Goal: Information Seeking & Learning: Learn about a topic

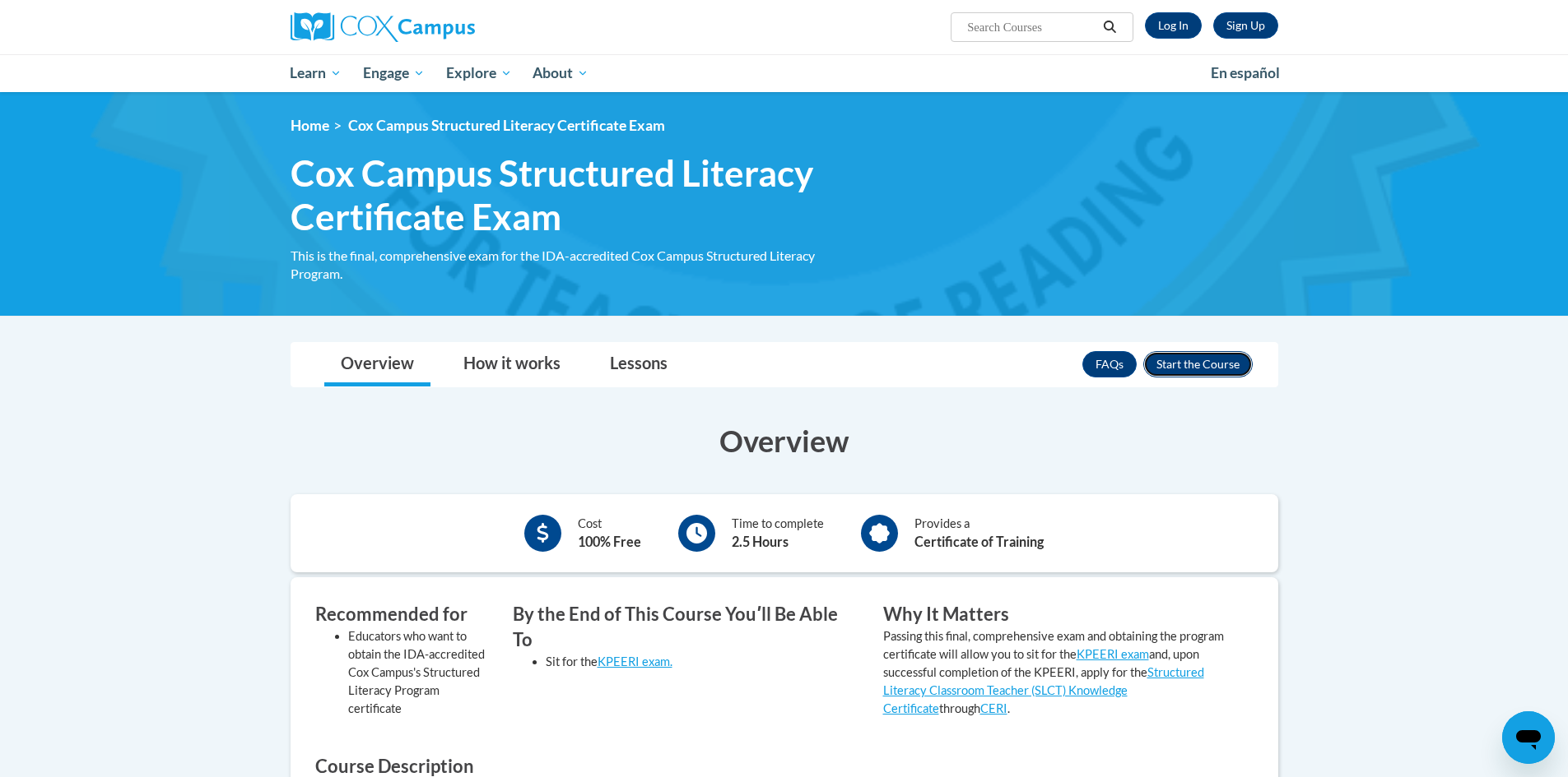
click at [1174, 376] on button "Enroll" at bounding box center [1197, 364] width 110 height 26
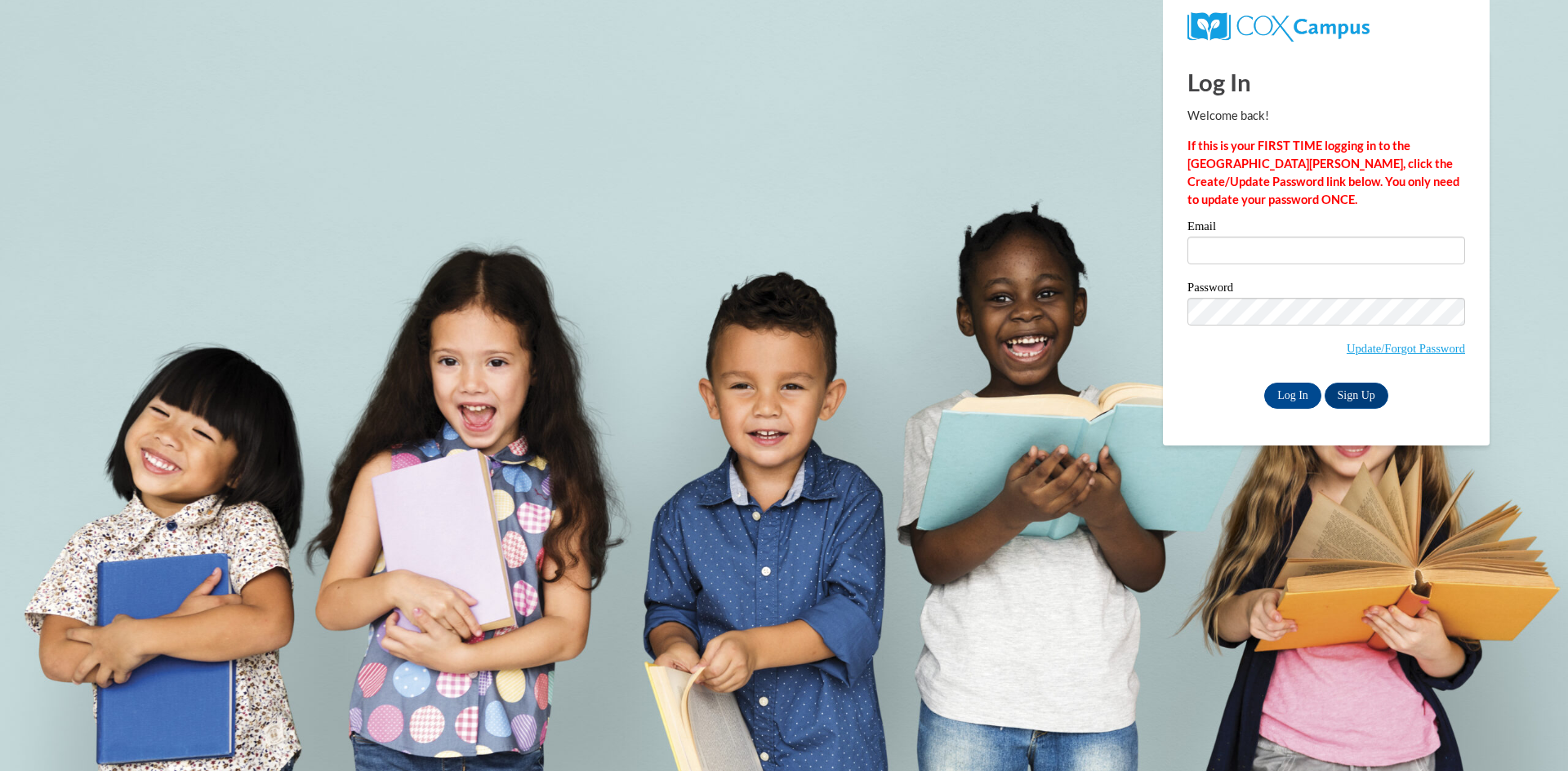
click at [1236, 275] on div "Email" at bounding box center [1325, 248] width 278 height 57
click at [1243, 252] on input "Email" at bounding box center [1325, 251] width 278 height 28
type input "kenndavis@valdosta.edu"
click at [1288, 392] on input "Log In" at bounding box center [1292, 396] width 57 height 26
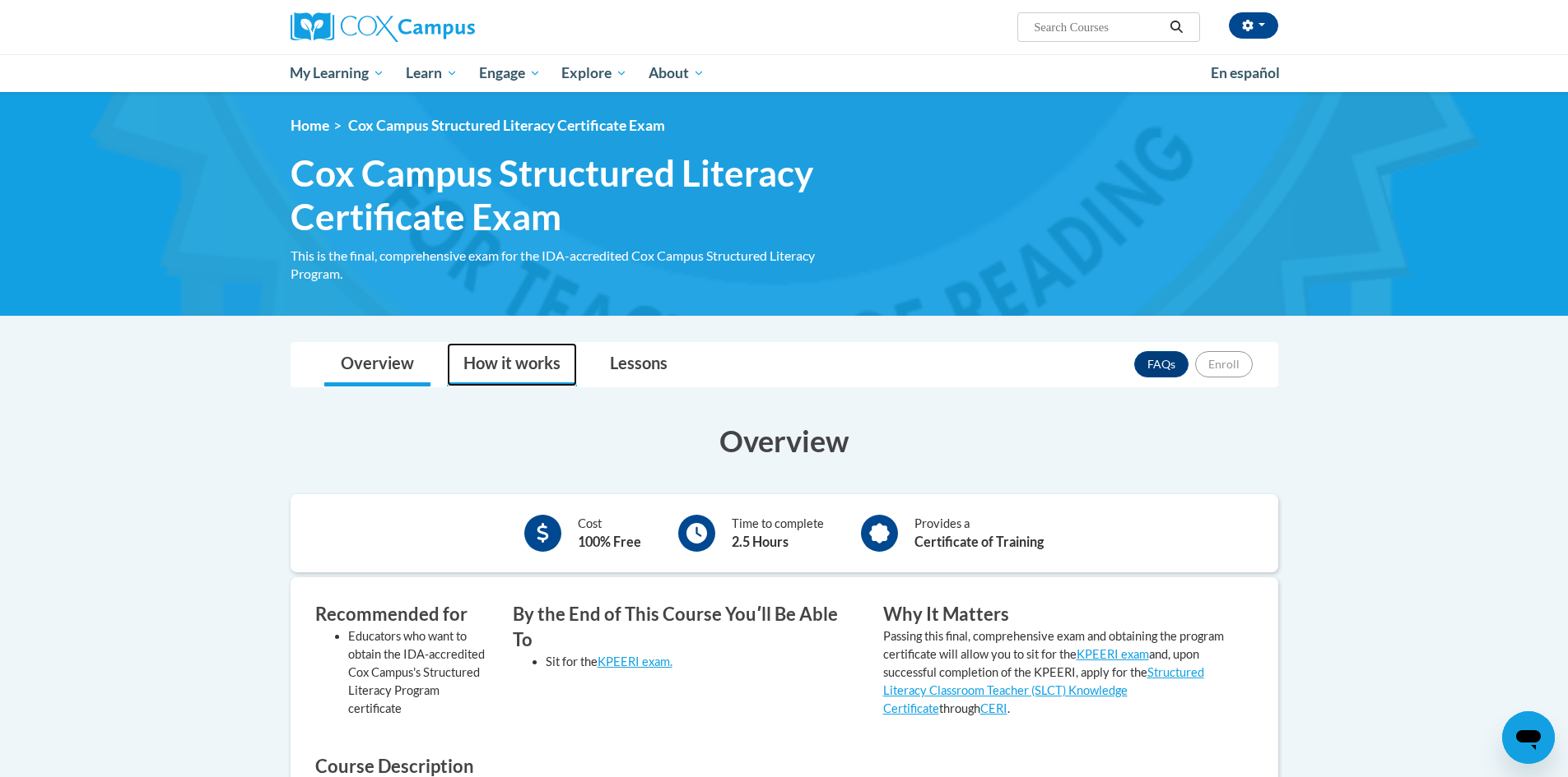
click at [516, 357] on link "How it works" at bounding box center [511, 364] width 130 height 44
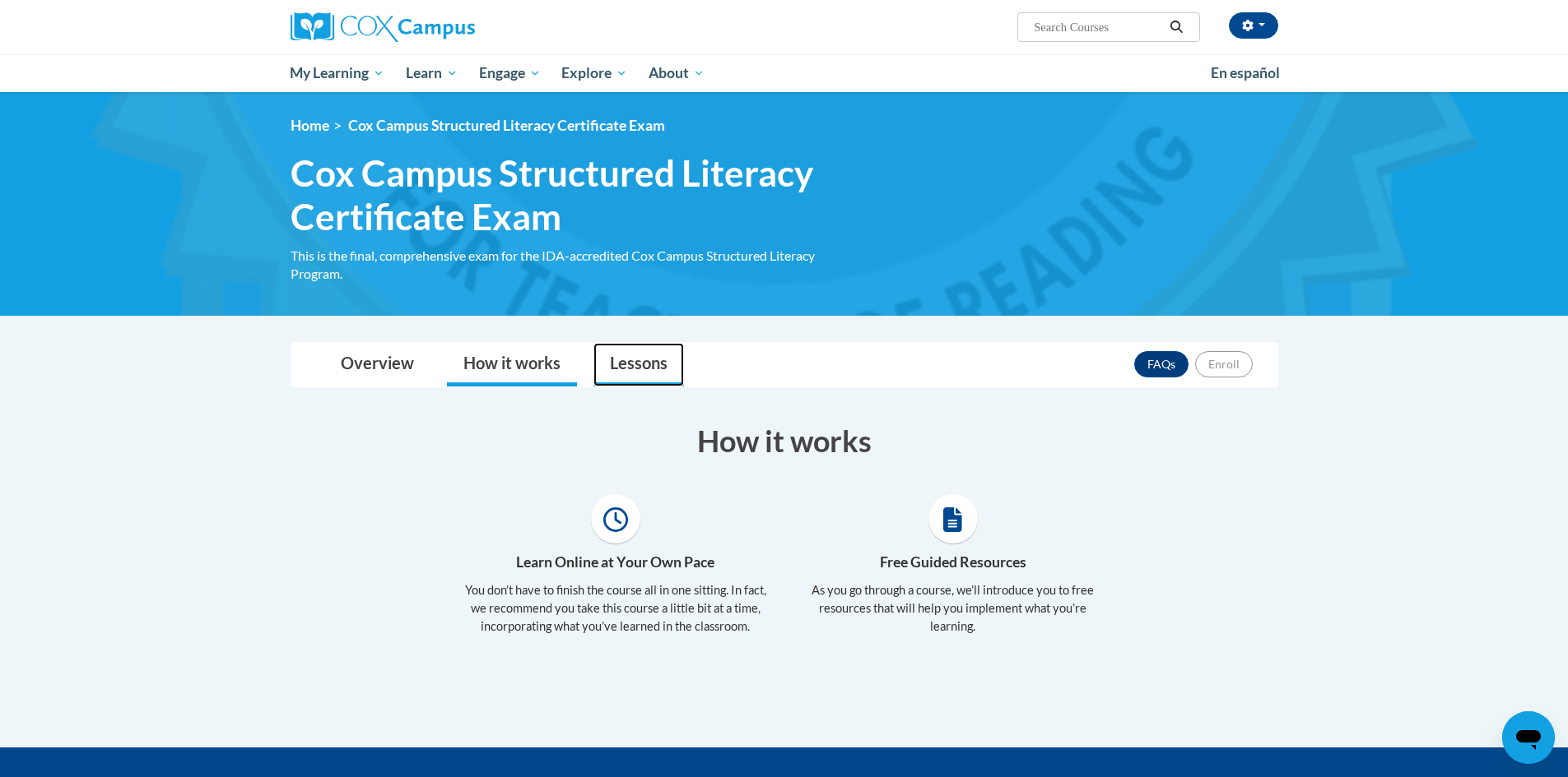
click at [662, 363] on link "Lessons" at bounding box center [638, 364] width 91 height 44
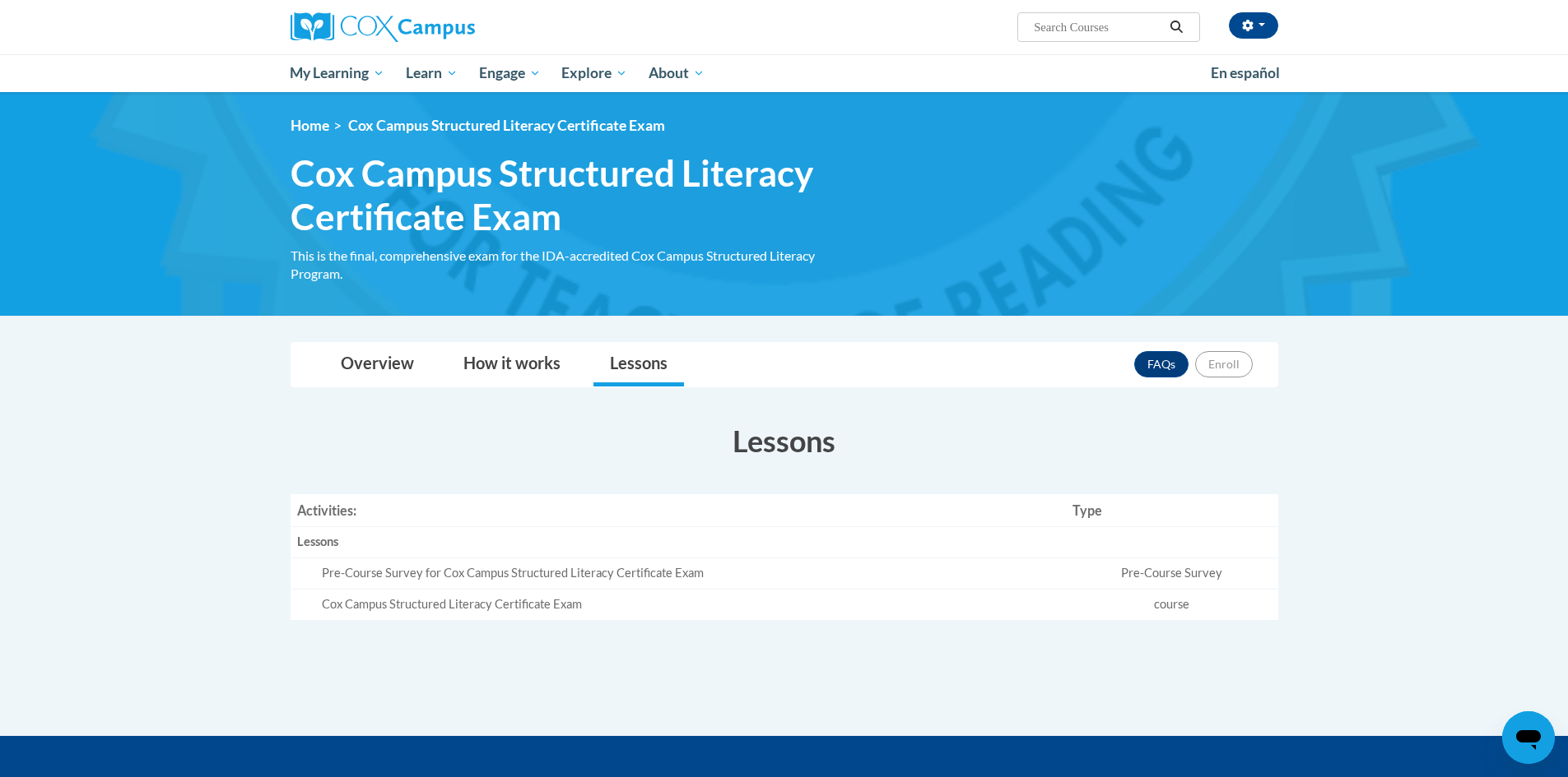
drag, startPoint x: 1190, startPoint y: 565, endPoint x: 871, endPoint y: 560, distance: 319.0
click at [1169, 565] on td "Pre-Course Survey" at bounding box center [1172, 574] width 212 height 31
click at [539, 580] on div "Pre-Course Survey for Cox Campus Structured Literacy Certificate Exam" at bounding box center [691, 574] width 738 height 17
click at [498, 609] on div "Cox Campus Structured Literacy Certificate Exam" at bounding box center [691, 605] width 738 height 17
click at [333, 540] on div "Lessons" at bounding box center [678, 542] width 762 height 17
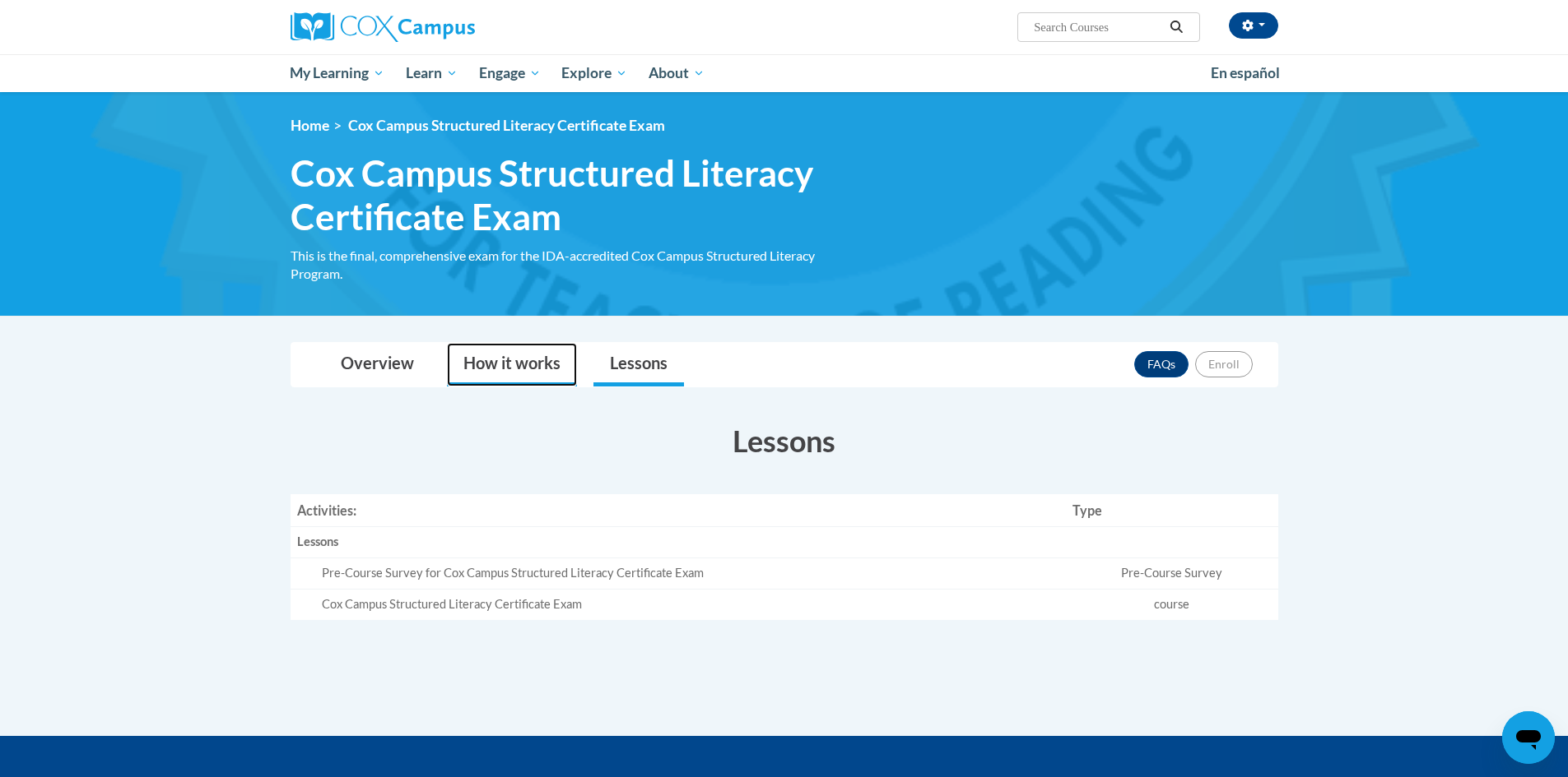
click at [496, 382] on link "How it works" at bounding box center [511, 364] width 130 height 44
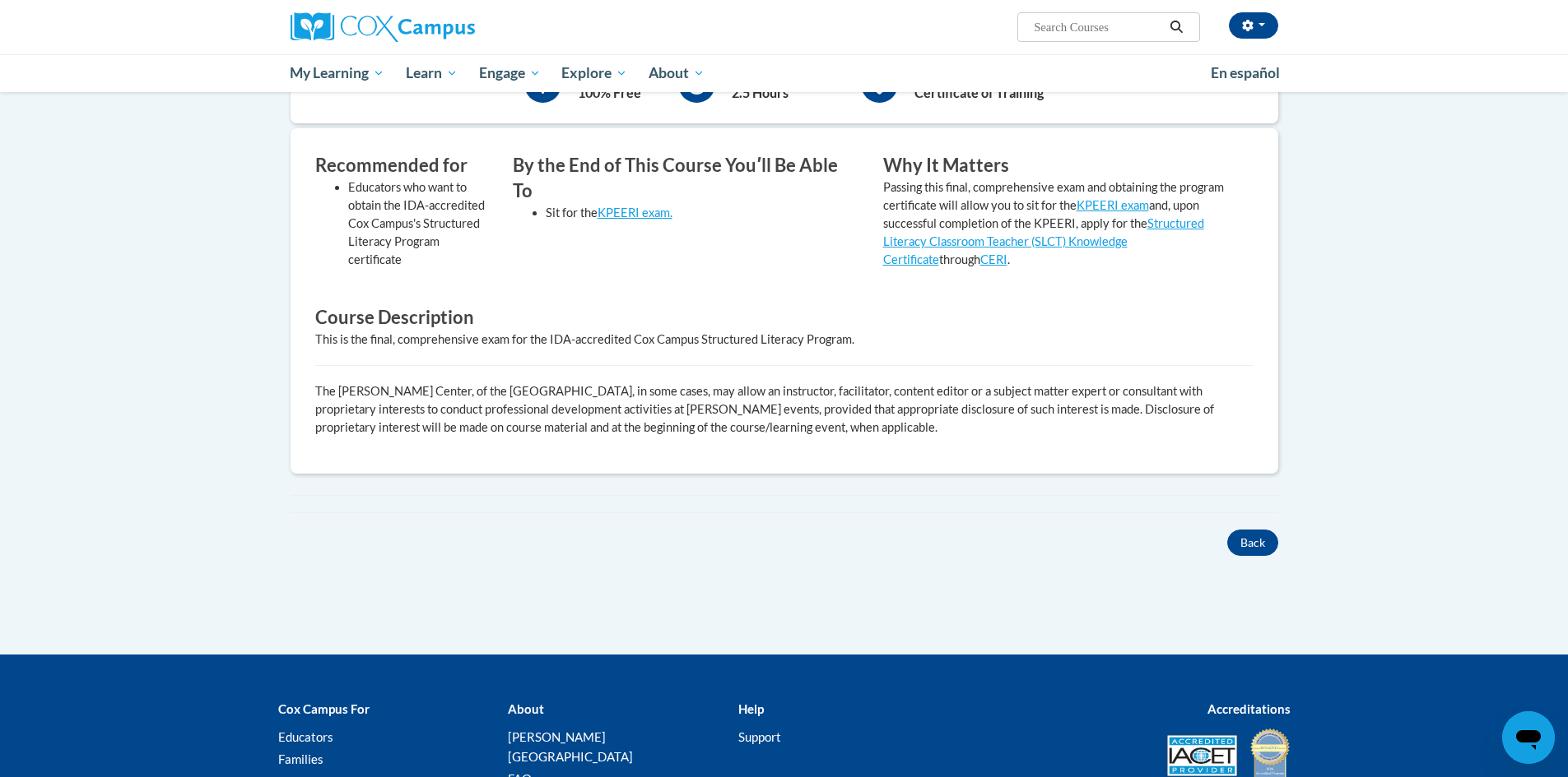
scroll to position [493, 0]
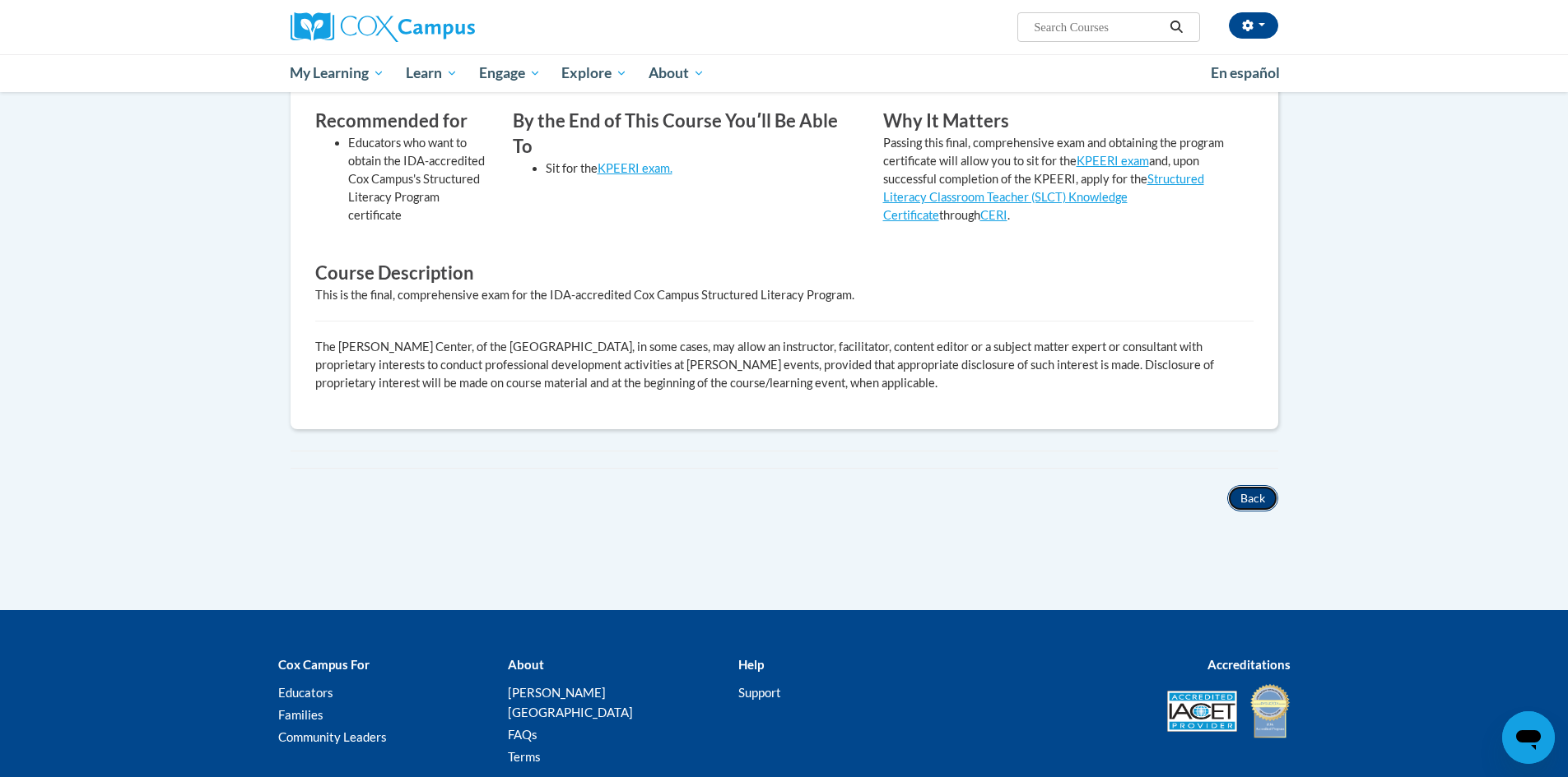
click at [1257, 509] on button "Back" at bounding box center [1252, 498] width 51 height 26
click at [1235, 499] on button "Back" at bounding box center [1252, 498] width 51 height 26
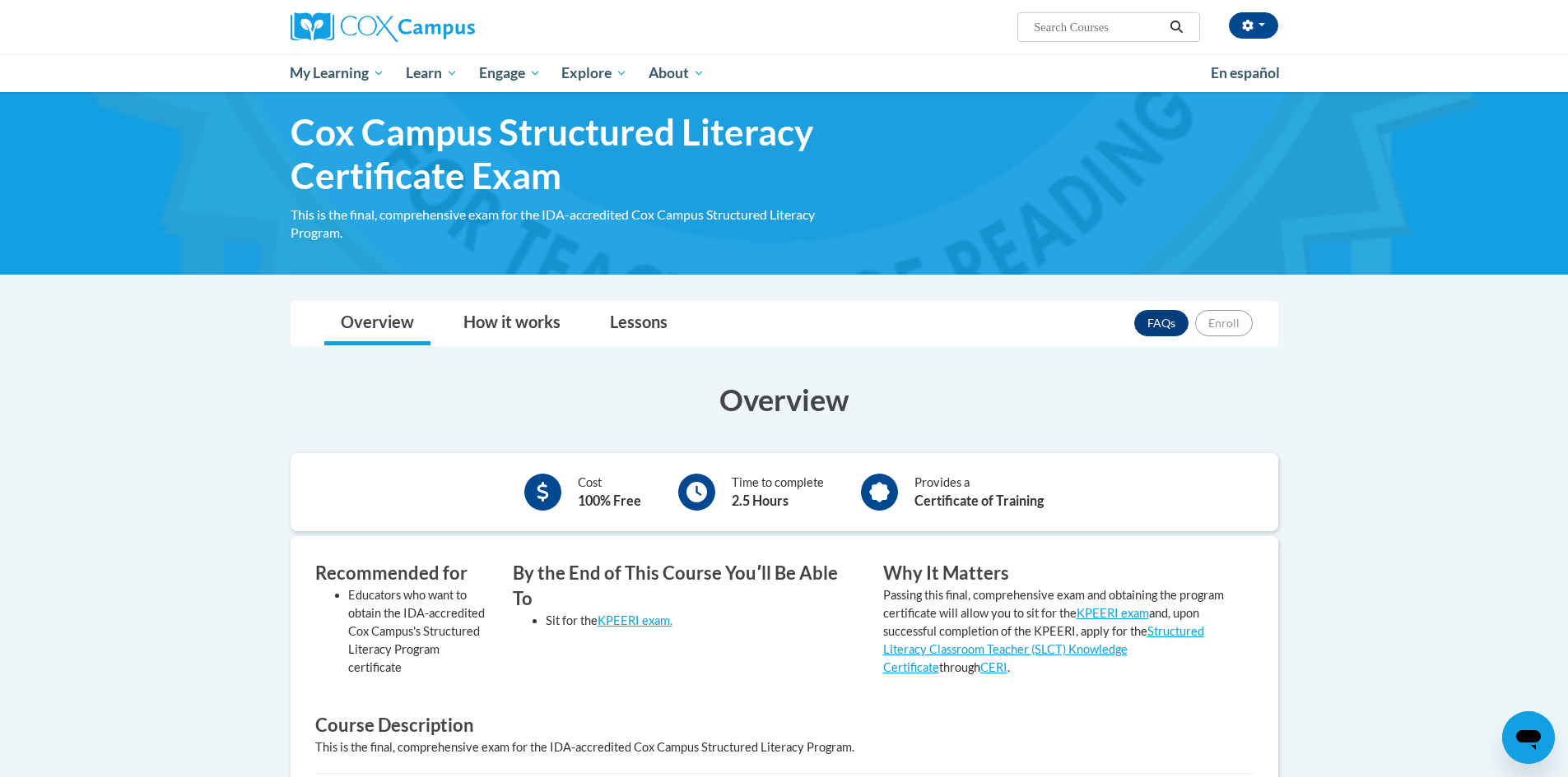
scroll to position [0, 0]
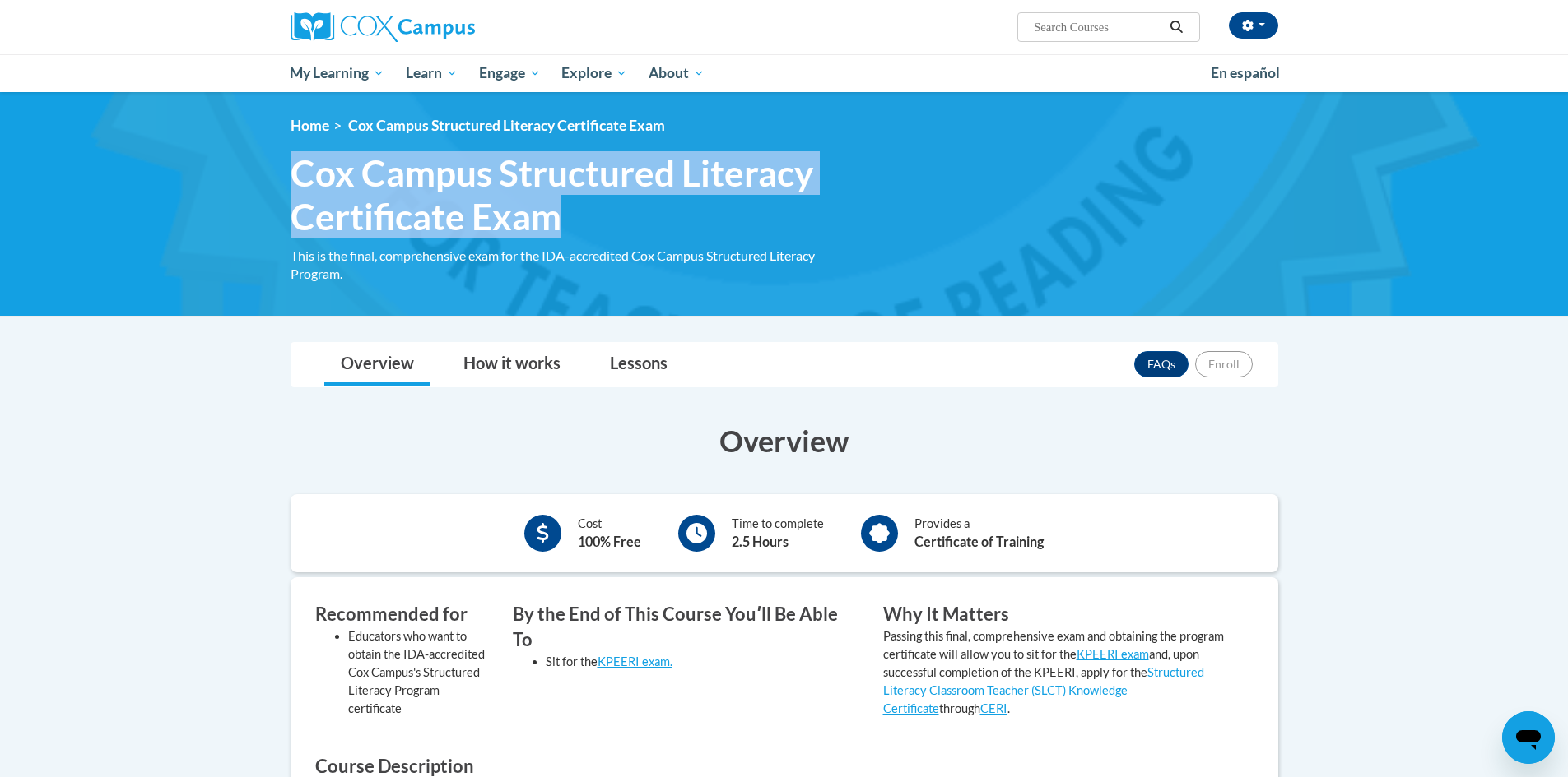
drag, startPoint x: 580, startPoint y: 221, endPoint x: 288, endPoint y: 194, distance: 293.2
click at [288, 194] on h1 "Cox Campus Structured Literacy Certificate Exam This is the final, comprehensiv…" at bounding box center [574, 195] width 593 height 87
copy span "Cox Campus Structured Literacy Certificate Exam"
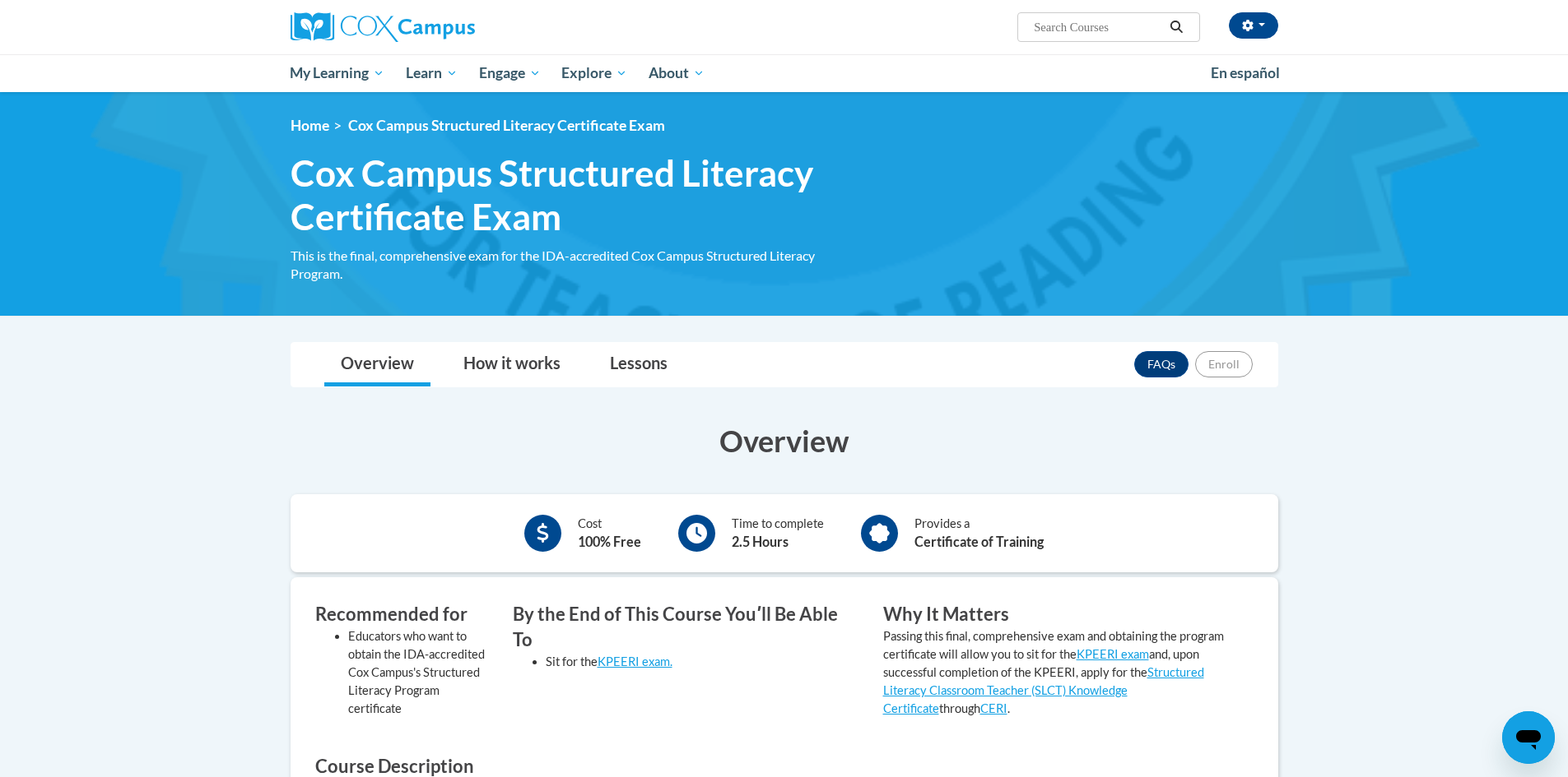
click at [1115, 34] on input "Search..." at bounding box center [1098, 26] width 132 height 20
paste input "Cox Campus Structured Literacy Certificate Exam"
type input "Cox Campus Structured Literacy Certificate Exam"
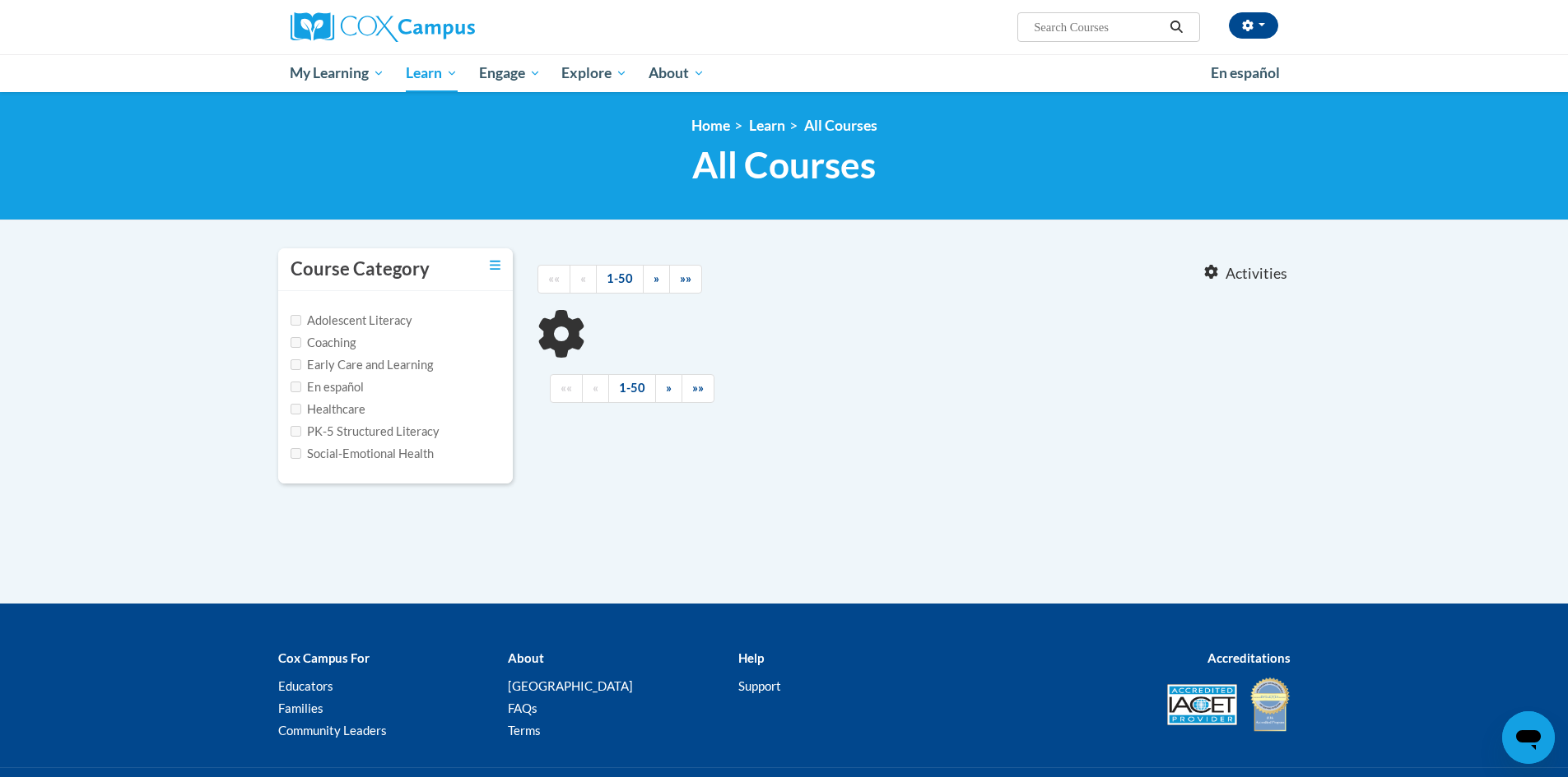
type input "Cox Campus Structured Literacy Certificate Exam"
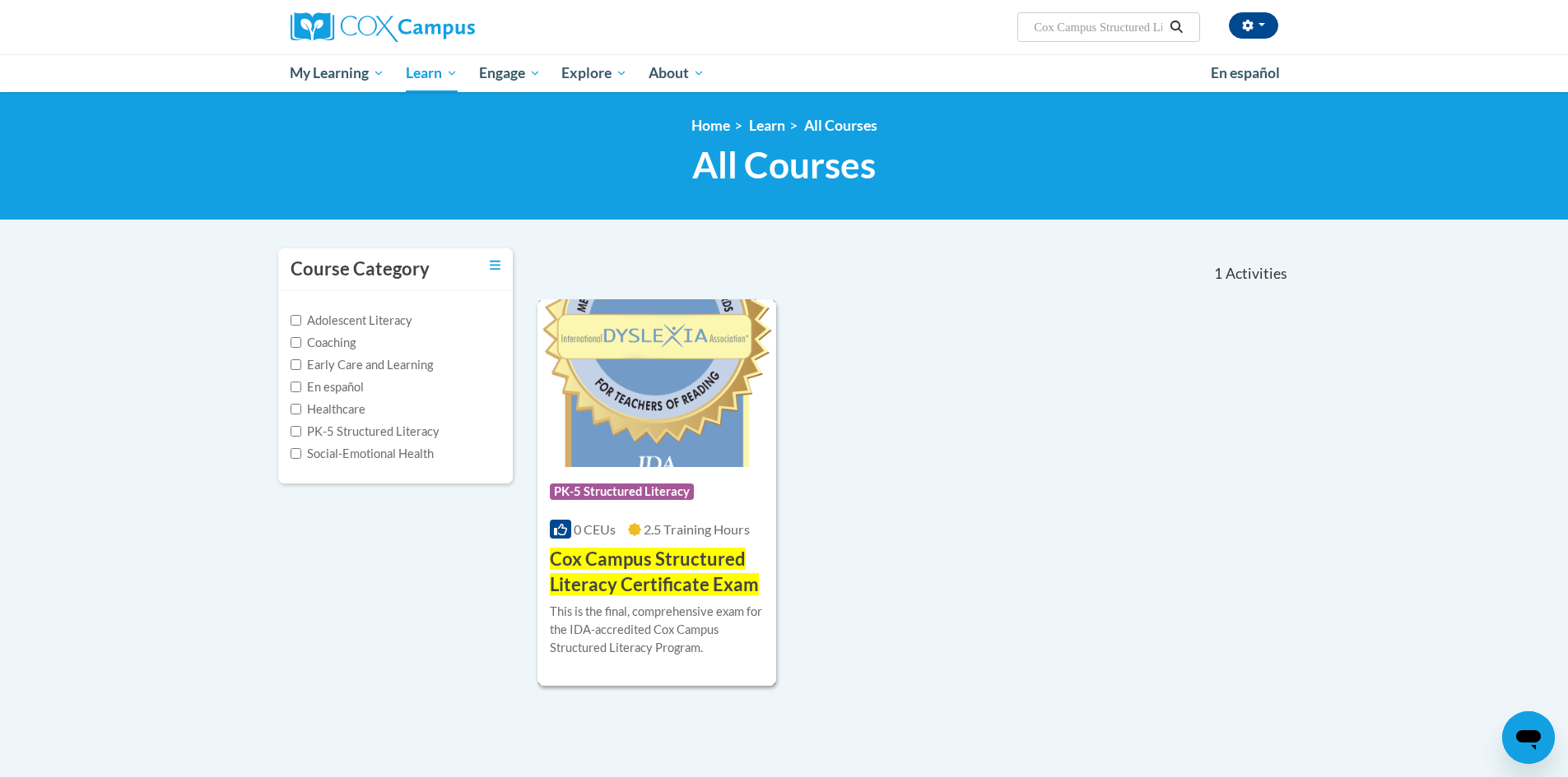
click at [701, 388] on img at bounding box center [658, 383] width 240 height 168
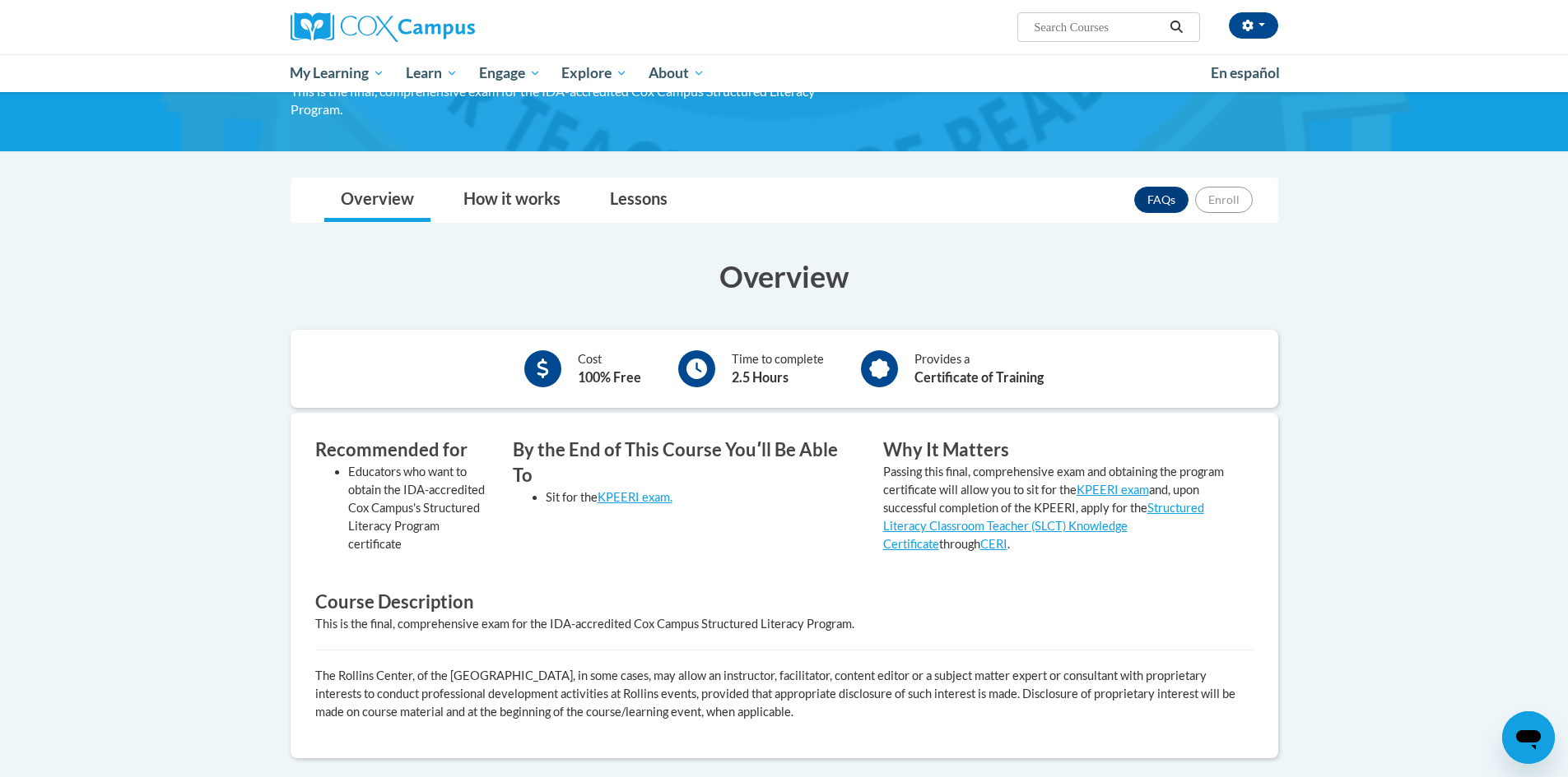
scroll to position [247, 0]
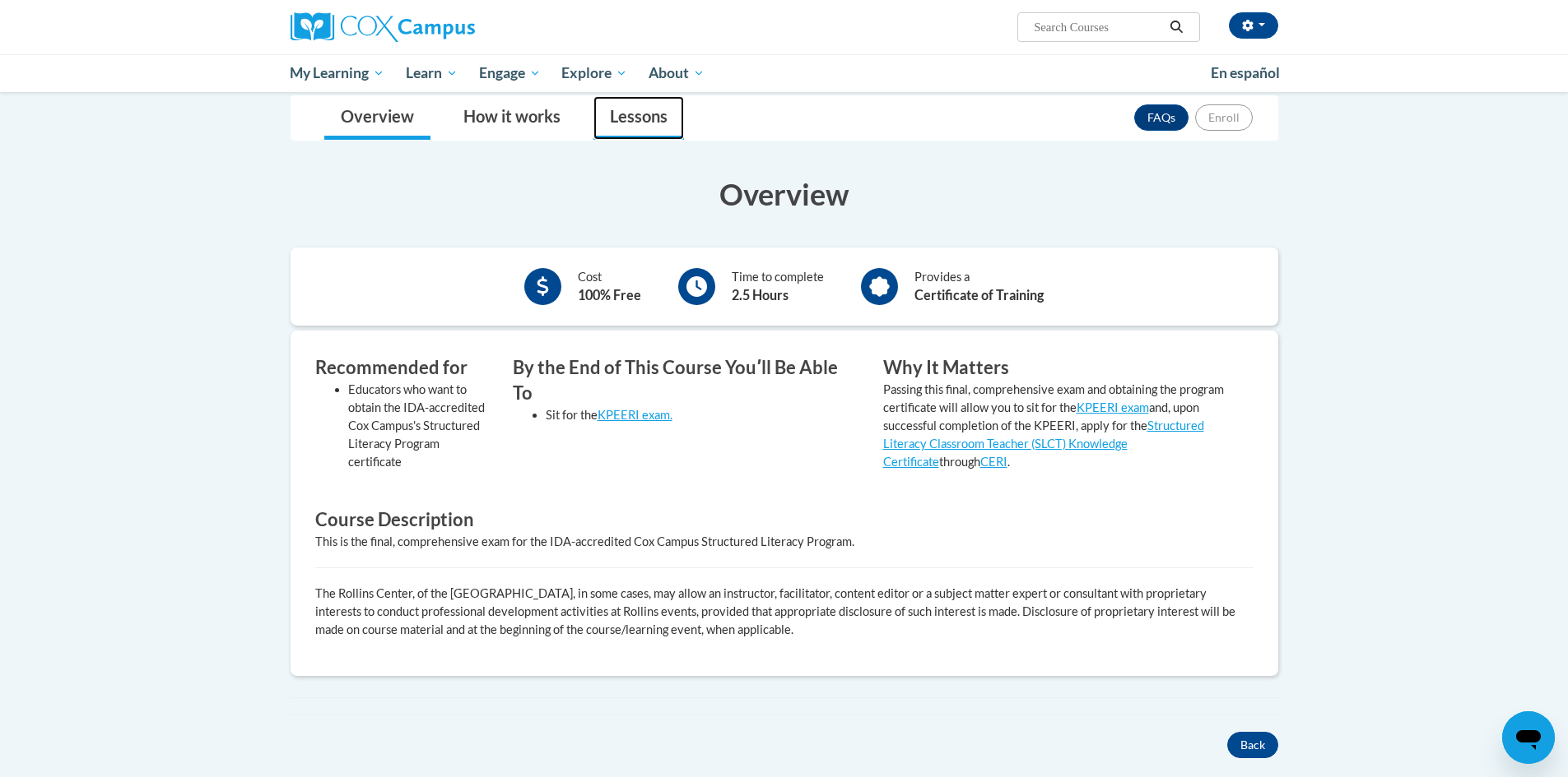
click at [627, 125] on link "Lessons" at bounding box center [638, 118] width 91 height 44
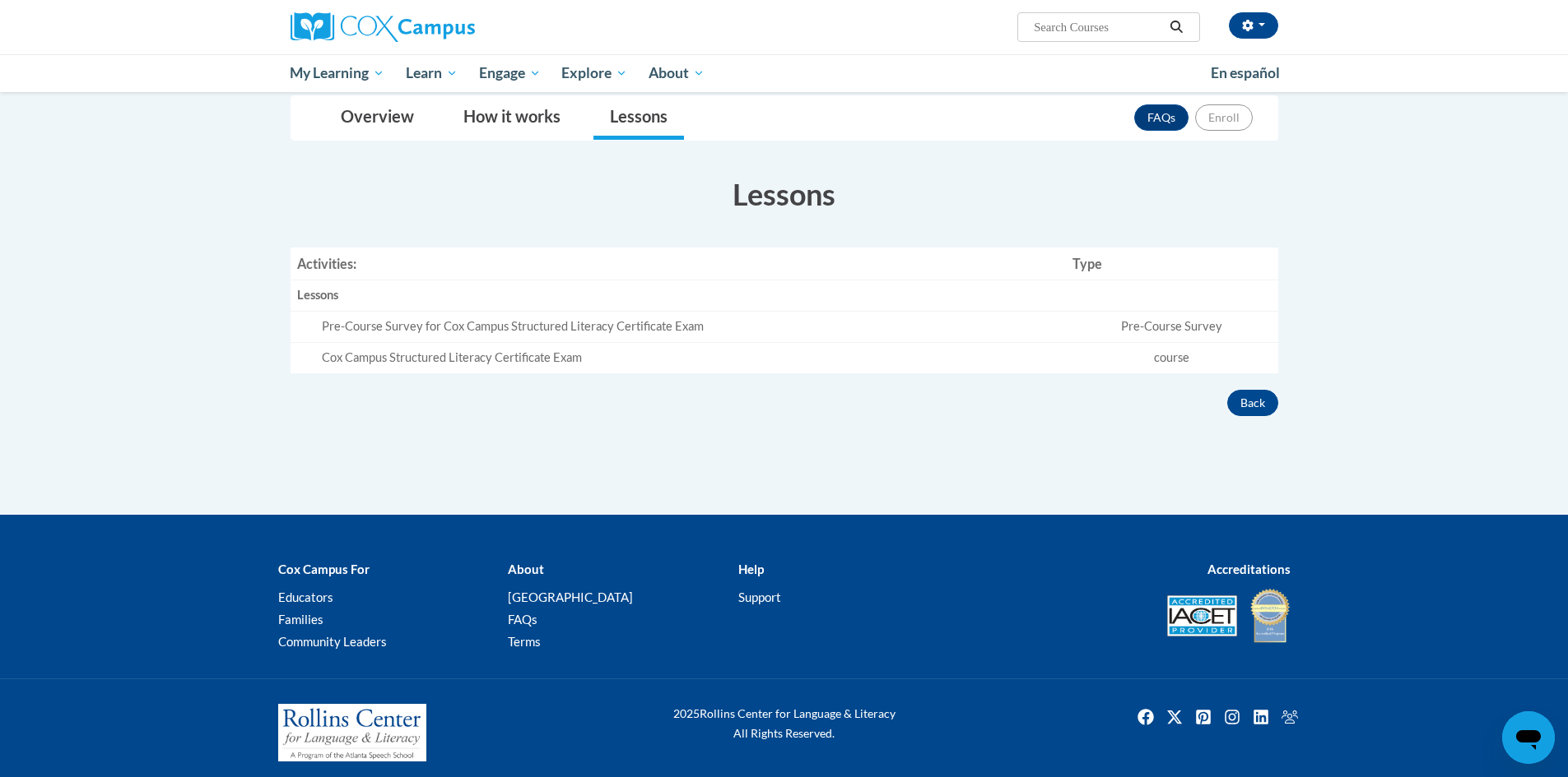
click at [1159, 333] on td "Pre-Course Survey" at bounding box center [1172, 327] width 212 height 31
click at [1251, 382] on div "Overview Cost 100% Free Time to complete 2.5 Hours Provides a Certificate of Tr…" at bounding box center [784, 286] width 1013 height 259
click at [1258, 403] on button "Back" at bounding box center [1252, 403] width 51 height 26
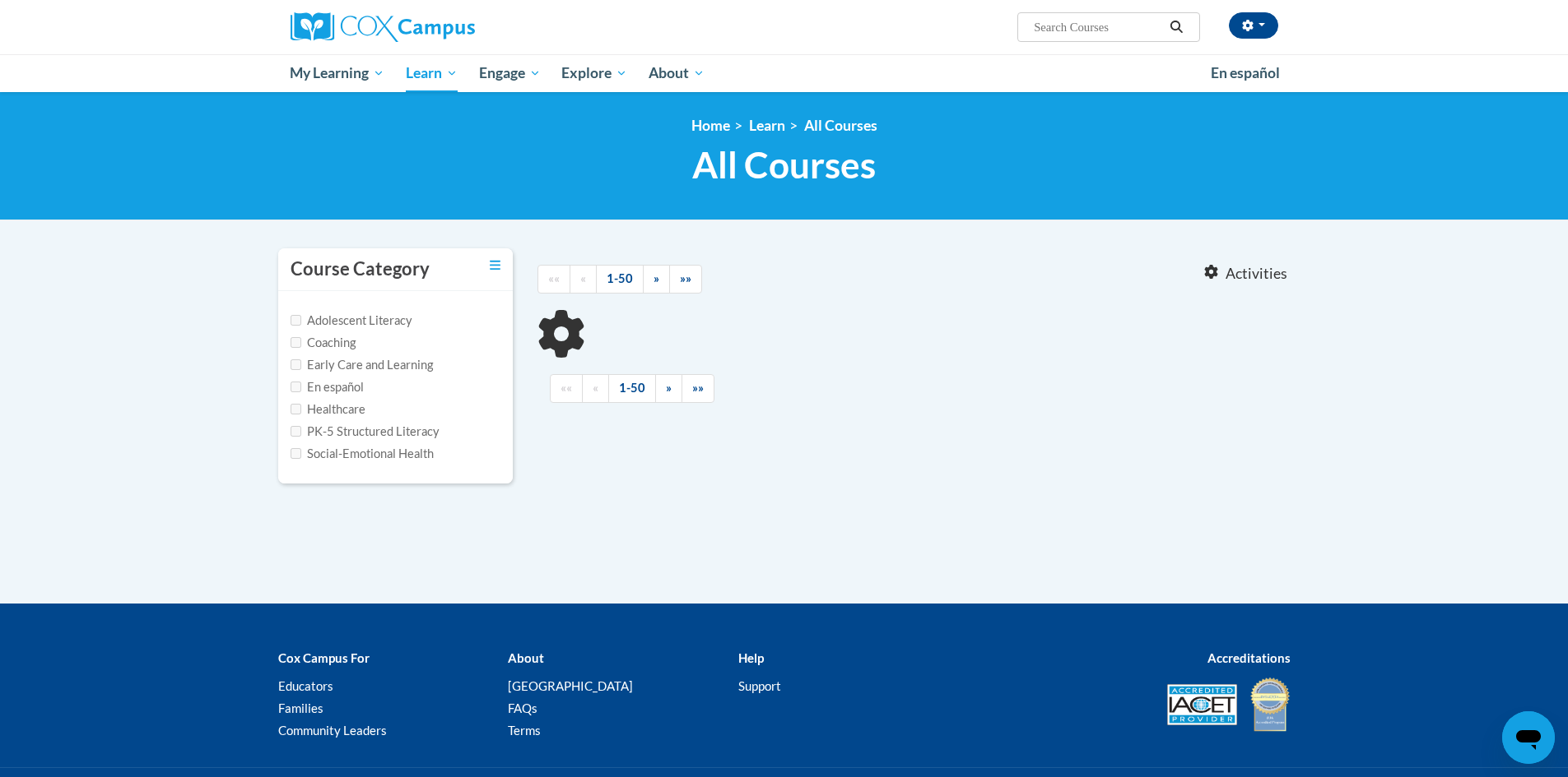
type input "Cox Campus Structured Literacy Certificate Exam"
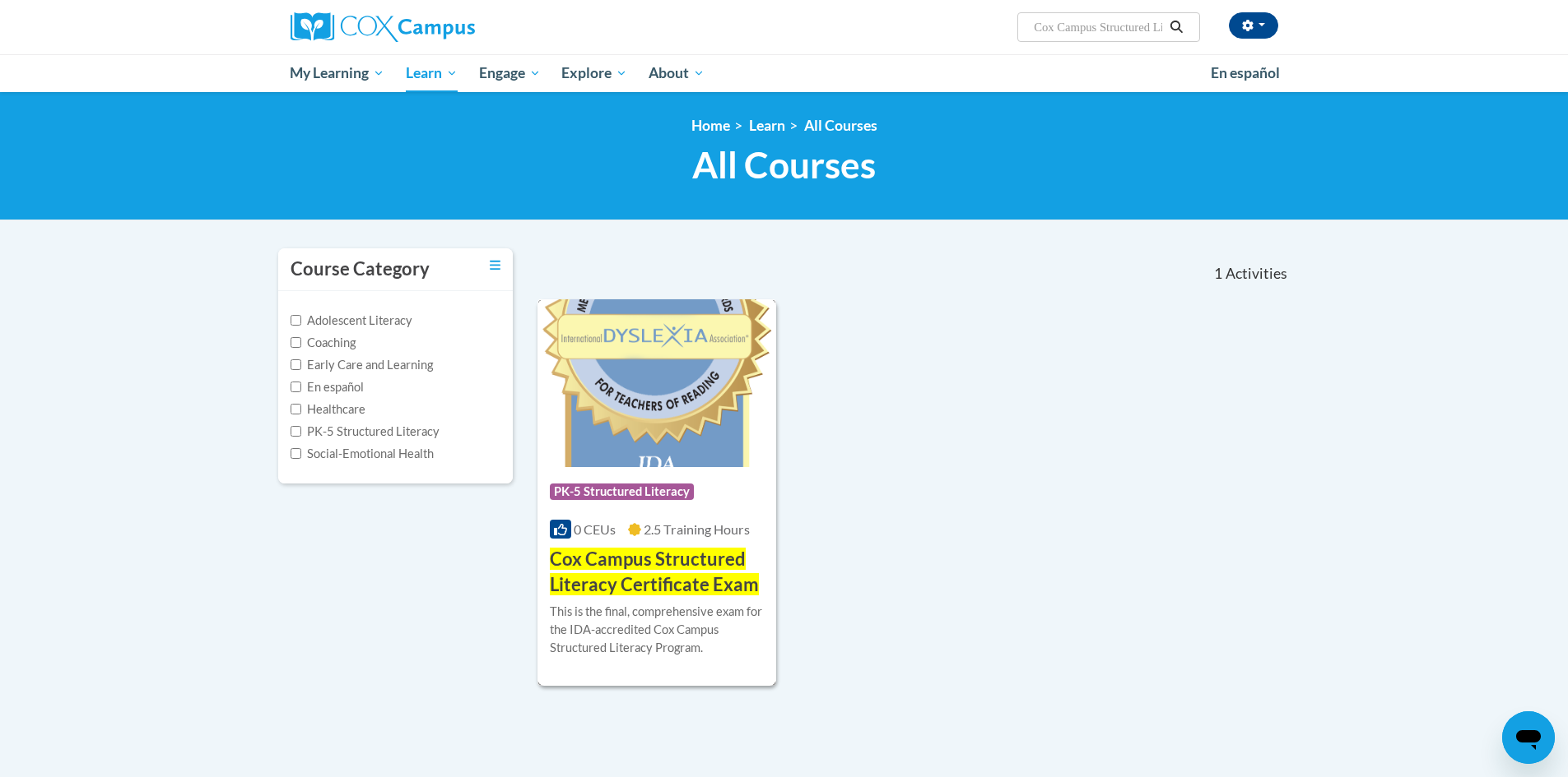
click at [688, 395] on img at bounding box center [658, 383] width 240 height 168
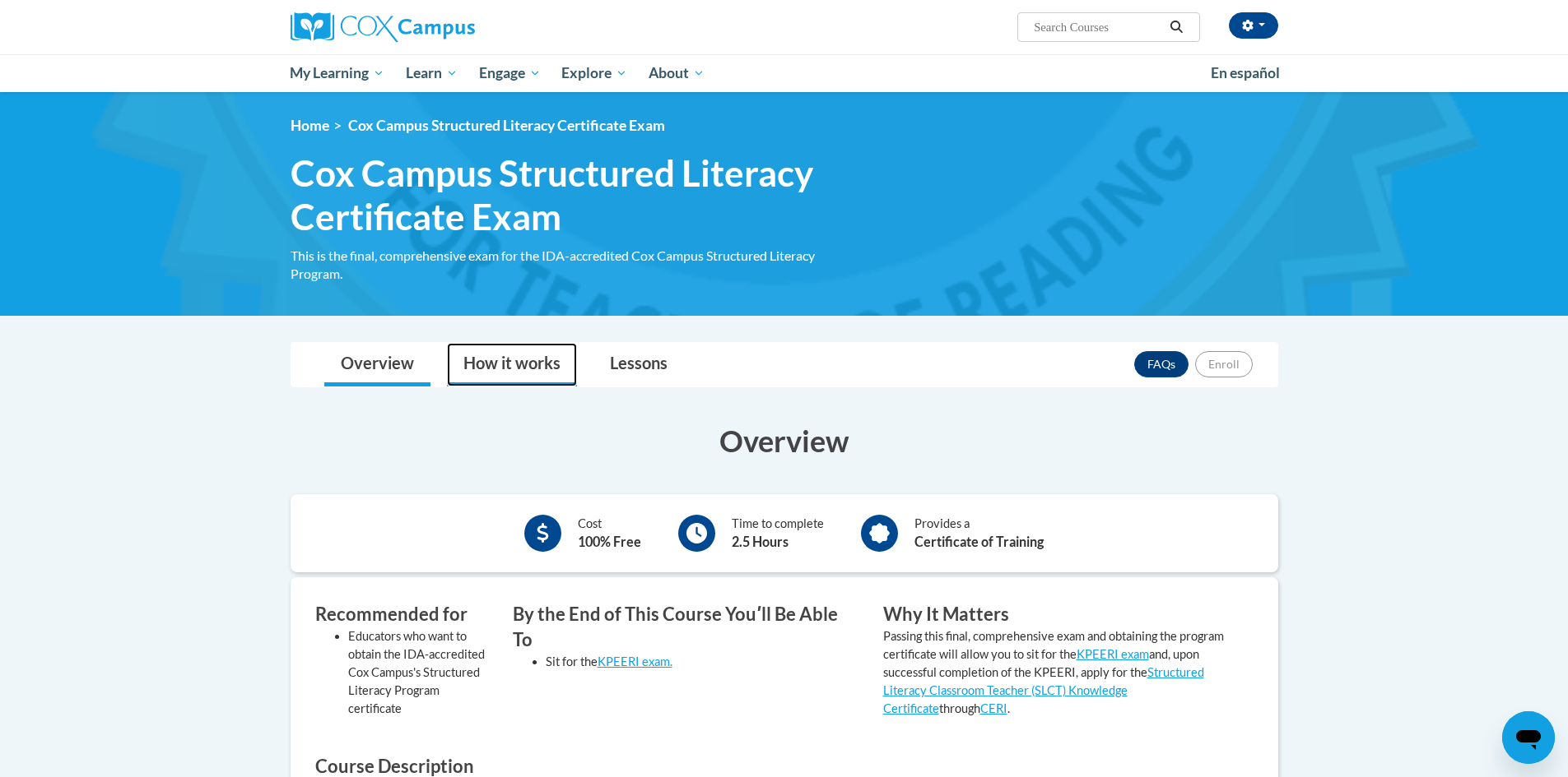
click at [528, 364] on link "How it works" at bounding box center [511, 364] width 130 height 44
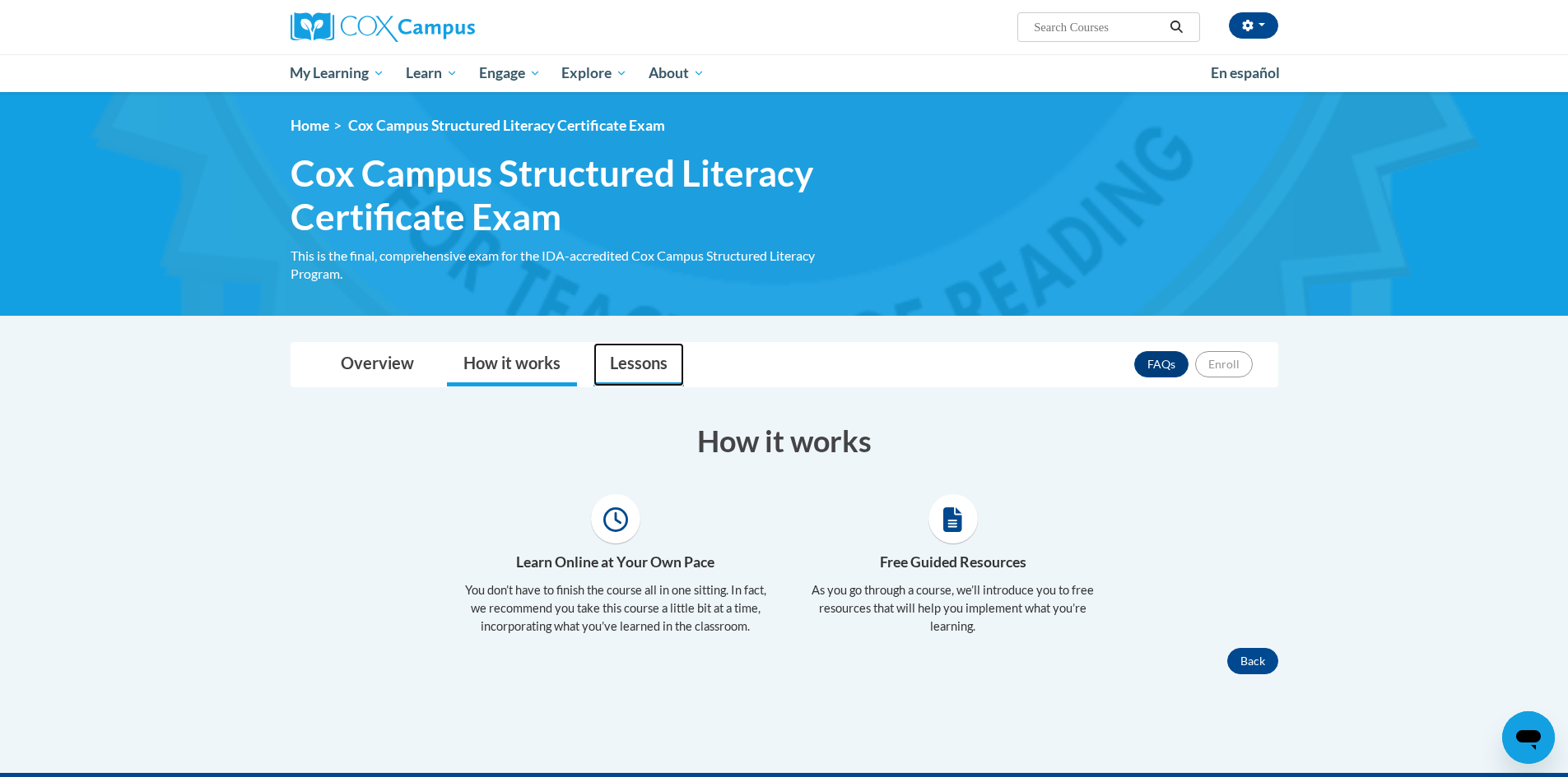
click at [618, 375] on link "Lessons" at bounding box center [638, 364] width 91 height 44
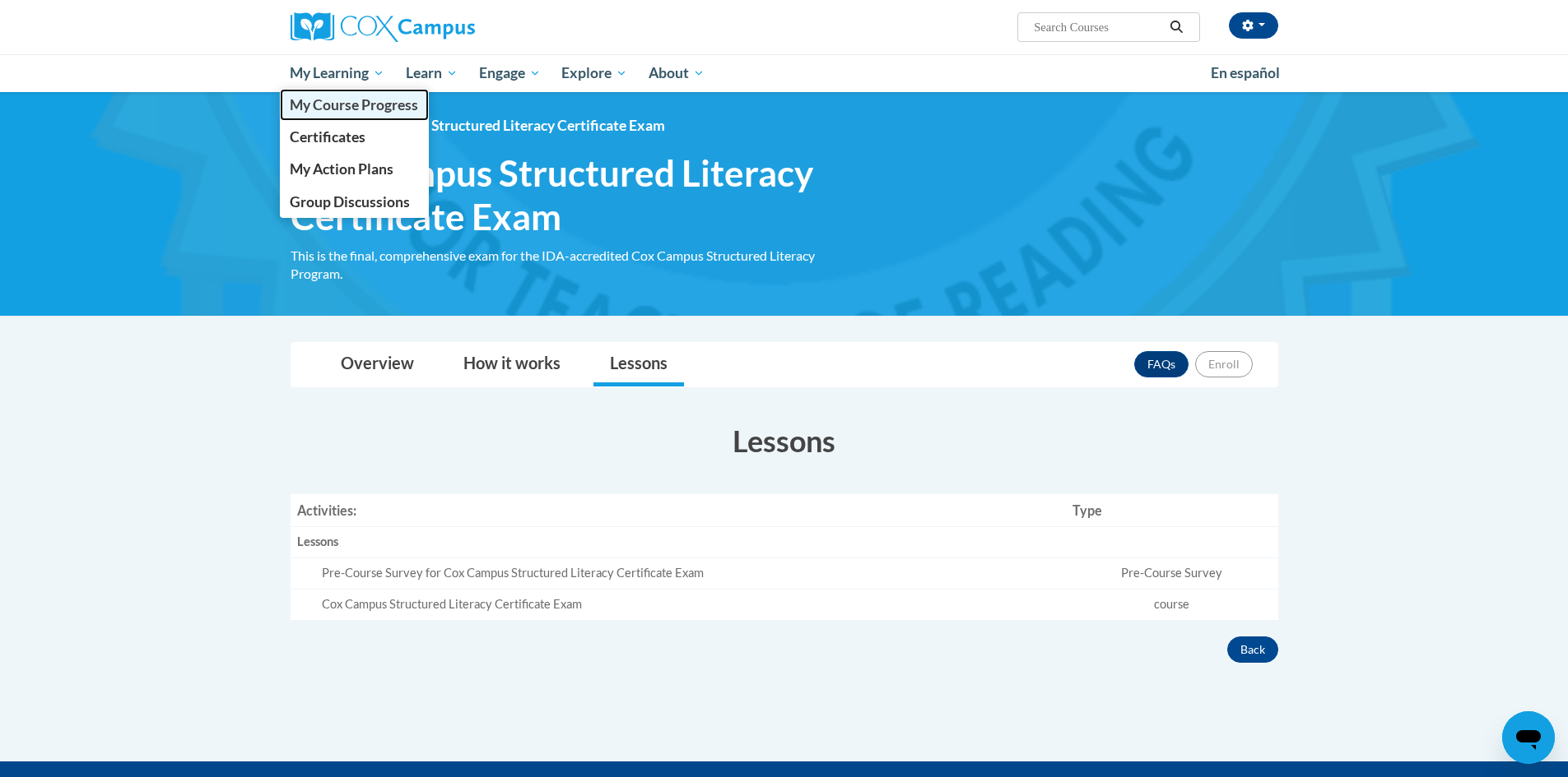
click at [348, 110] on span "My Course Progress" at bounding box center [353, 105] width 128 height 17
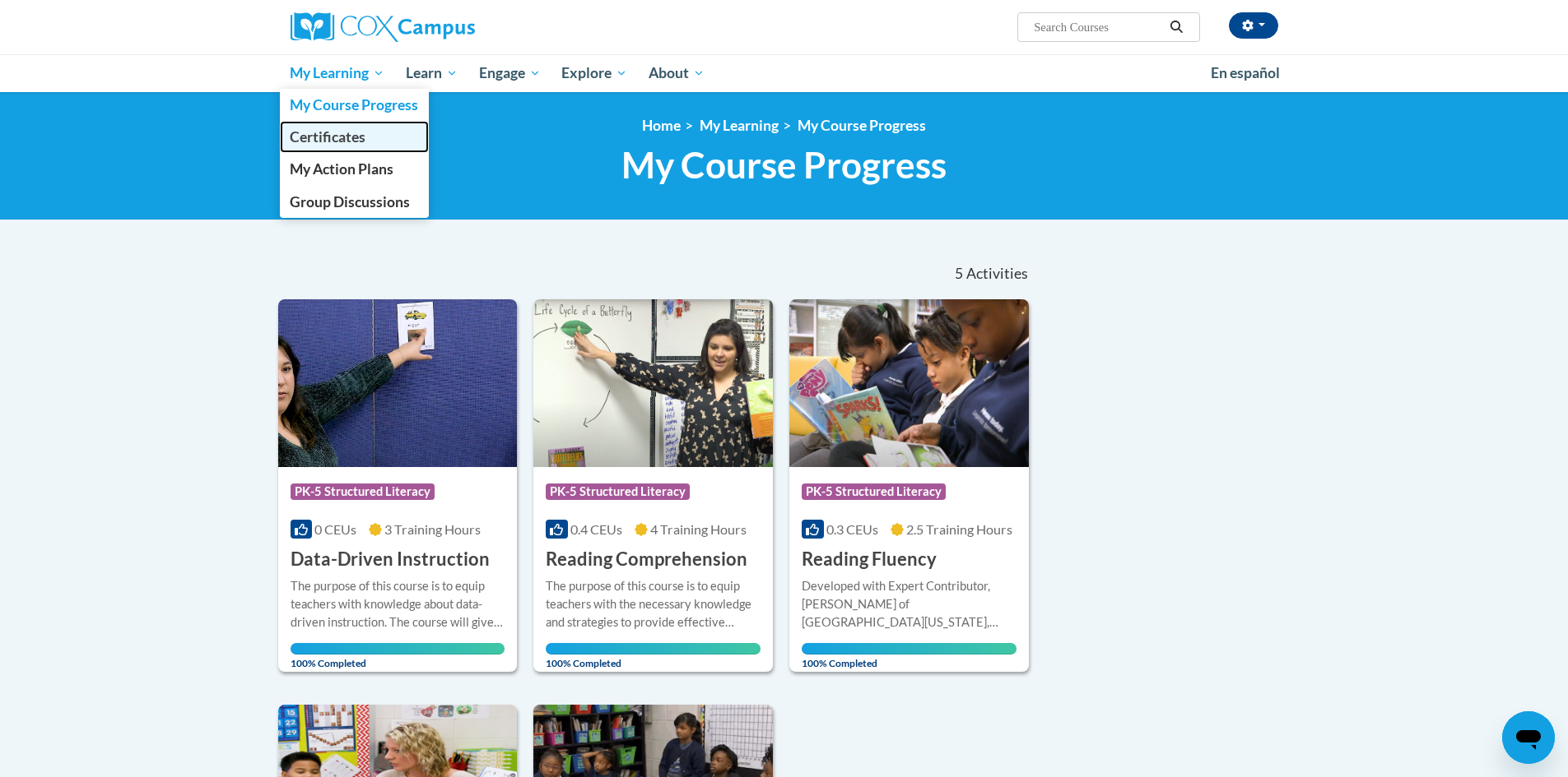
click at [356, 149] on link "Certificates" at bounding box center [355, 137] width 150 height 32
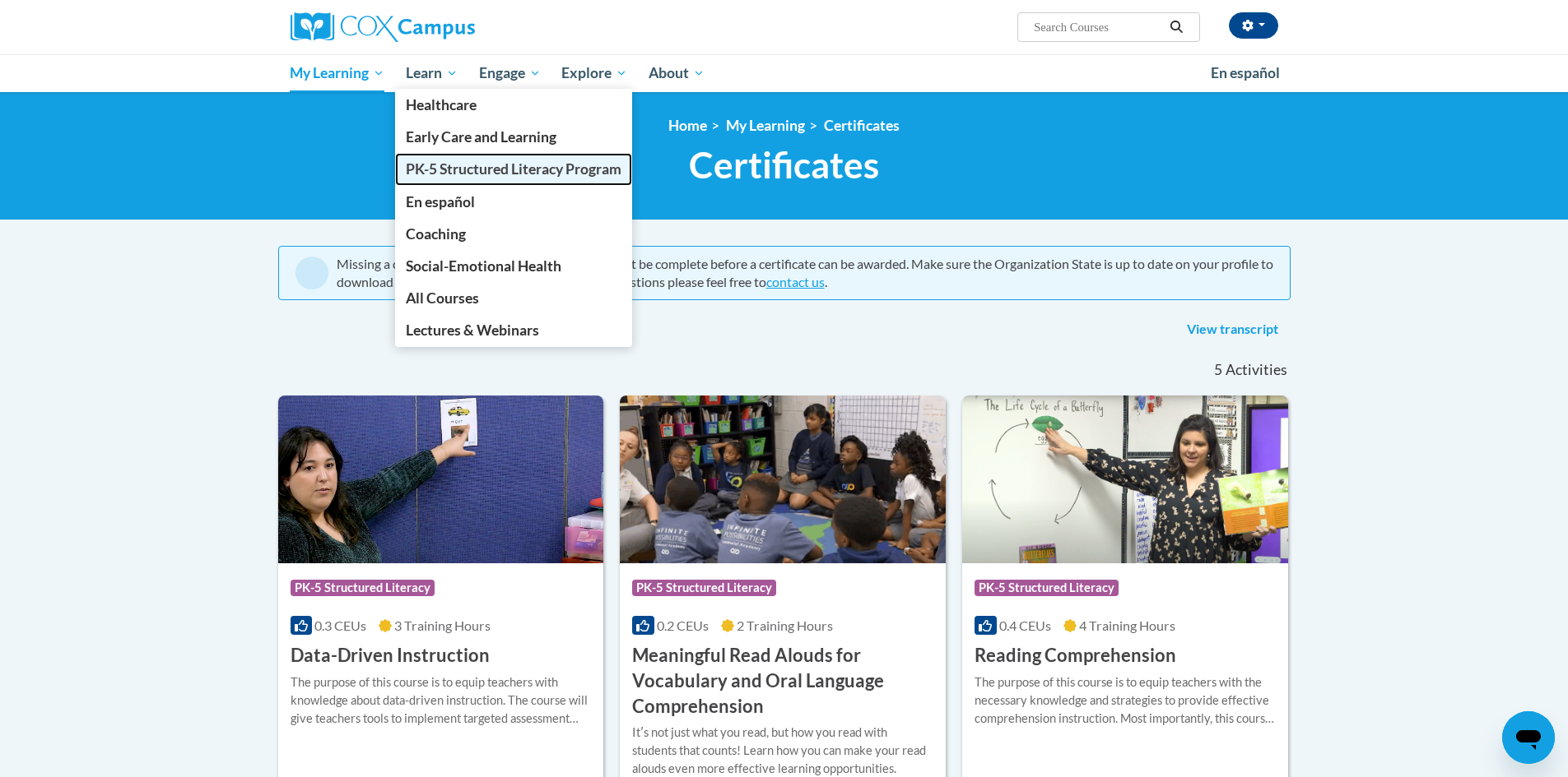
click at [476, 169] on span "PK-5 Structured Literacy Program" at bounding box center [513, 169] width 215 height 17
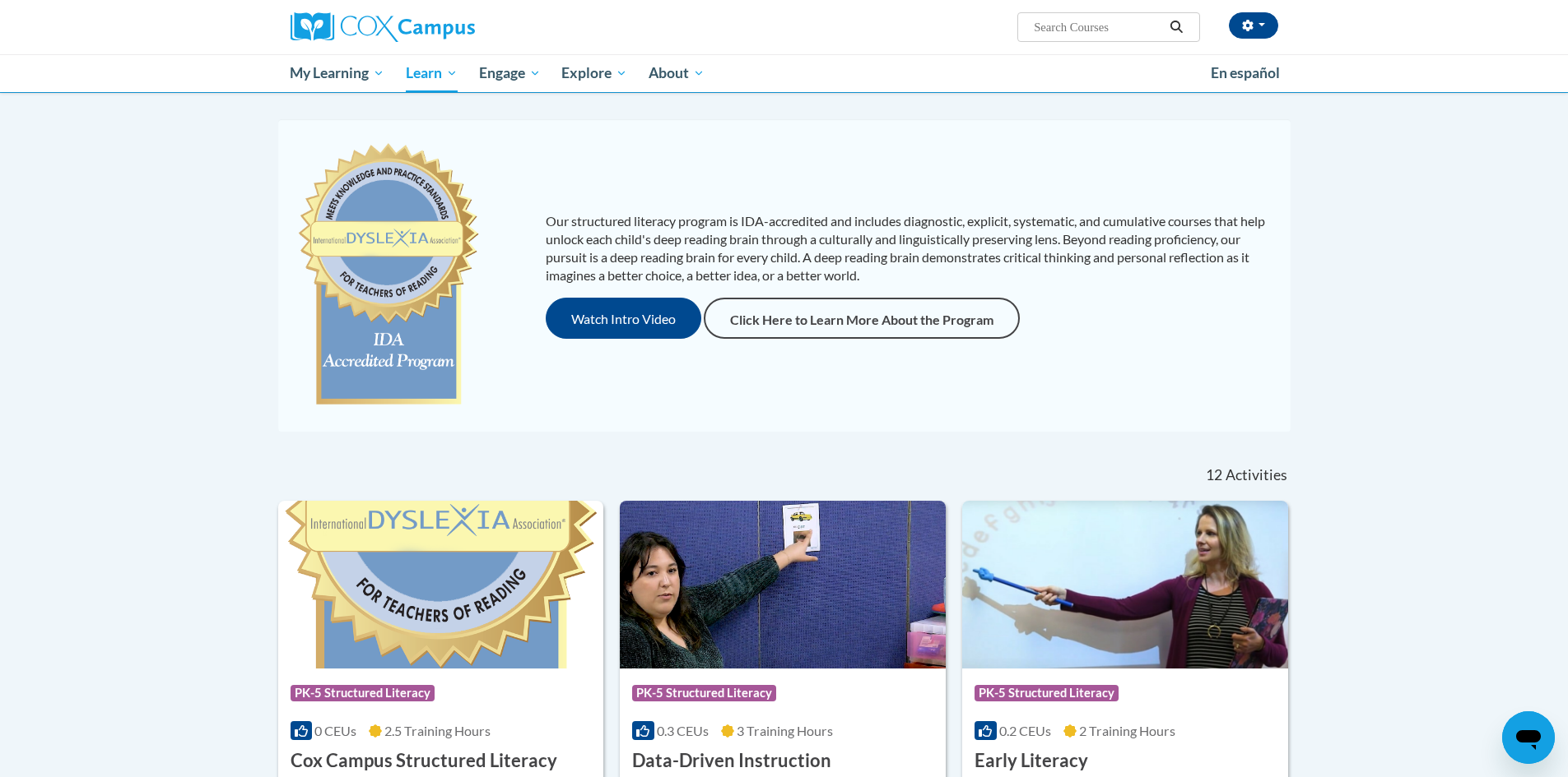
scroll to position [39, 0]
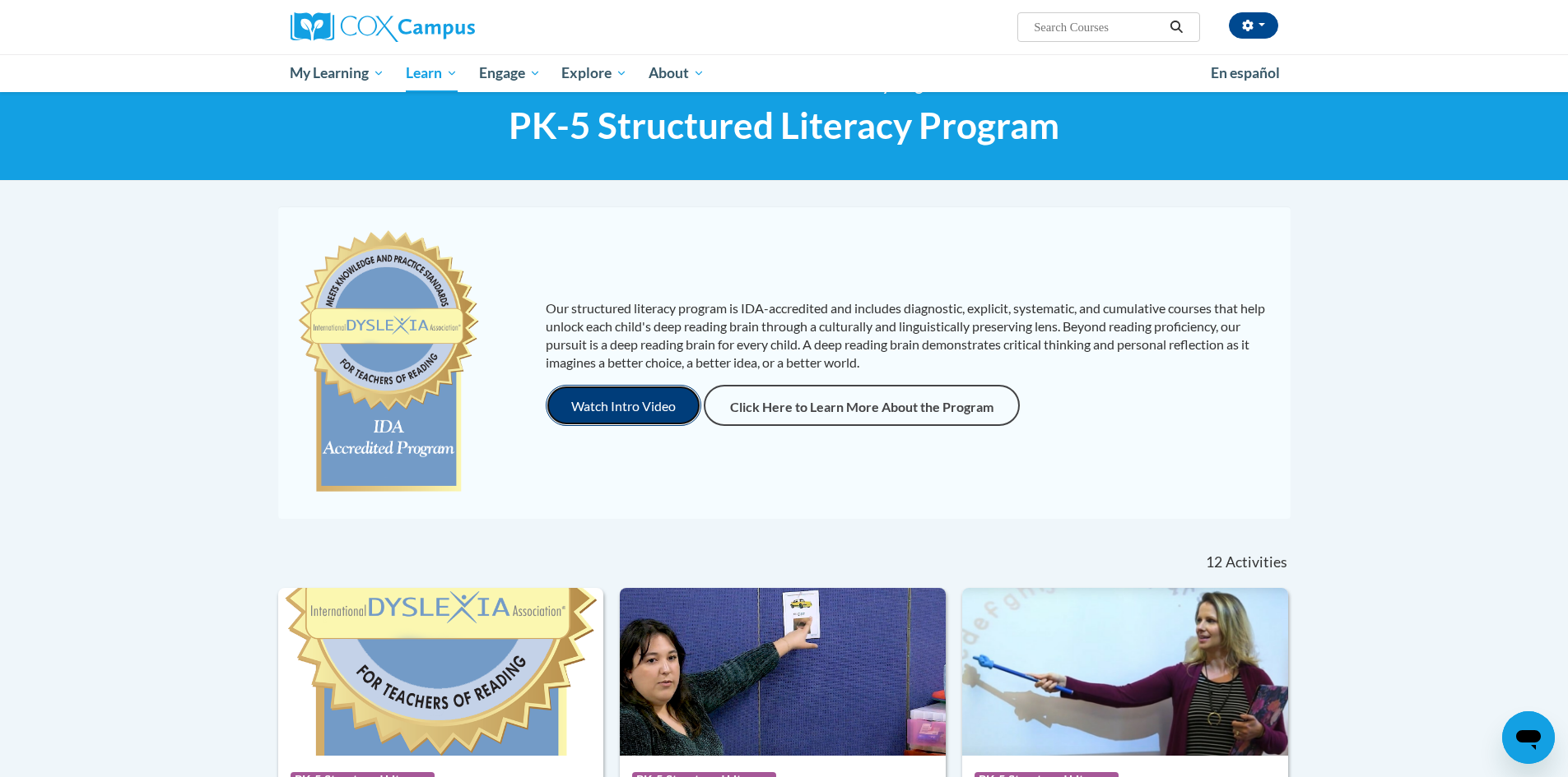
click at [608, 414] on button "Watch Intro Video" at bounding box center [623, 405] width 155 height 41
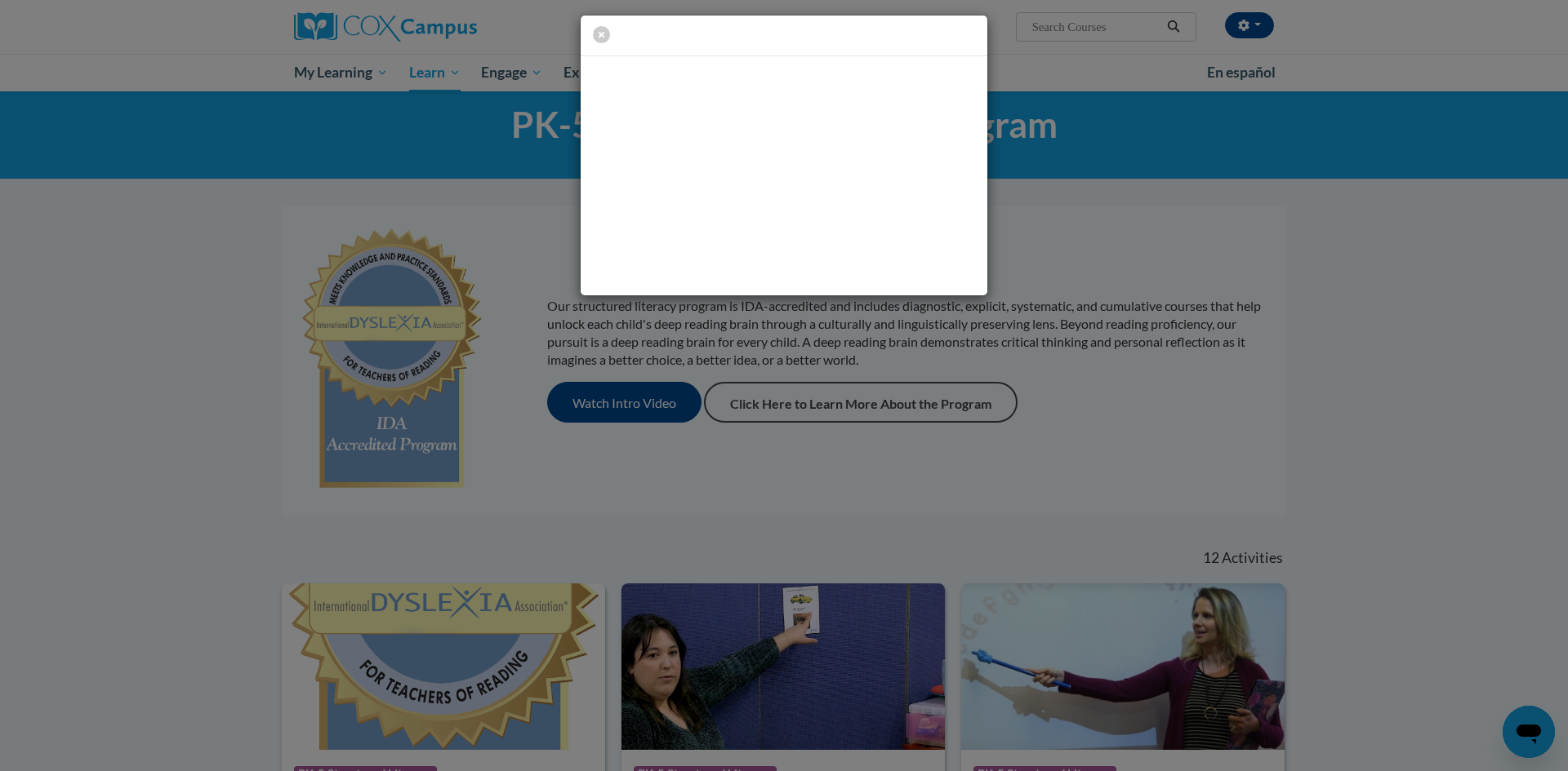
click at [1131, 261] on div at bounding box center [784, 155] width 1568 height 311
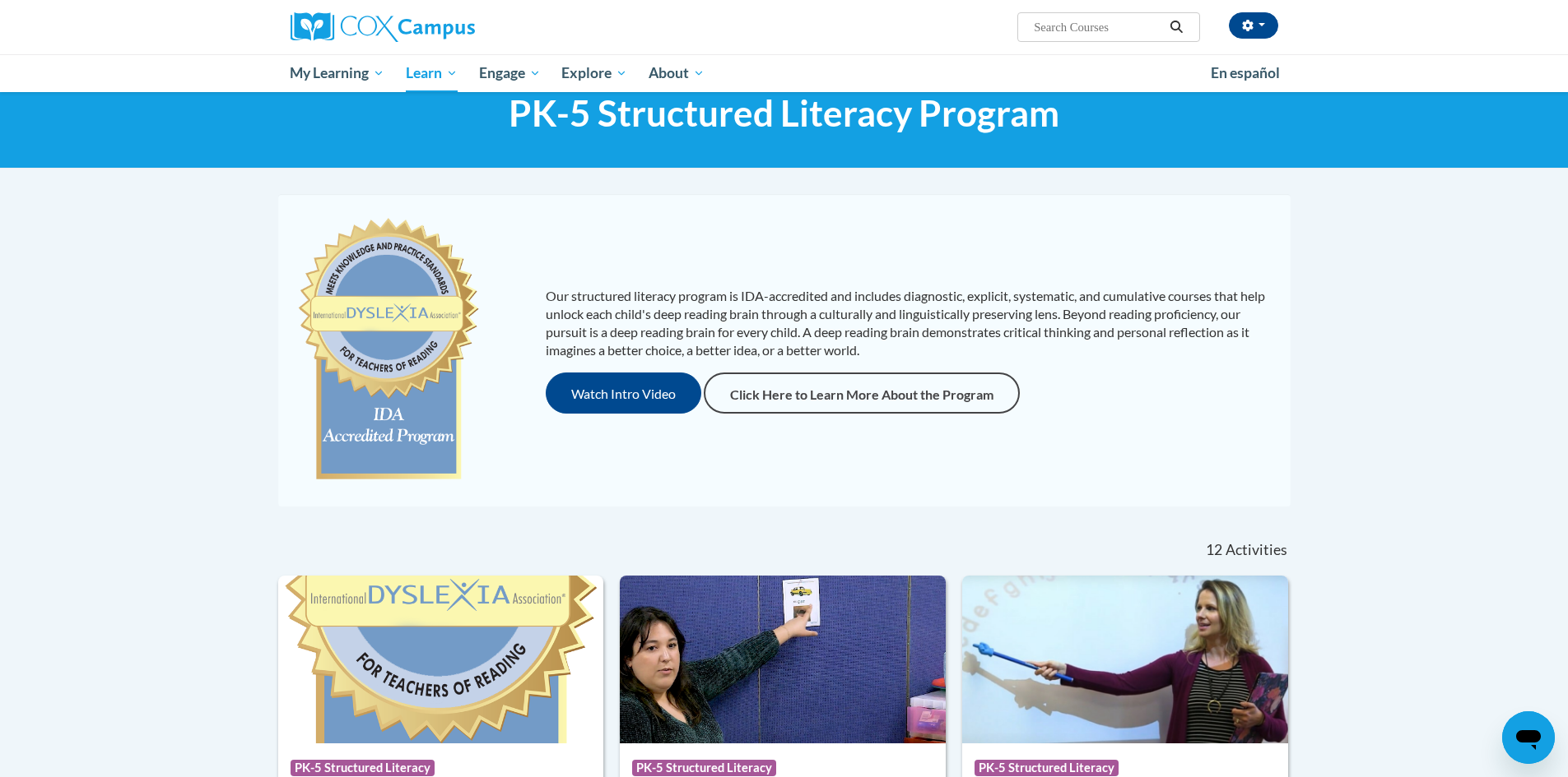
scroll to position [0, 0]
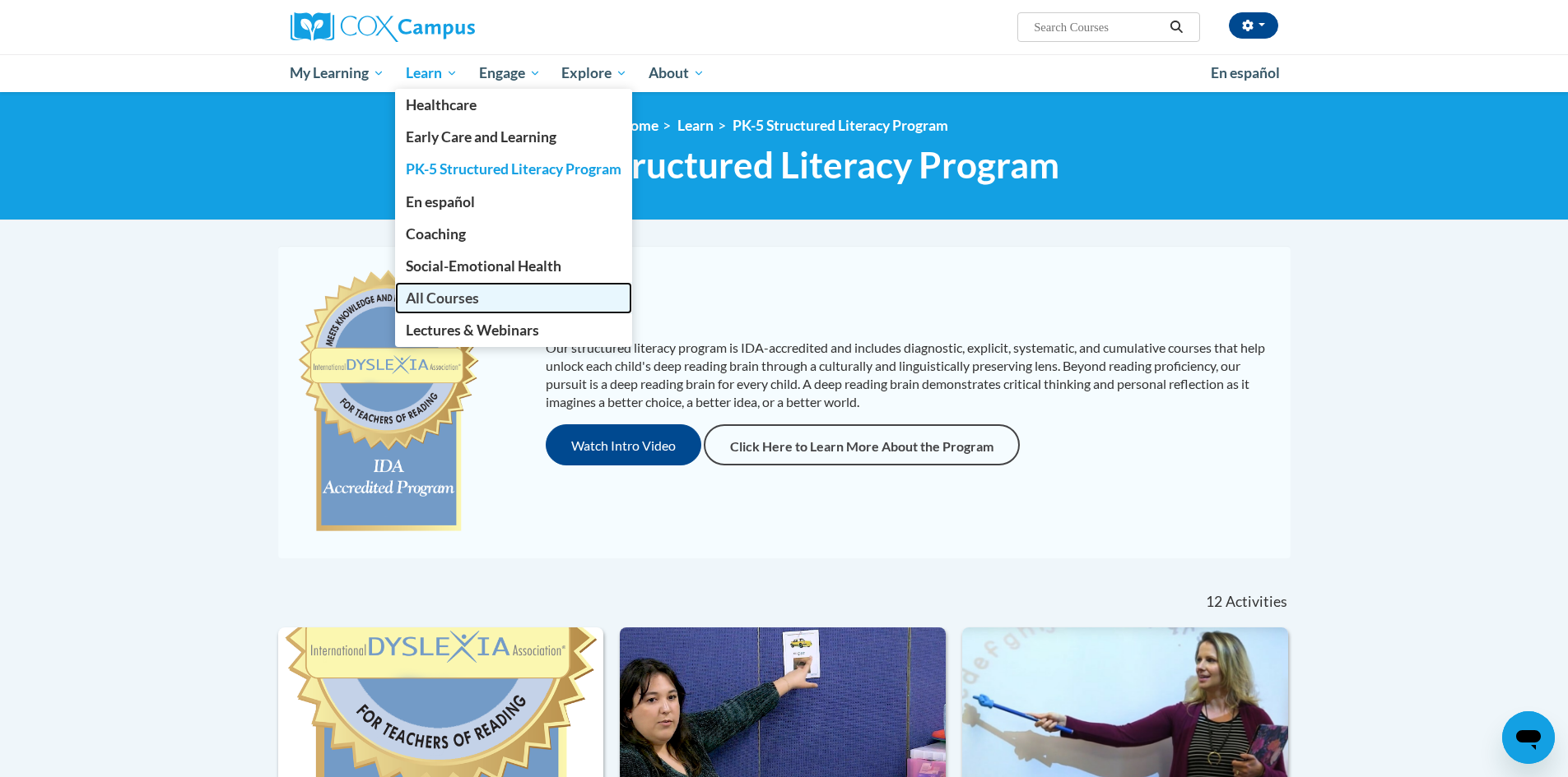
click at [438, 299] on span "All Courses" at bounding box center [442, 298] width 73 height 17
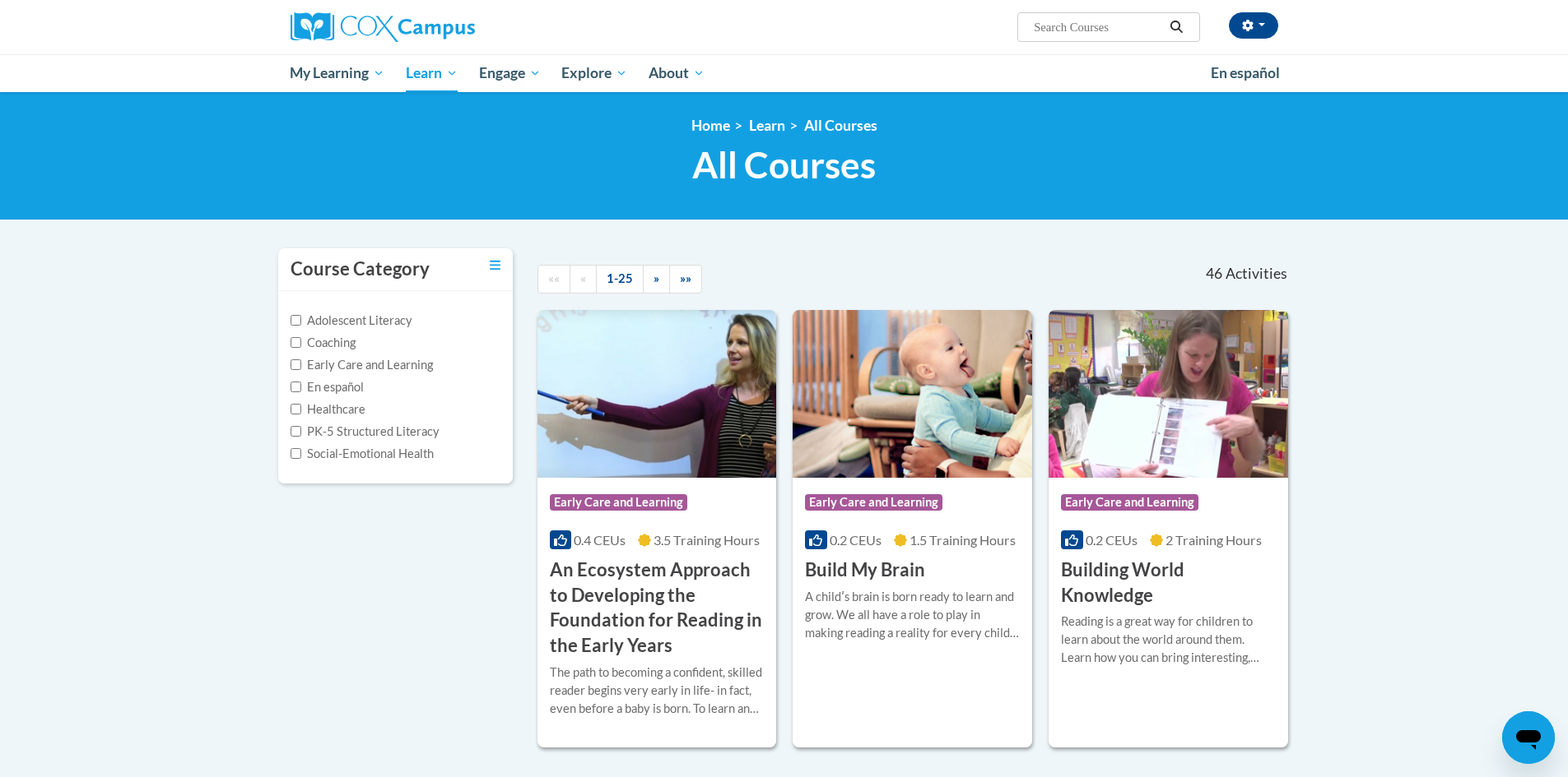
click at [283, 428] on div "Adolescent Literacy Coaching Early Care and Learning En español Healthcare PK-5…" at bounding box center [395, 388] width 234 height 193
click at [299, 432] on input "PK-5 Structured Literacy" at bounding box center [295, 431] width 10 height 10
checkbox input "true"
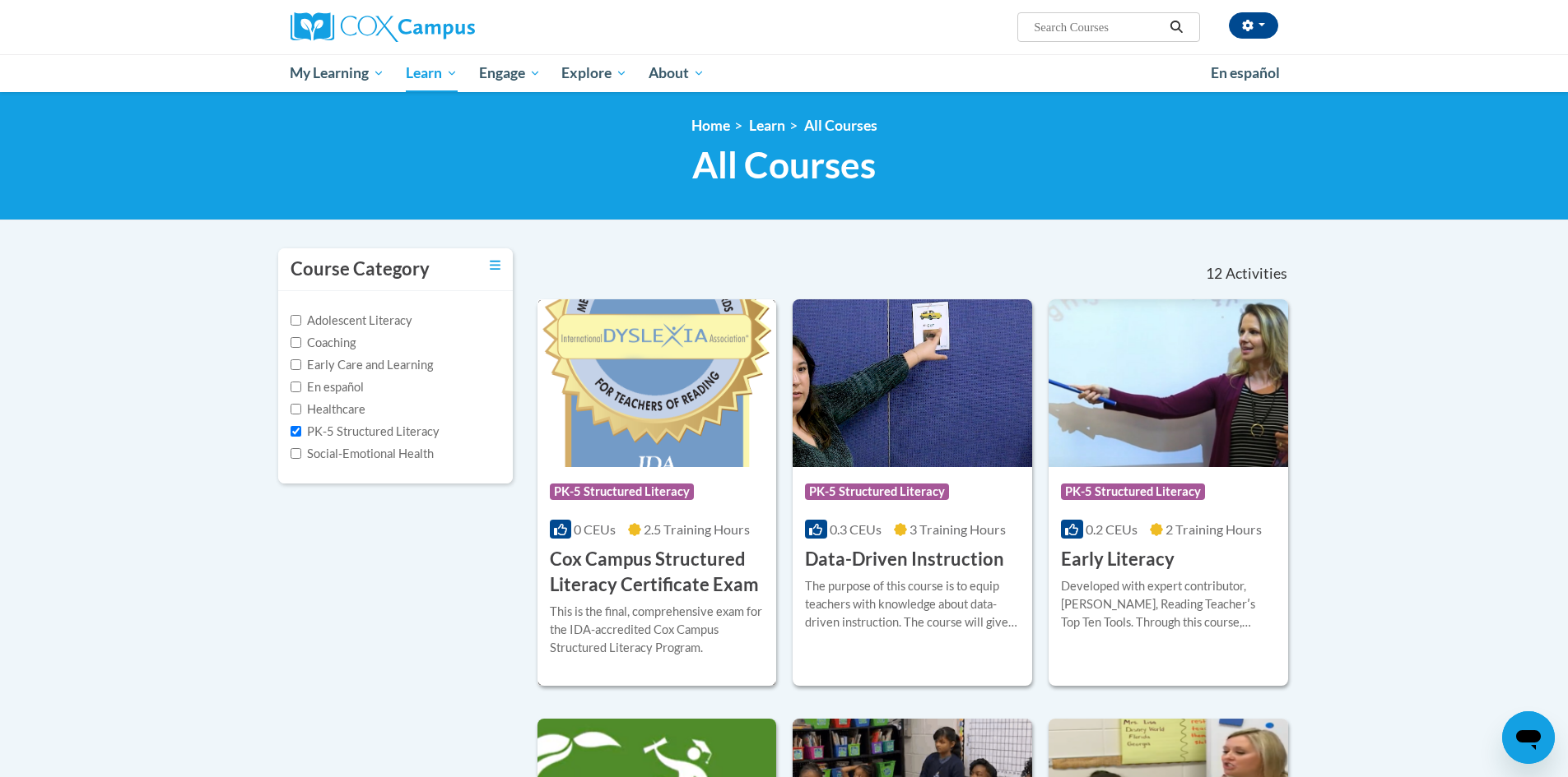
click at [683, 420] on img at bounding box center [658, 383] width 240 height 168
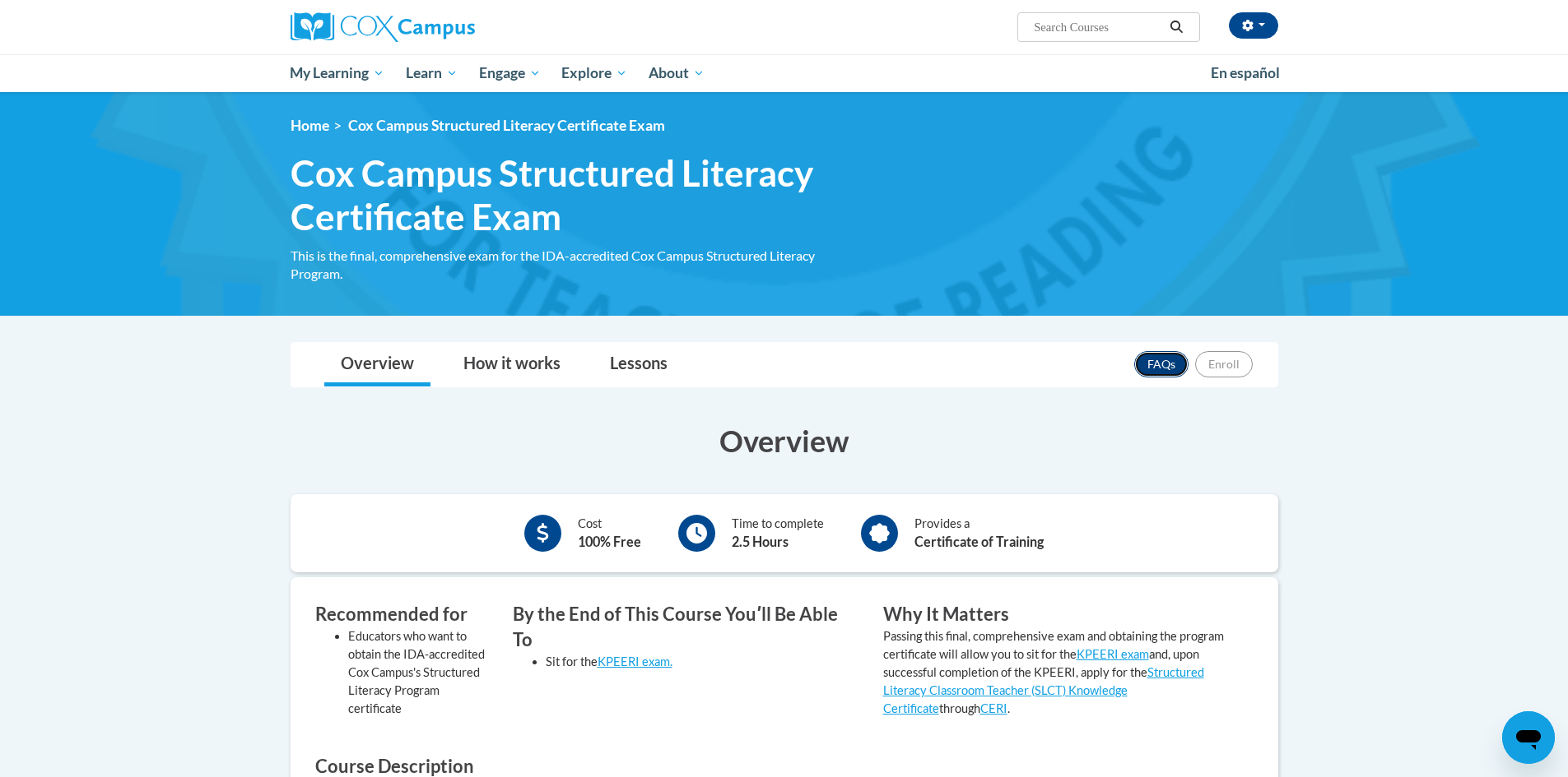
click at [1164, 366] on link "FAQs" at bounding box center [1161, 364] width 54 height 26
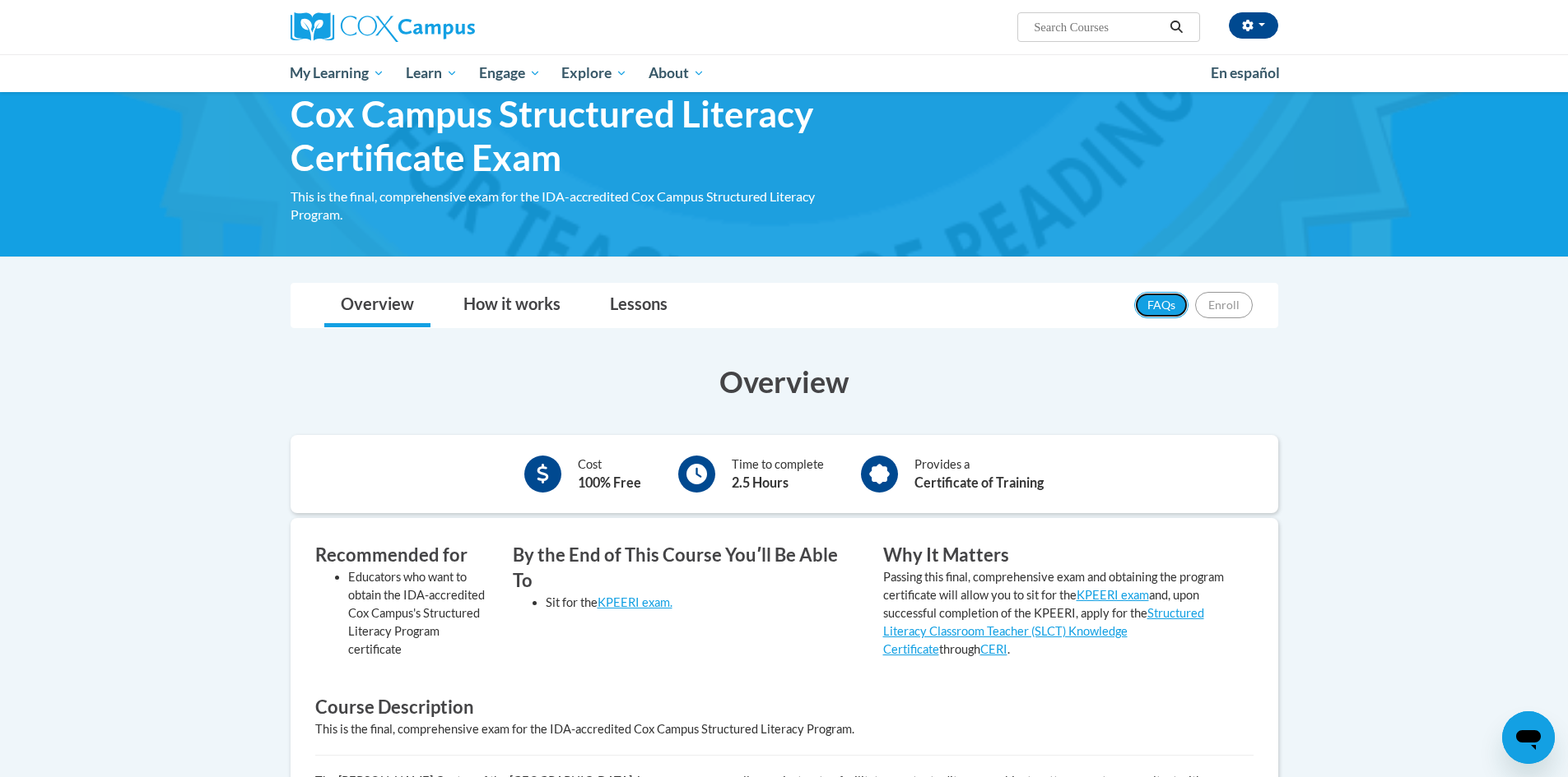
scroll to position [165, 0]
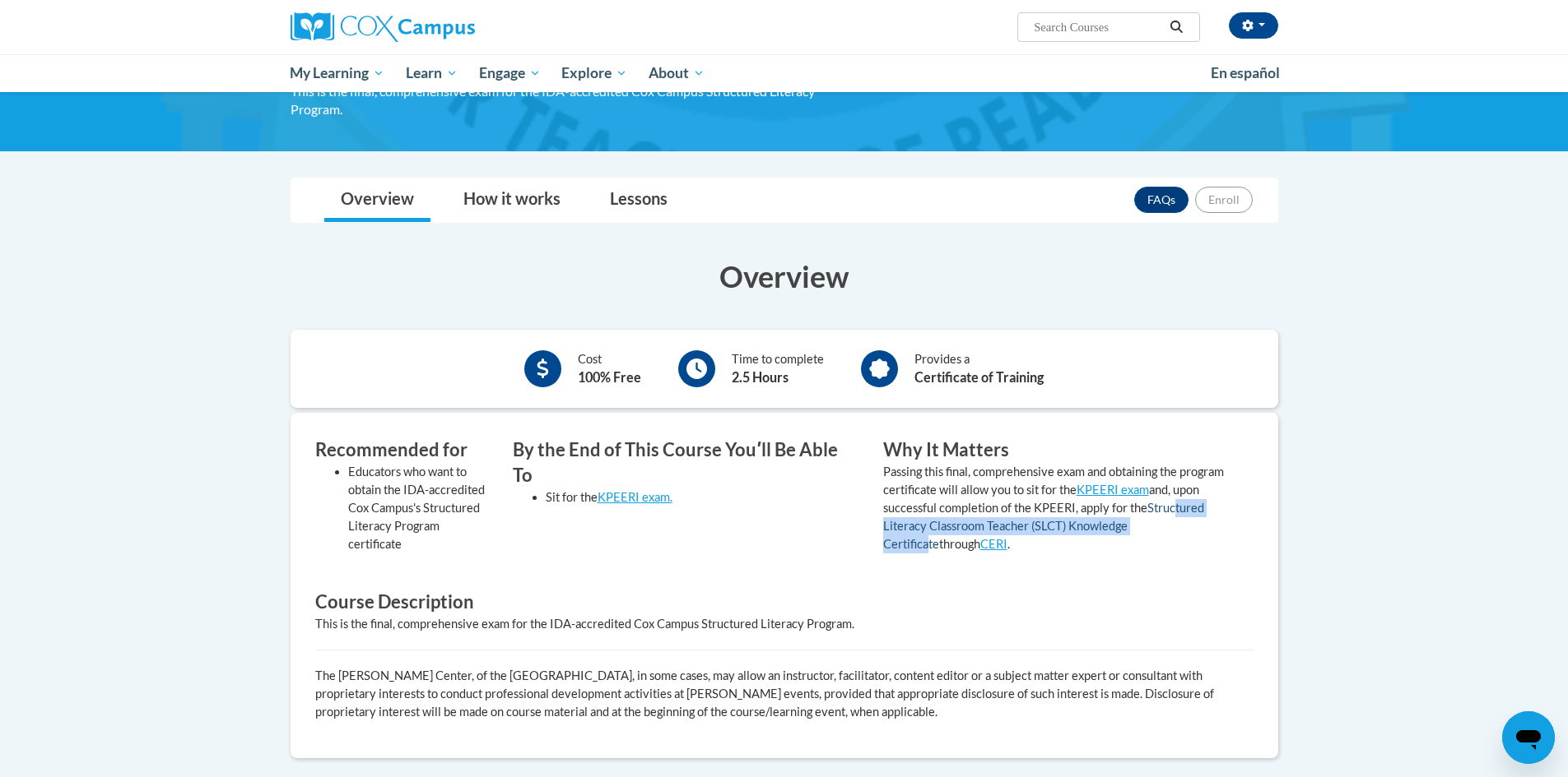
click at [1173, 519] on p "Passing this final, comprehensive exam and obtaining the program certificate wi…" at bounding box center [1056, 508] width 346 height 91
click at [1201, 507] on link "Structured Literacy Classroom Teacher (SLCT) Knowledge Certificate" at bounding box center [1043, 526] width 321 height 51
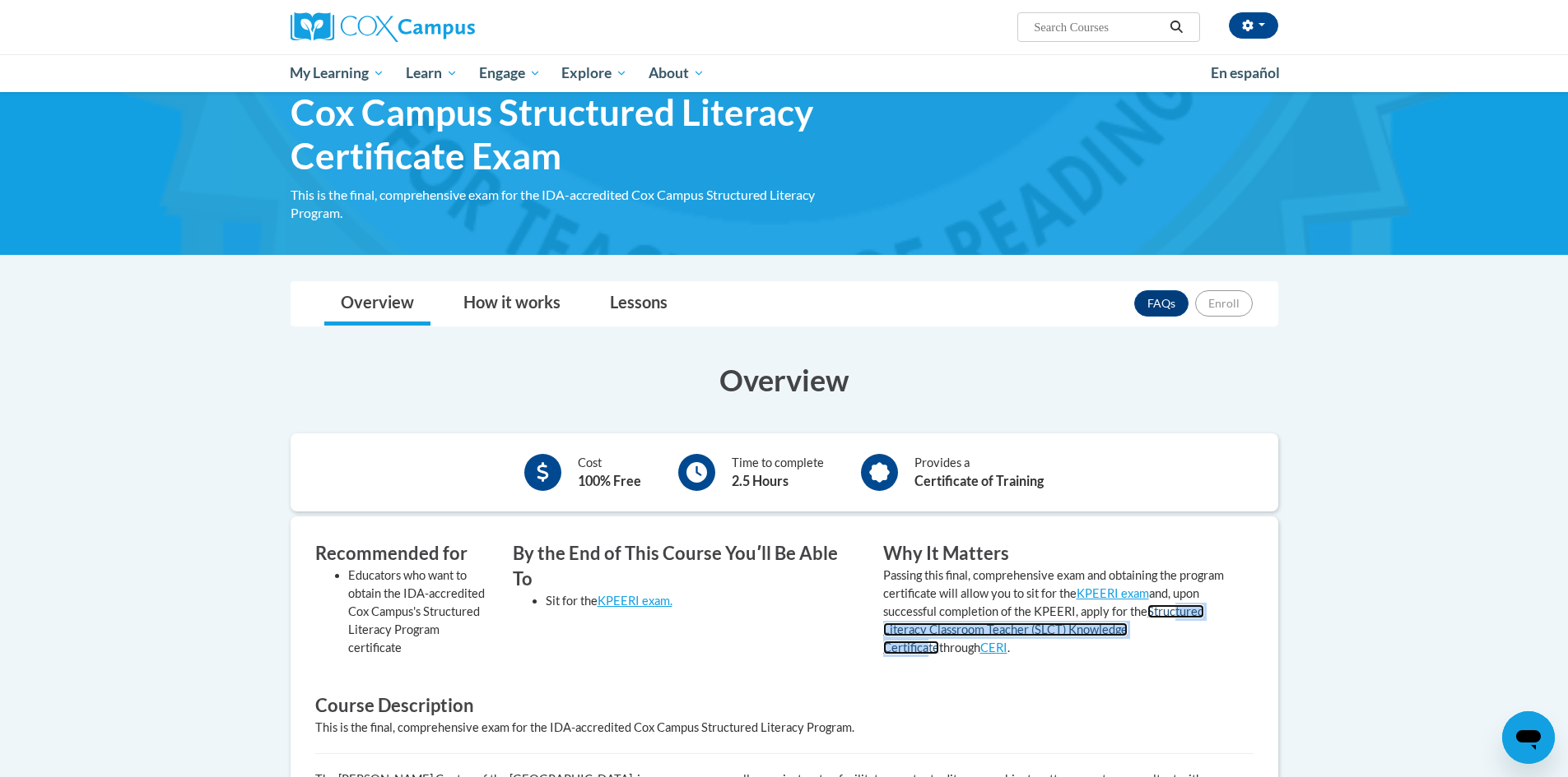
scroll to position [0, 0]
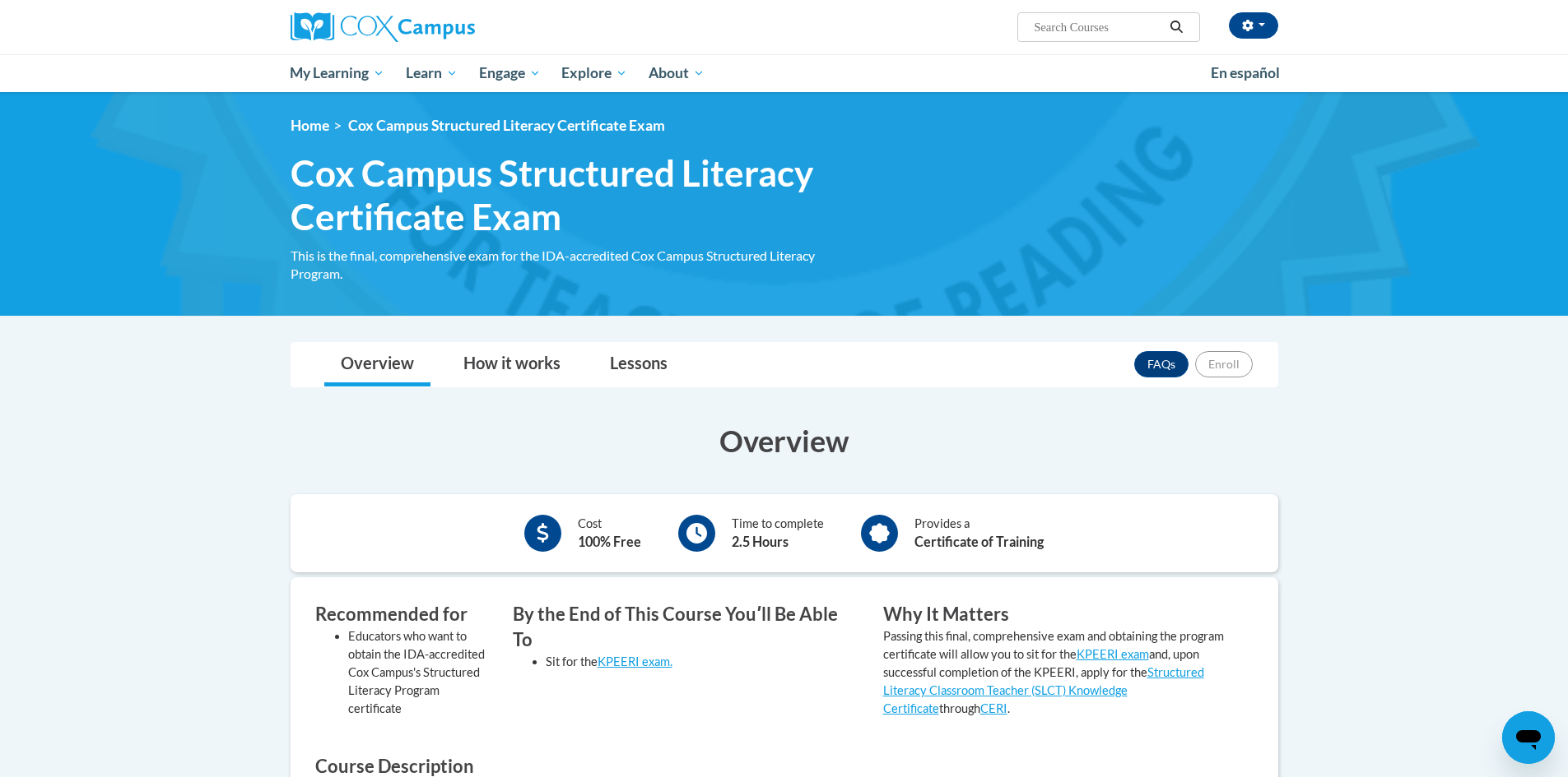
click at [1219, 23] on div "[PERSON_NAME] (Eastern Daylight Time GMT-0400 ) My Profile Inbox My Transcripts…" at bounding box center [1238, 25] width 78 height 26
click at [1248, 23] on icon "button" at bounding box center [1248, 25] width 11 height 11
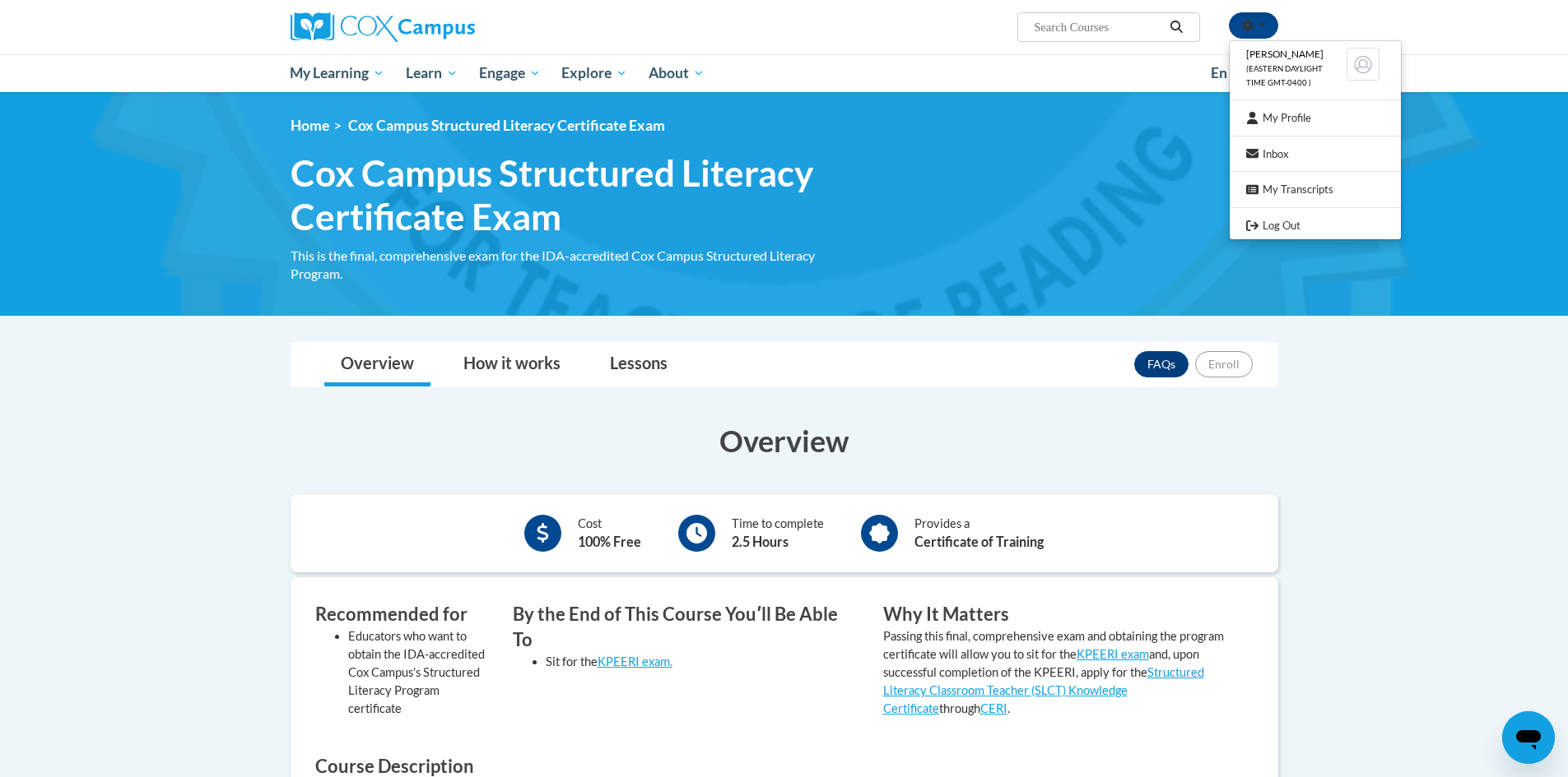
click at [1286, 213] on ul "[PERSON_NAME] (Eastern Daylight Time GMT-0400 ) My Profile Inbox My Transcripts…" at bounding box center [1315, 139] width 172 height 199
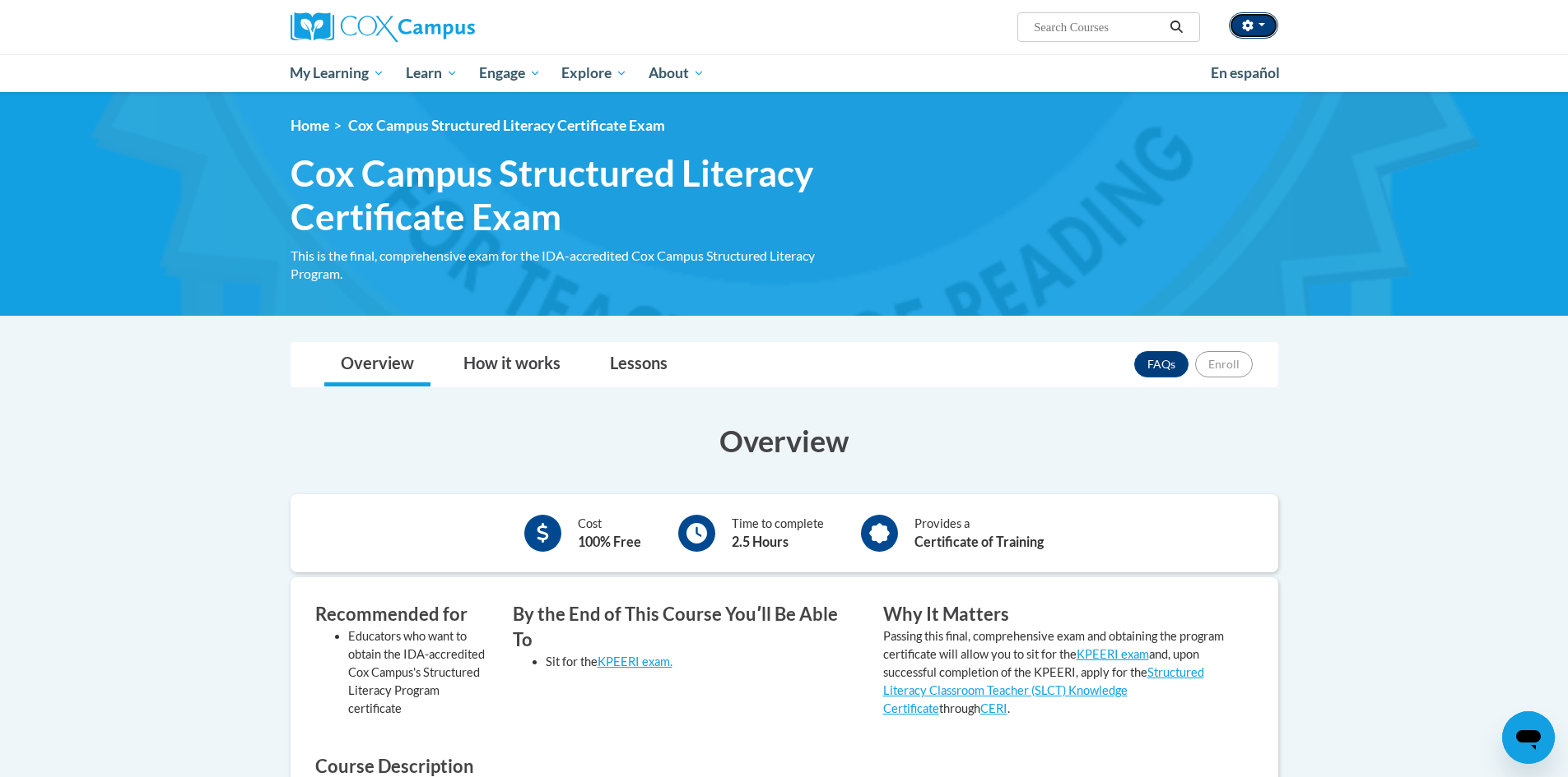
click at [1236, 16] on button "button" at bounding box center [1253, 25] width 50 height 26
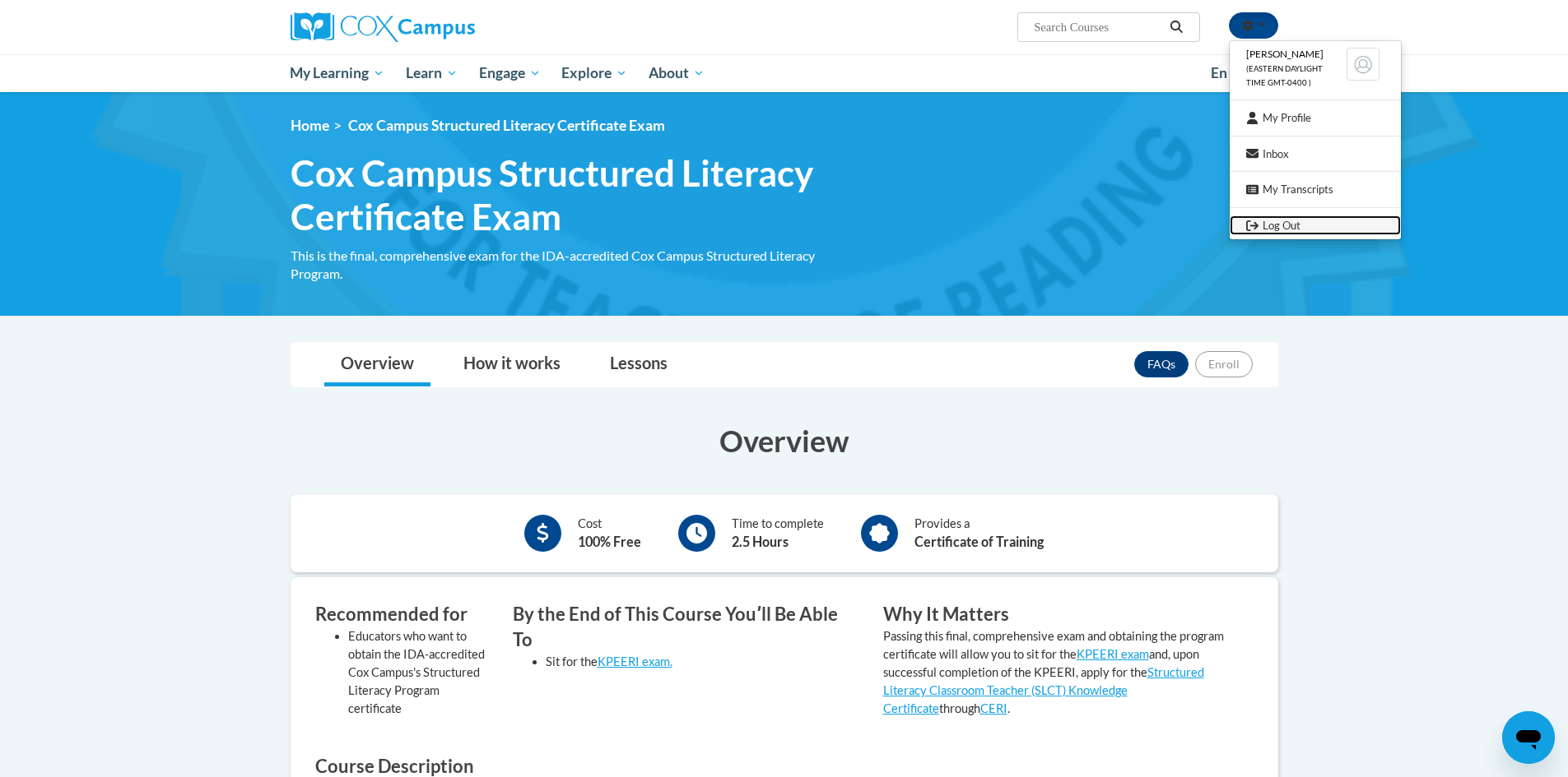
click at [1276, 224] on link "Log Out" at bounding box center [1315, 226] width 171 height 21
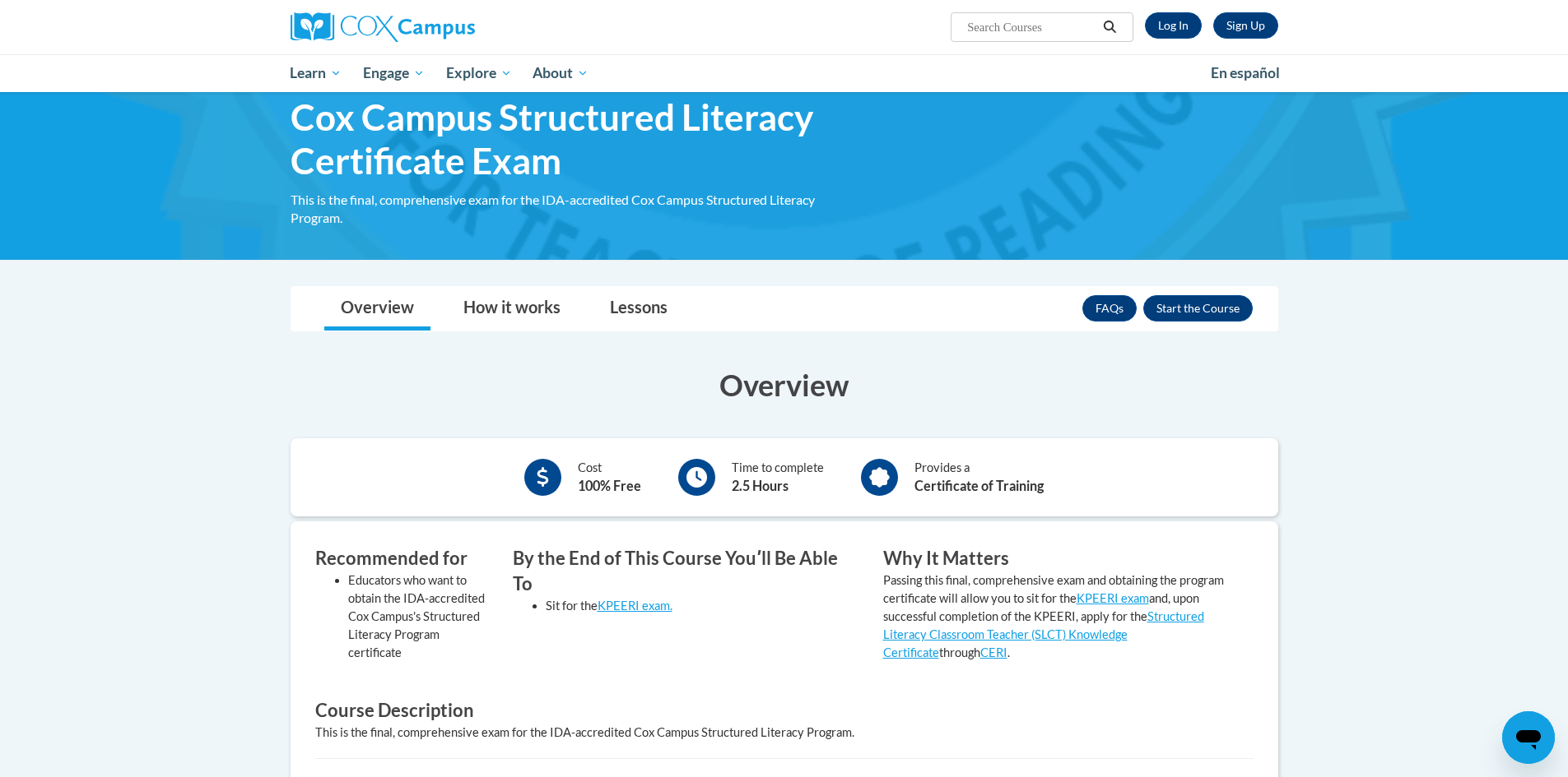
scroll to position [82, 0]
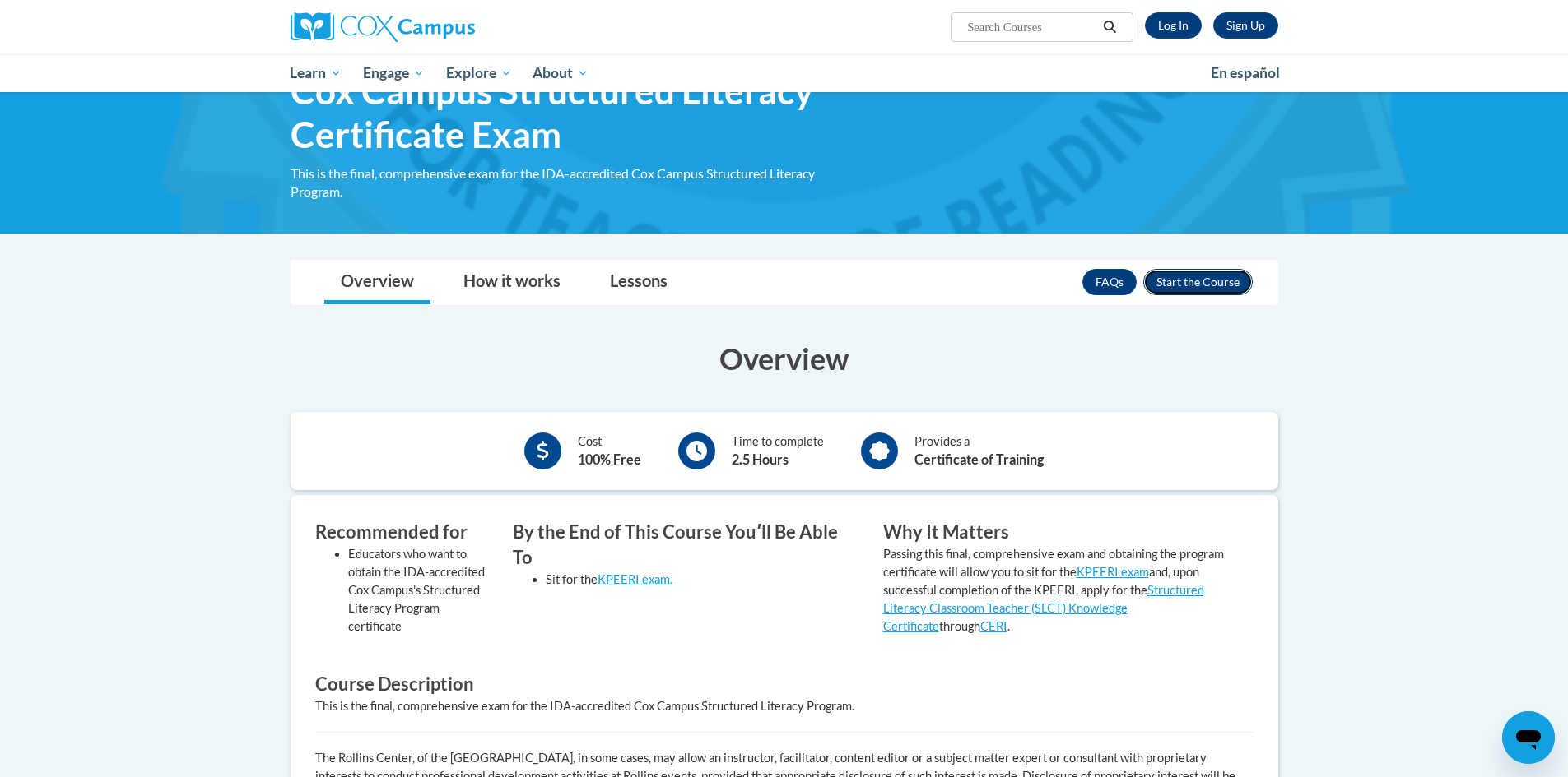
click at [1181, 286] on button "Enroll" at bounding box center [1197, 282] width 110 height 26
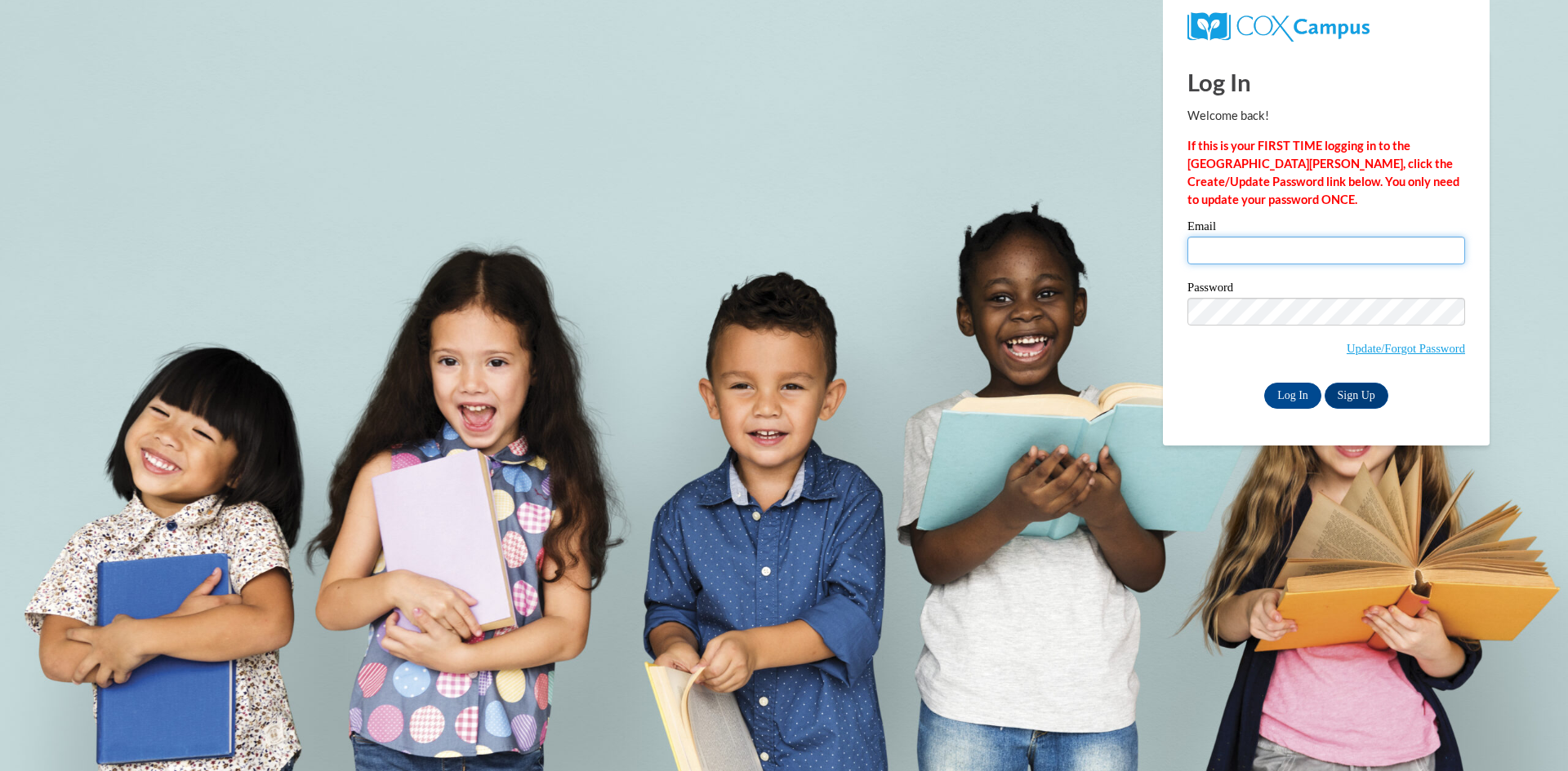
click at [1232, 254] on input "Email" at bounding box center [1325, 251] width 278 height 28
type input "[EMAIL_ADDRESS][DOMAIN_NAME]"
click at [1301, 389] on input "Log In" at bounding box center [1292, 396] width 57 height 26
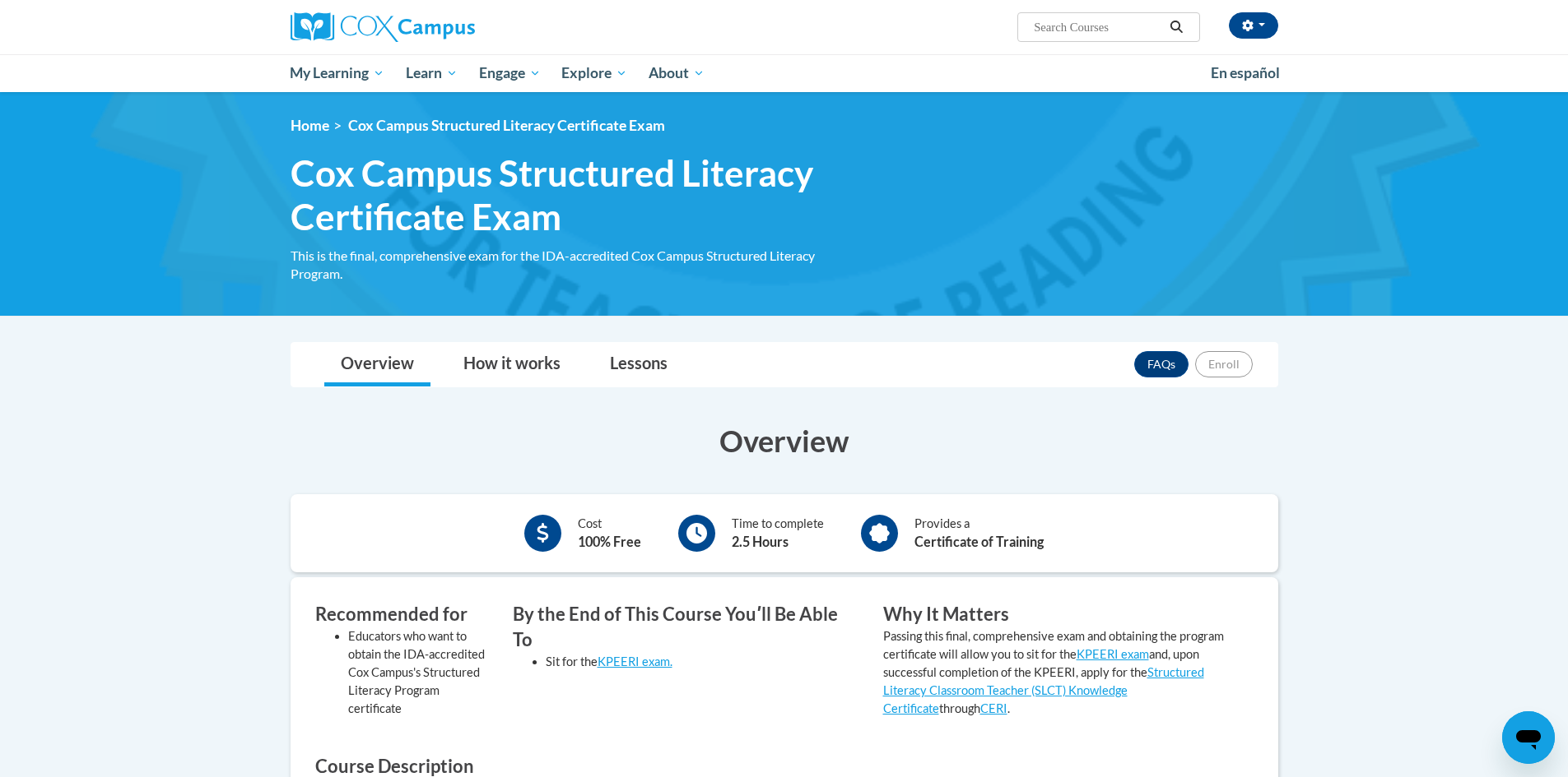
drag, startPoint x: 2739, startPoint y: 1080, endPoint x: 1517, endPoint y: 760, distance: 1263.2
click at [1517, 760] on div "Open messaging window" at bounding box center [1528, 738] width 50 height 50
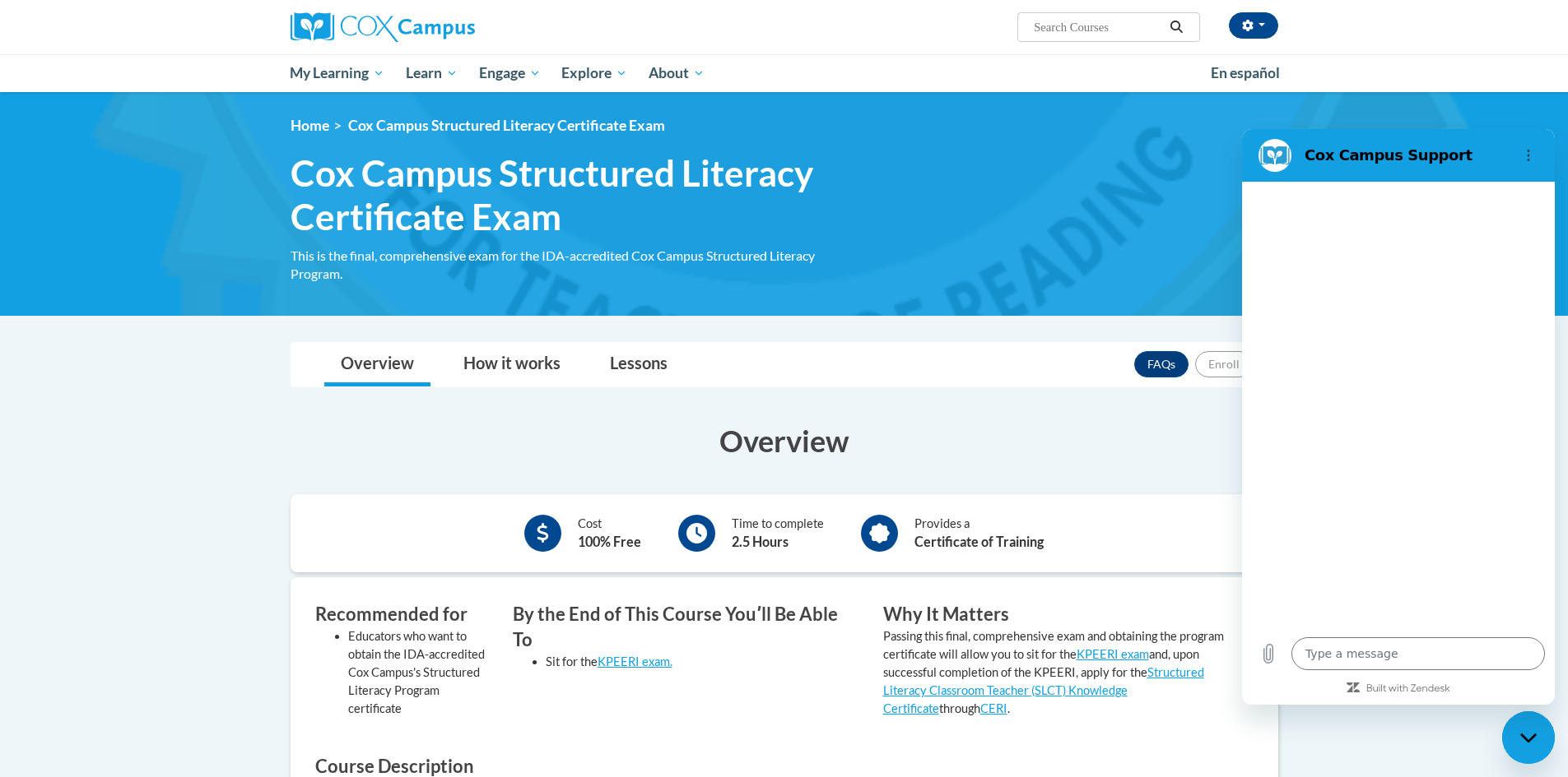
type textarea "x"
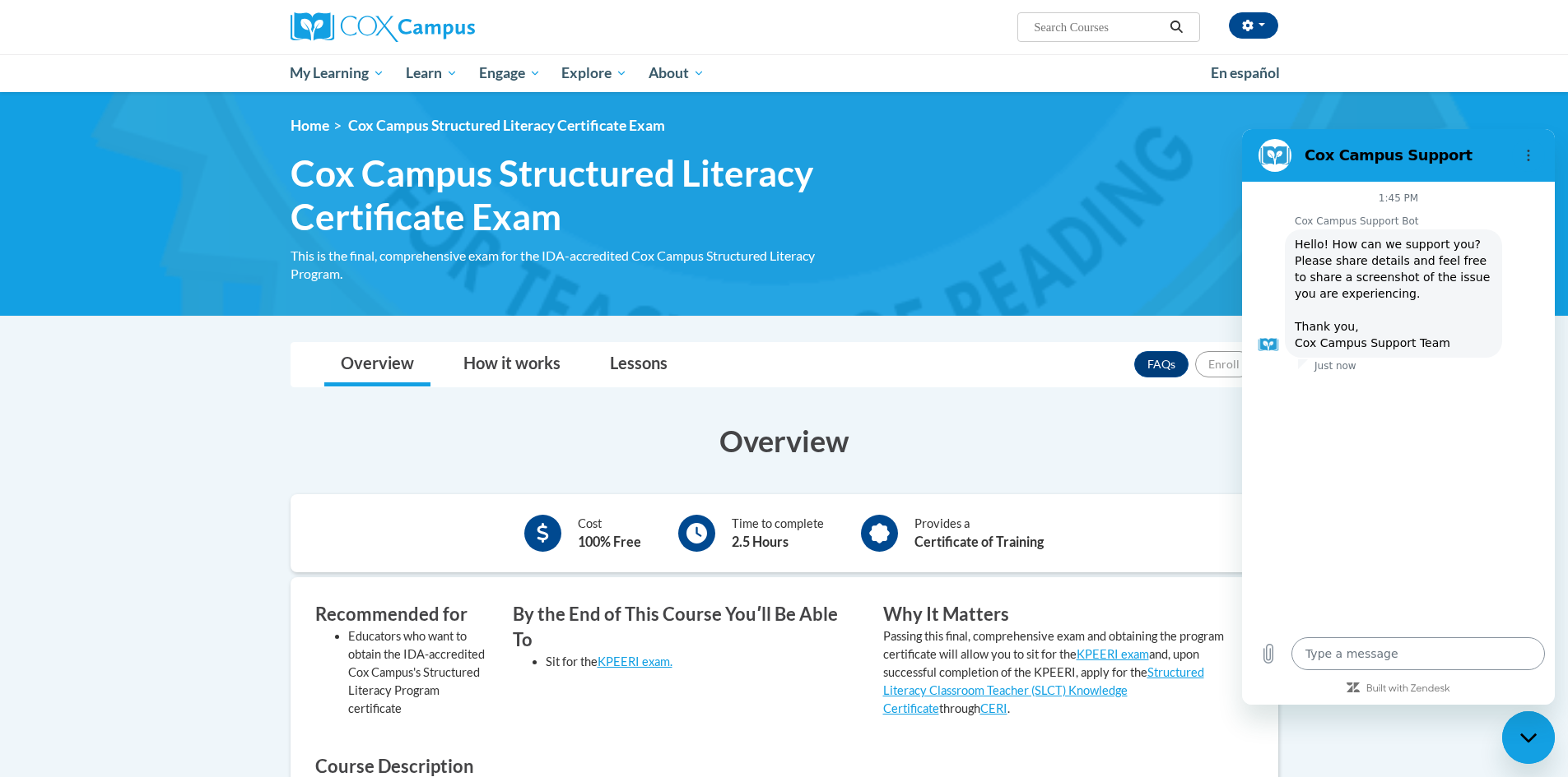
click at [1424, 652] on textarea at bounding box center [1417, 653] width 254 height 33
type textarea "W"
type textarea "x"
type textarea "Wh"
type textarea "x"
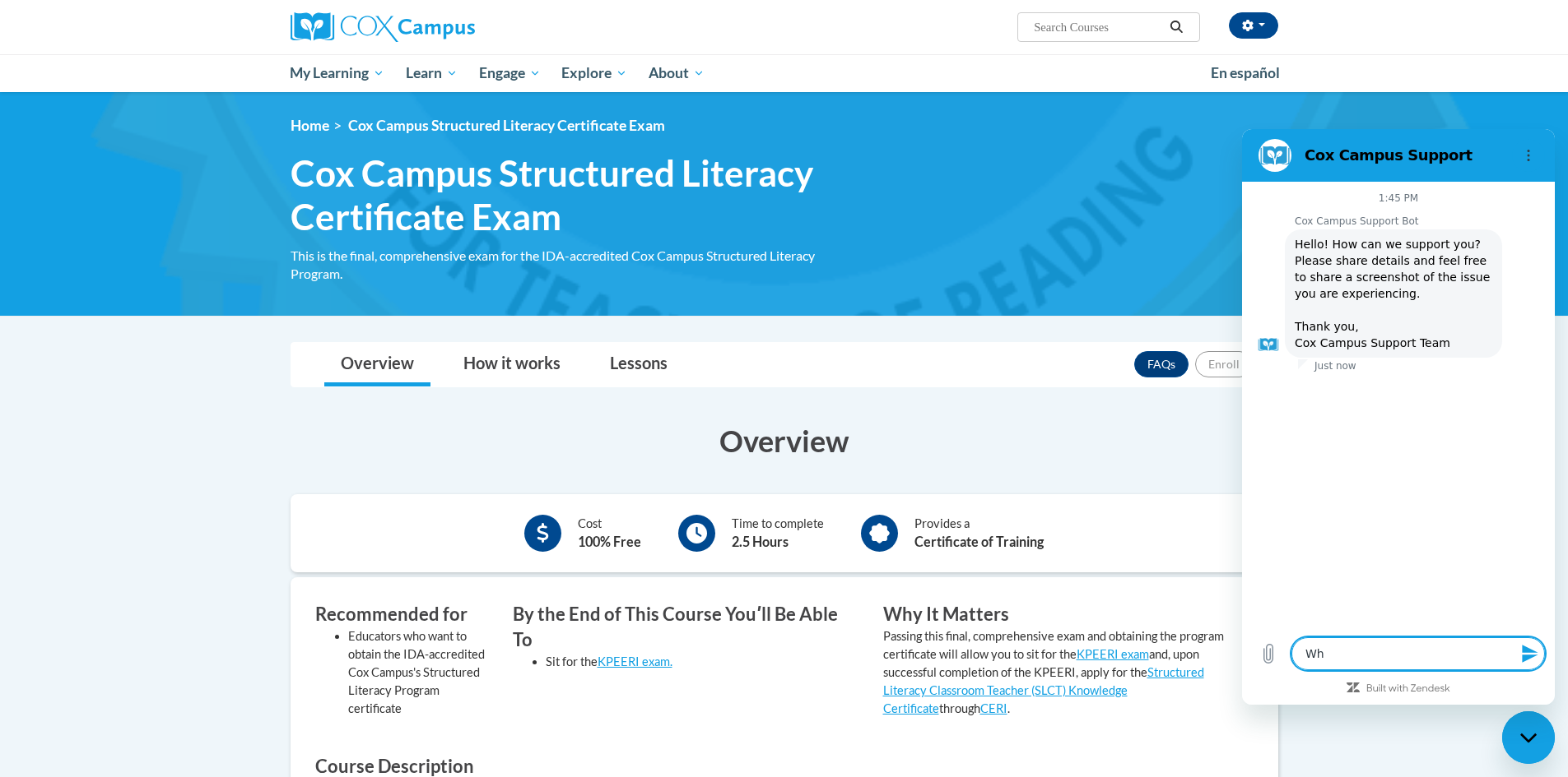
type textarea "Why"
type textarea "x"
type textarea "Why"
type textarea "x"
type textarea "Why i"
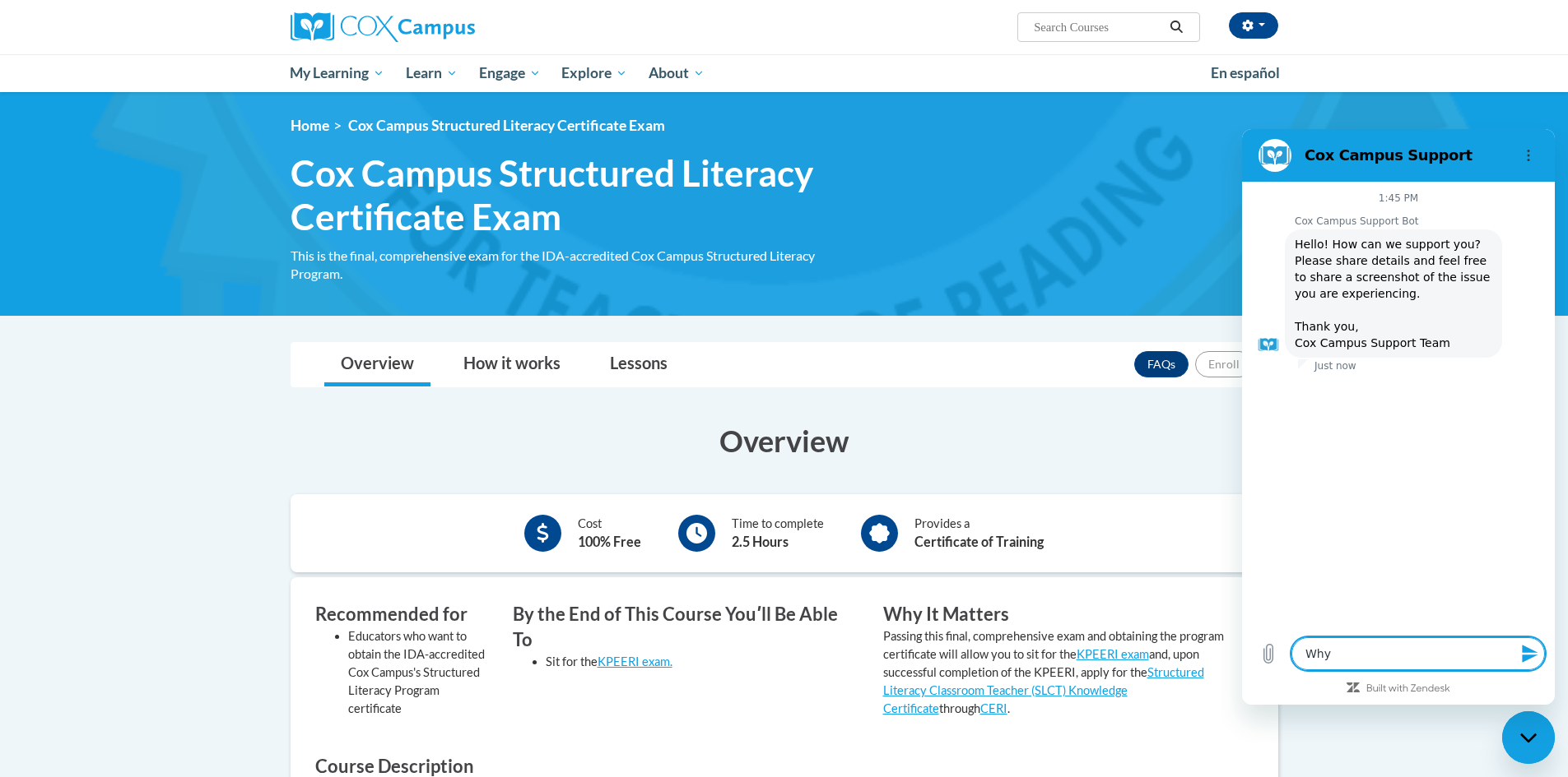
type textarea "x"
type textarea "Why is"
type textarea "x"
type textarea "Why is"
type textarea "x"
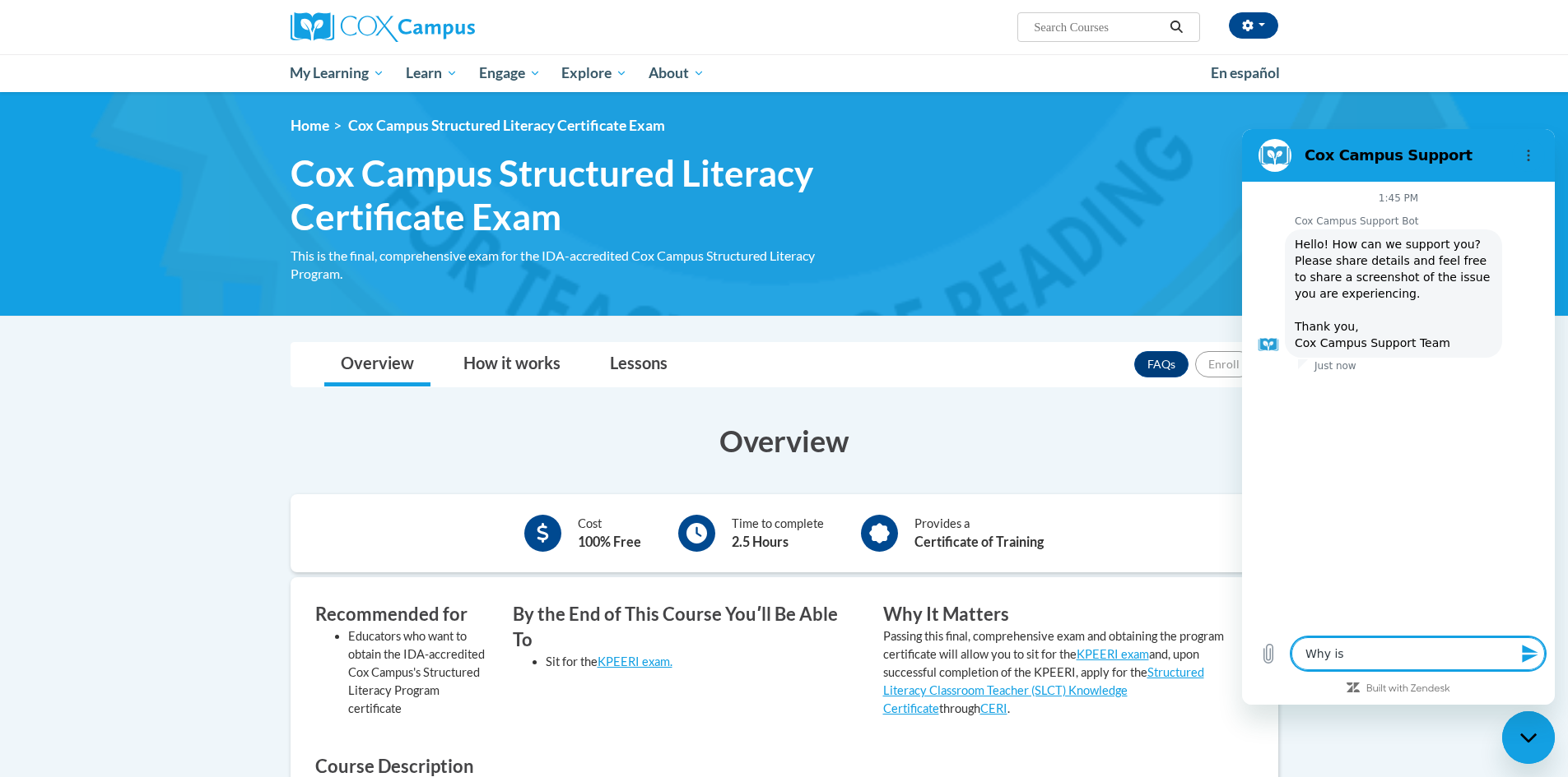
type textarea "Why is i"
type textarea "x"
type textarea "Why is it"
type textarea "x"
type textarea "Why is it"
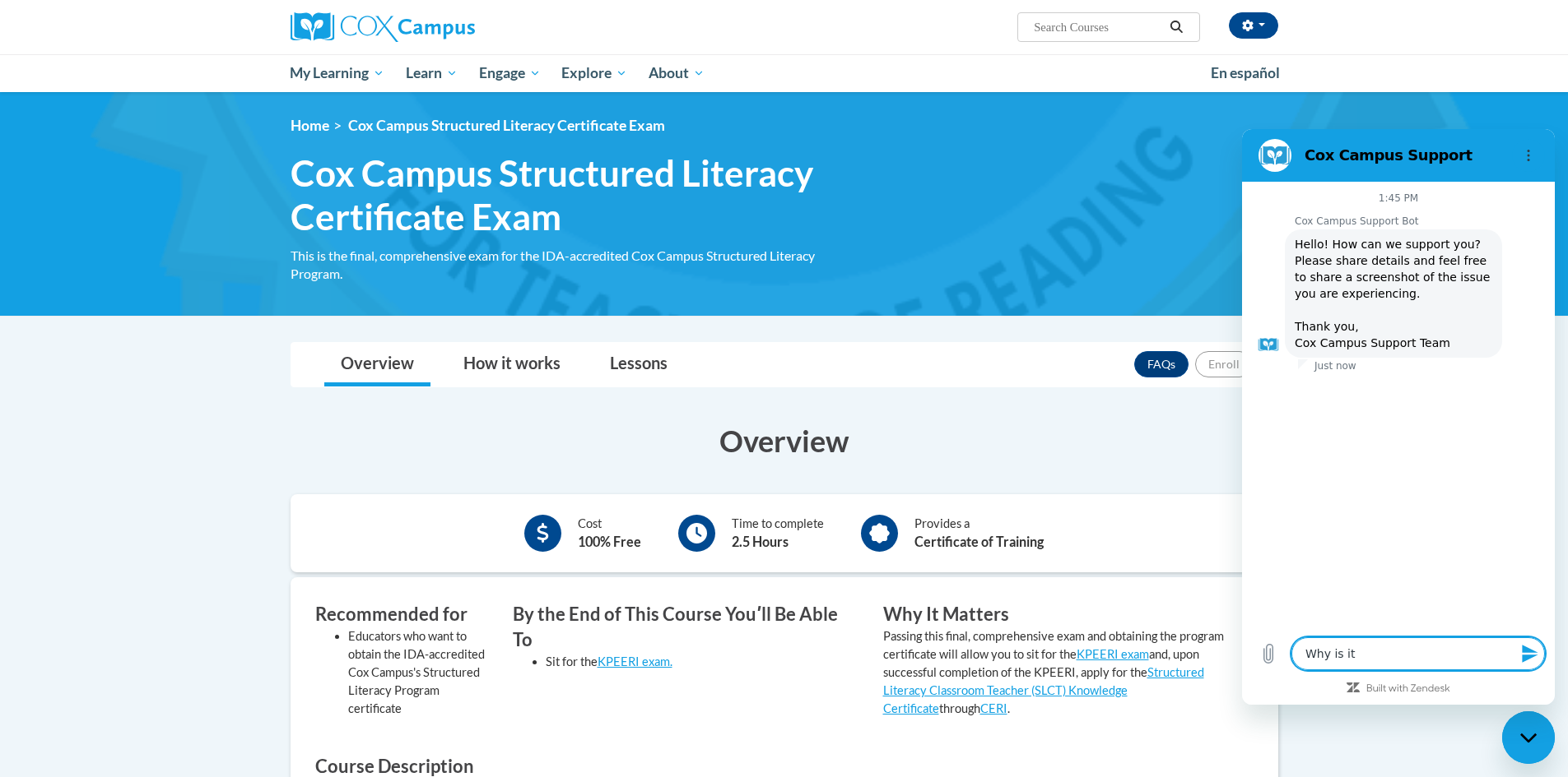
type textarea "x"
type textarea "Why is it n"
type textarea "x"
type textarea "Why is it no"
type textarea "x"
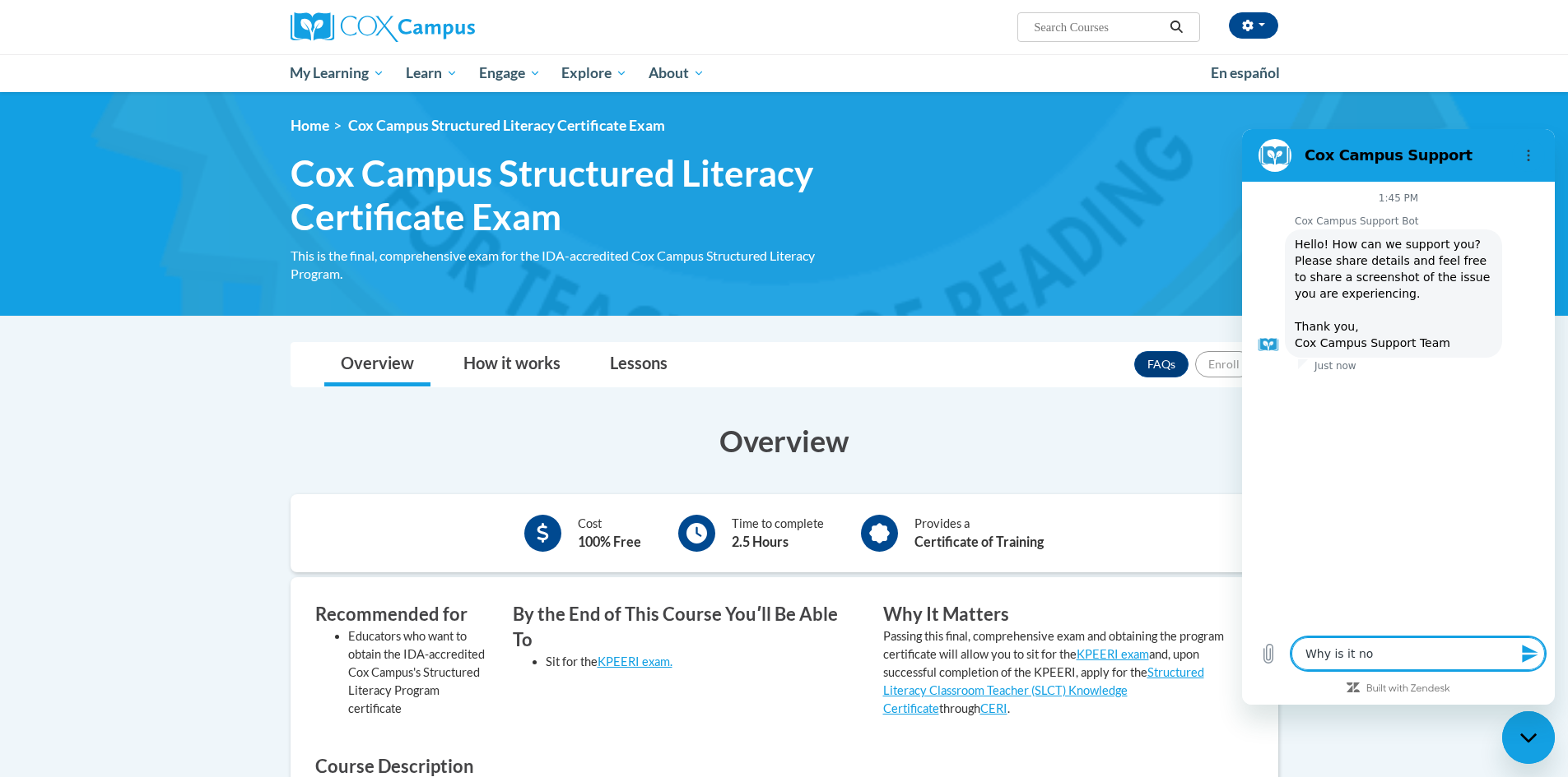
type textarea "Why is it not"
type textarea "x"
type textarea "Why is it not"
type textarea "x"
type textarea "Why is it not l"
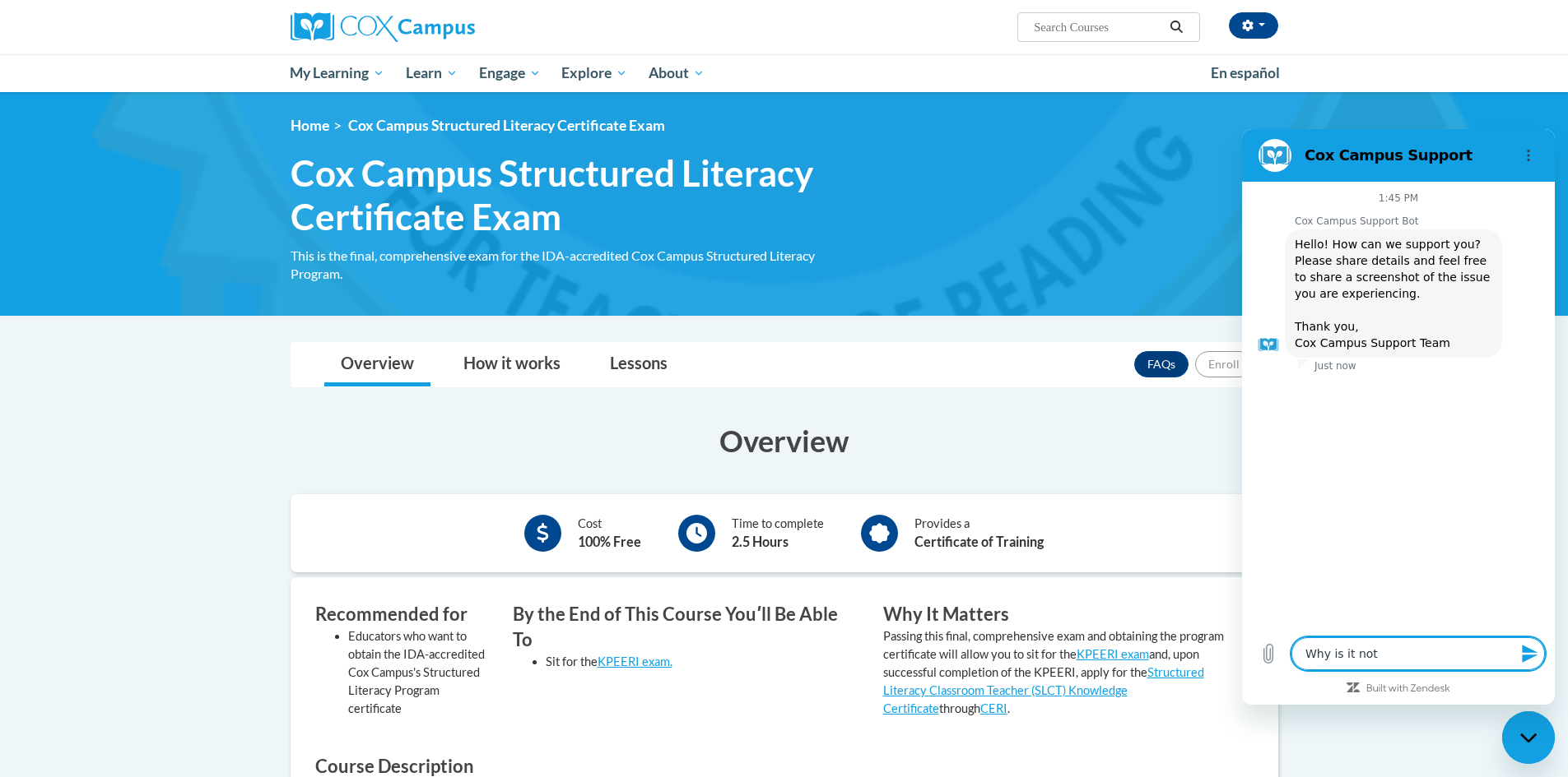
type textarea "x"
type textarea "Why is it not le"
type textarea "x"
type textarea "Why is it not let"
type textarea "x"
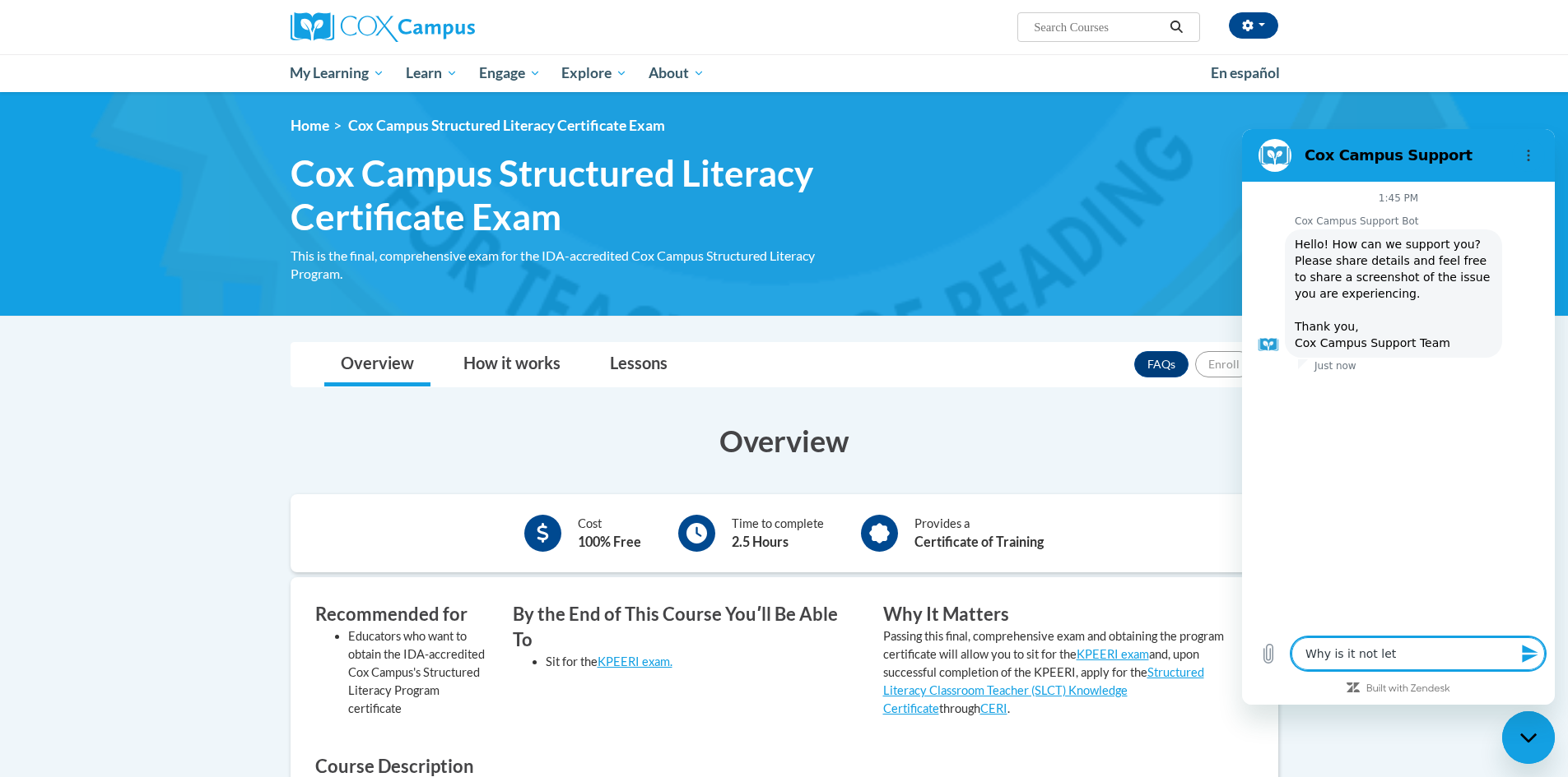
type textarea "Why is it not lett"
type textarea "x"
type textarea "Why is it not letti"
type textarea "x"
type textarea "Why is it not lettin"
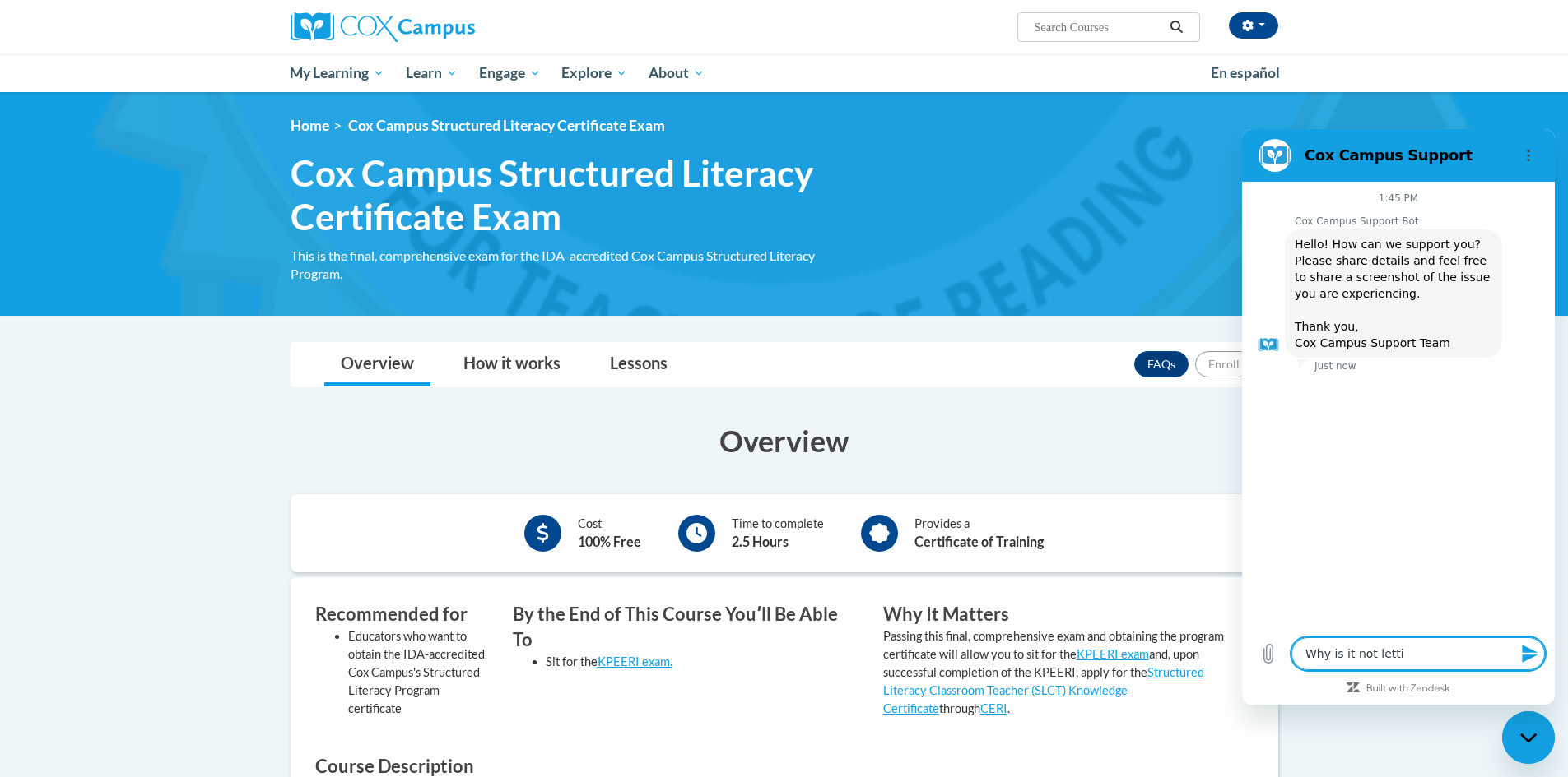
type textarea "x"
type textarea "Why is it not letting"
type textarea "x"
type textarea "Why is it not letting"
type textarea "x"
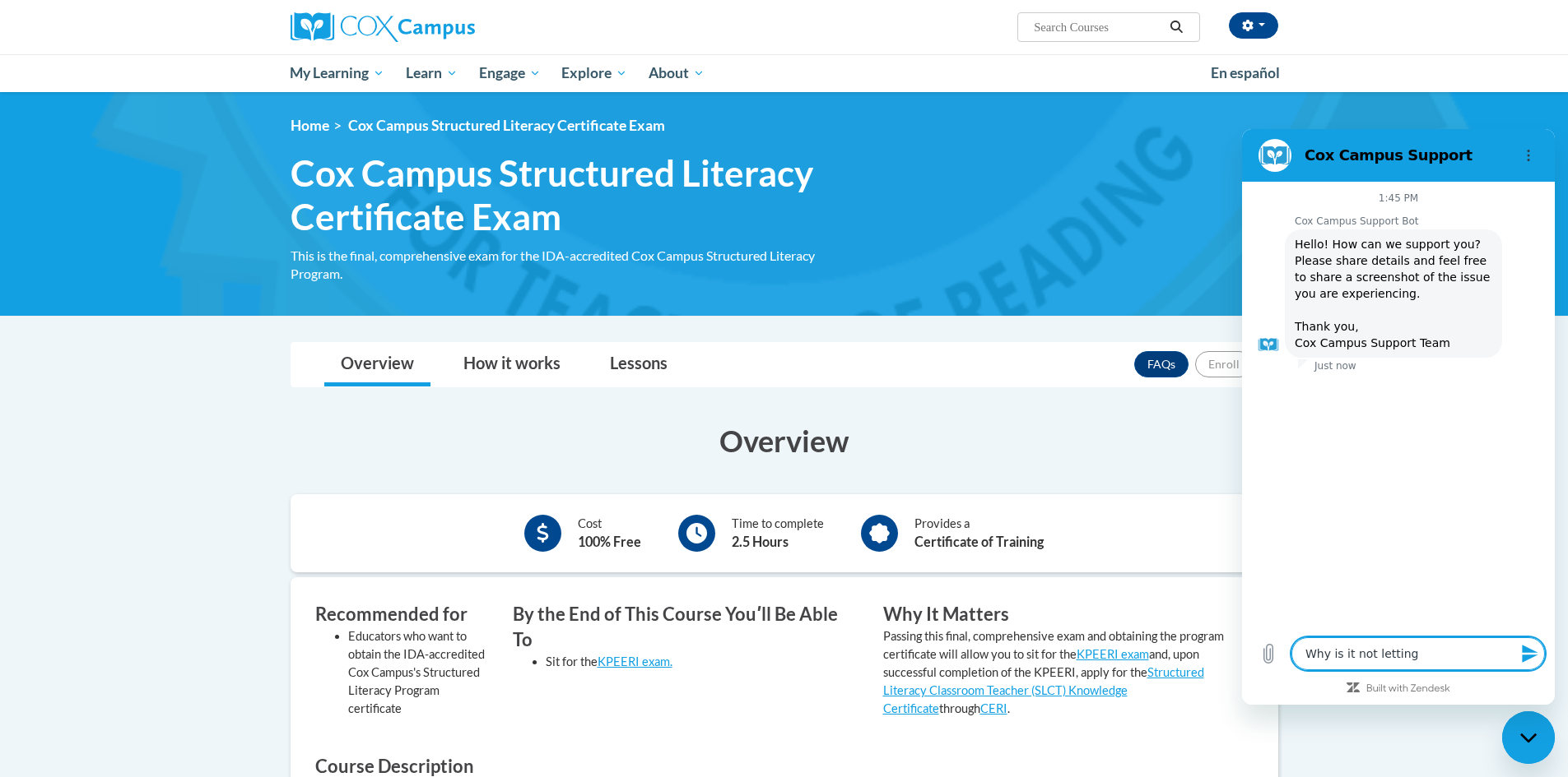
type textarea "Why is it not letting m"
type textarea "x"
type textarea "Why is it not letting me"
type textarea "x"
type textarea "Why is it not letting me"
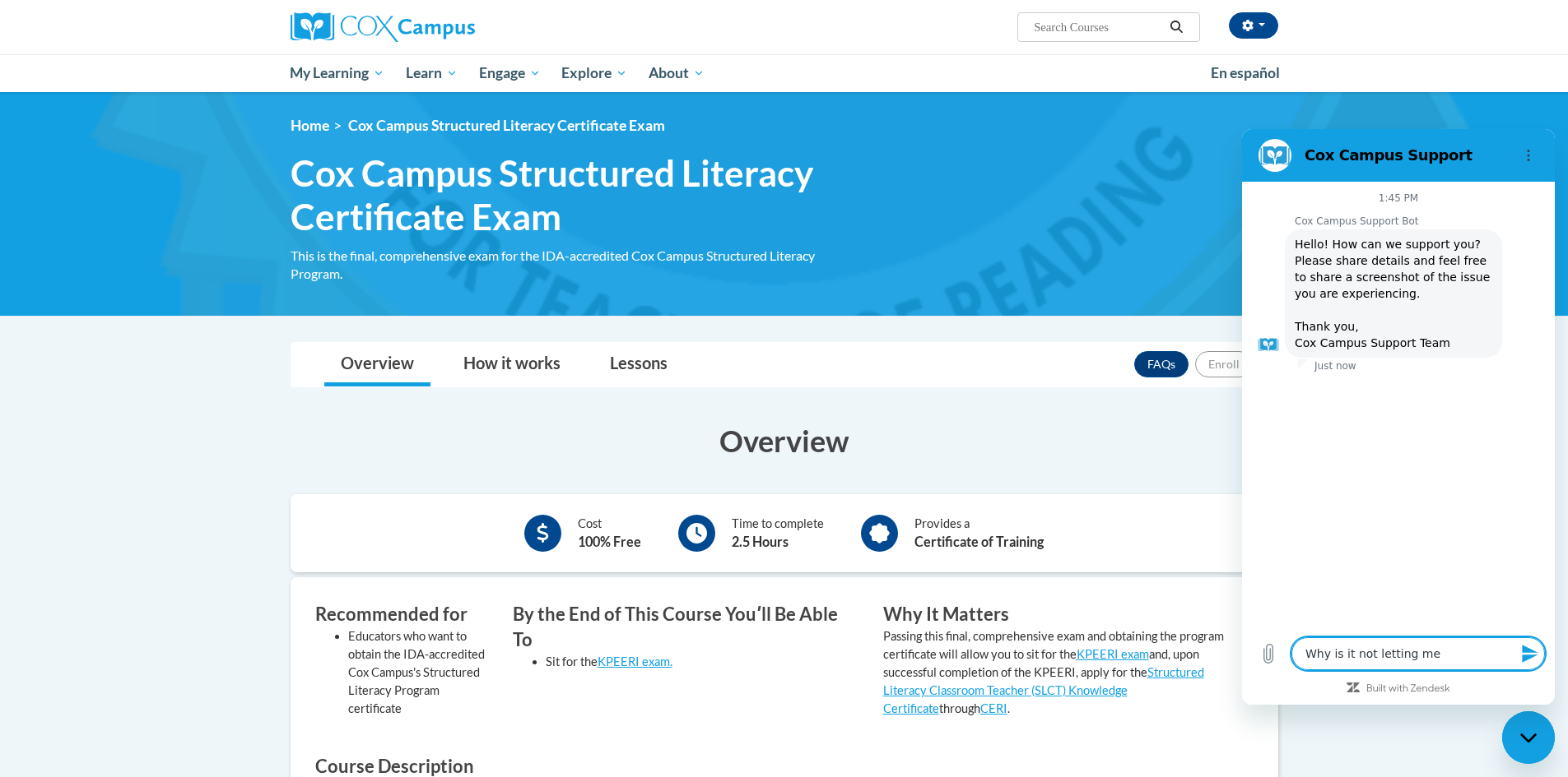
type textarea "x"
type textarea "Why is it not letting me e"
type textarea "x"
type textarea "Why is it not letting me en"
type textarea "x"
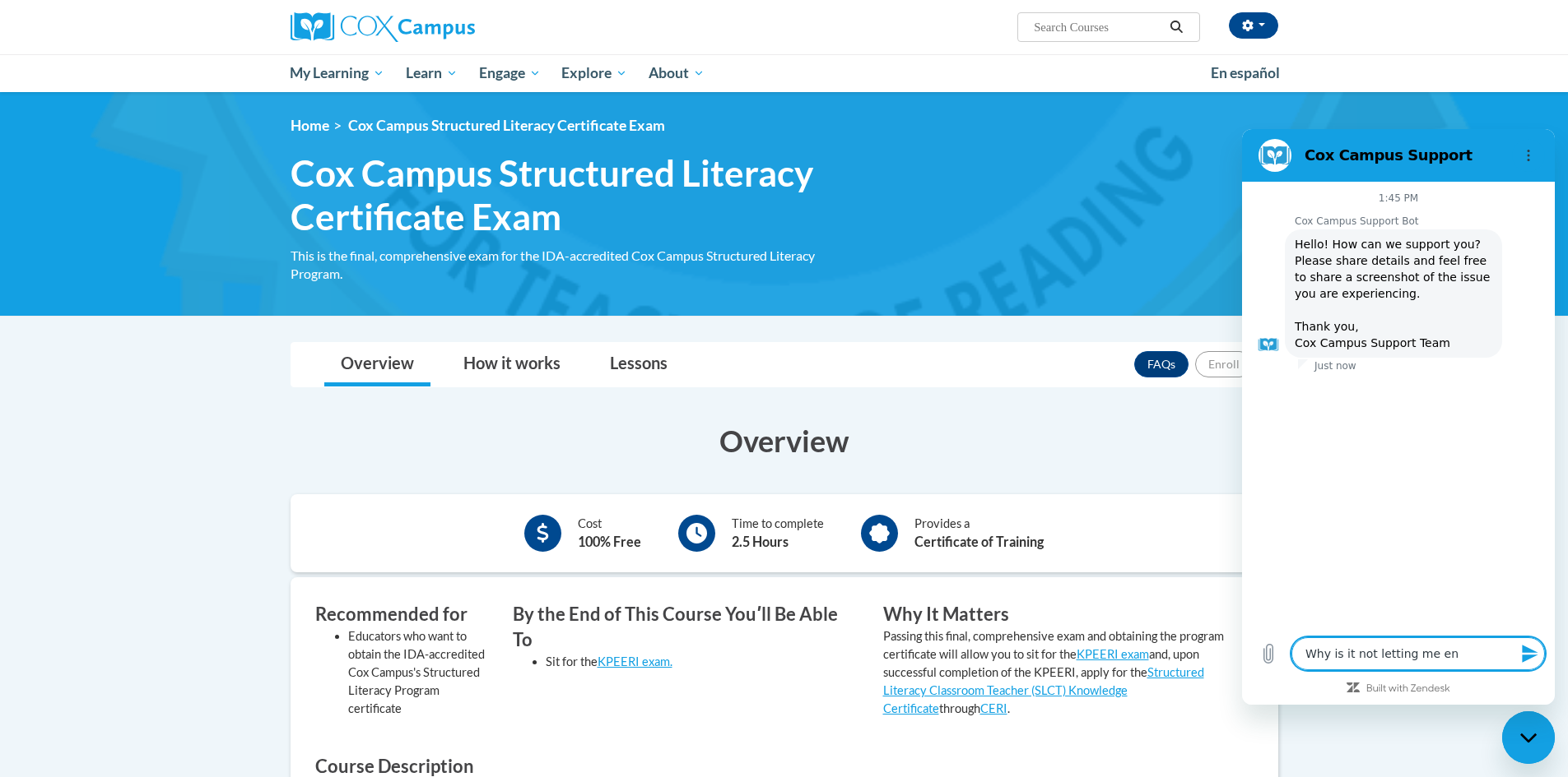
type textarea "Why is it not letting me enr"
type textarea "x"
type textarea "Why is it not letting me enro"
type textarea "x"
type textarea "Why is it not letting me enrol"
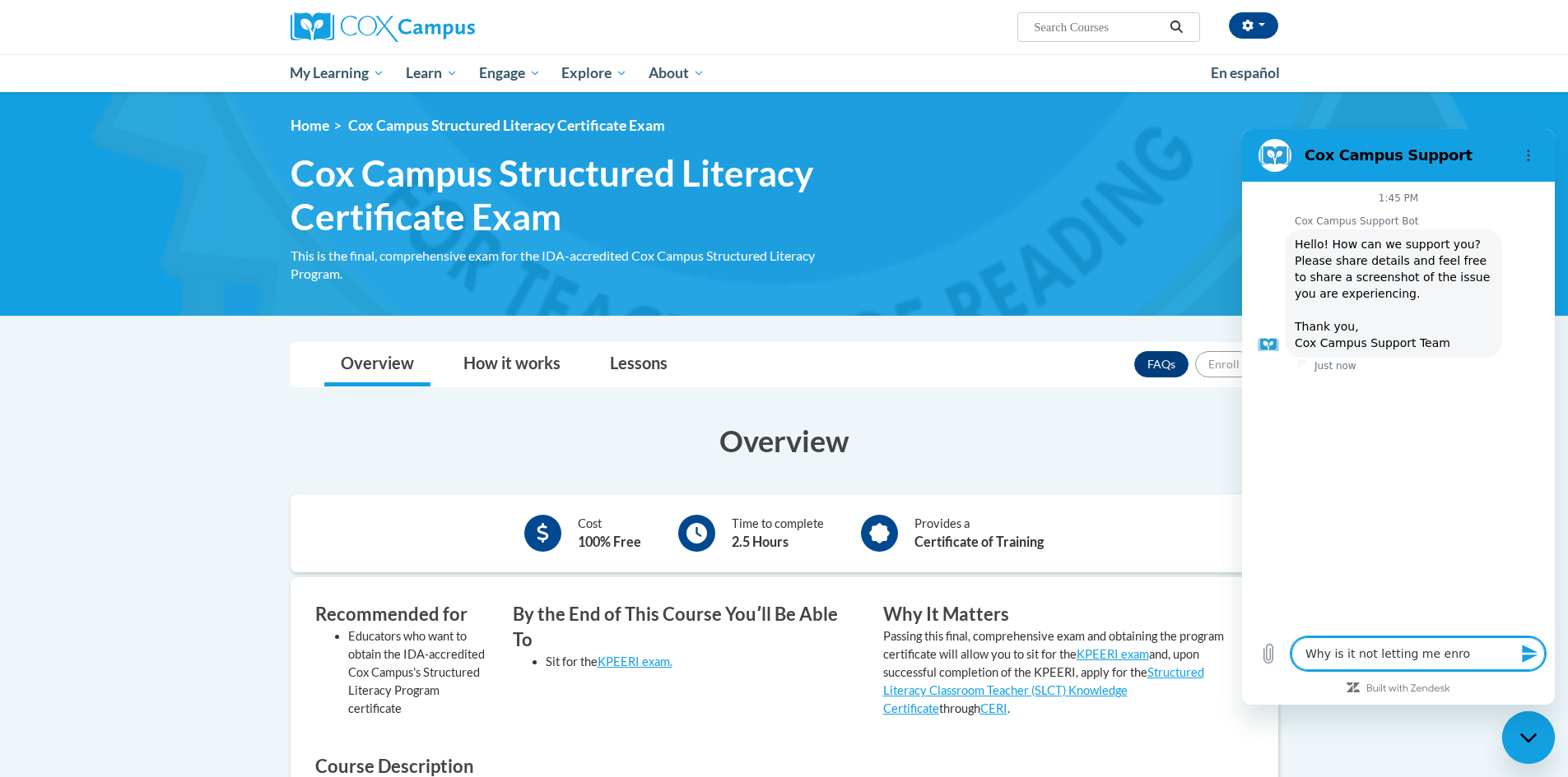
type textarea "x"
type textarea "Why is it not letting me enroll"
type textarea "x"
type textarea "Why is it not letting me enroll"
type textarea "x"
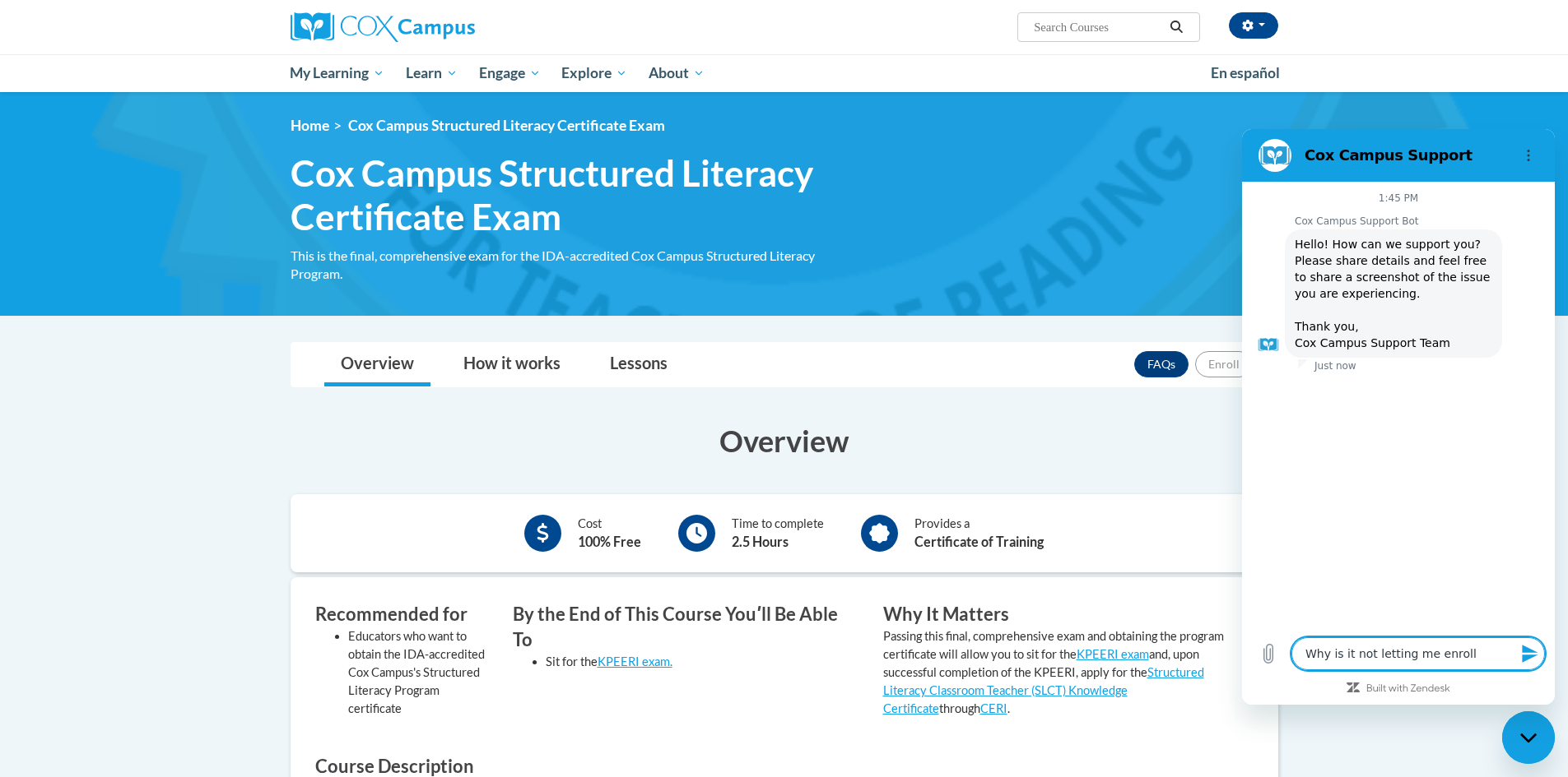
type textarea "Why is it not letting me enroll i"
type textarea "x"
type textarea "Why is it not letting me enroll in"
type textarea "x"
type textarea "Why is it not letting me enroll in"
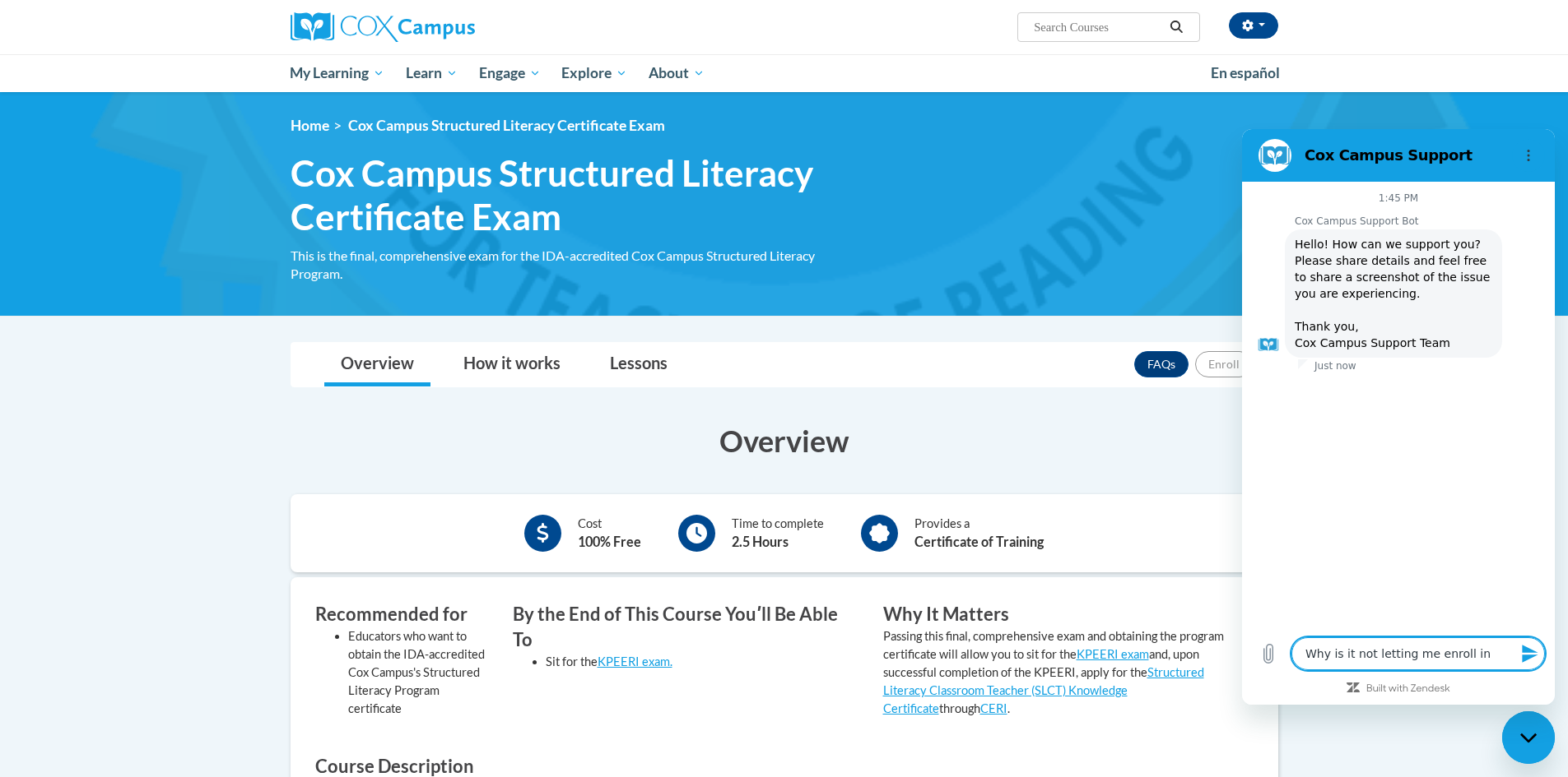
type textarea "x"
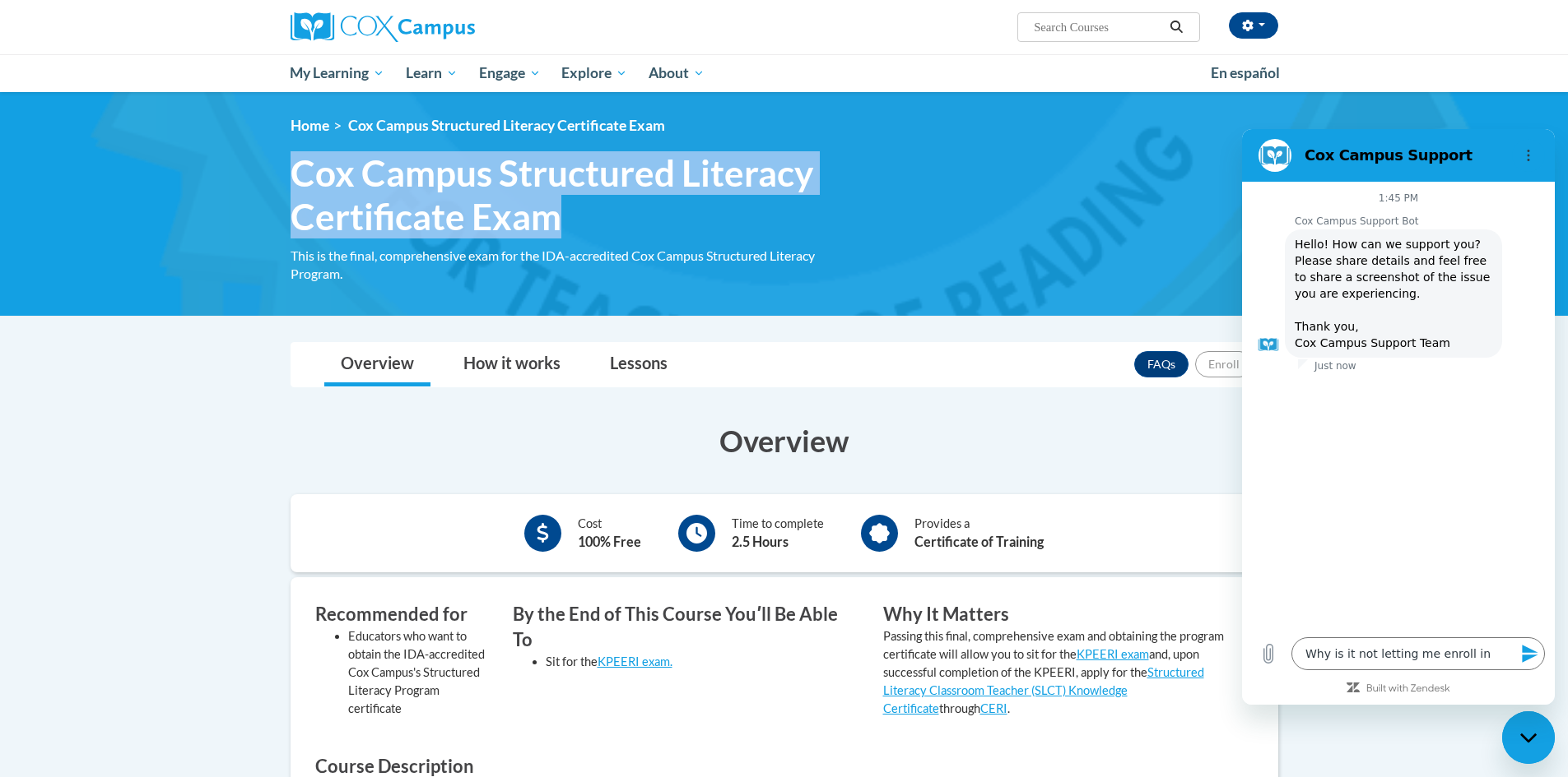
drag, startPoint x: 570, startPoint y: 198, endPoint x: 281, endPoint y: 179, distance: 289.6
click at [281, 179] on h1 "Cox Campus Structured Literacy Certificate Exam This is the final, comprehensiv…" at bounding box center [574, 195] width 593 height 87
copy span "Cox Campus Structured Literacy Certificate Exam"
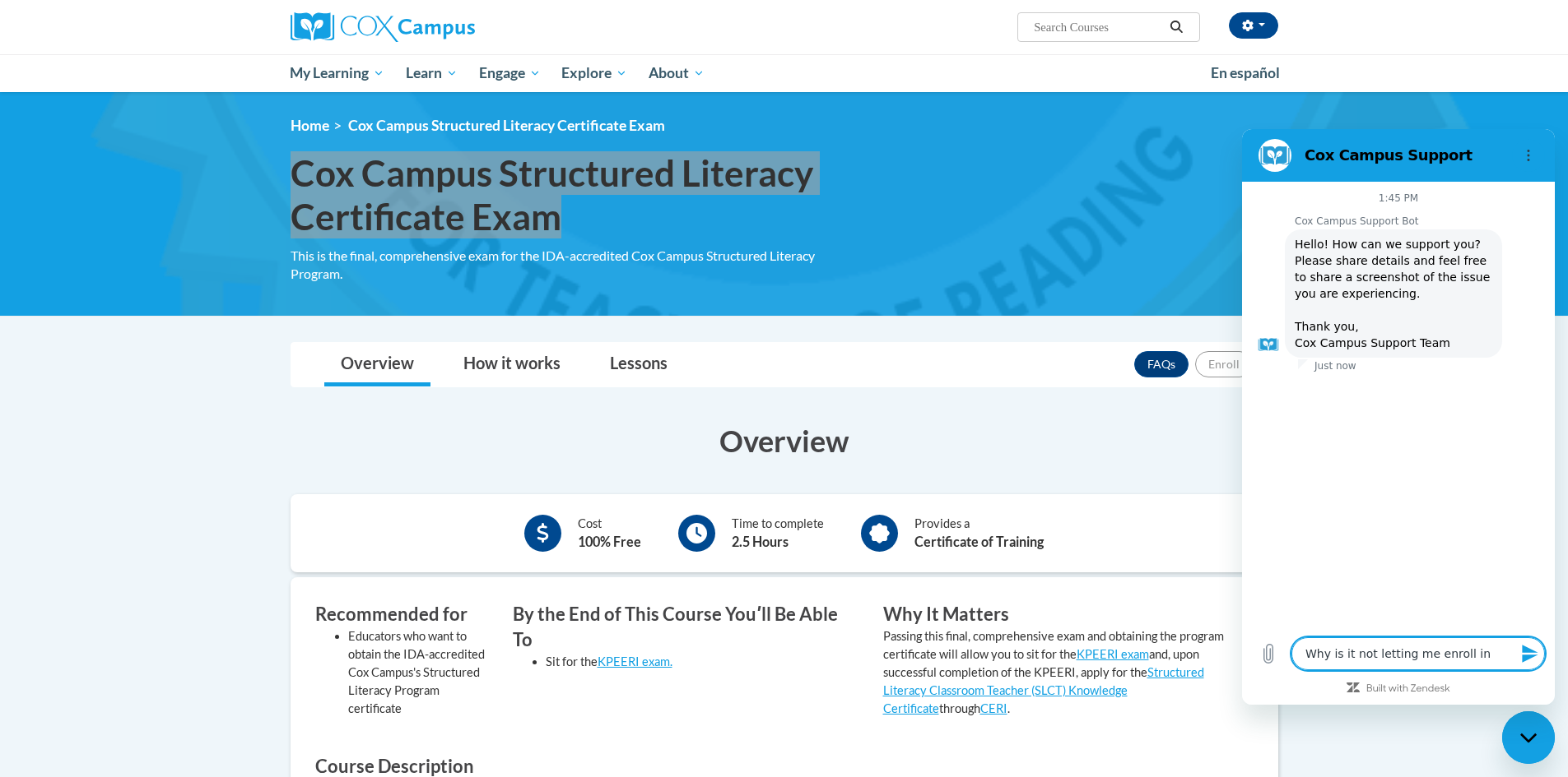
click at [1472, 647] on textarea "Why is it not letting me enroll in" at bounding box center [1417, 653] width 254 height 33
paste textarea "Cox Campus Structured Literacy Certificate Exam"
type textarea "Why is it not letting me enroll in Cox Campus Structured Literacy Certificate E…"
type textarea "x"
type textarea "Why is it not letting me enroll in Cox Campus Structured Literacy Certificate E…"
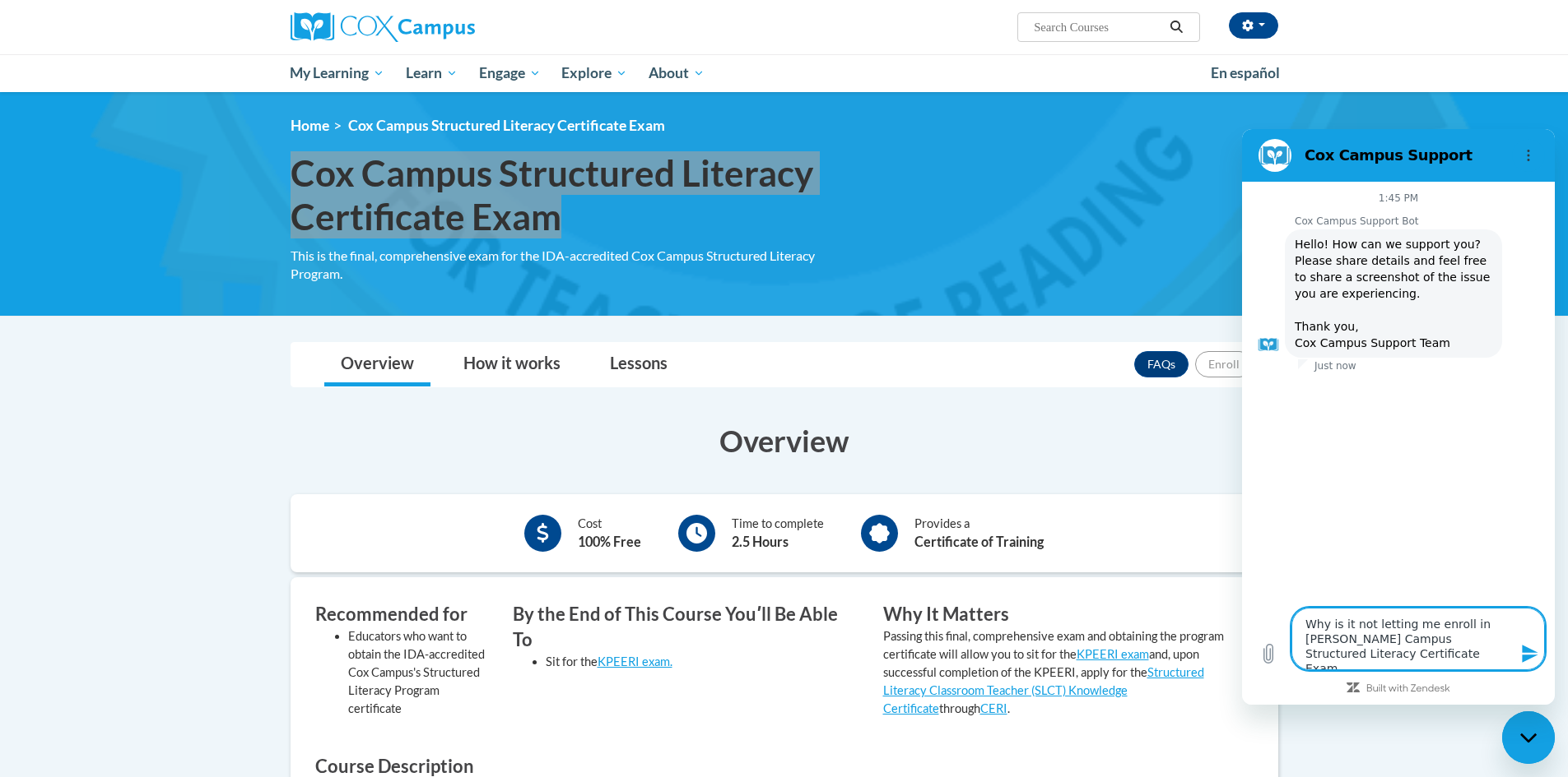
click at [1541, 662] on button "Send message" at bounding box center [1528, 653] width 33 height 33
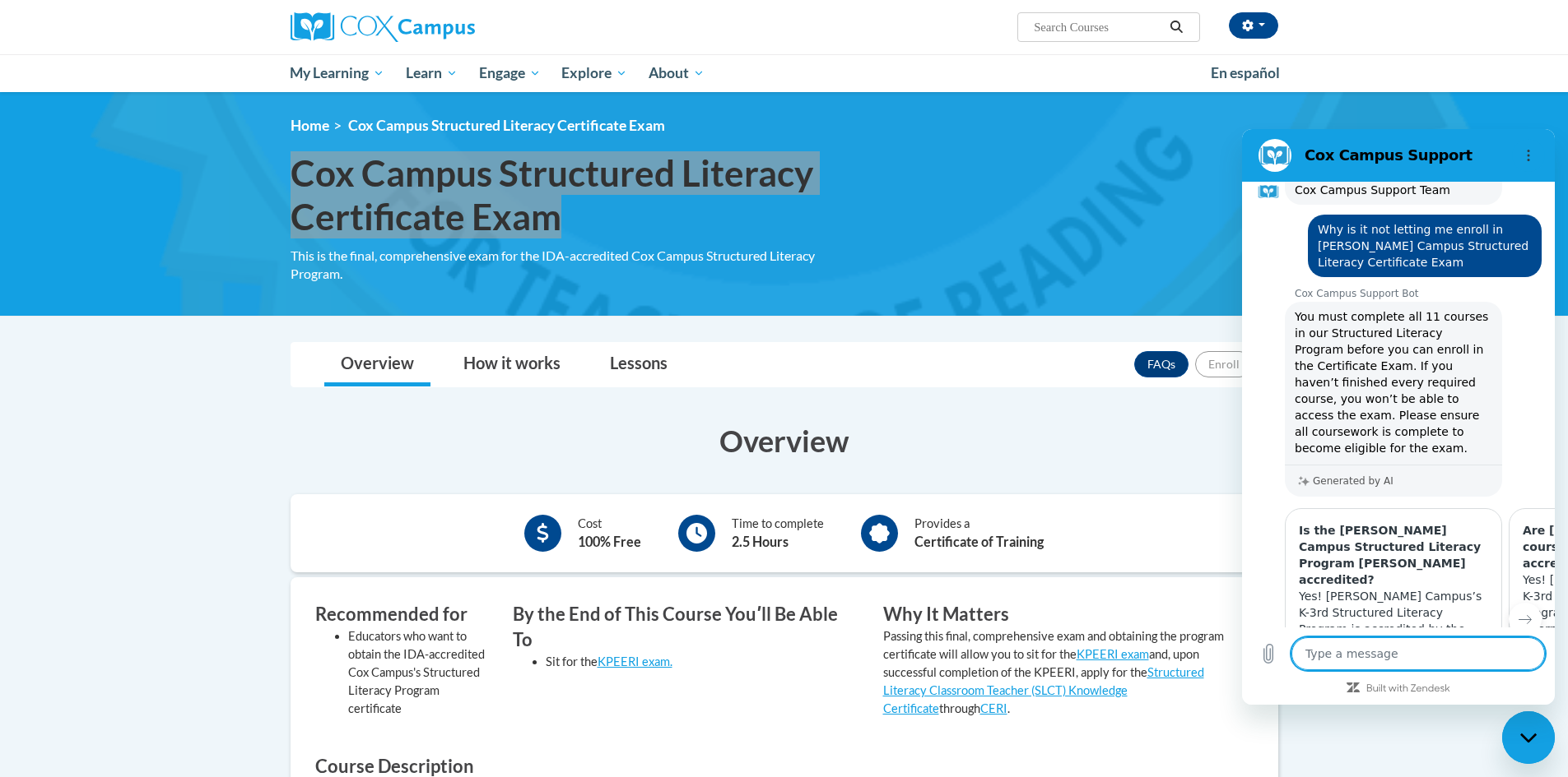
scroll to position [222, 0]
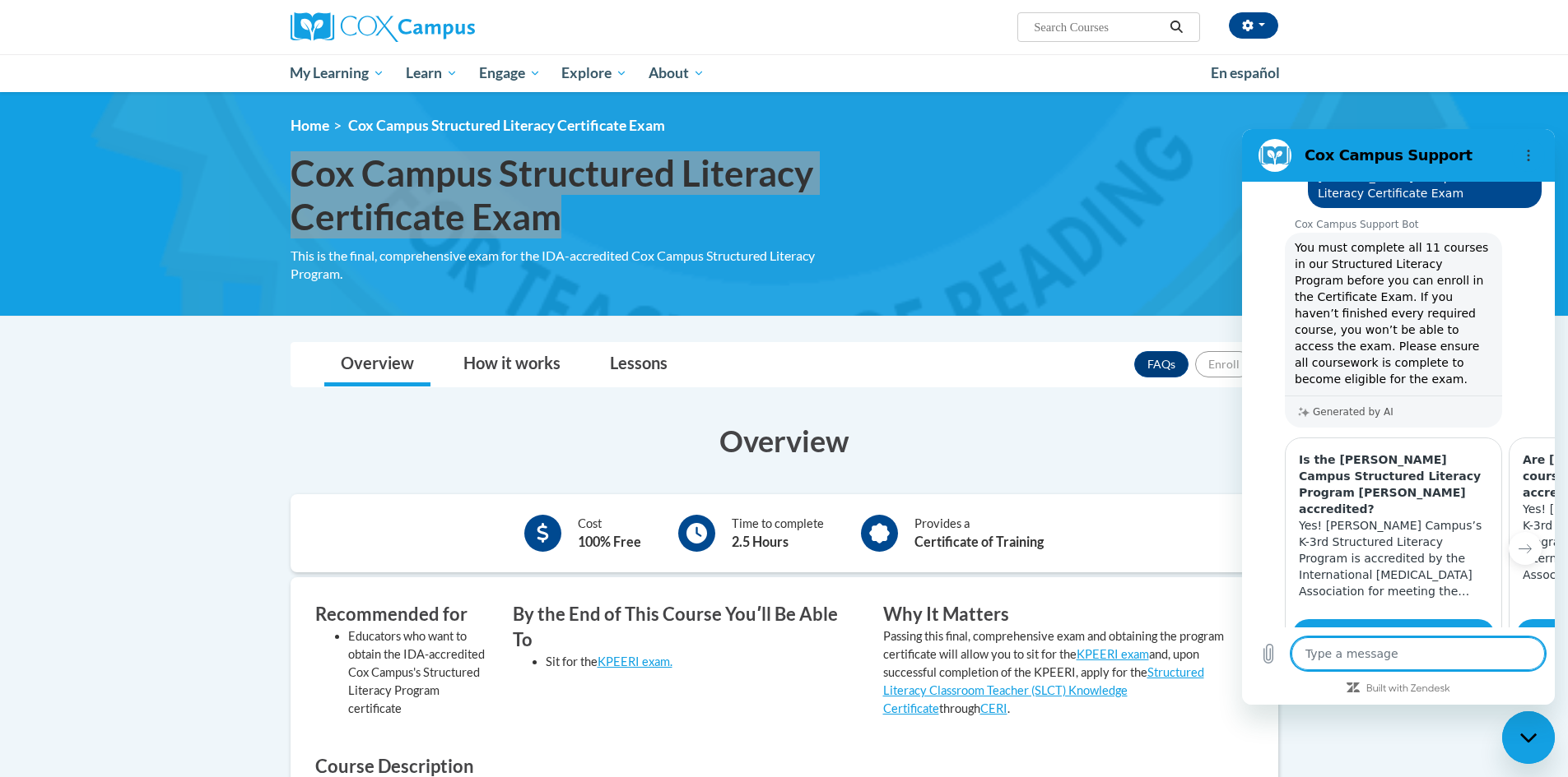
type textarea "x"
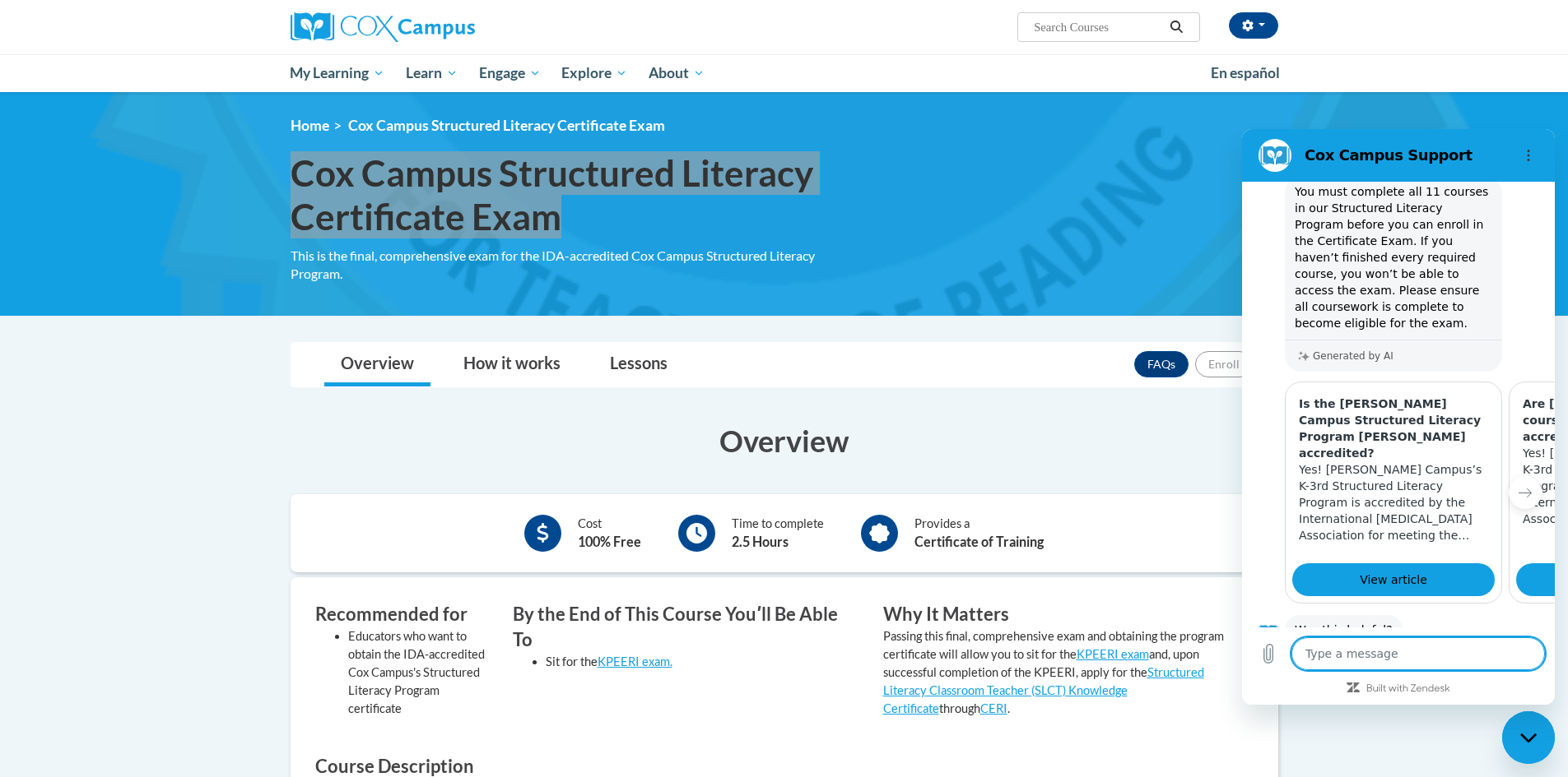
scroll to position [319, 0]
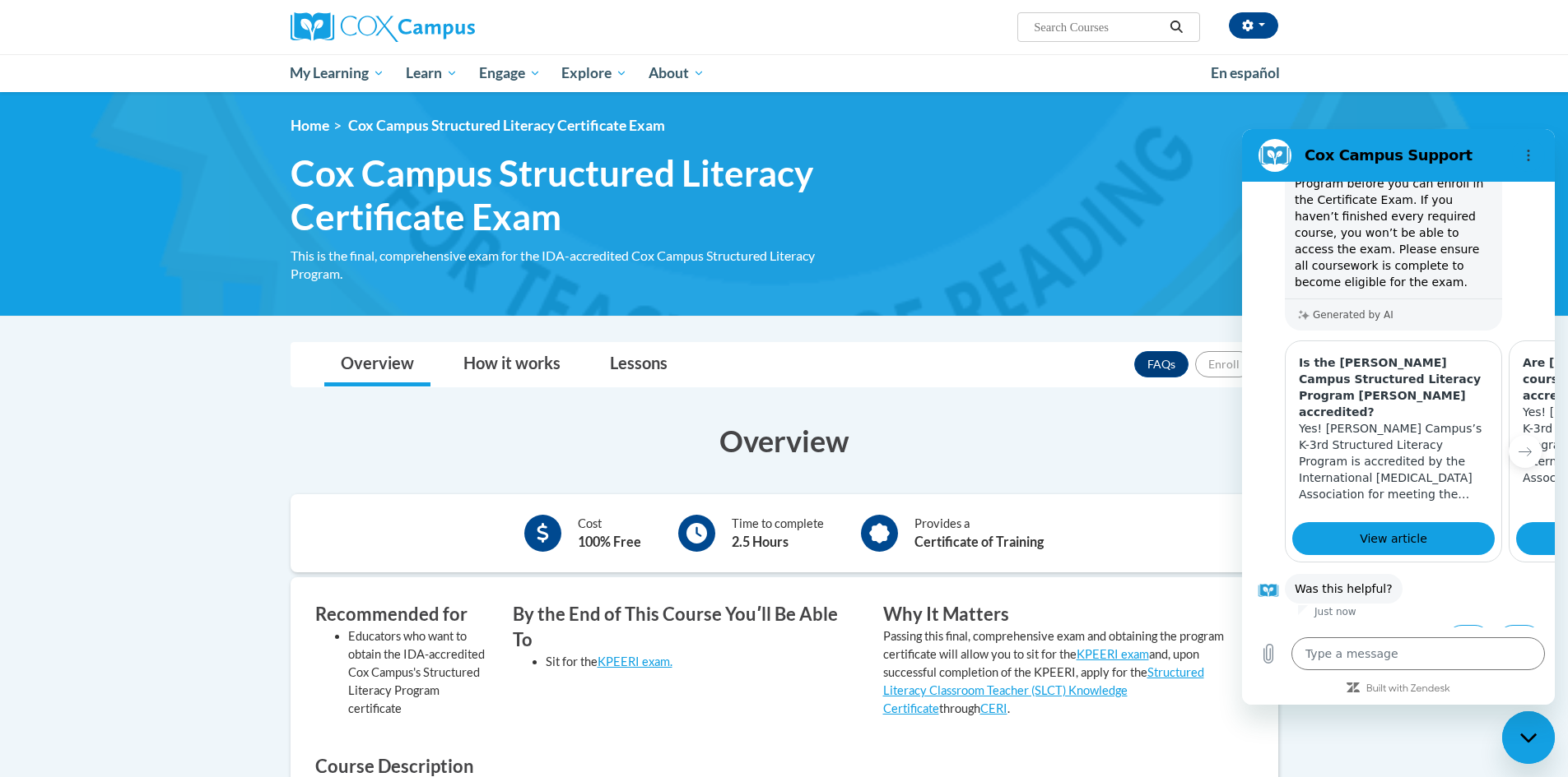
click at [419, 124] on span "Cox Campus Structured Literacy Certificate Exam" at bounding box center [507, 125] width 317 height 17
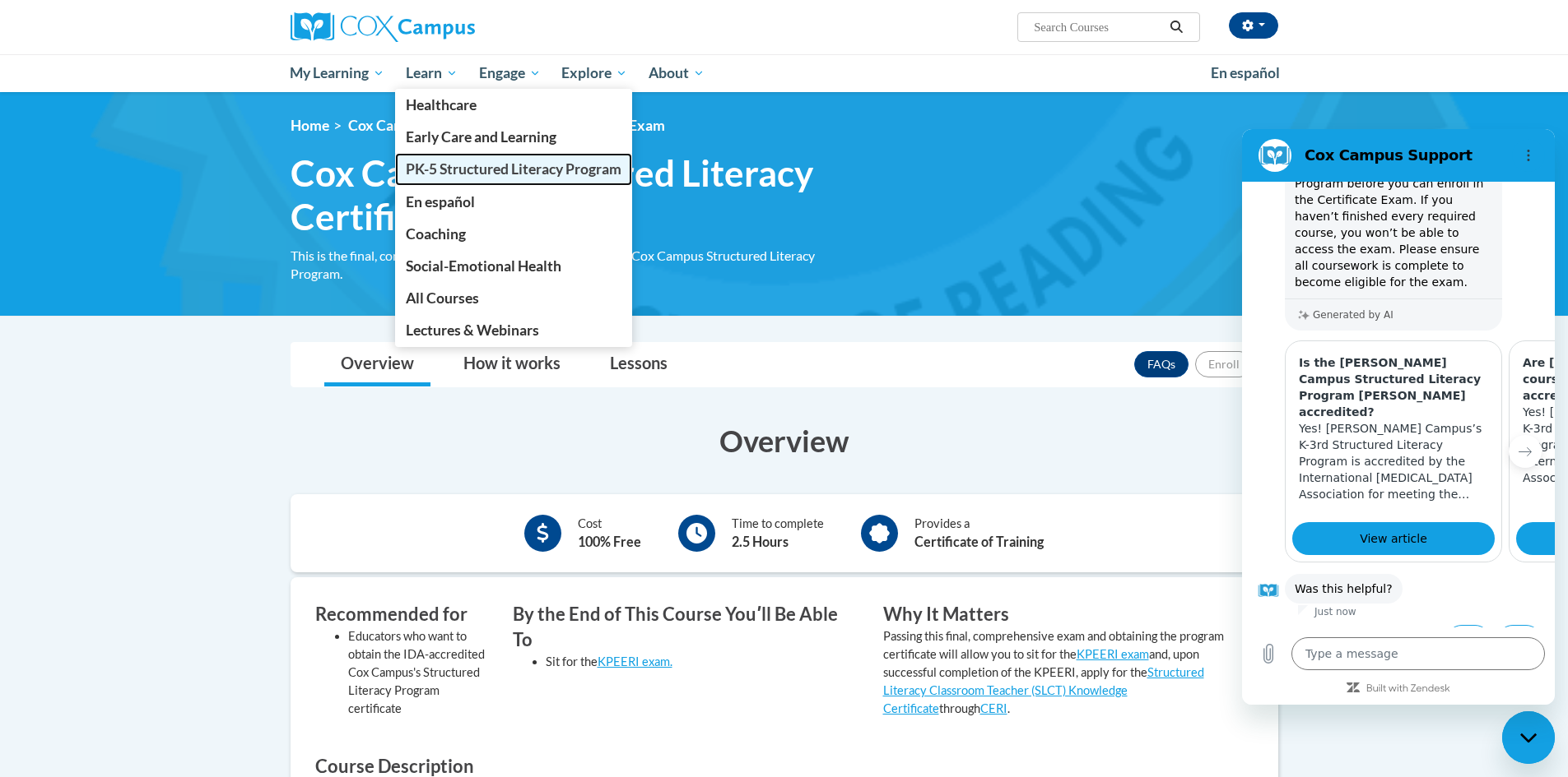
click at [523, 172] on span "PK-5 Structured Literacy Program" at bounding box center [513, 169] width 215 height 17
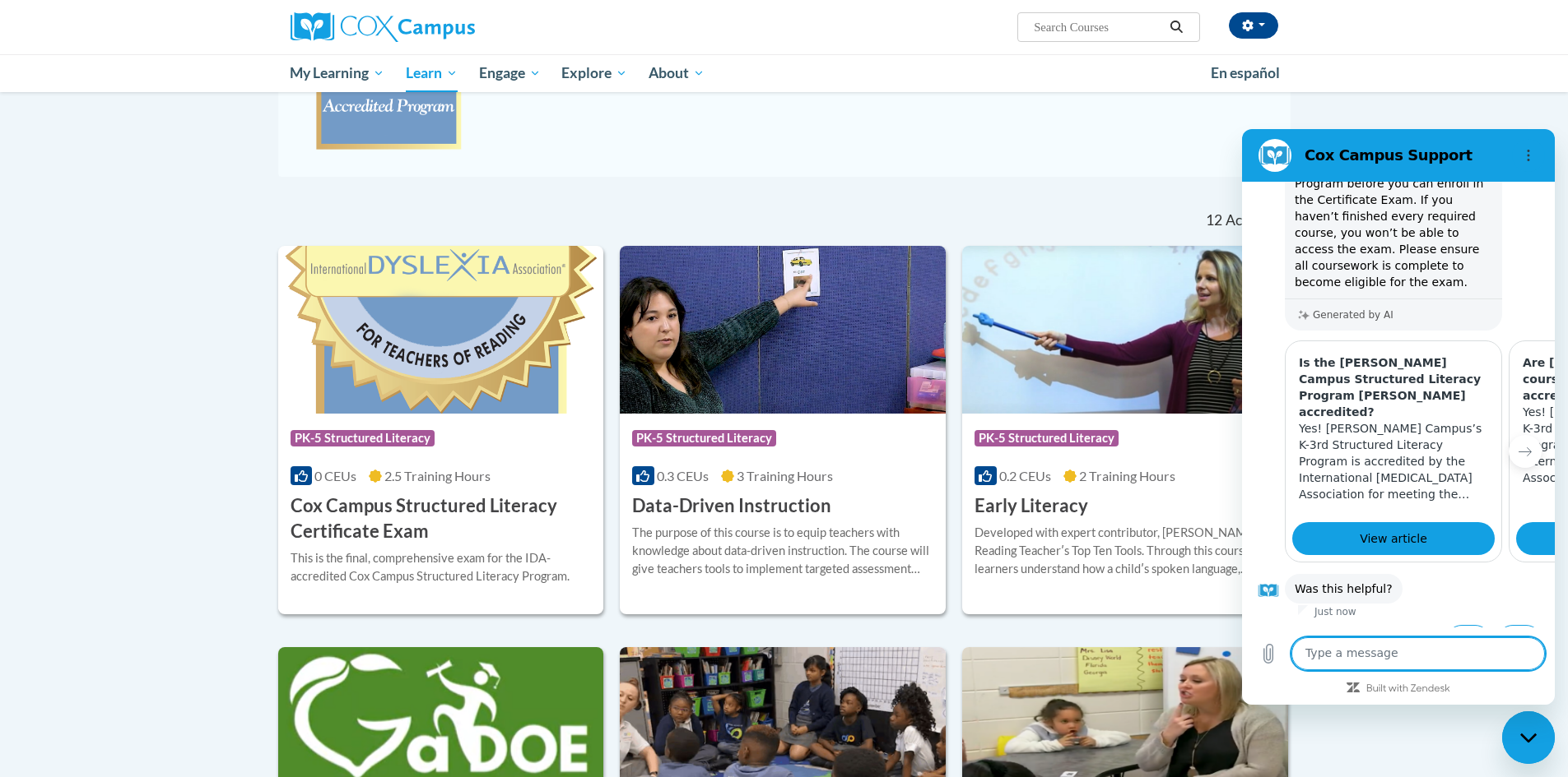
scroll to position [411, 0]
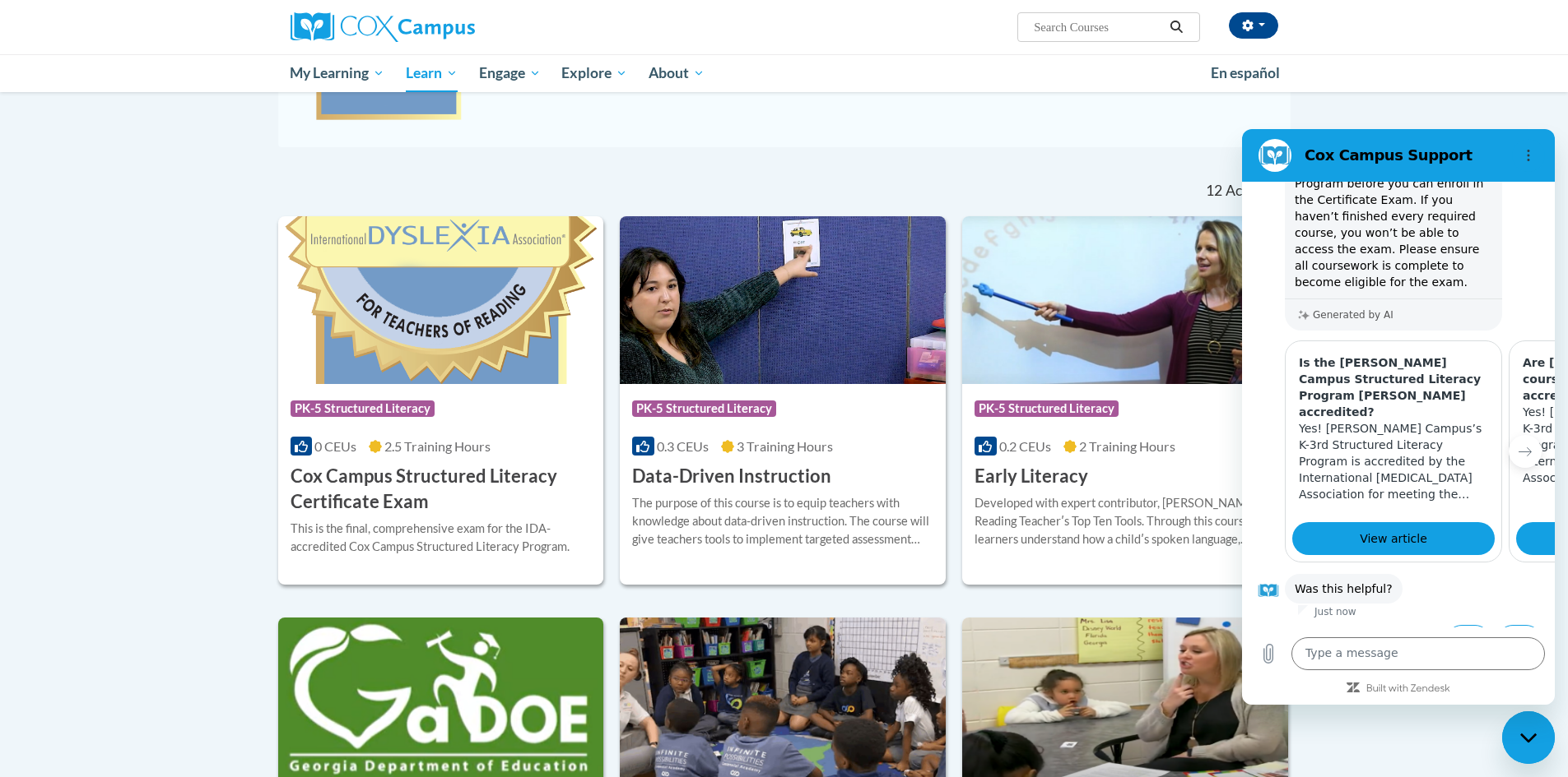
click at [1445, 158] on h2 "Cox Campus Support" at bounding box center [1405, 155] width 200 height 20
click at [1531, 159] on icon "Options menu" at bounding box center [1528, 155] width 13 height 13
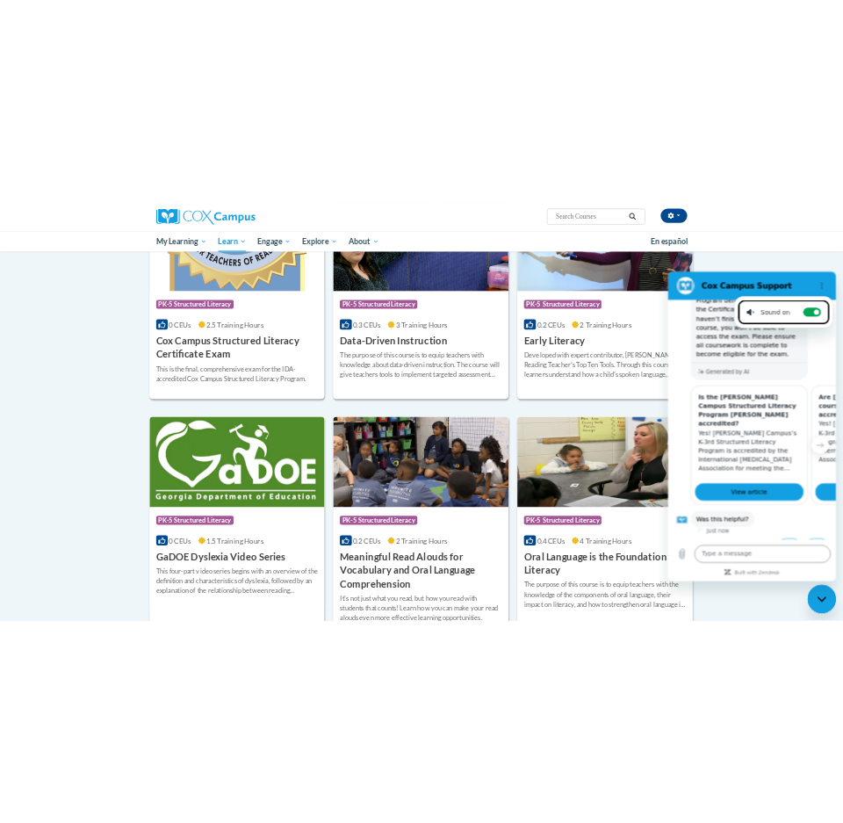
scroll to position [703, 0]
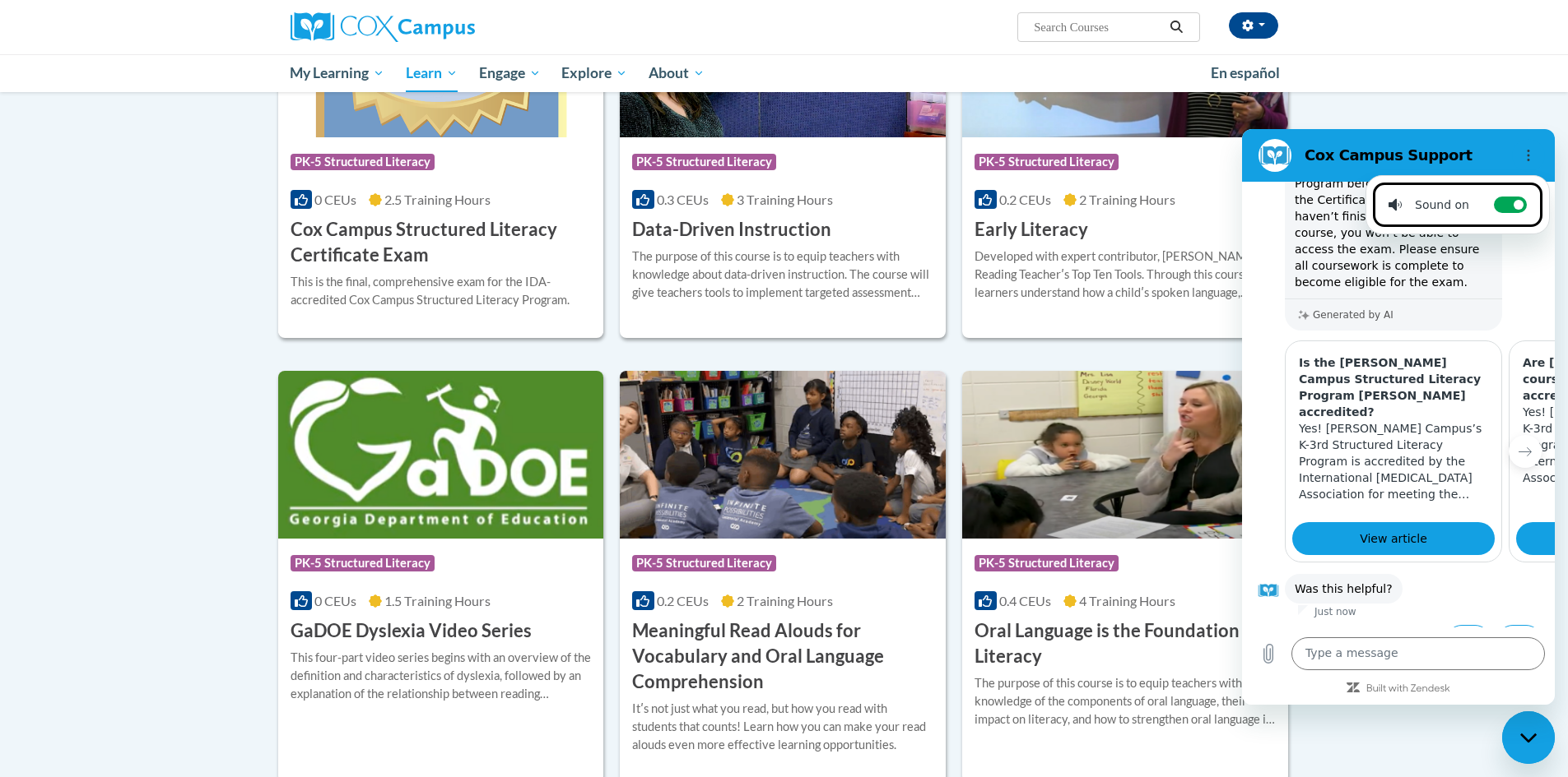
click at [1403, 108] on body "Kennedy Maldonado (America/New_York UTC-04:00) My Profile Inbox My Transcripts …" at bounding box center [784, 665] width 1568 height 2646
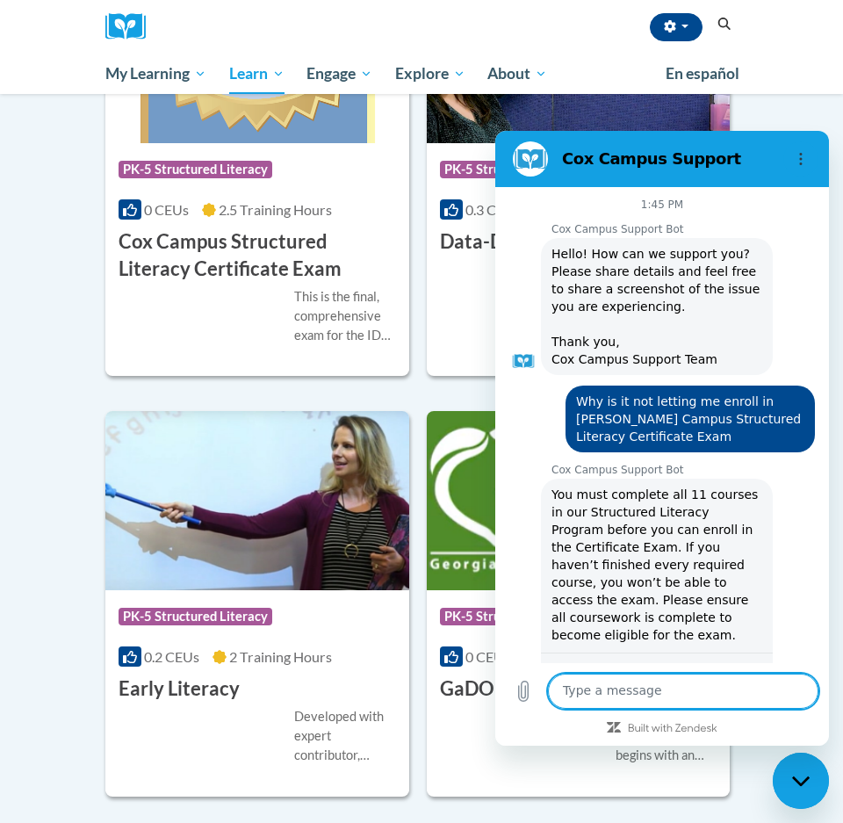
scroll to position [341, 0]
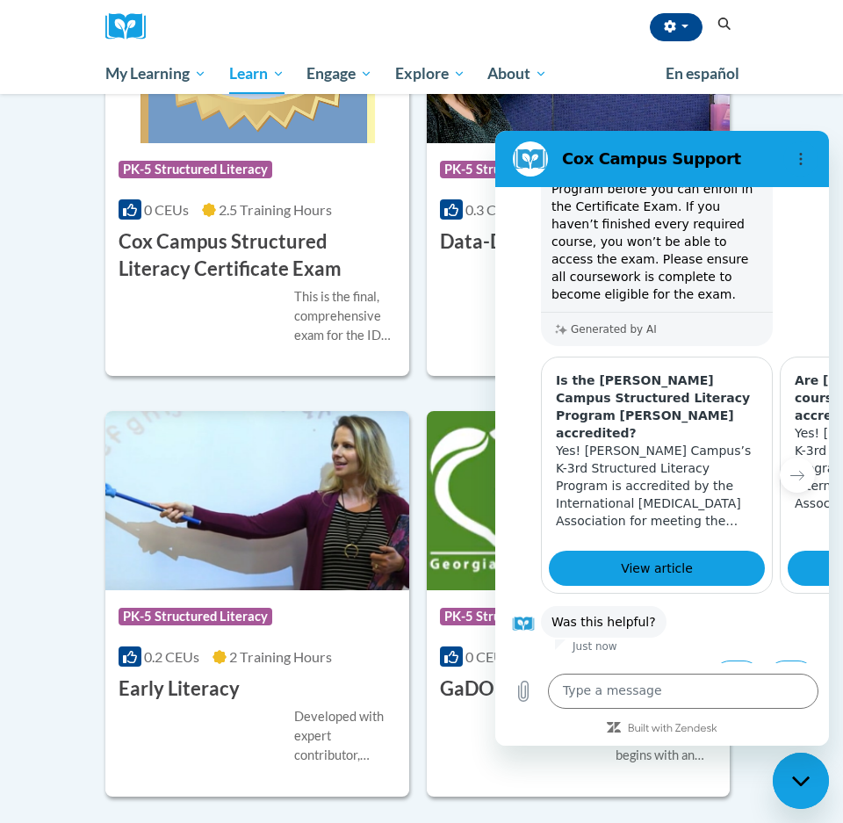
click at [637, 141] on div "Cox Campus Support" at bounding box center [641, 158] width 271 height 35
click at [805, 162] on icon "Options menu" at bounding box center [801, 159] width 14 height 14
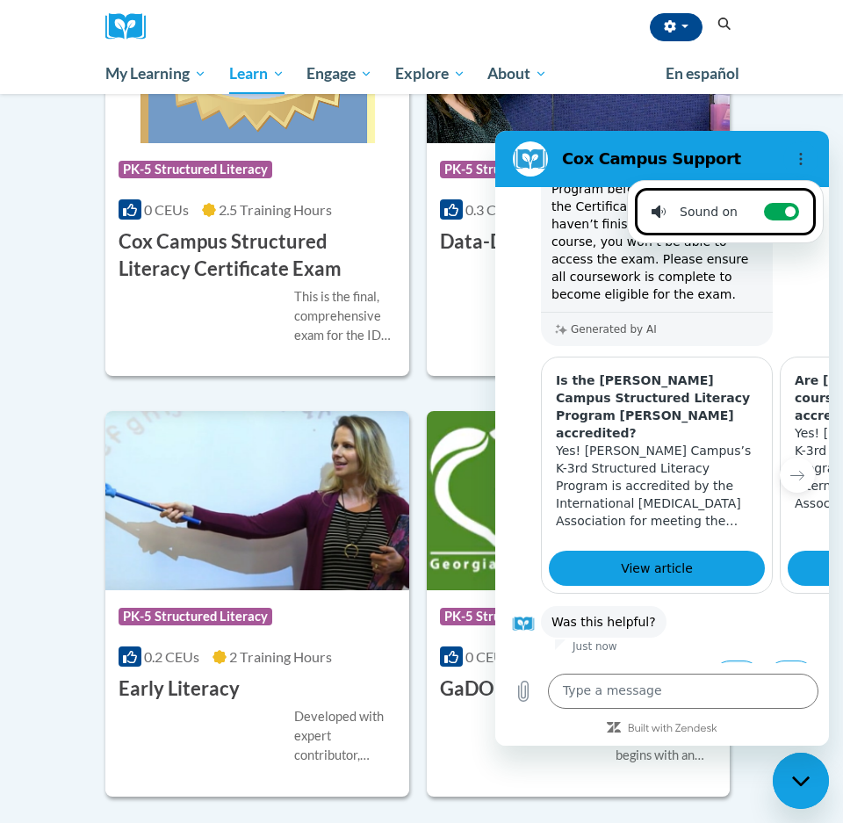
click at [717, 661] on button "Yes" at bounding box center [737, 677] width 48 height 33
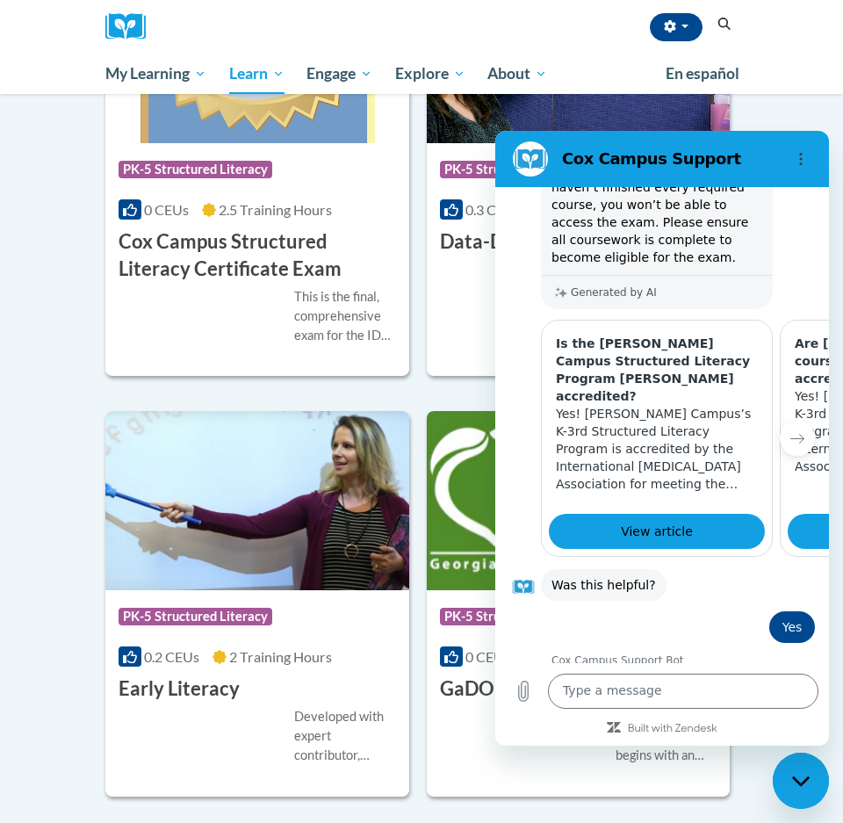
scroll to position [376, 0]
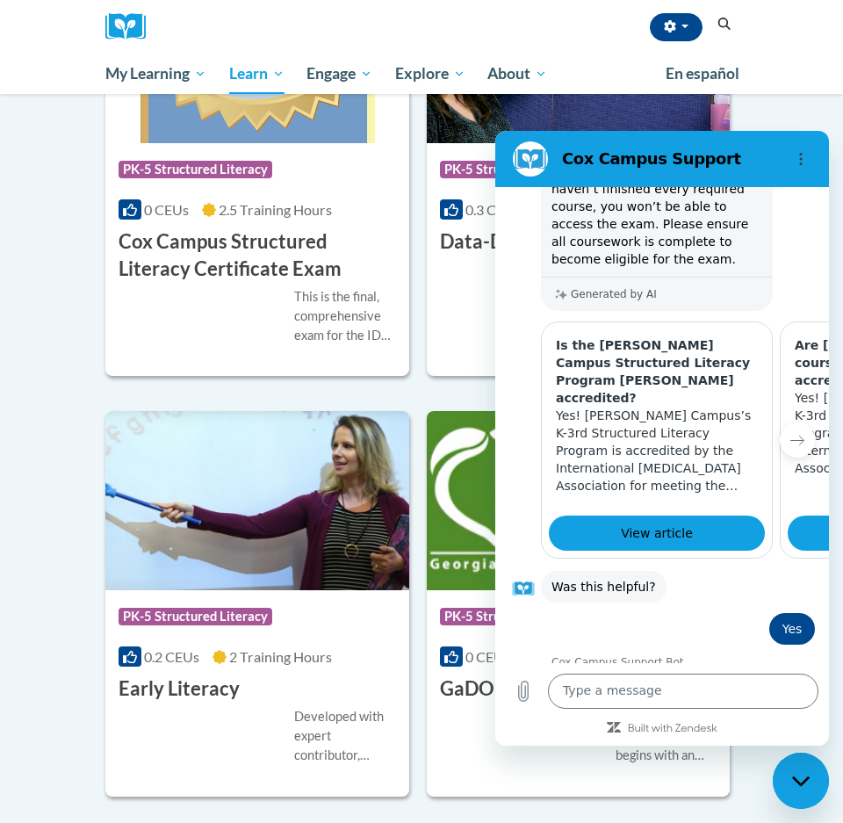
click at [690, 152] on h2 "Cox Campus Support" at bounding box center [669, 158] width 214 height 21
click at [690, 141] on div "Cox Campus Support" at bounding box center [641, 158] width 271 height 35
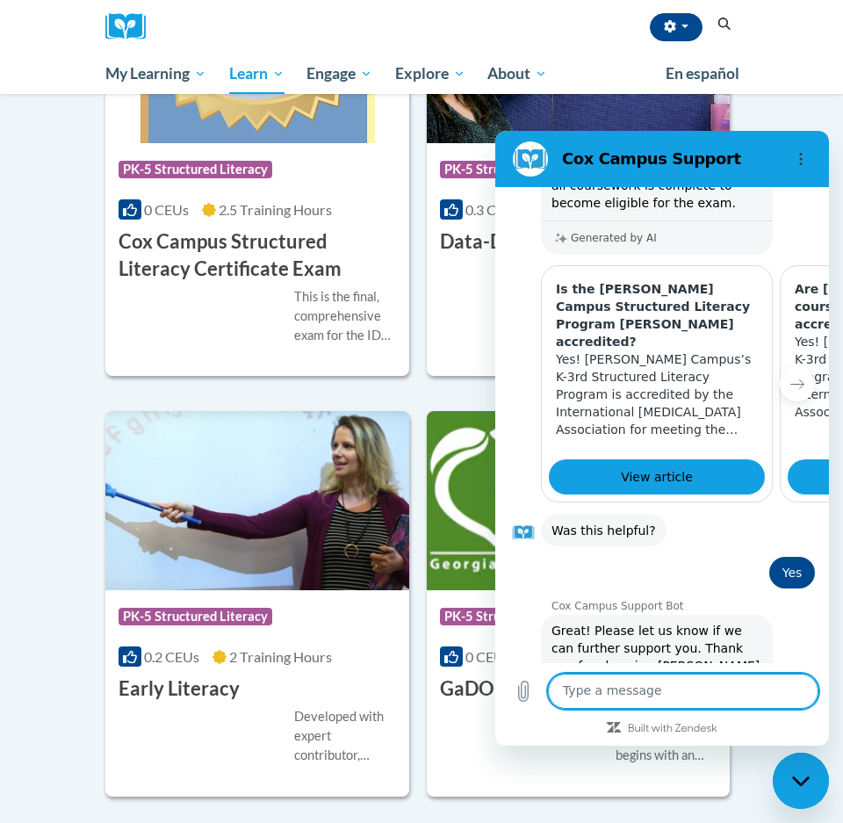
scroll to position [436, 0]
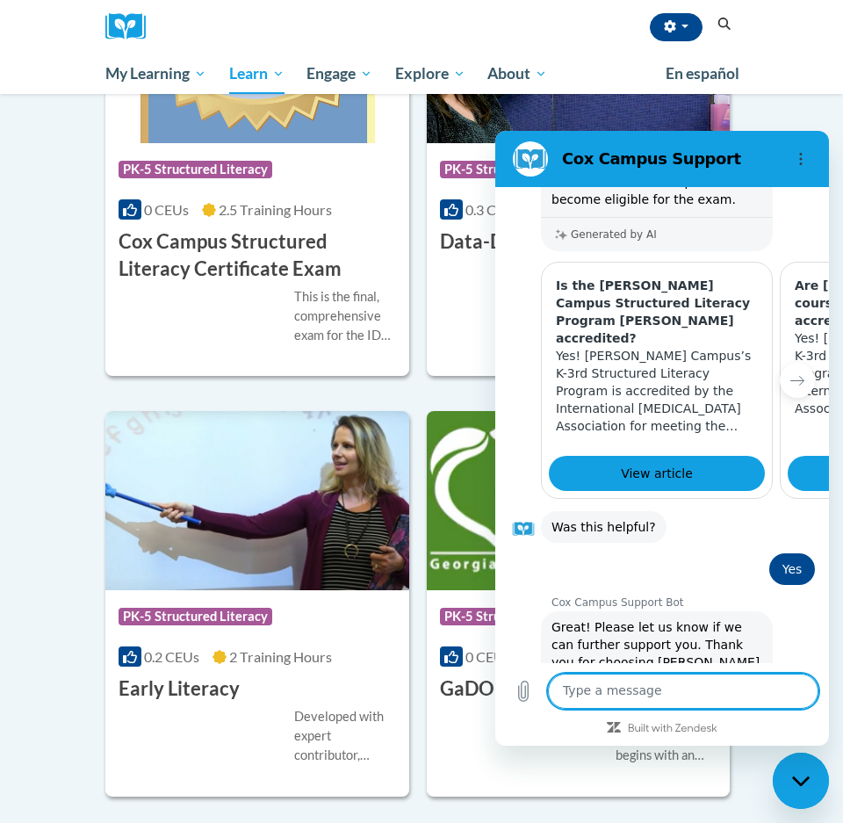
click at [817, 774] on div "Close messaging window" at bounding box center [801, 781] width 53 height 53
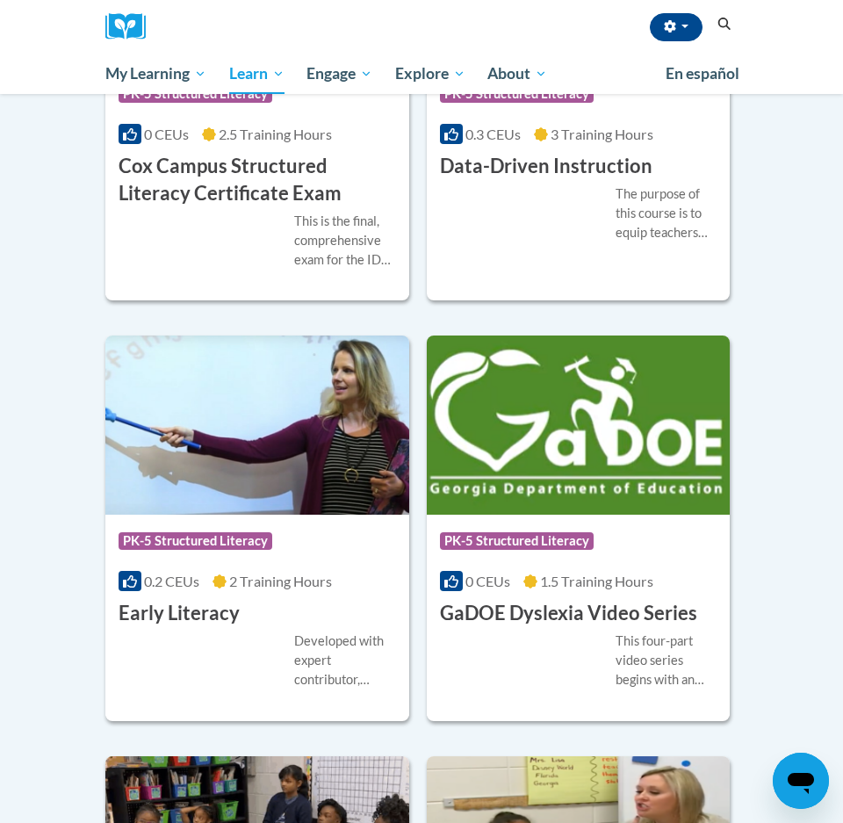
scroll to position [791, 0]
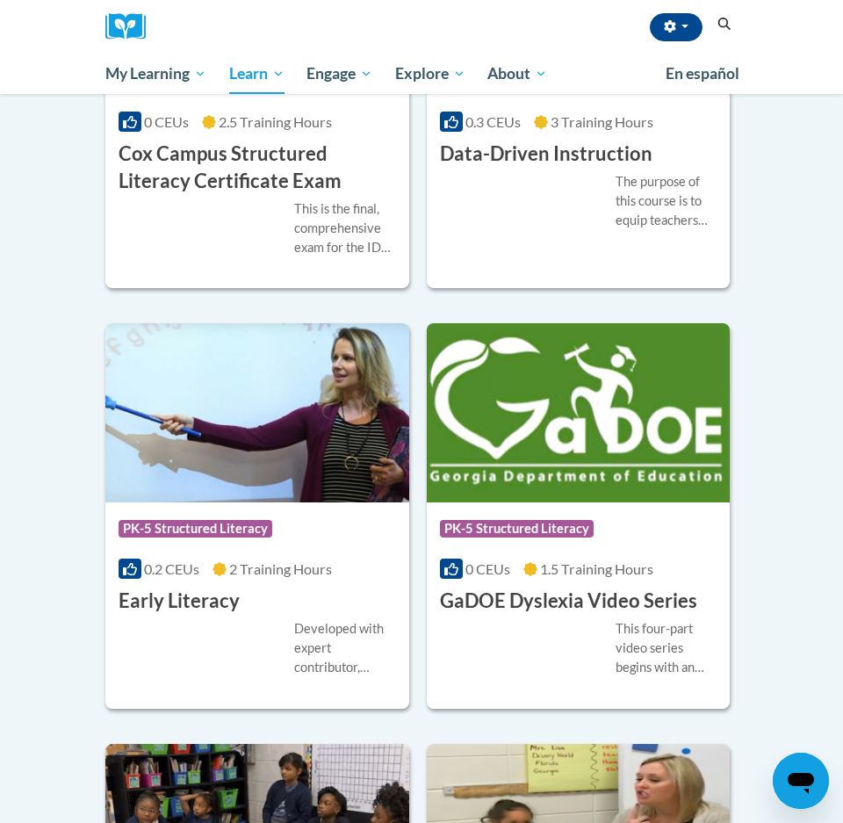
click at [343, 446] on img at bounding box center [257, 412] width 304 height 179
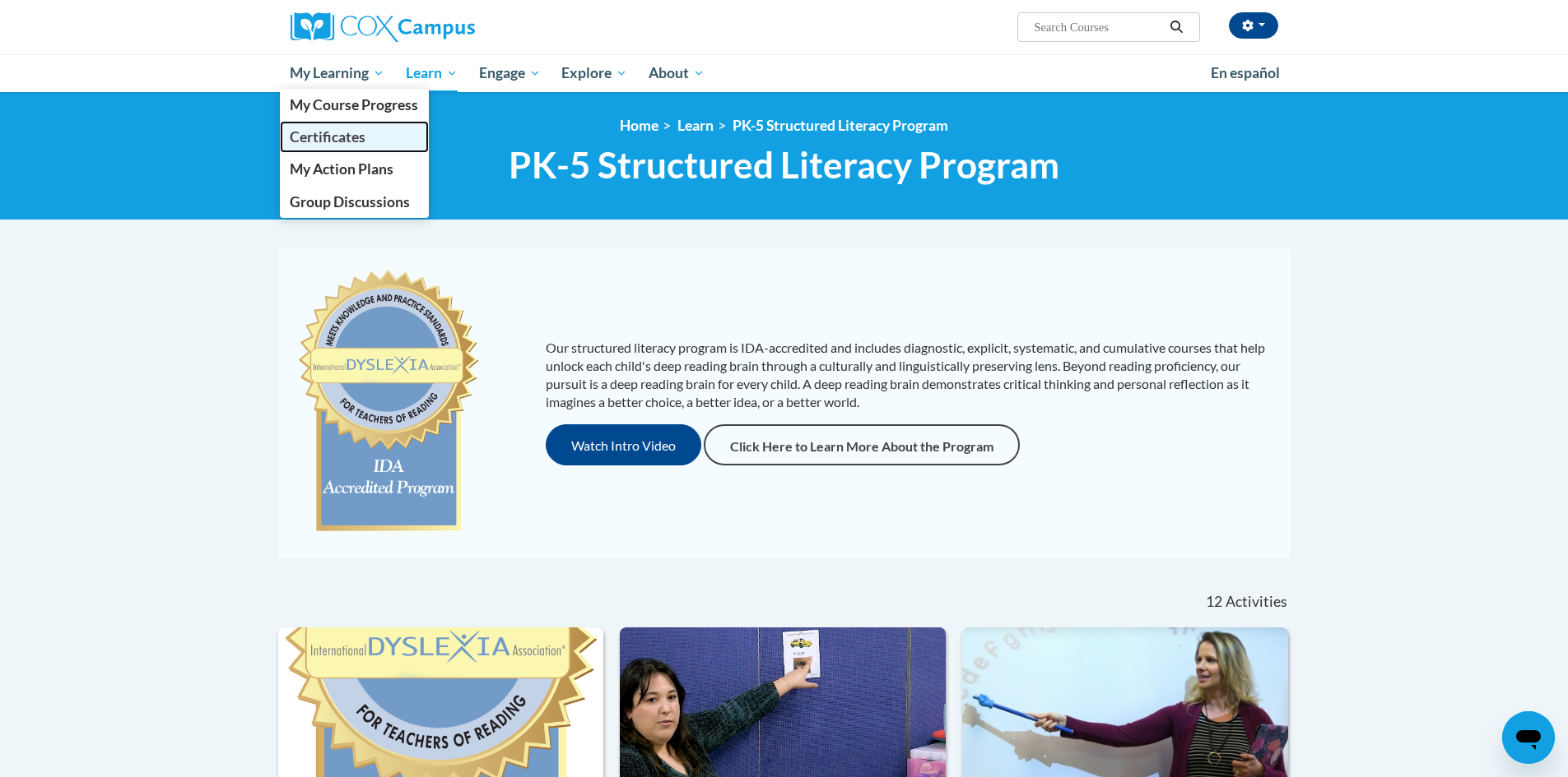
click at [336, 136] on span "Certificates" at bounding box center [327, 137] width 76 height 17
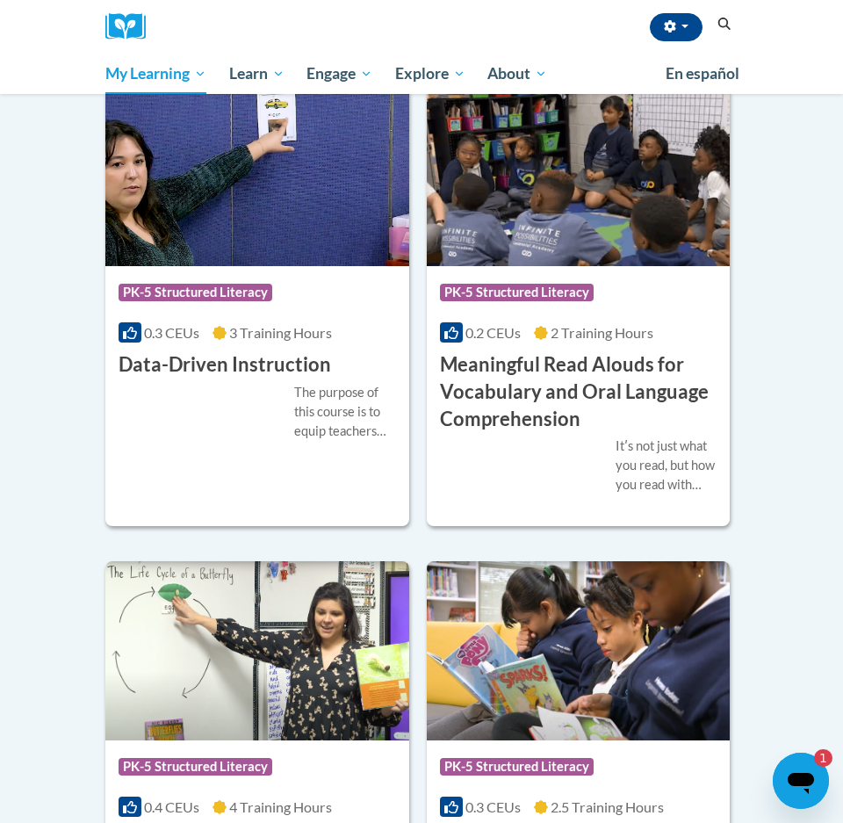
scroll to position [264, 0]
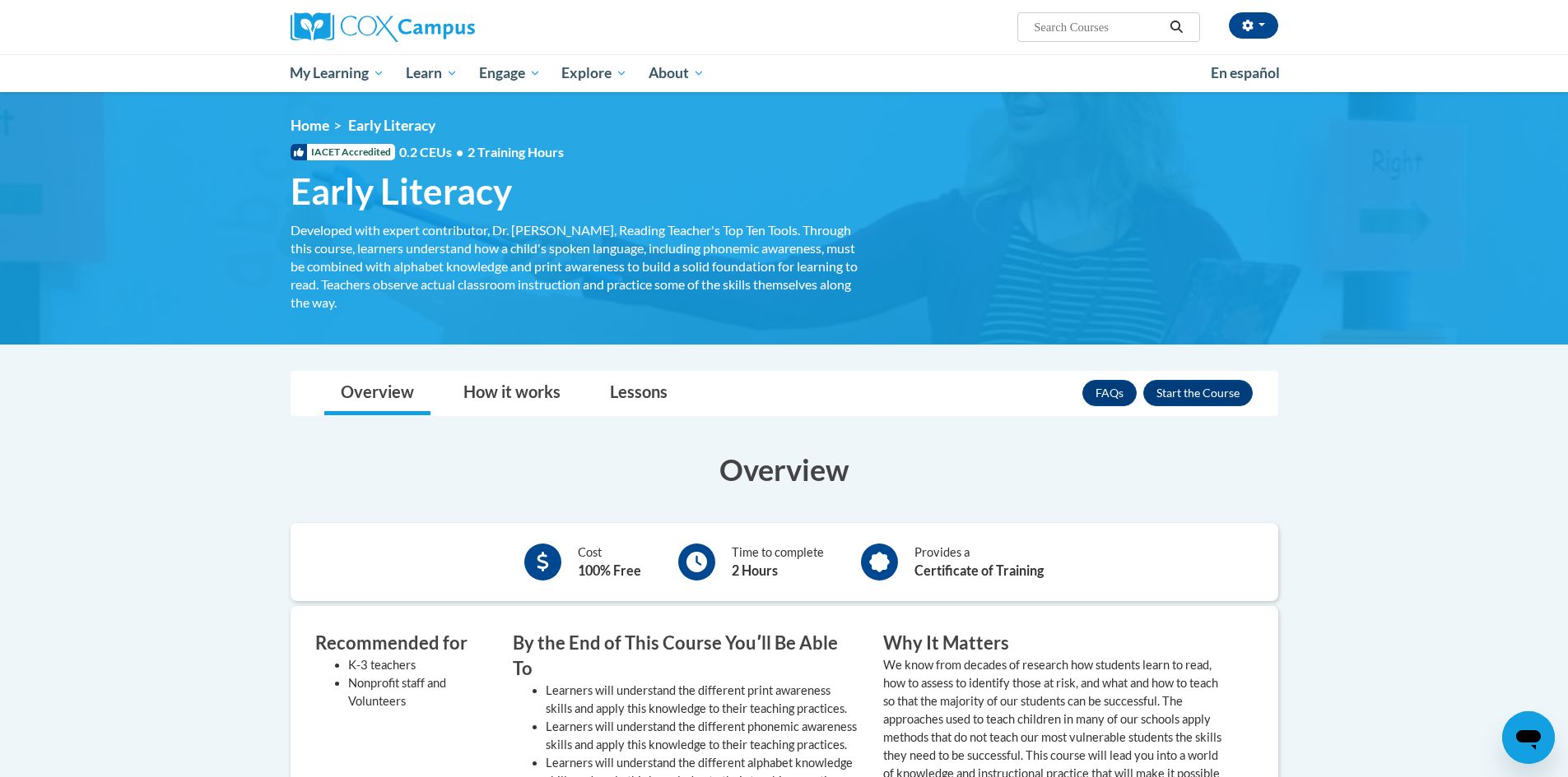
click at [790, 408] on div "FAQs Enroll" at bounding box center [1167, 393] width 170 height 43
click at [790, 392] on button "Enroll" at bounding box center [1197, 393] width 110 height 26
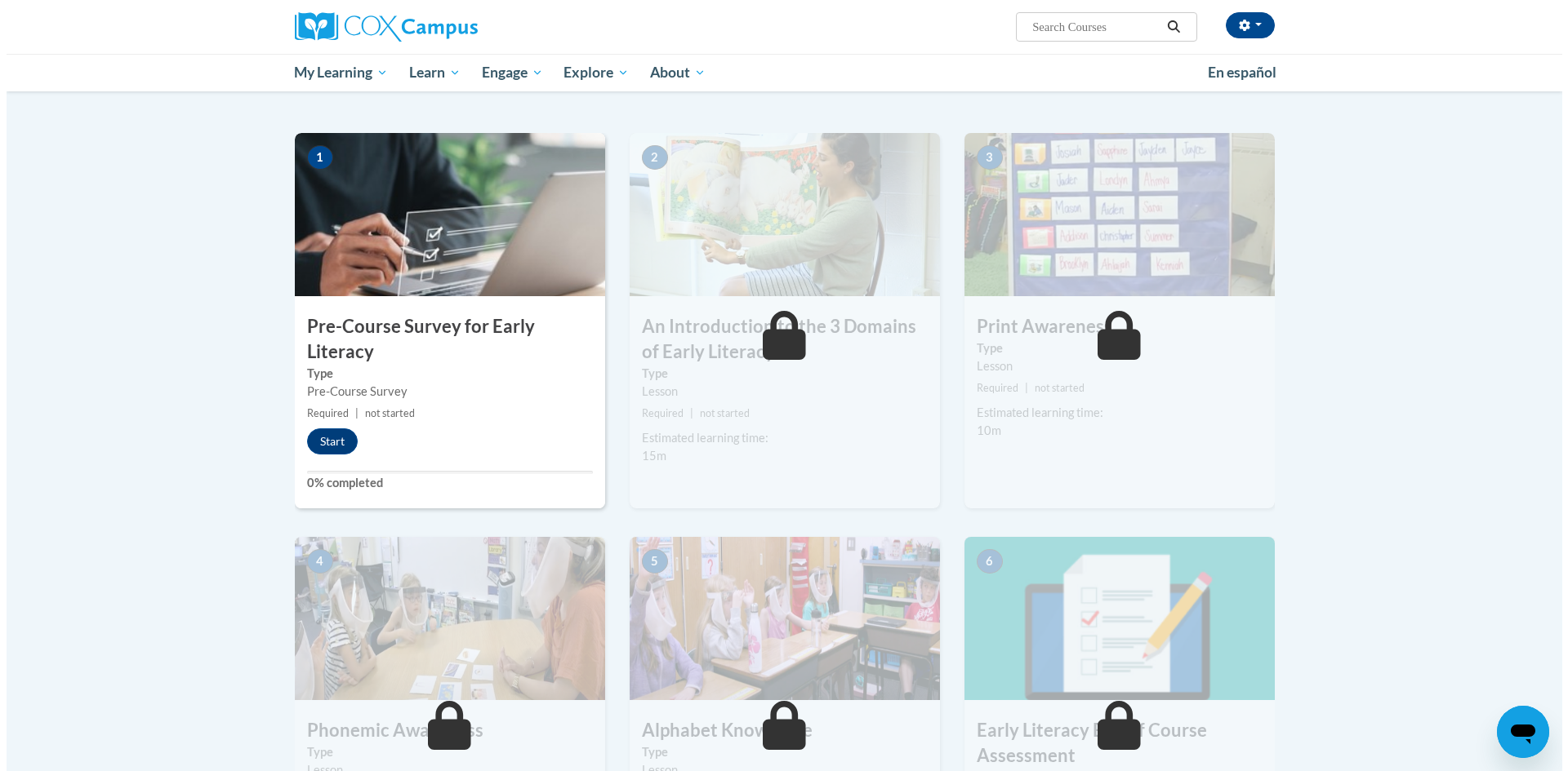
scroll to position [91, 0]
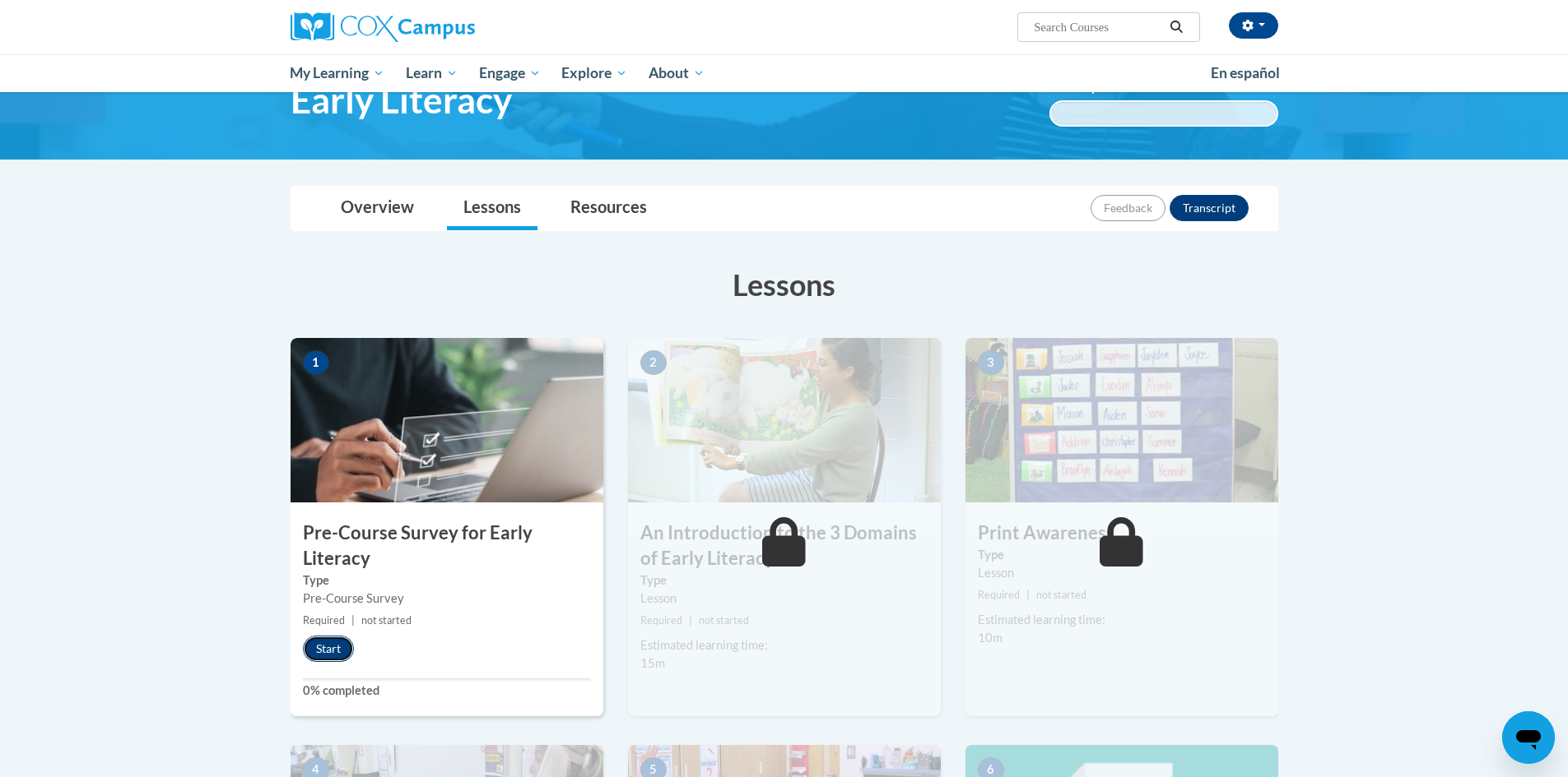
click at [341, 656] on button "Start" at bounding box center [328, 649] width 51 height 26
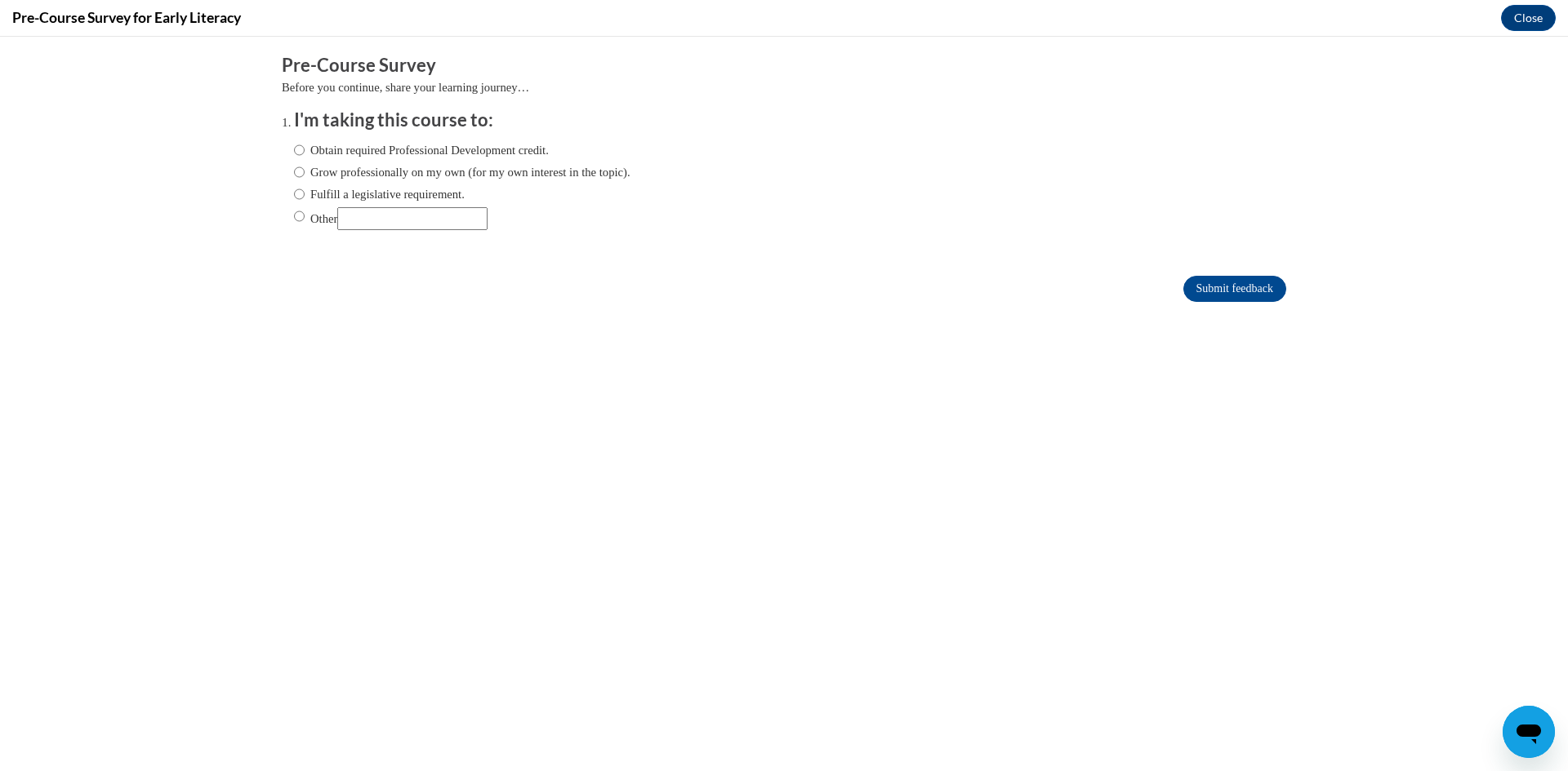
scroll to position [0, 0]
click at [1266, 280] on input "Submit feedback" at bounding box center [1234, 289] width 103 height 26
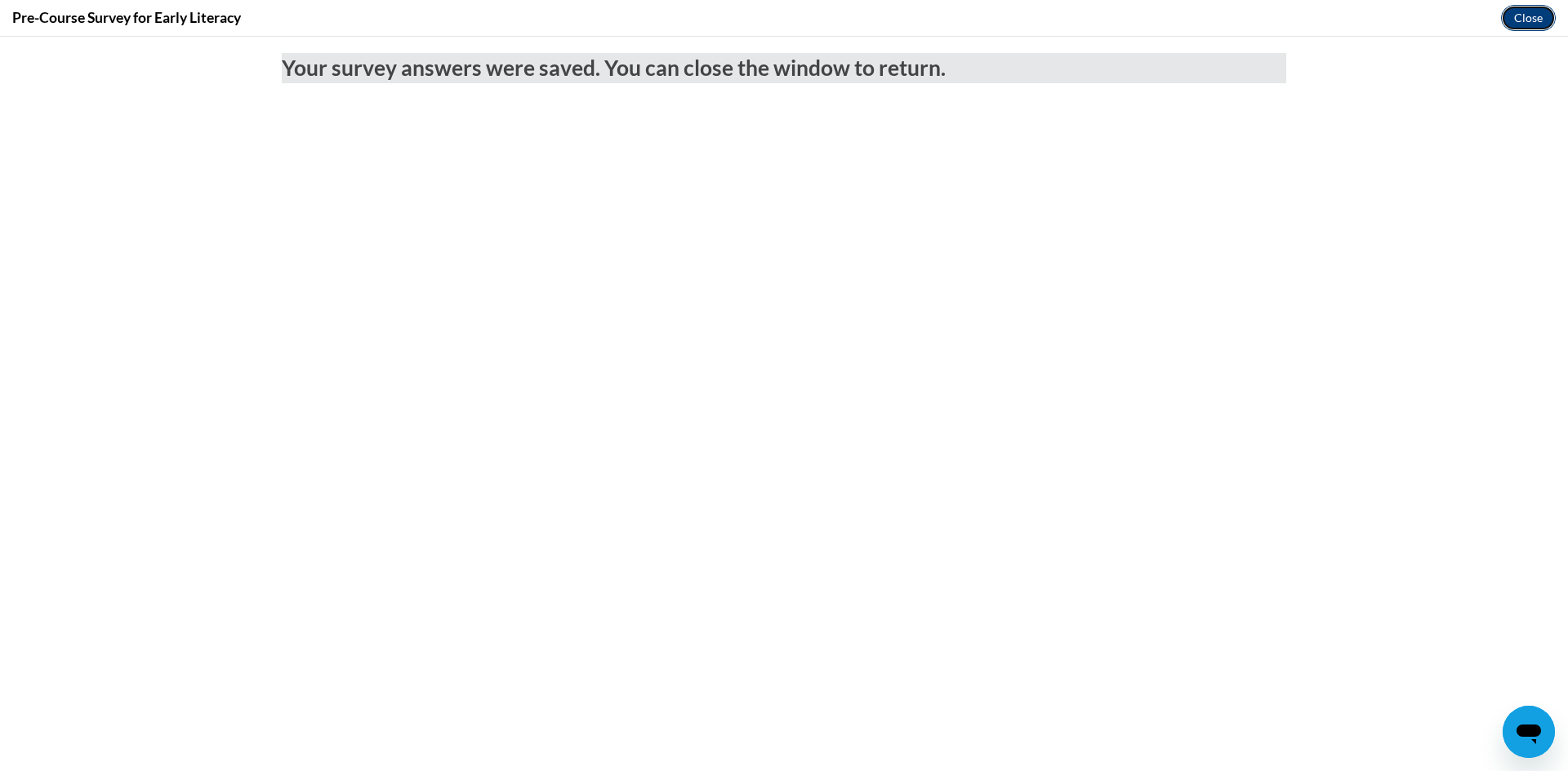
click at [1536, 19] on button "Close" at bounding box center [1528, 18] width 55 height 26
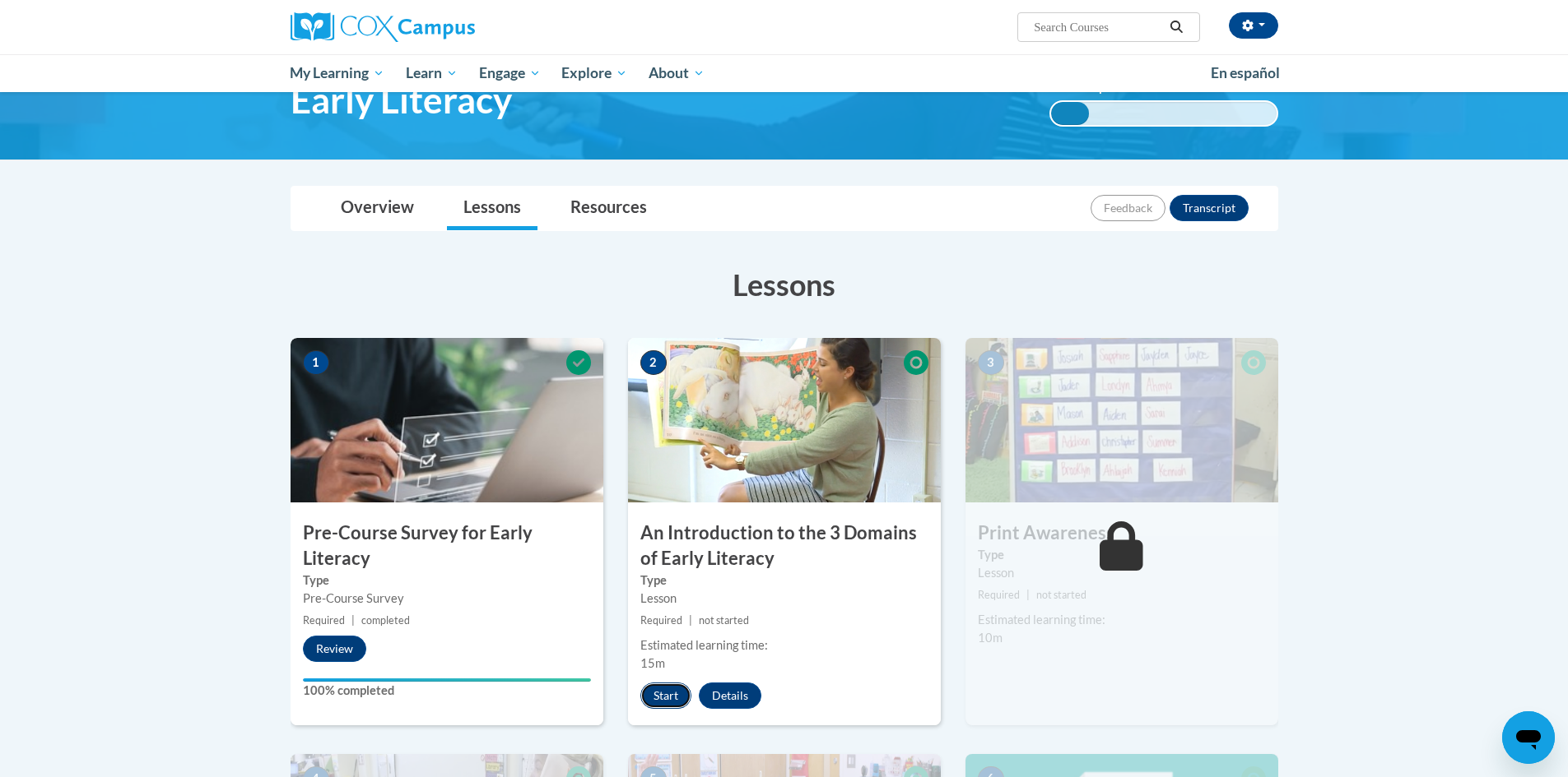
click at [670, 704] on button "Start" at bounding box center [666, 696] width 51 height 26
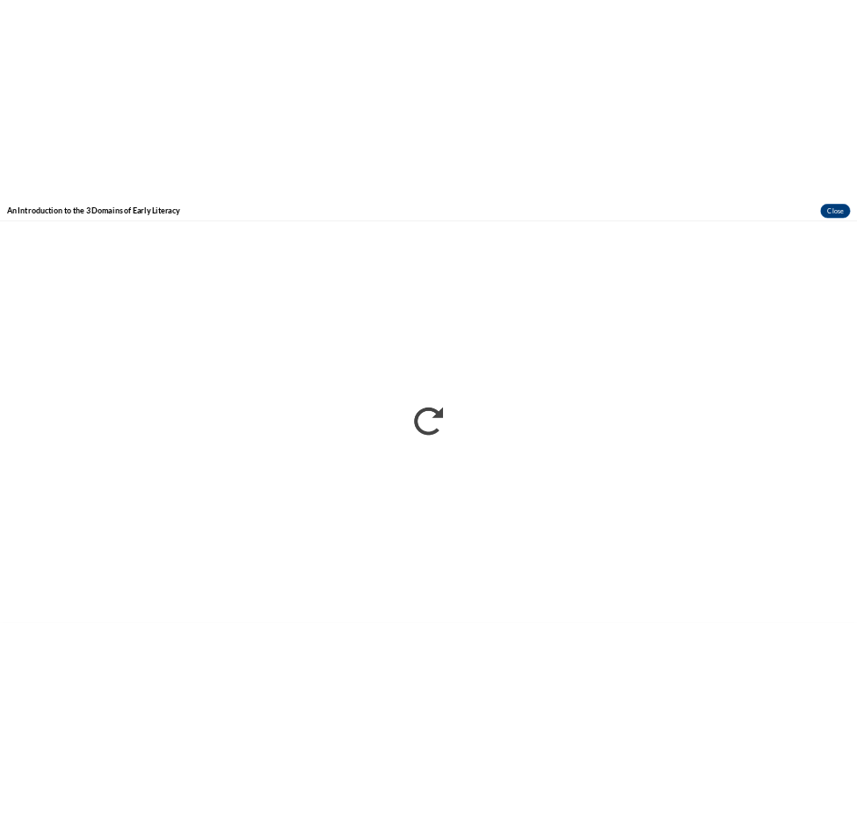
scroll to position [93, 0]
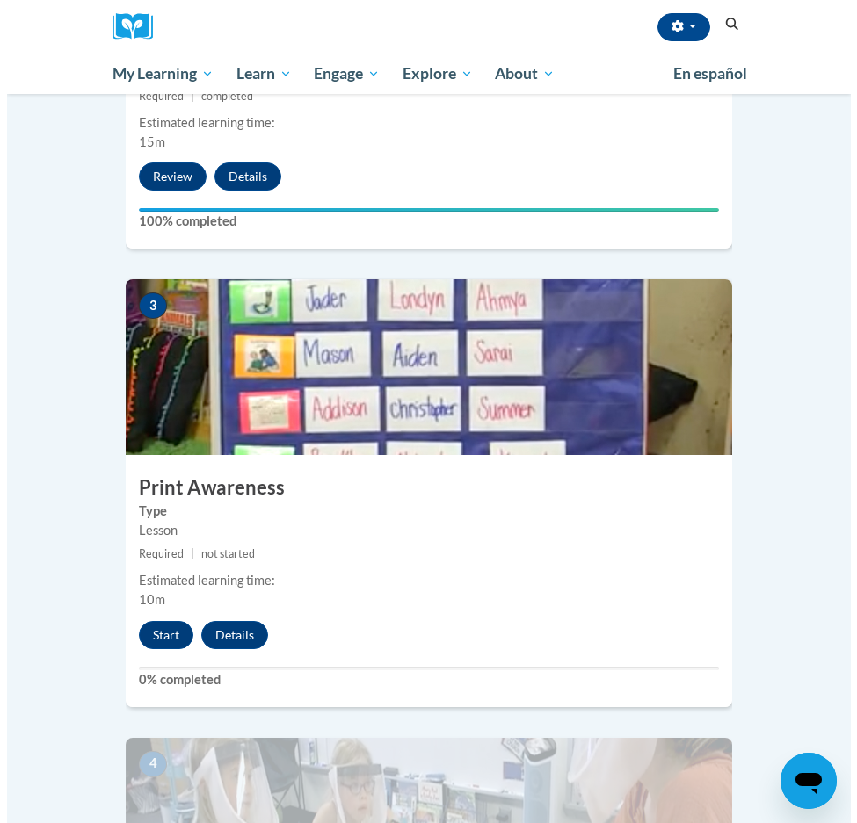
scroll to position [1142, 0]
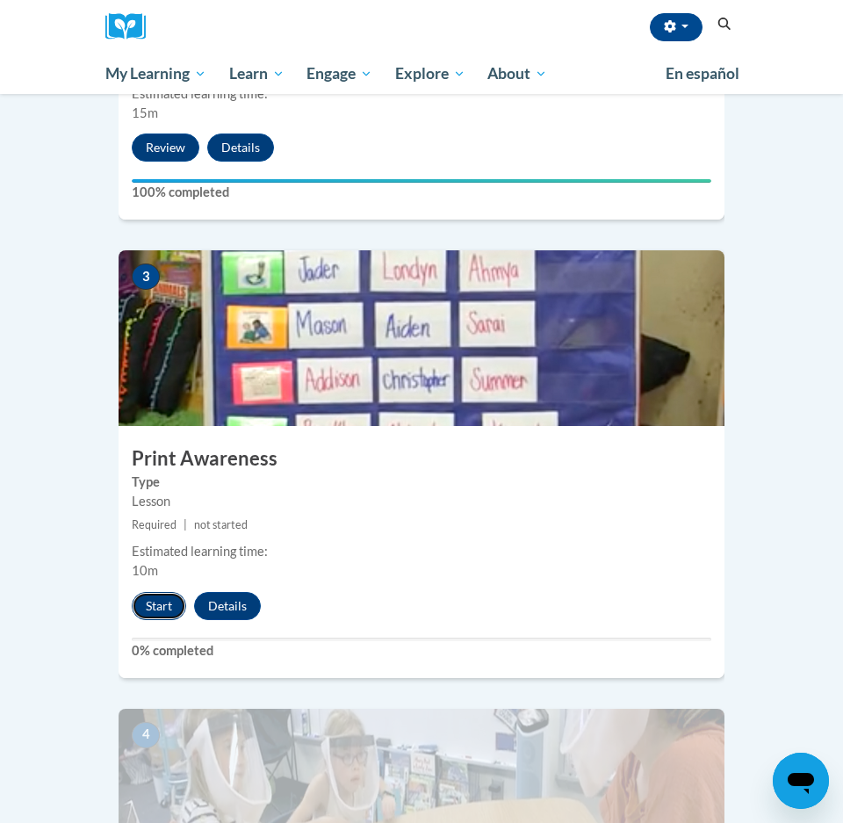
click at [163, 592] on button "Start" at bounding box center [159, 606] width 54 height 28
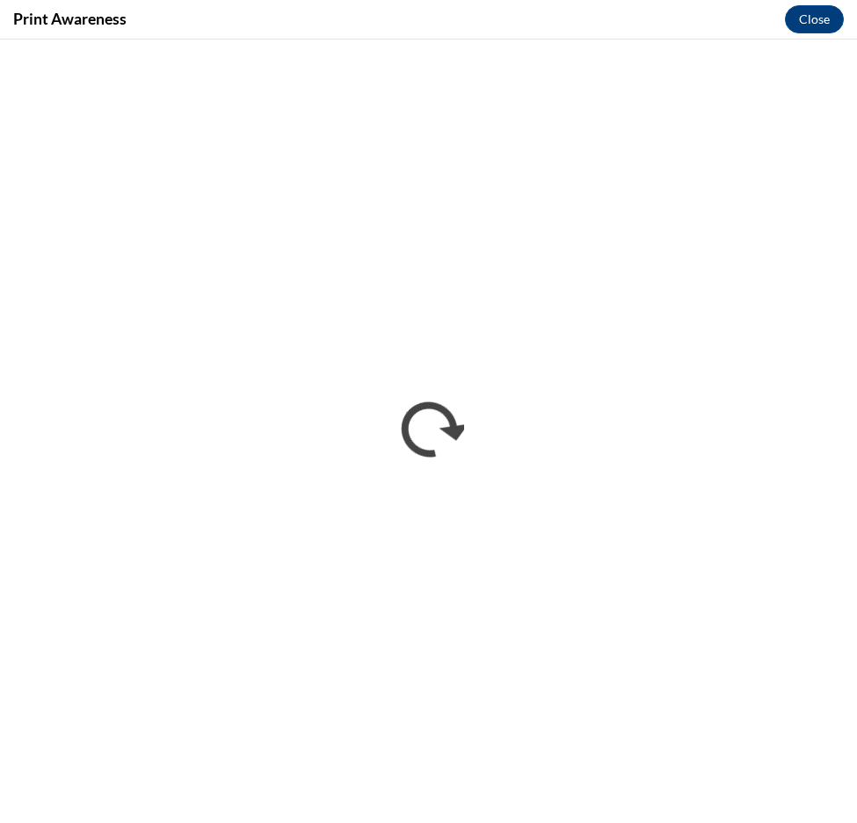
scroll to position [0, 0]
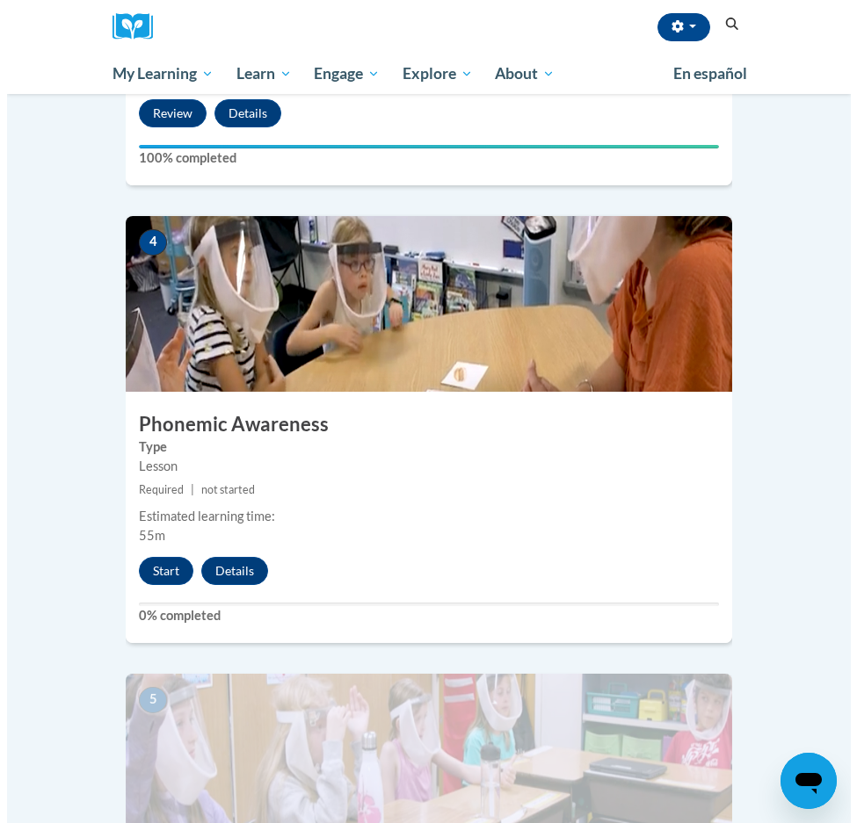
scroll to position [1642, 0]
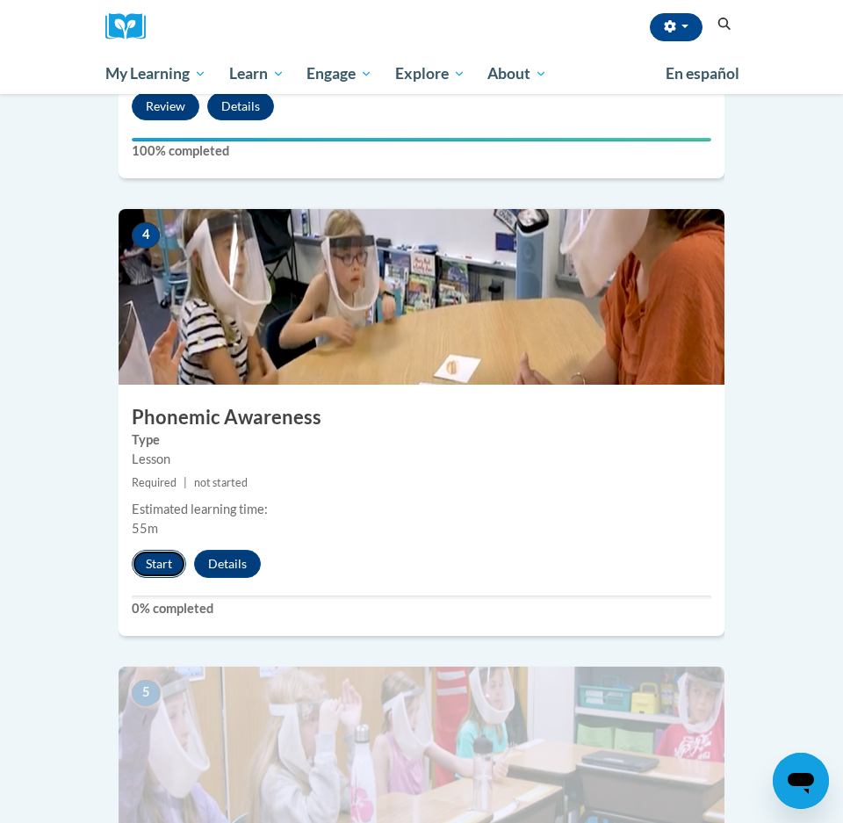
click at [156, 550] on button "Start" at bounding box center [159, 564] width 54 height 28
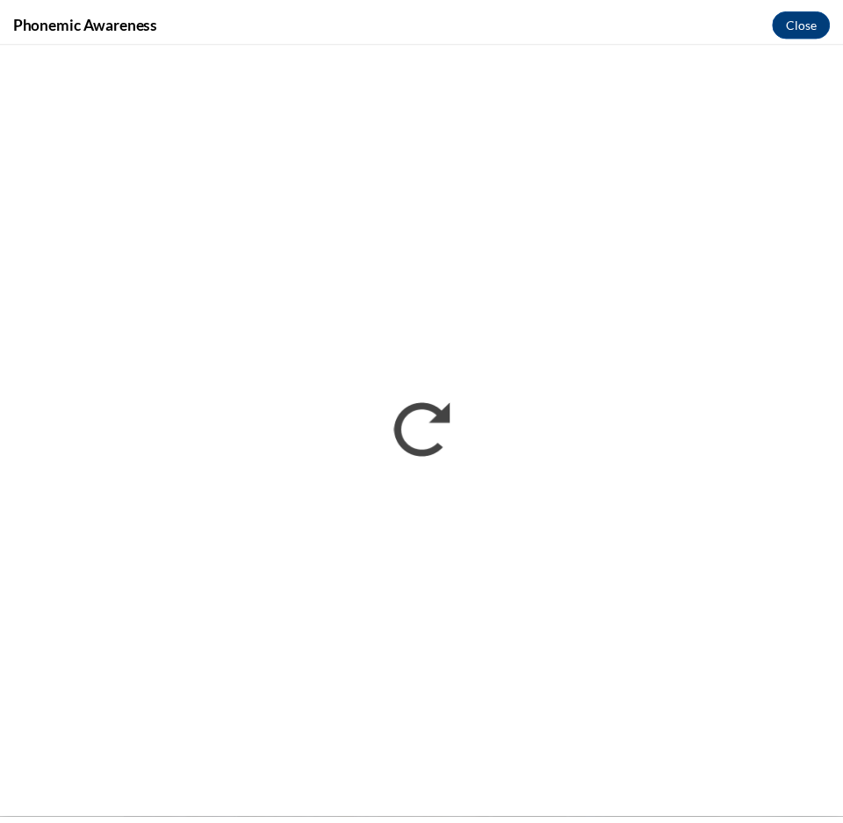
scroll to position [0, 0]
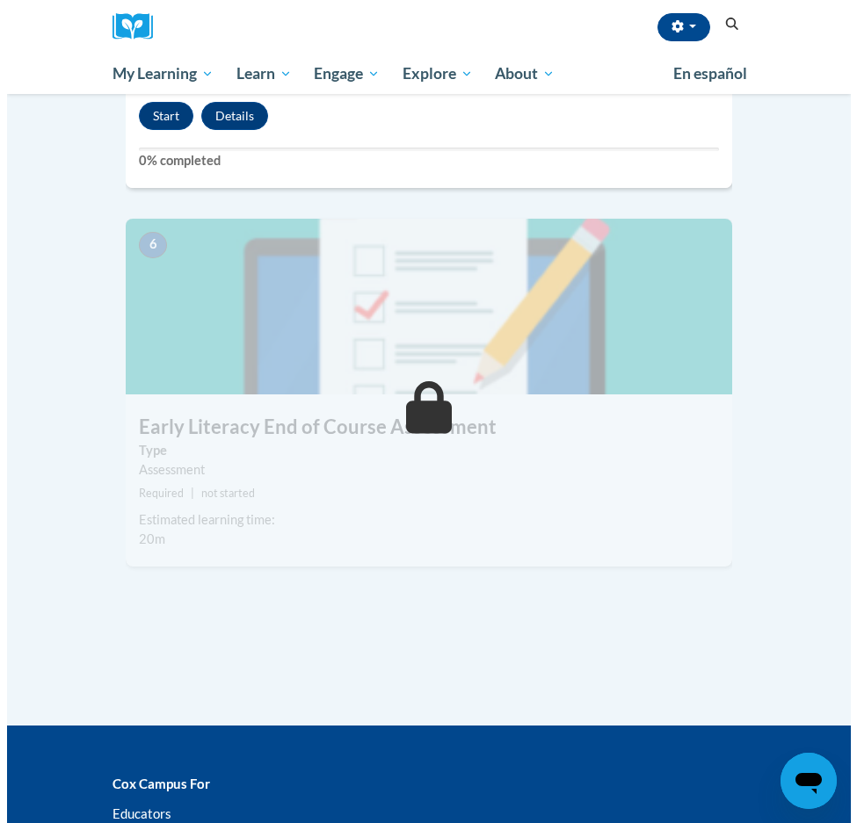
scroll to position [2109, 0]
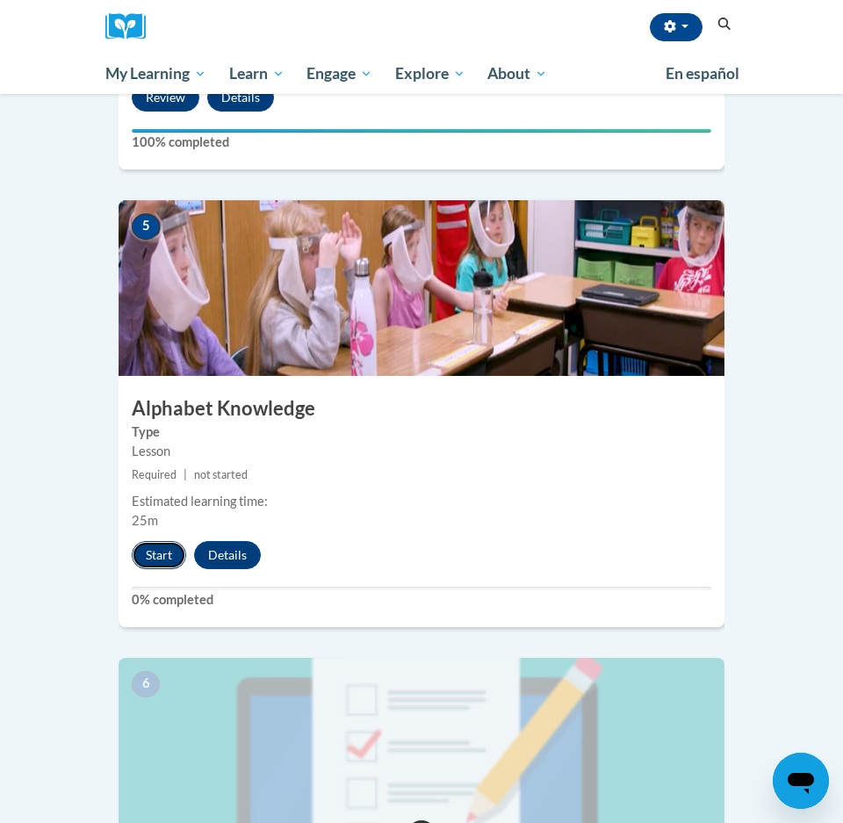
click at [148, 541] on button "Start" at bounding box center [159, 555] width 54 height 28
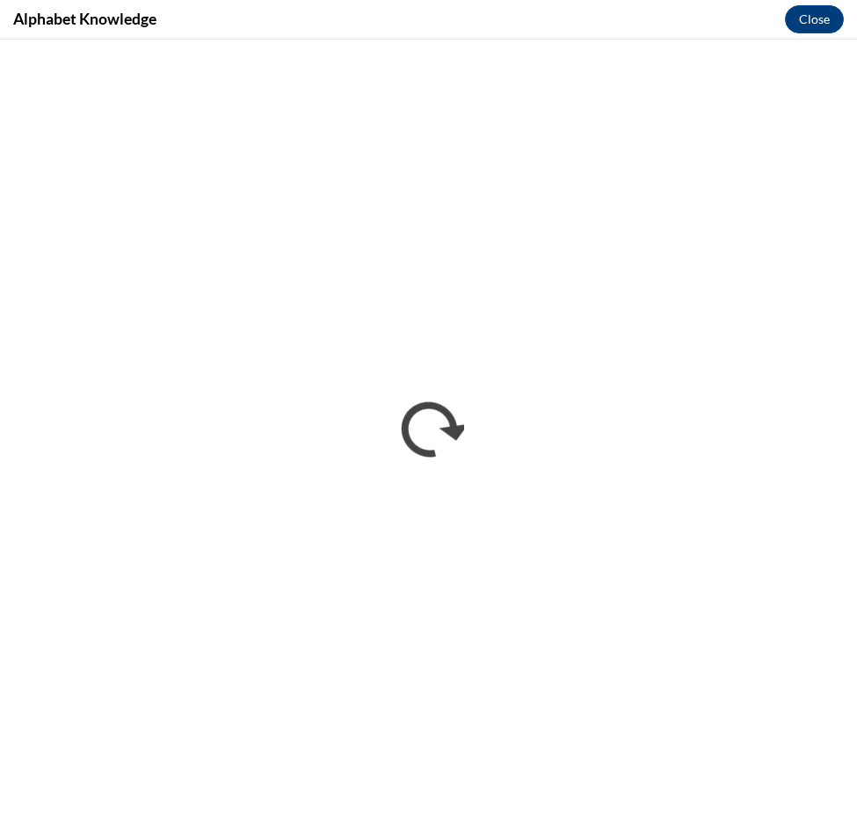
scroll to position [0, 0]
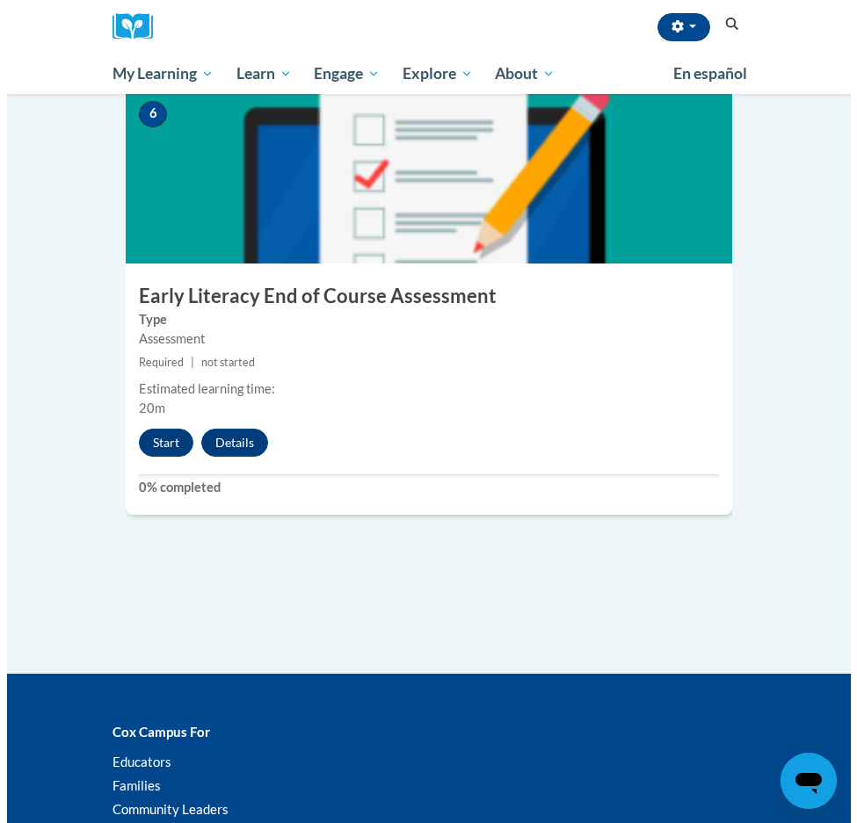
scroll to position [2651, 0]
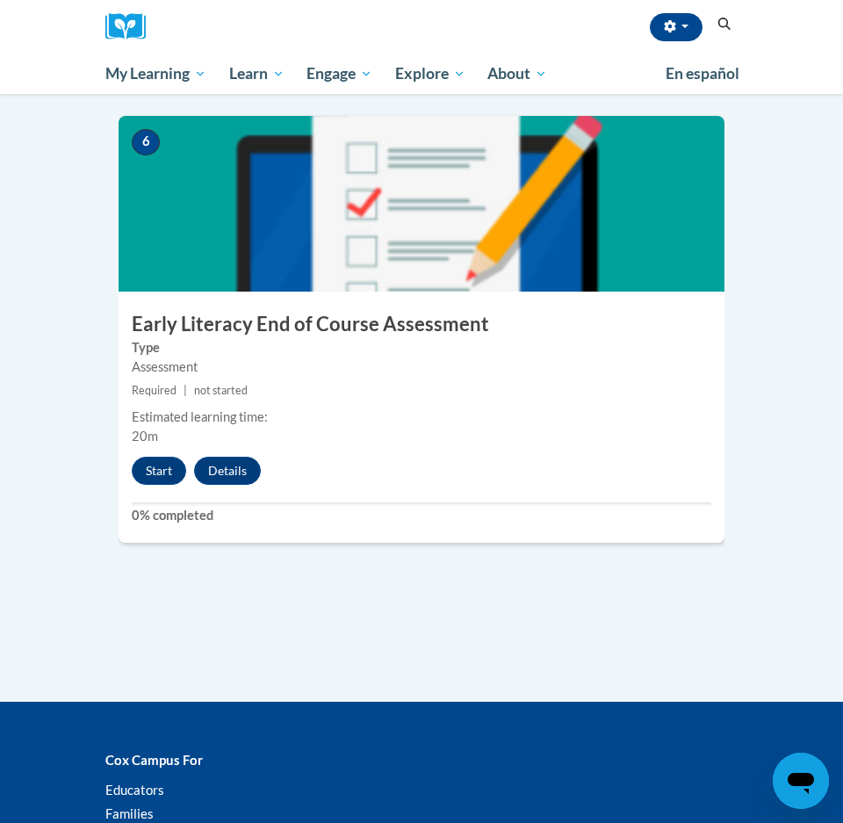
drag, startPoint x: 112, startPoint y: 416, endPoint x: 124, endPoint y: 416, distance: 12.3
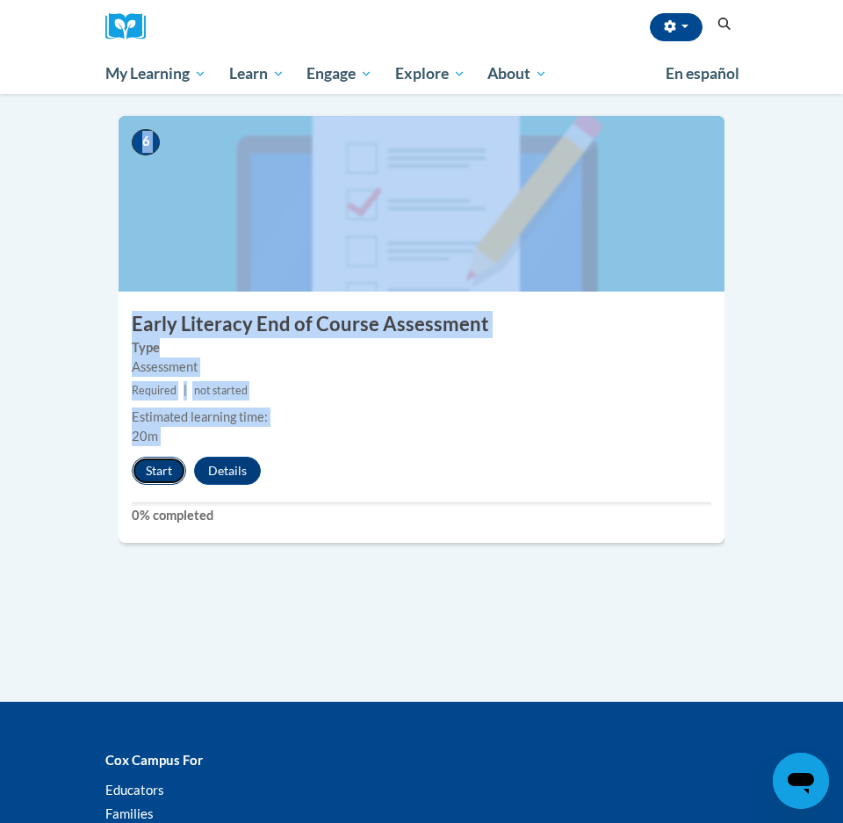
click at [144, 457] on button "Start" at bounding box center [159, 471] width 54 height 28
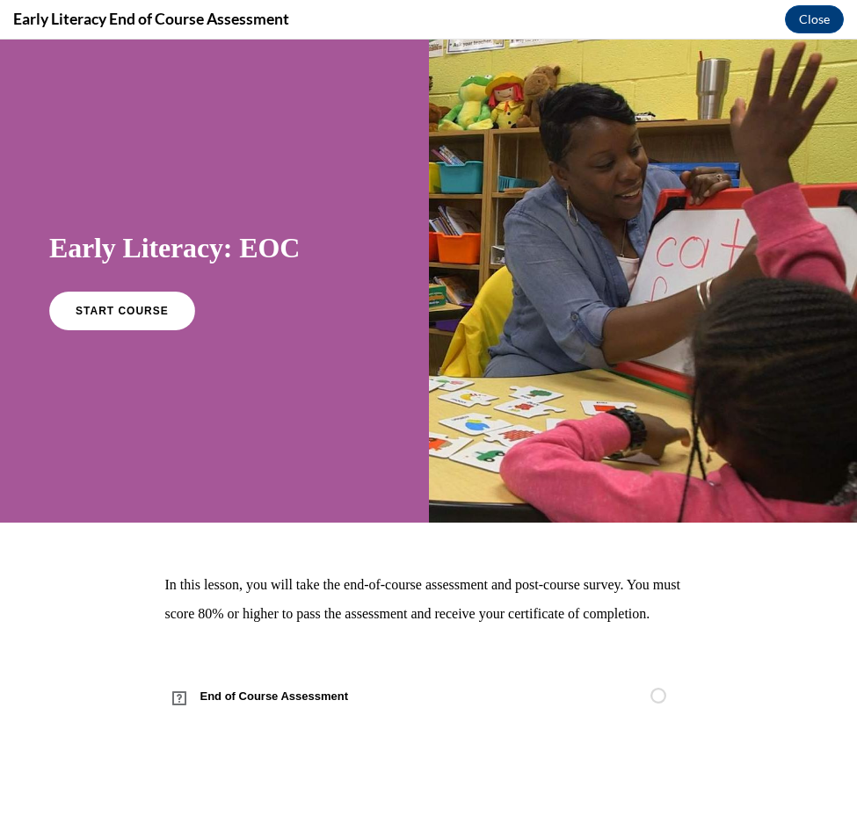
scroll to position [0, 0]
click at [61, 315] on link "START COURSE" at bounding box center [122, 311] width 153 height 40
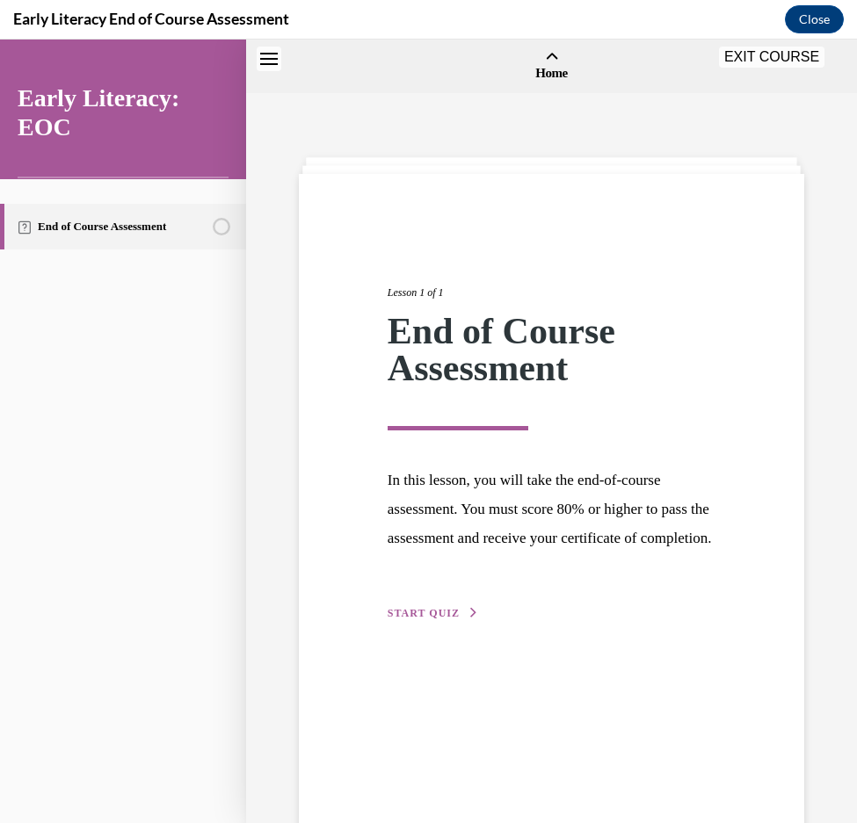
scroll to position [54, 0]
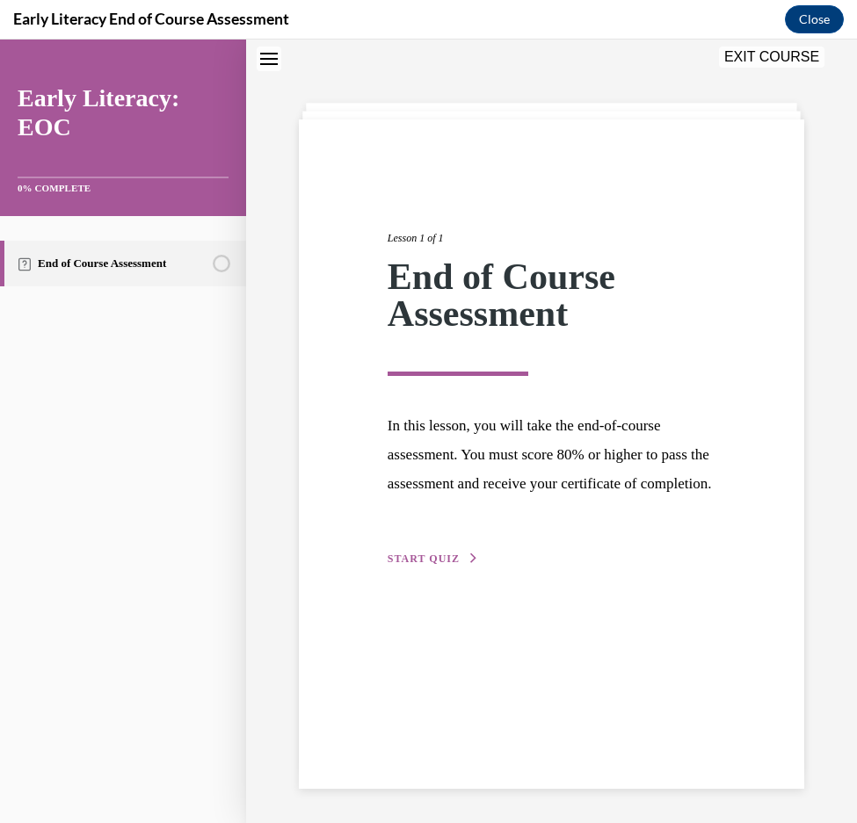
click at [408, 565] on span "START QUIZ" at bounding box center [423, 559] width 72 height 12
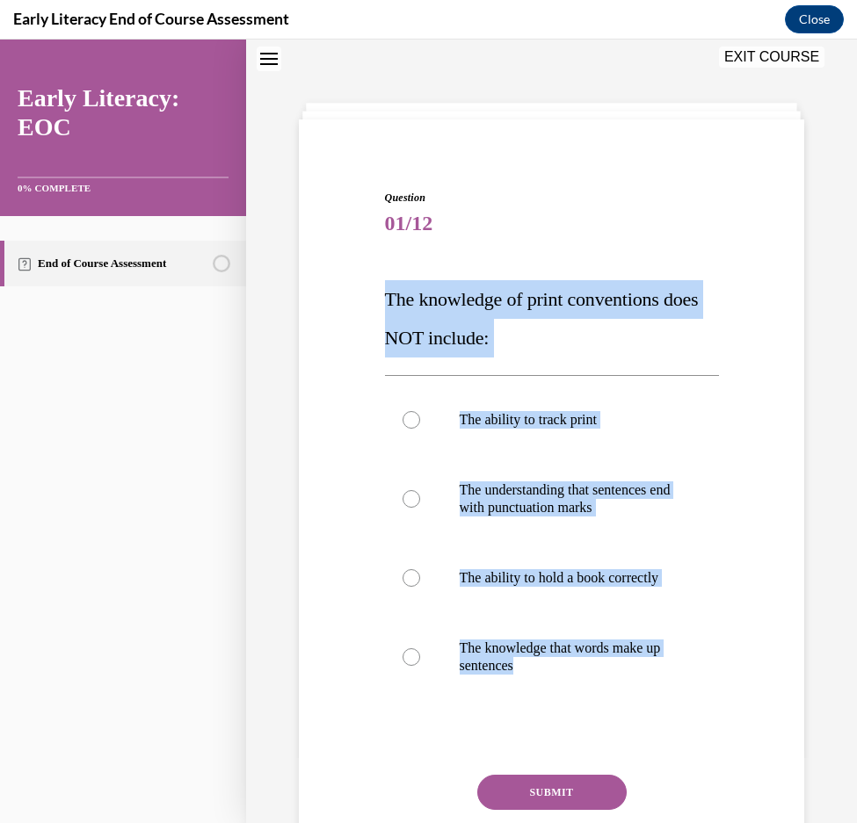
drag, startPoint x: 573, startPoint y: 706, endPoint x: 366, endPoint y: 303, distance: 453.0
click at [366, 303] on div "Question 01/12 The knowledge of print conventions does NOT include: The ability…" at bounding box center [551, 528] width 514 height 782
copy div "The knowledge of print conventions does NOT include: The ability to track print…"
click at [550, 810] on button "SUBMIT" at bounding box center [551, 792] width 149 height 35
drag, startPoint x: 474, startPoint y: 609, endPoint x: 475, endPoint y: 618, distance: 9.0
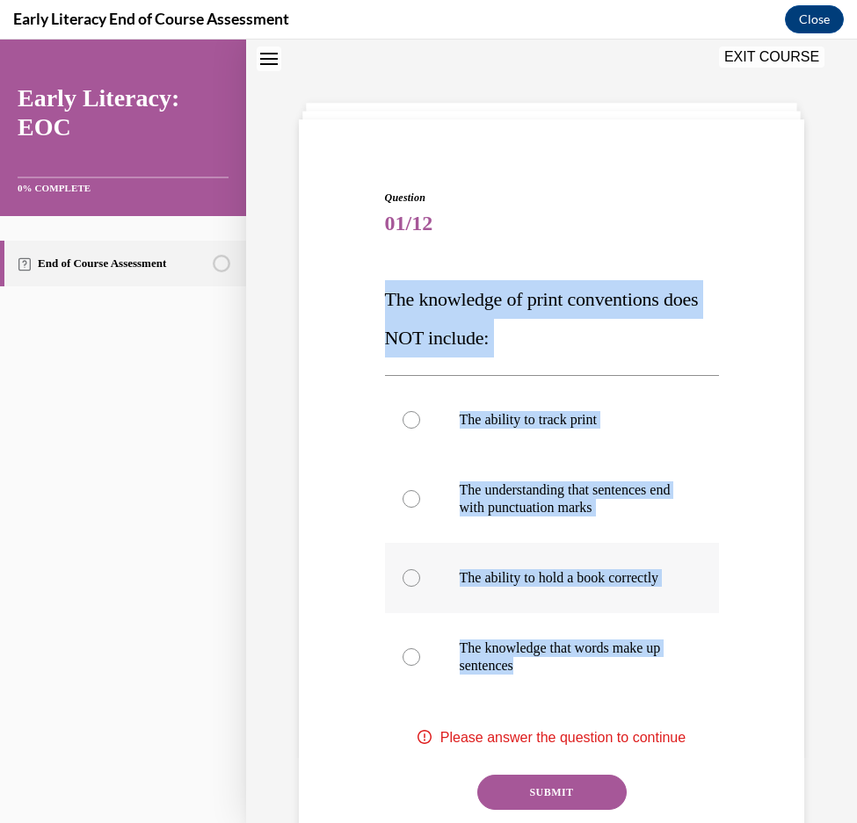
click at [474, 587] on p "The ability to hold a book correctly" at bounding box center [566, 578] width 215 height 18
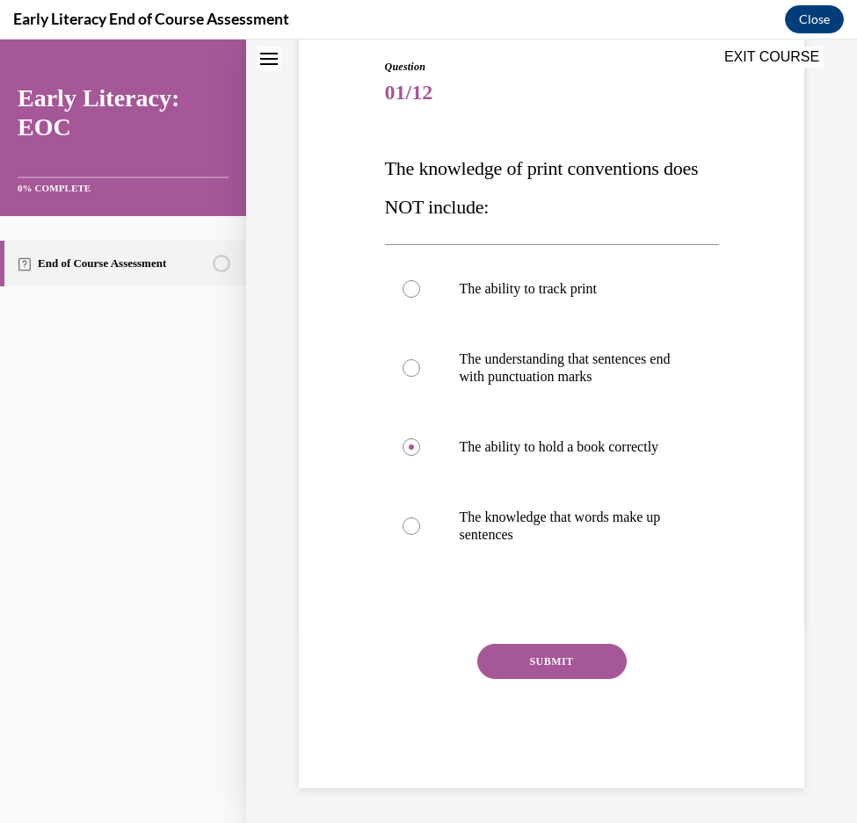
click at [556, 662] on button "SUBMIT" at bounding box center [551, 661] width 149 height 35
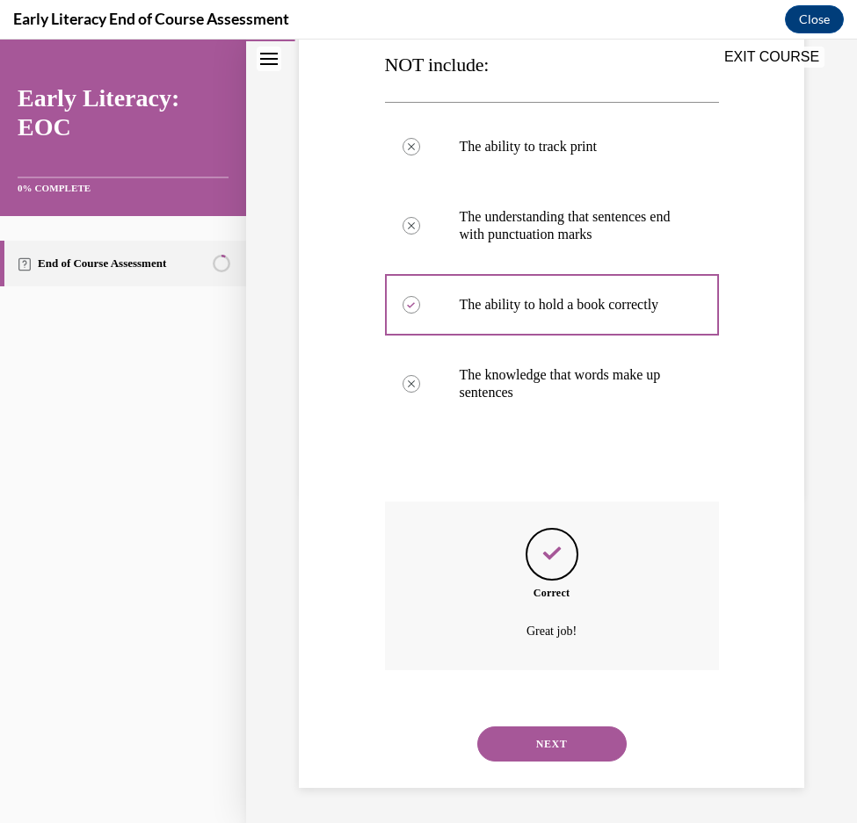
click at [560, 743] on button "NEXT" at bounding box center [551, 744] width 149 height 35
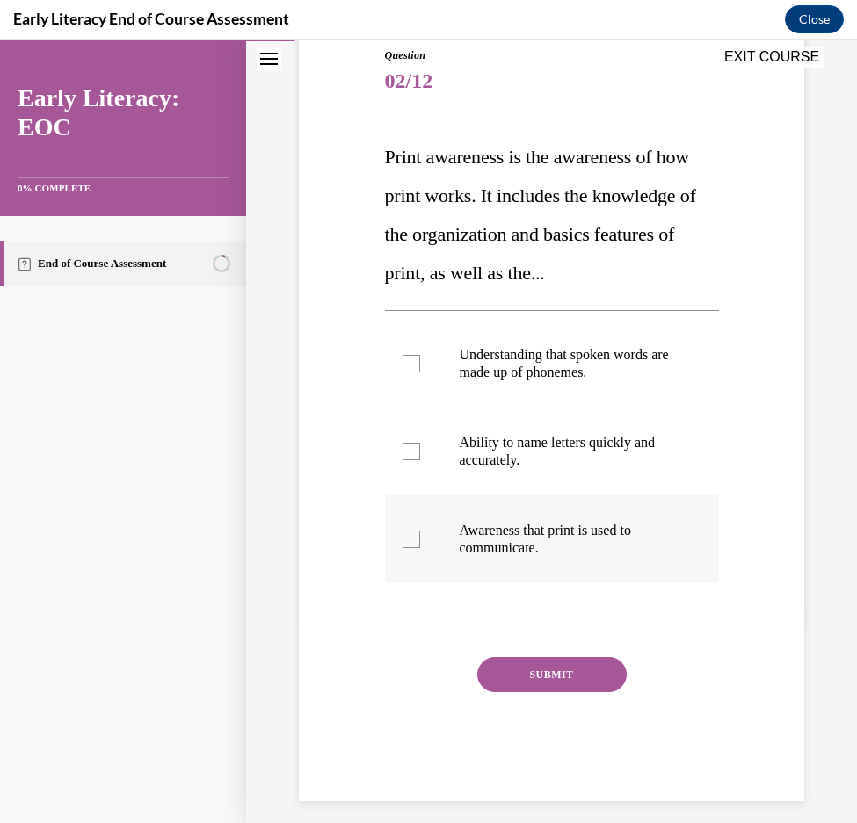
scroll to position [210, 0]
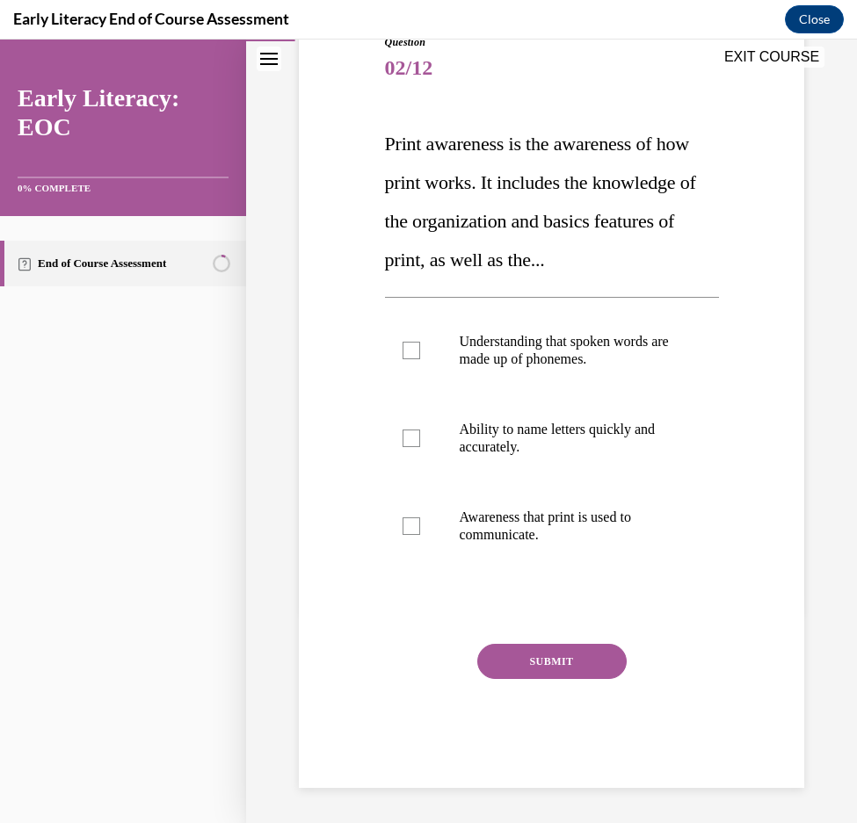
drag, startPoint x: 620, startPoint y: 570, endPoint x: 355, endPoint y: 160, distance: 488.6
click at [355, 160] on div "Question 02/12 Print awareness is the awareness of how print works. It includes…" at bounding box center [551, 385] width 514 height 807
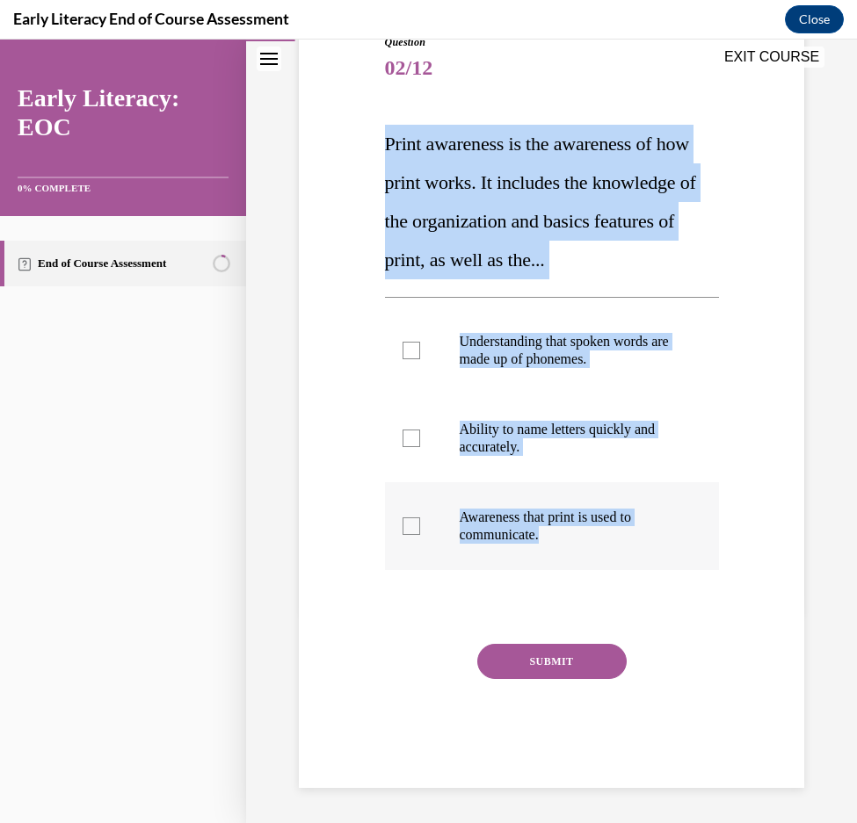
drag, startPoint x: 378, startPoint y: 147, endPoint x: 650, endPoint y: 535, distance: 474.3
click at [650, 535] on div "Question 02/12 Print awareness is the awareness of how print works. It includes…" at bounding box center [551, 385] width 514 height 807
copy div "Print awareness is the awareness of how print works. It includes the knowledge …"
click at [422, 515] on div at bounding box center [552, 526] width 334 height 88
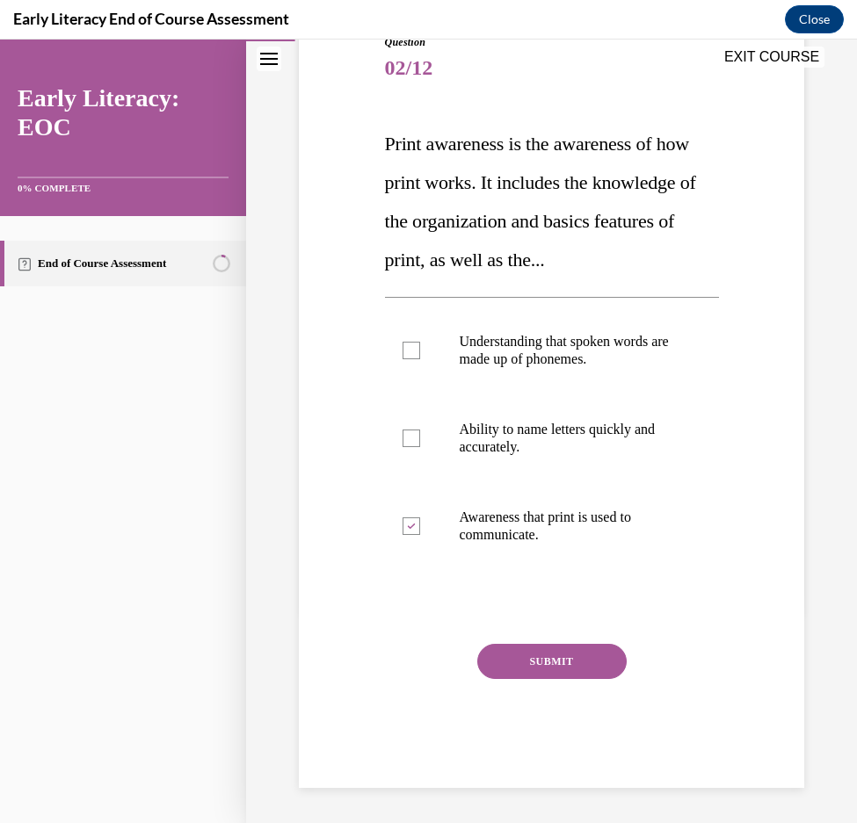
click at [518, 665] on button "SUBMIT" at bounding box center [551, 661] width 149 height 35
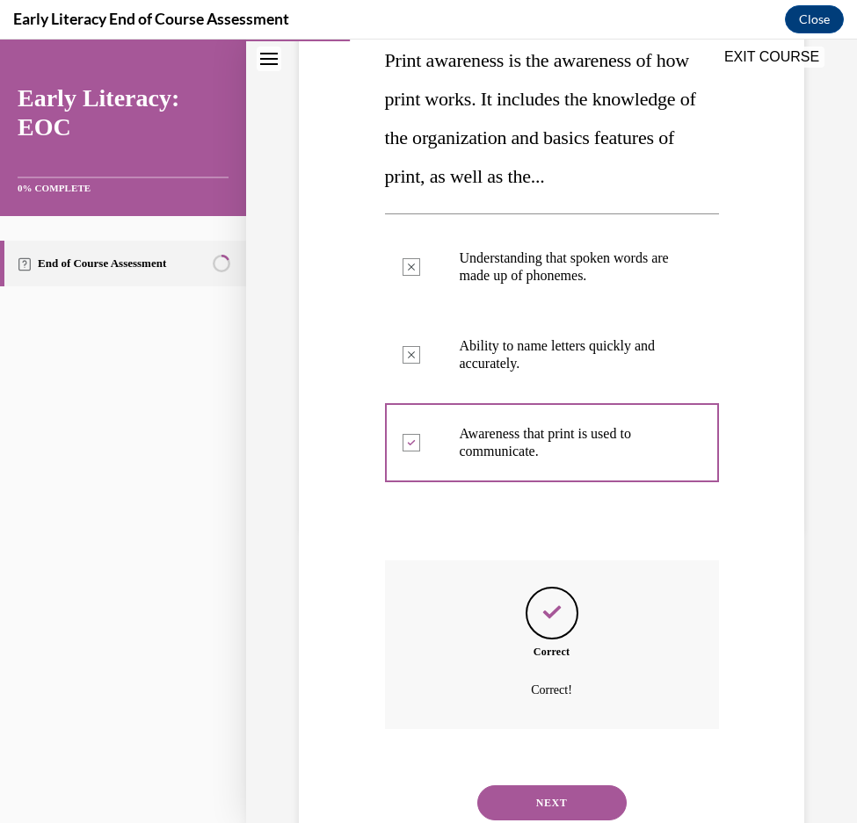
scroll to position [352, 0]
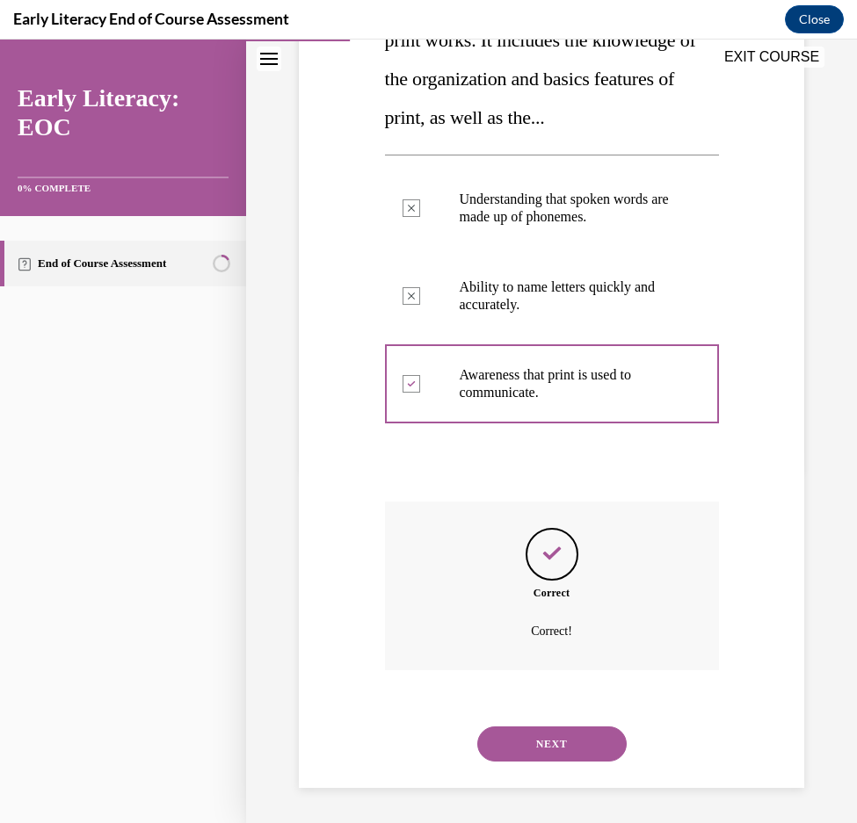
click at [530, 746] on button "NEXT" at bounding box center [551, 744] width 149 height 35
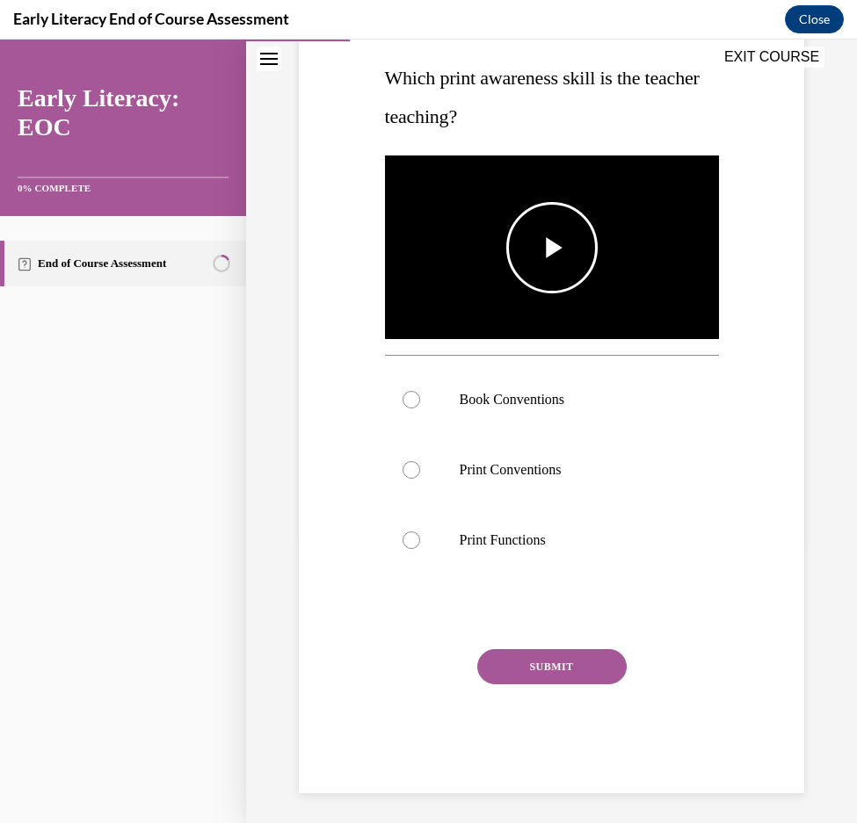
scroll to position [188, 0]
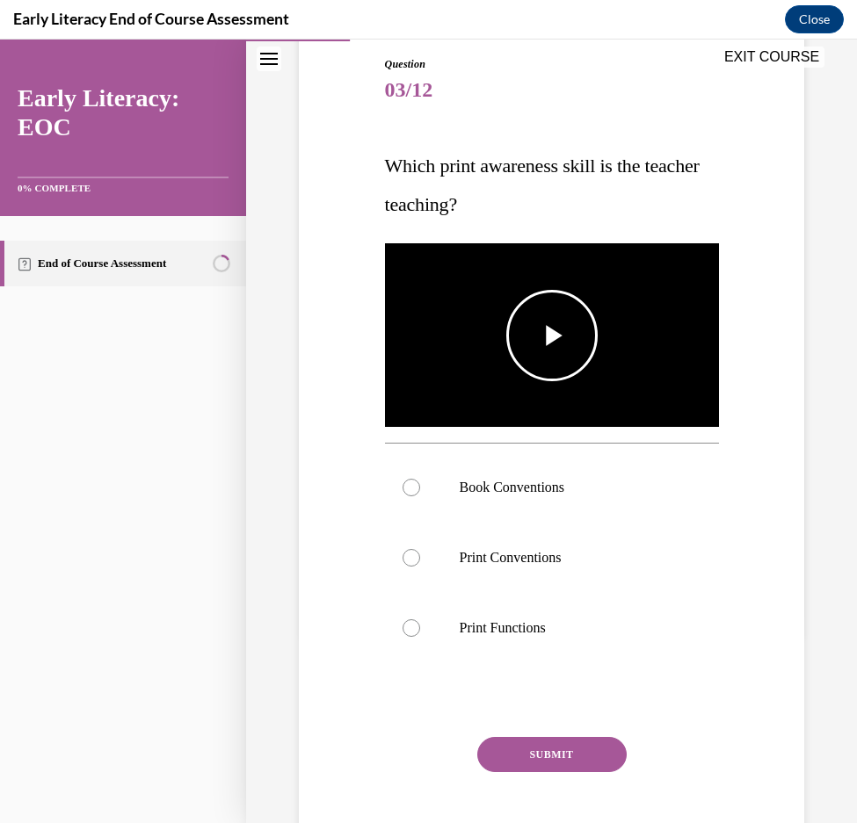
click at [552, 336] on span "Video player" at bounding box center [552, 336] width 0 height 0
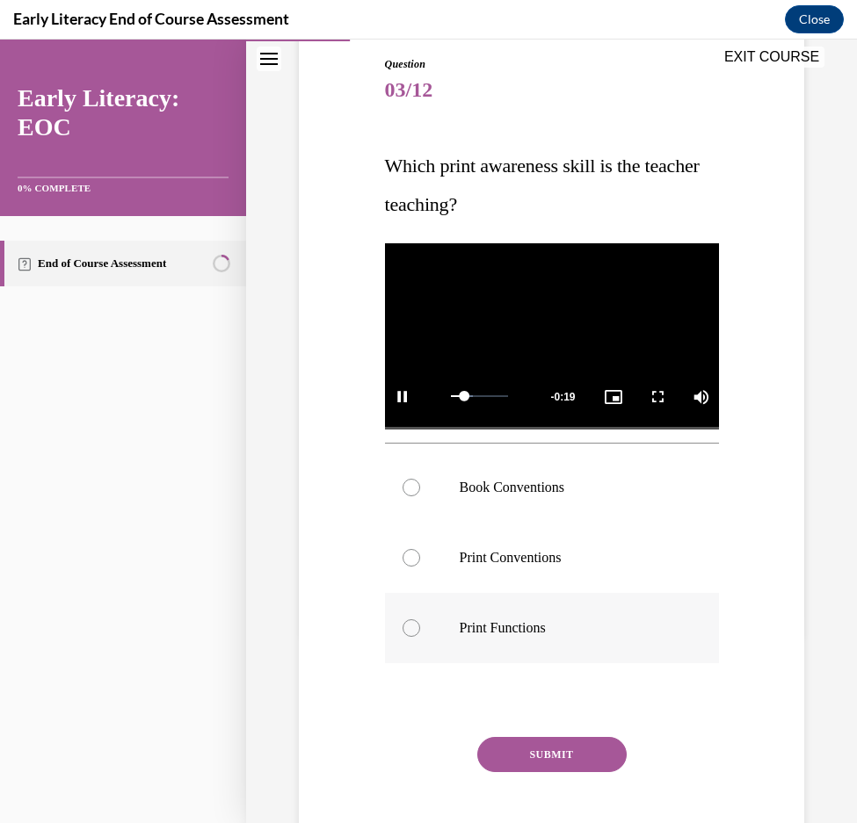
click at [564, 624] on p "Print Functions" at bounding box center [566, 628] width 215 height 18
click at [553, 758] on button "SUBMIT" at bounding box center [551, 754] width 149 height 35
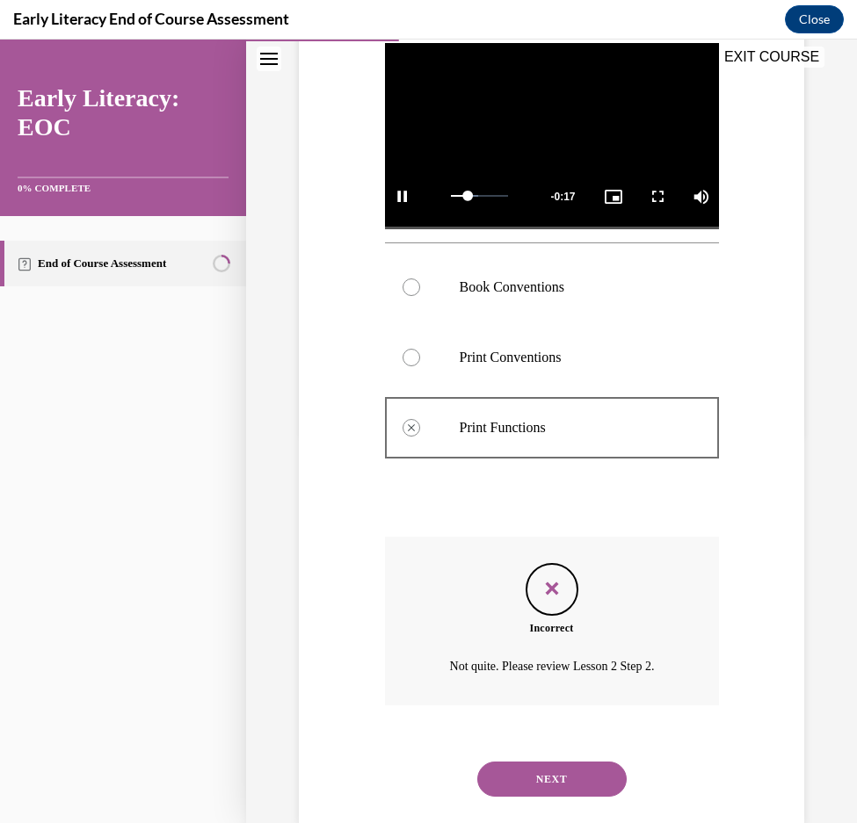
scroll to position [418, 0]
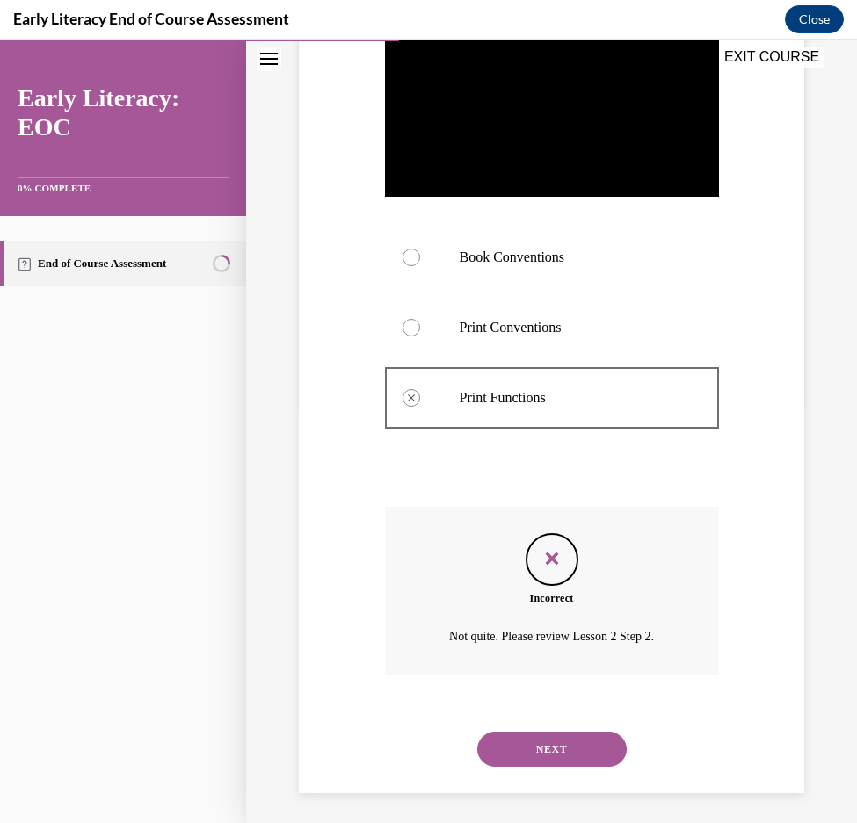
click at [555, 742] on button "NEXT" at bounding box center [551, 749] width 149 height 35
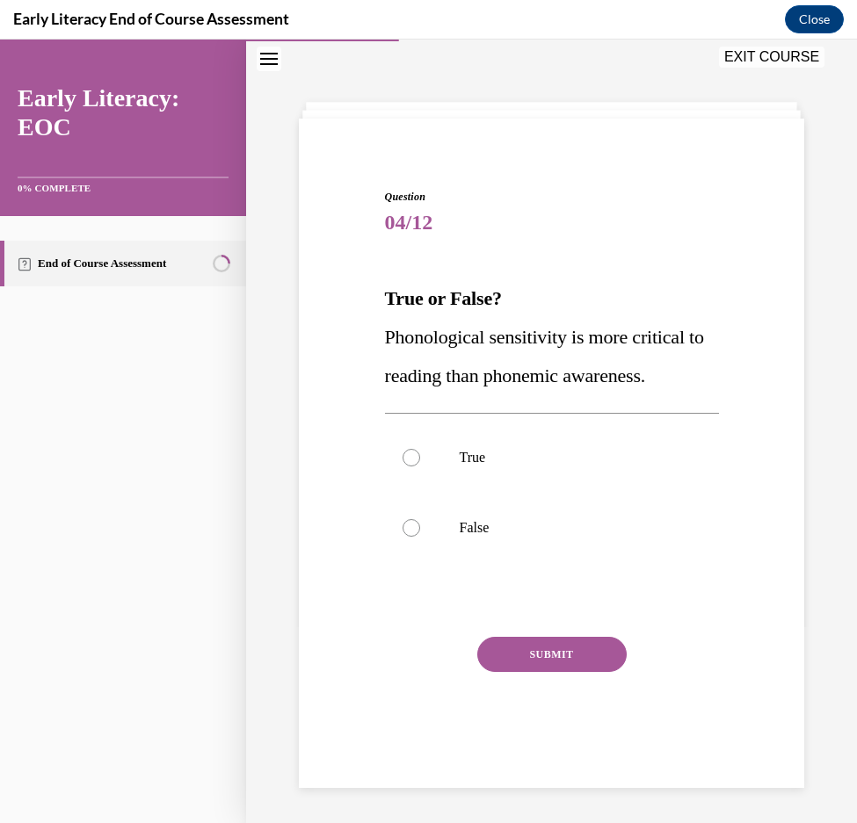
scroll to position [55, 0]
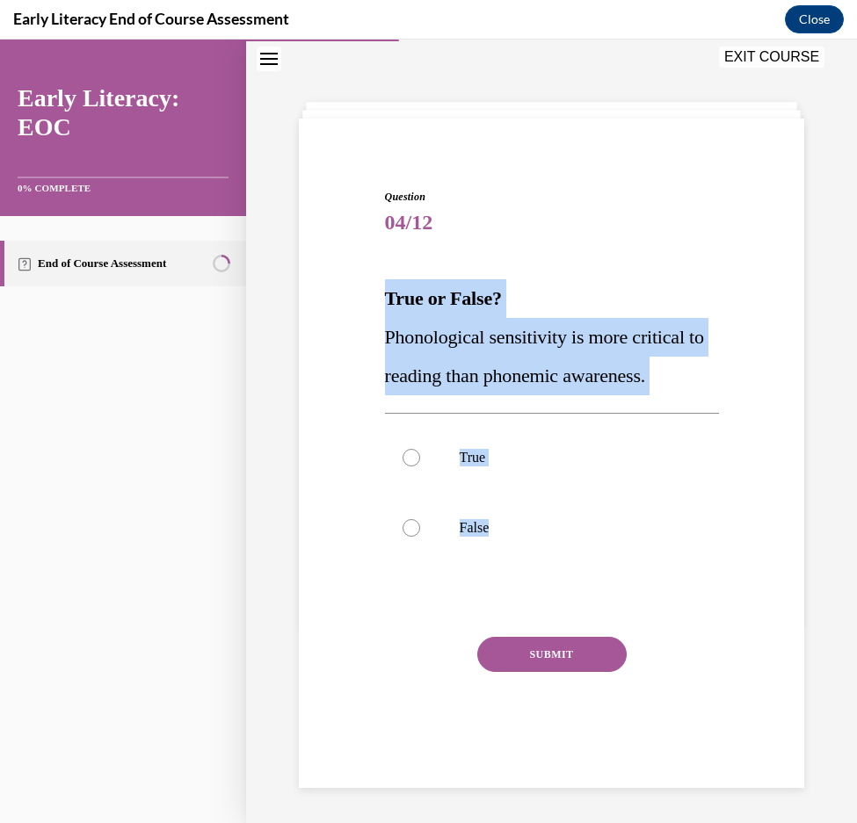
drag, startPoint x: 551, startPoint y: 536, endPoint x: 343, endPoint y: 295, distance: 318.3
click at [343, 295] on div "Question 04/12 True or False? Phonological sensitivity is more critical to read…" at bounding box center [551, 458] width 514 height 645
copy div "True or False? Phonological sensitivity is more critical to reading than phonem…"
click at [421, 521] on div at bounding box center [552, 528] width 334 height 70
click at [540, 657] on button "SUBMIT" at bounding box center [551, 654] width 149 height 35
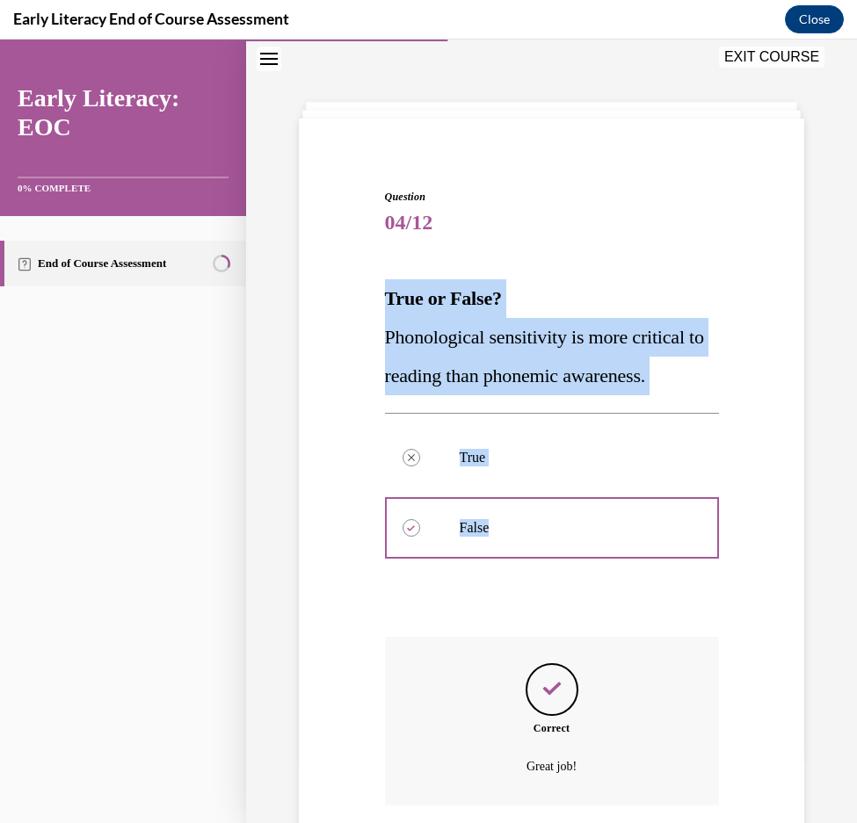
scroll to position [191, 0]
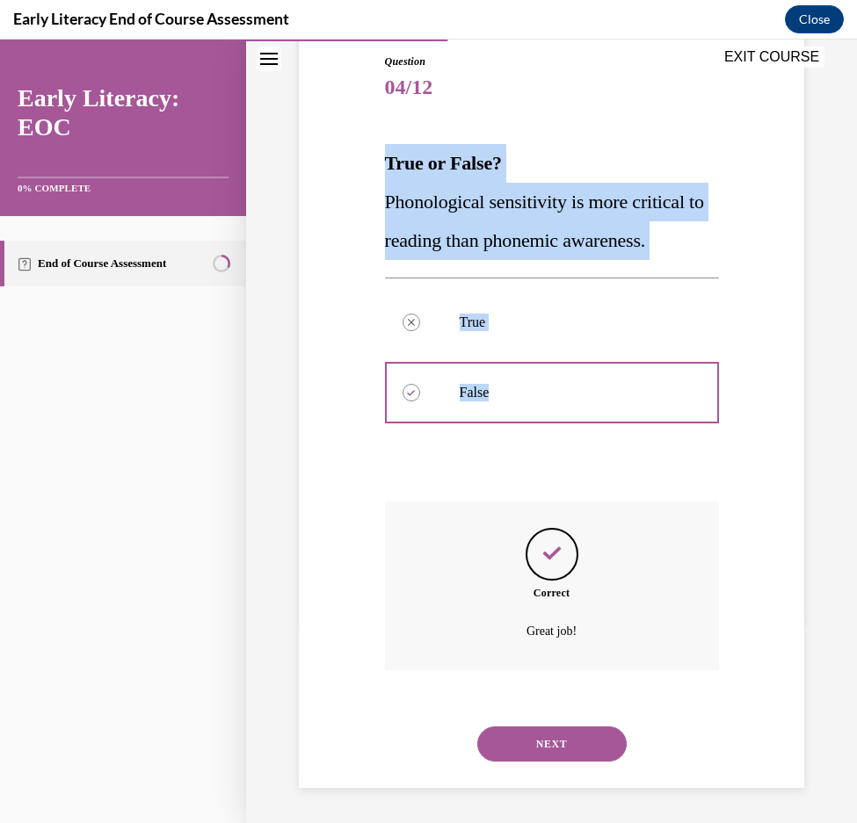
click at [532, 734] on button "NEXT" at bounding box center [551, 744] width 149 height 35
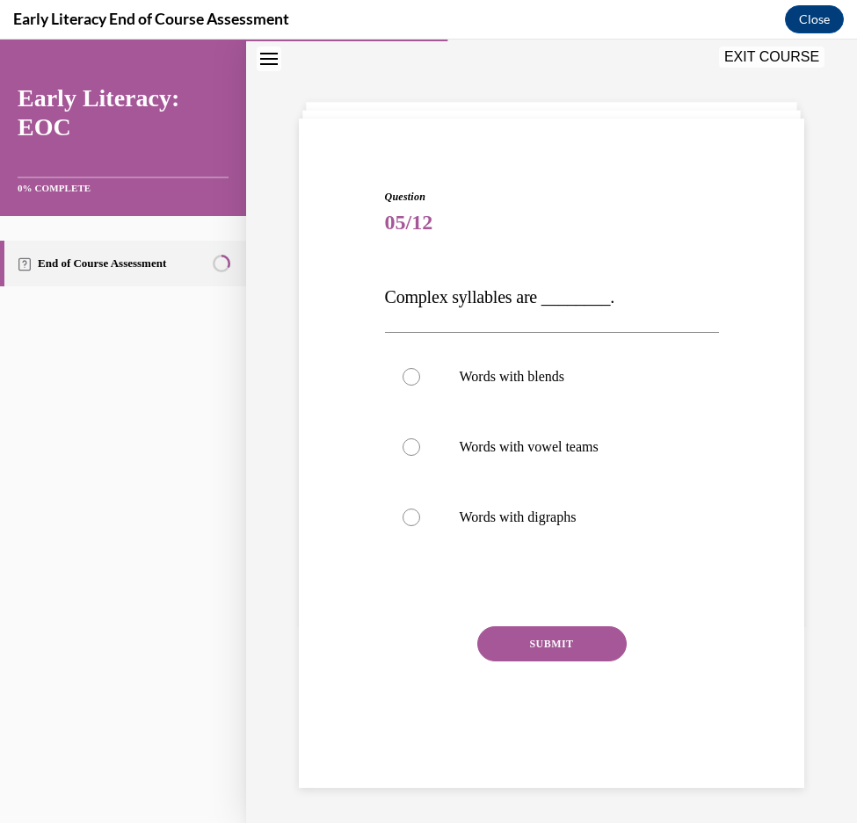
scroll to position [55, 0]
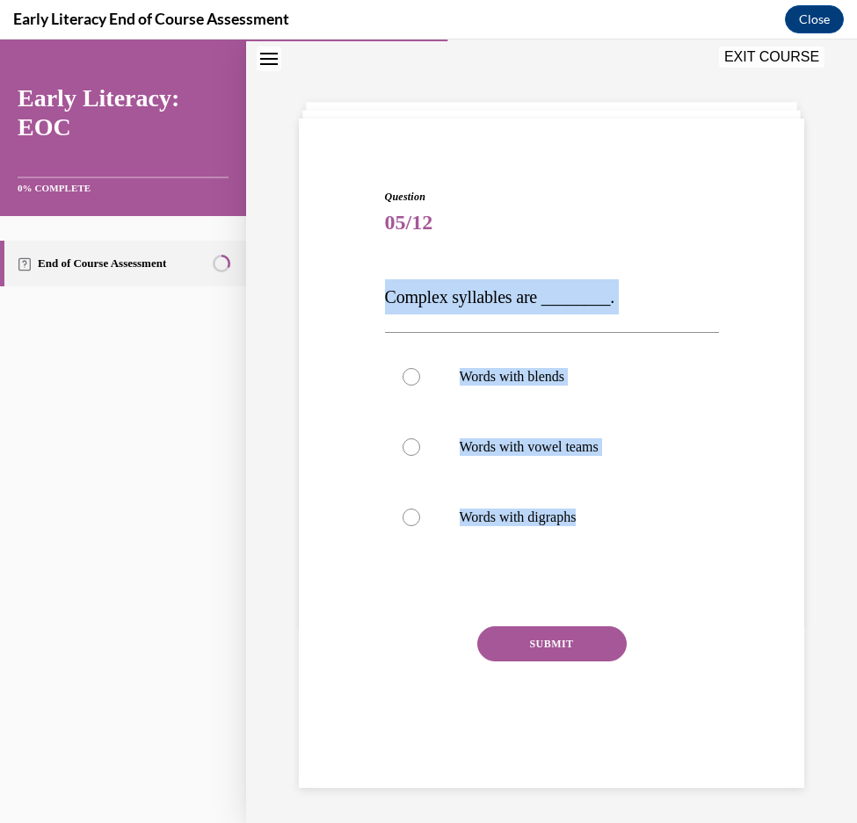
drag, startPoint x: 648, startPoint y: 518, endPoint x: 289, endPoint y: 308, distance: 415.4
click at [289, 308] on div "Question 05/12 Complex syllables are ________. Words with blends Words with vow…" at bounding box center [551, 432] width 611 height 784
copy div "Complex syllables are ________. Words with blends Words with vowel teams Words …"
click at [446, 382] on div at bounding box center [552, 377] width 334 height 70
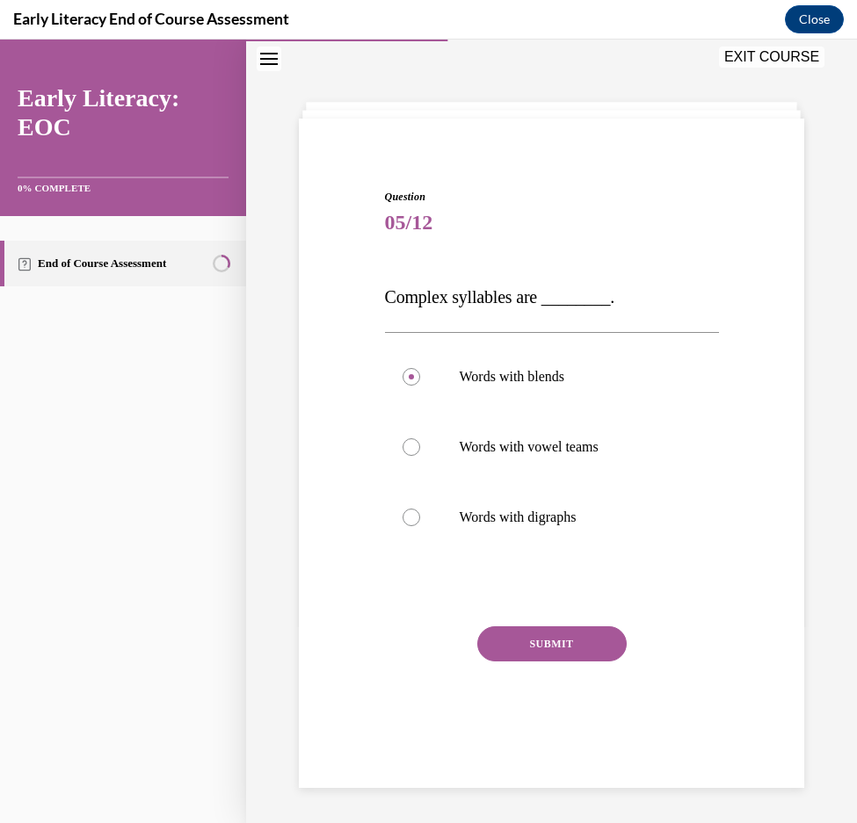
click at [520, 655] on button "SUBMIT" at bounding box center [551, 643] width 149 height 35
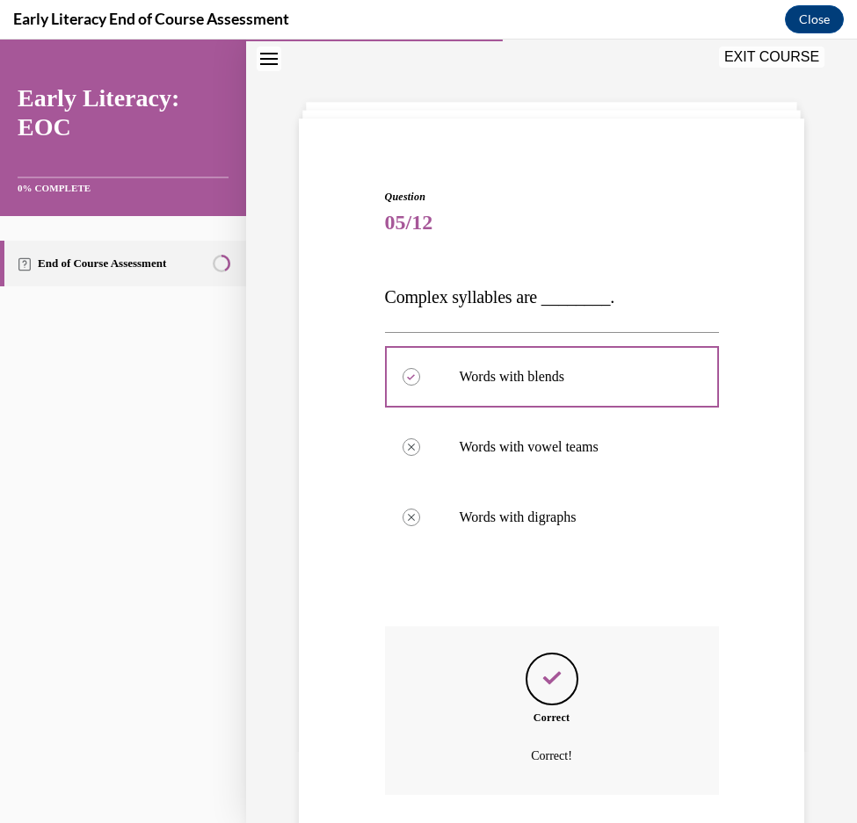
scroll to position [180, 0]
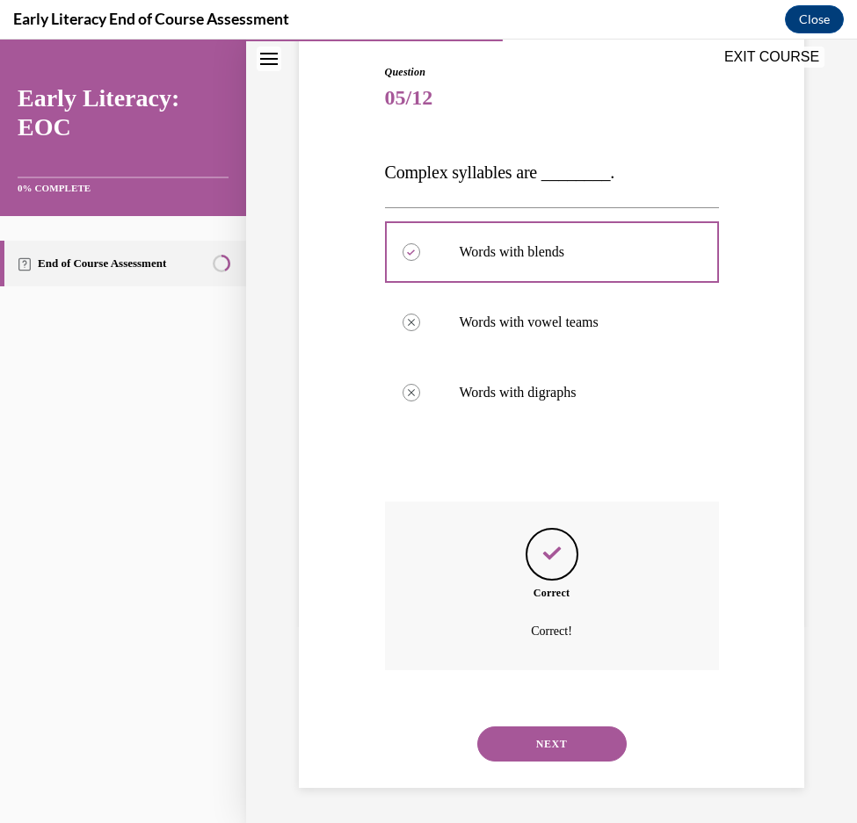
click at [538, 744] on button "NEXT" at bounding box center [551, 744] width 149 height 35
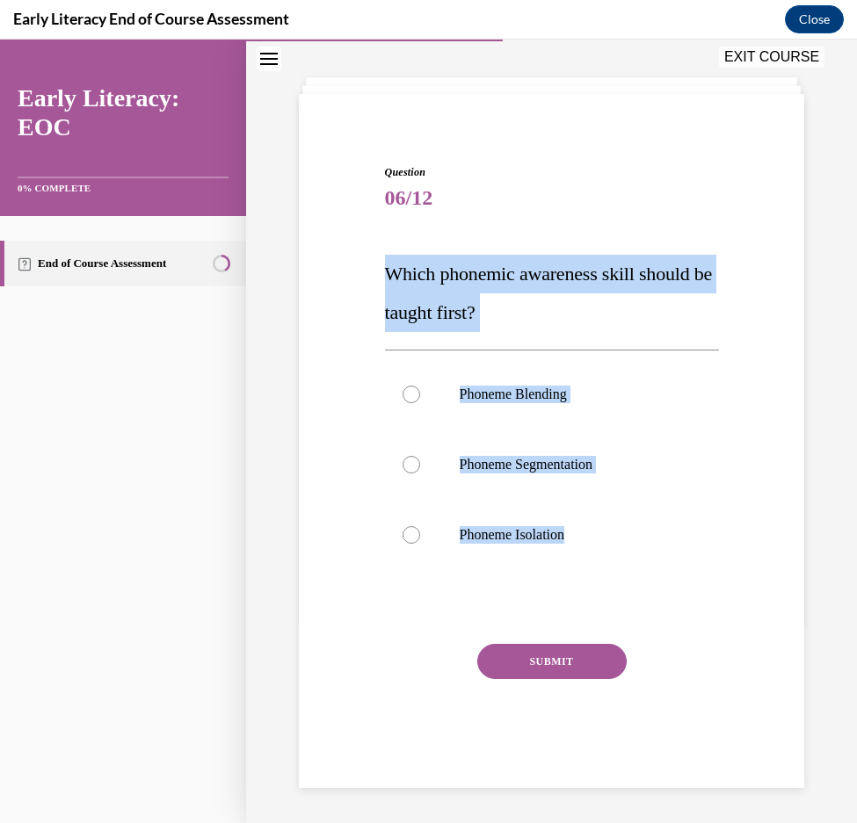
drag, startPoint x: 587, startPoint y: 539, endPoint x: 320, endPoint y: 266, distance: 382.1
click at [320, 266] on div "Question 06/12 Which phonemic awareness skill should be taught first? Phoneme B…" at bounding box center [551, 450] width 514 height 676
copy div "Which phonemic awareness skill should be taught first? Phoneme Blending Phoneme…"
click at [415, 533] on div at bounding box center [411, 535] width 18 height 18
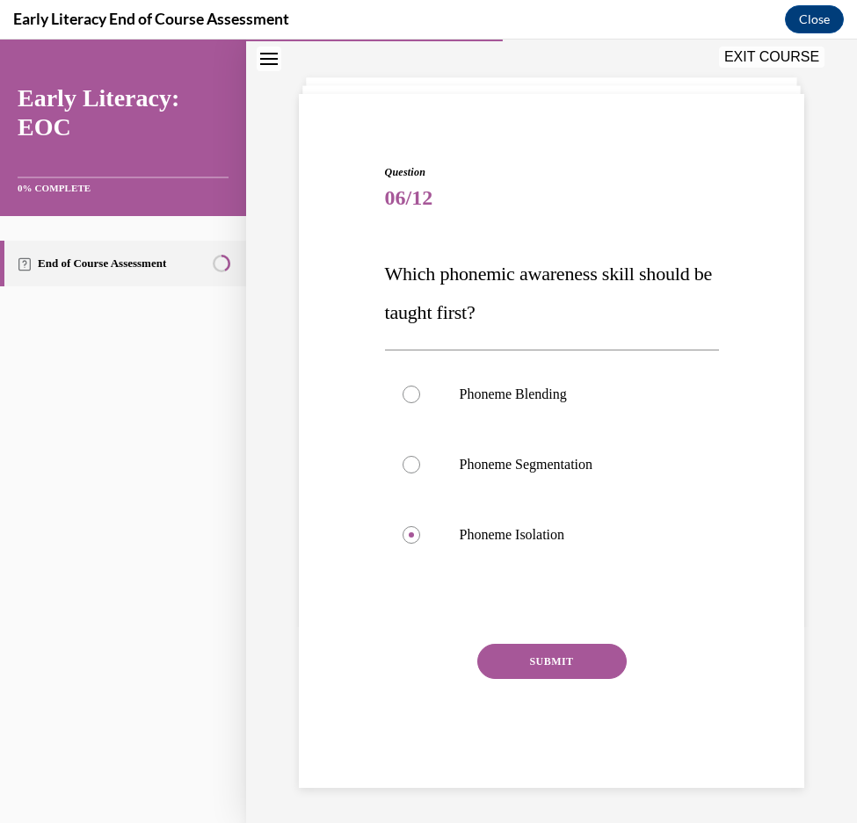
click at [530, 652] on button "SUBMIT" at bounding box center [551, 661] width 149 height 35
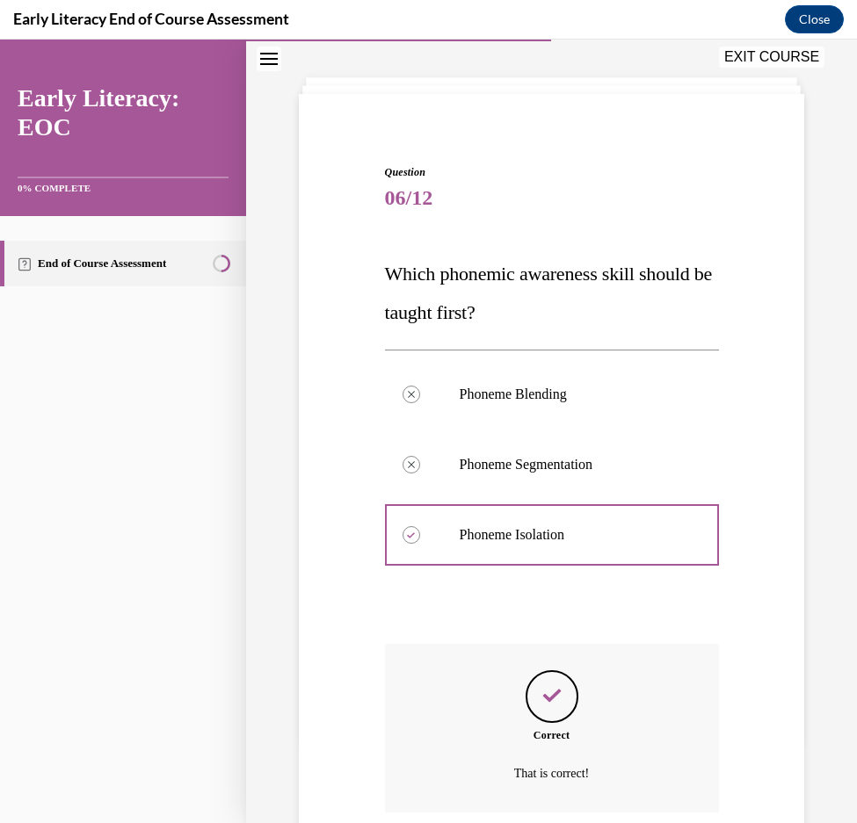
scroll to position [222, 0]
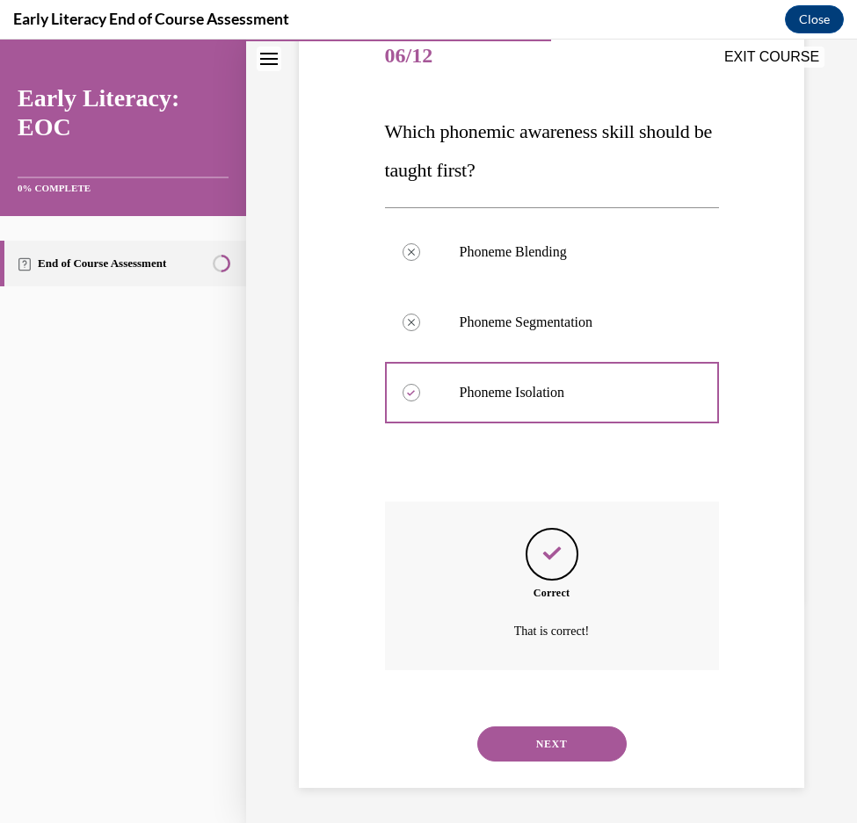
click at [543, 749] on button "NEXT" at bounding box center [551, 744] width 149 height 35
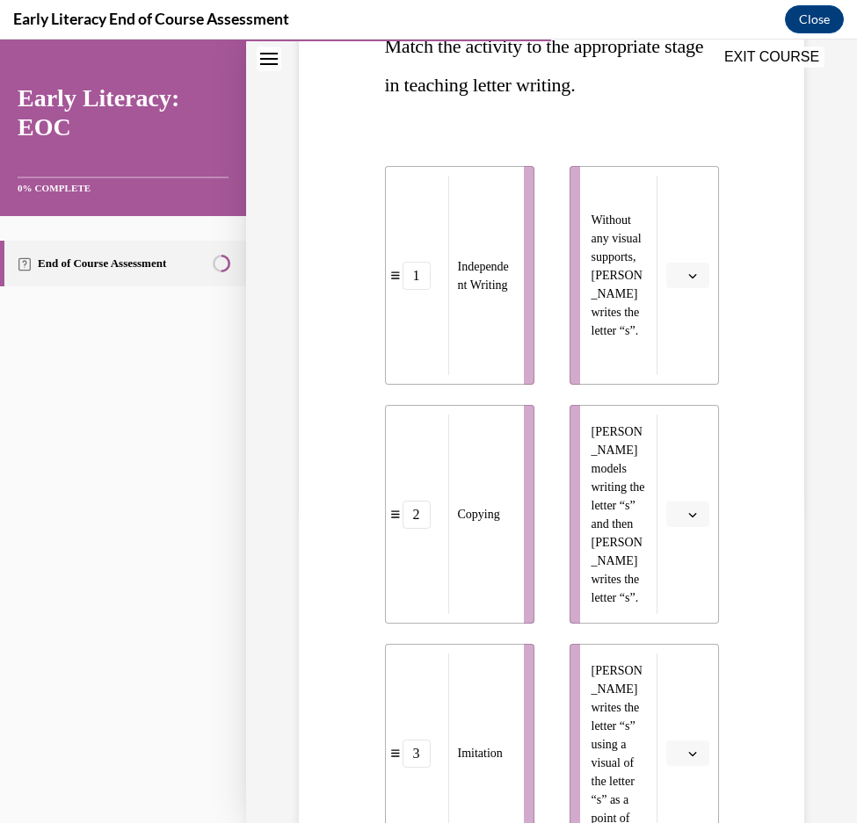
scroll to position [600, 0]
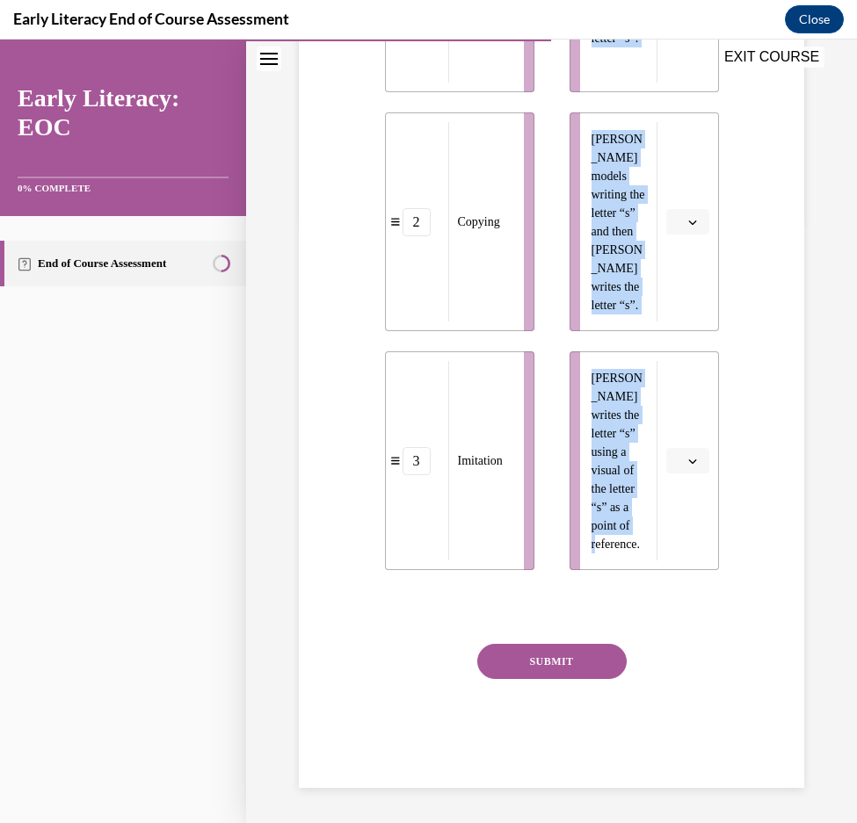
drag, startPoint x: 640, startPoint y: 553, endPoint x: 344, endPoint y: 135, distance: 512.9
click at [344, 135] on div "Question 07/12 Match the activity to the appropriate stage in teaching letter w…" at bounding box center [551, 189] width 514 height 1197
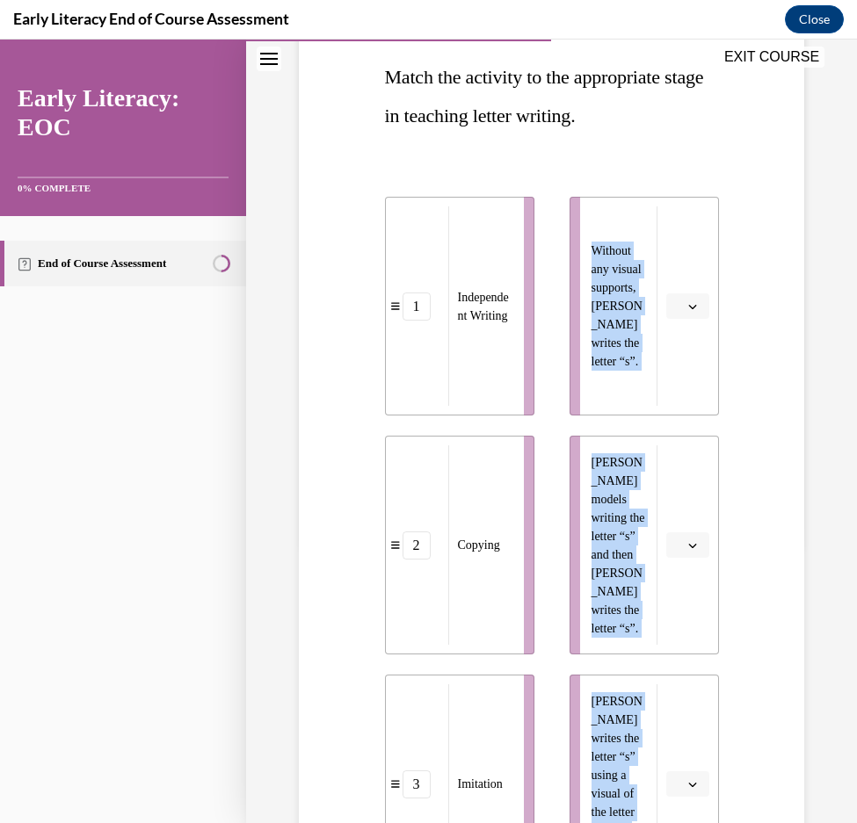
scroll to position [249, 0]
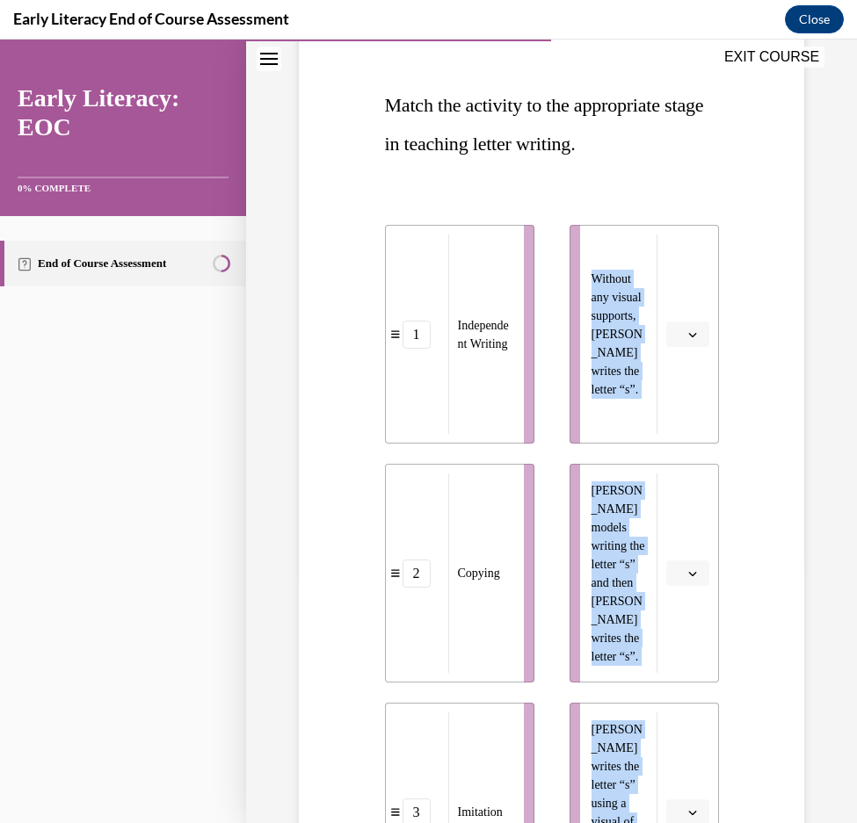
copy ul "Without any visual supports, Tina writes the letter “s”. Mr. Brown models writi…"
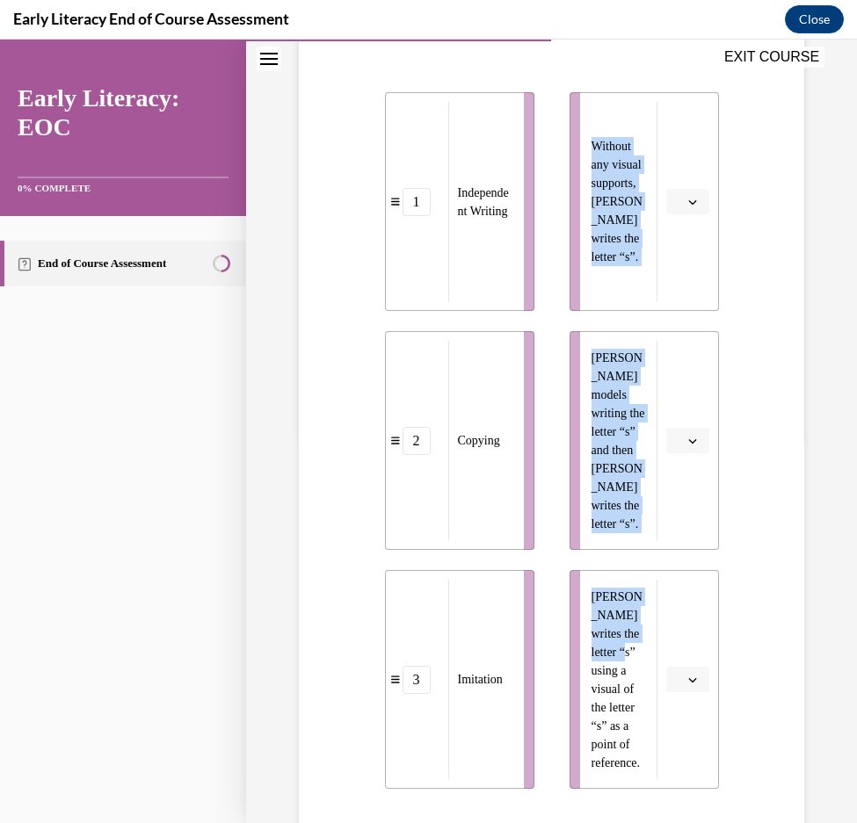
scroll to position [424, 0]
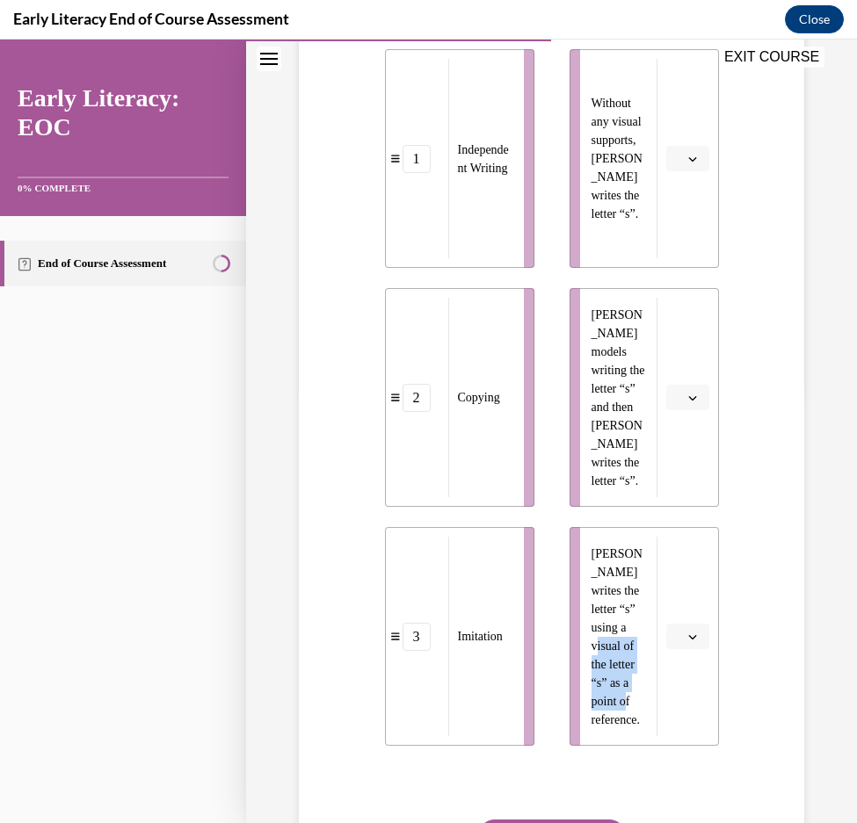
drag, startPoint x: 598, startPoint y: 644, endPoint x: 625, endPoint y: 709, distance: 70.2
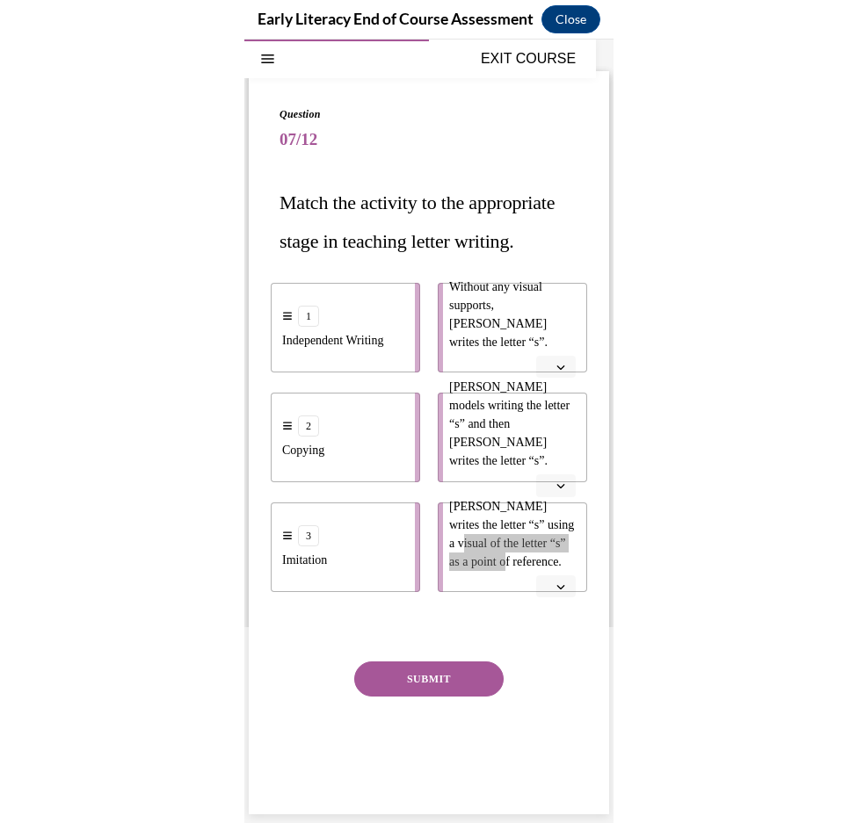
scroll to position [111, 0]
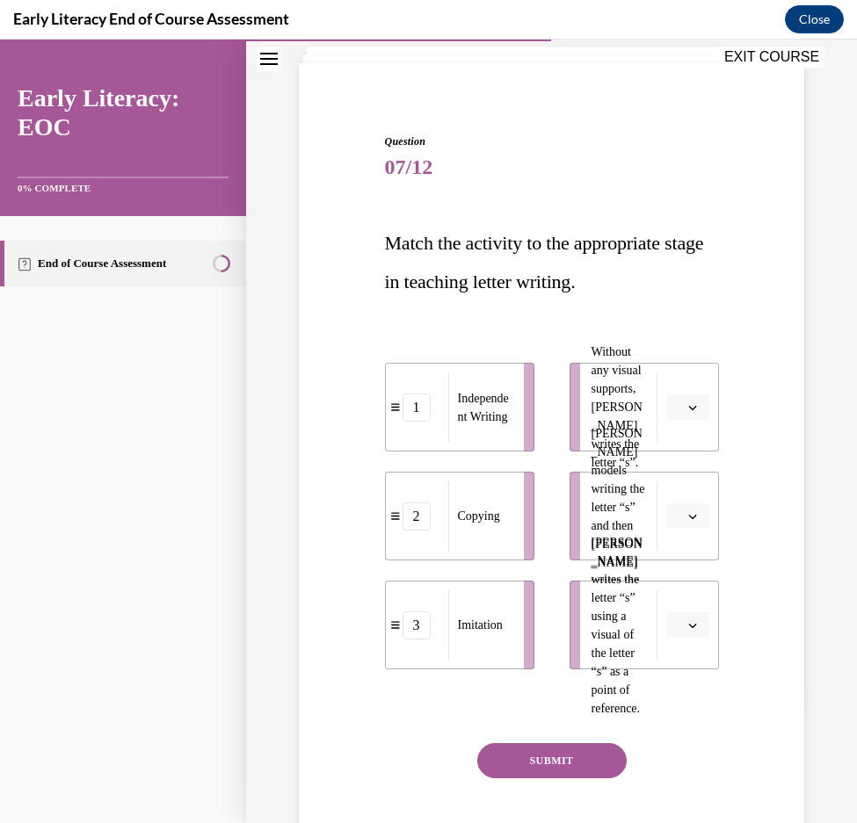
drag, startPoint x: 729, startPoint y: 406, endPoint x: 719, endPoint y: 402, distance: 11.4
click at [727, 405] on div "Question 07/12 Match the activity to the appropriate stage in teaching letter w…" at bounding box center [551, 484] width 514 height 807
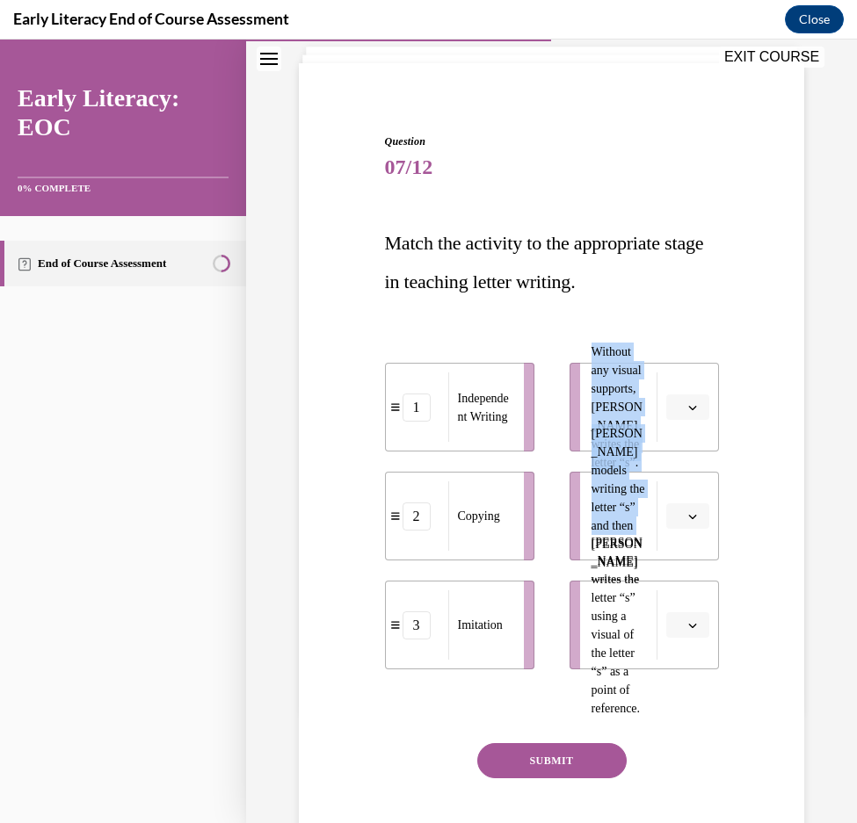
drag, startPoint x: 571, startPoint y: 336, endPoint x: 648, endPoint y: 520, distance: 200.0
click at [646, 535] on div "1 Independent Writing 2 Copying 3 Imitation Without any visual supports, Tina w…" at bounding box center [552, 499] width 334 height 342
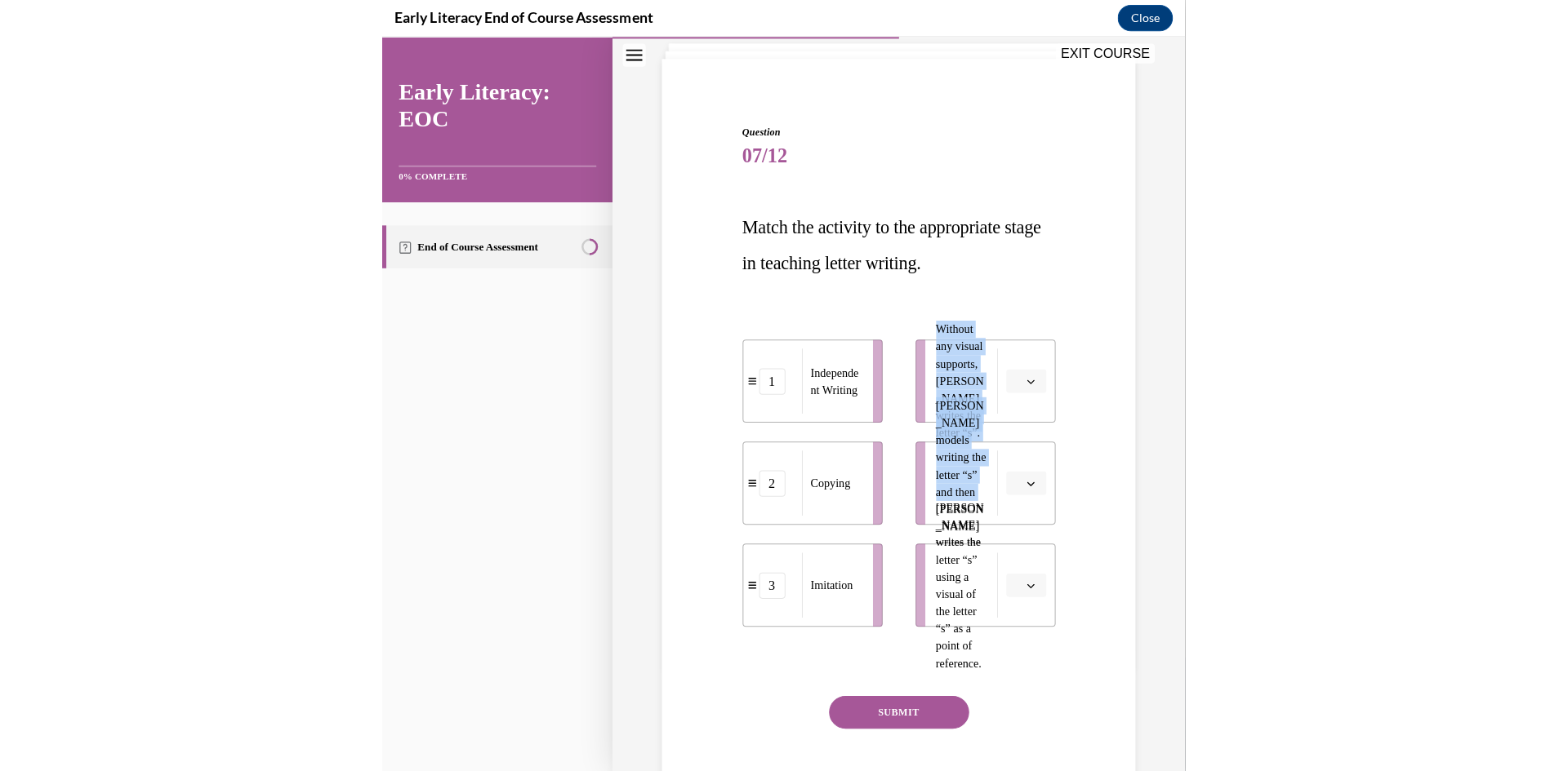
scroll to position [945, 0]
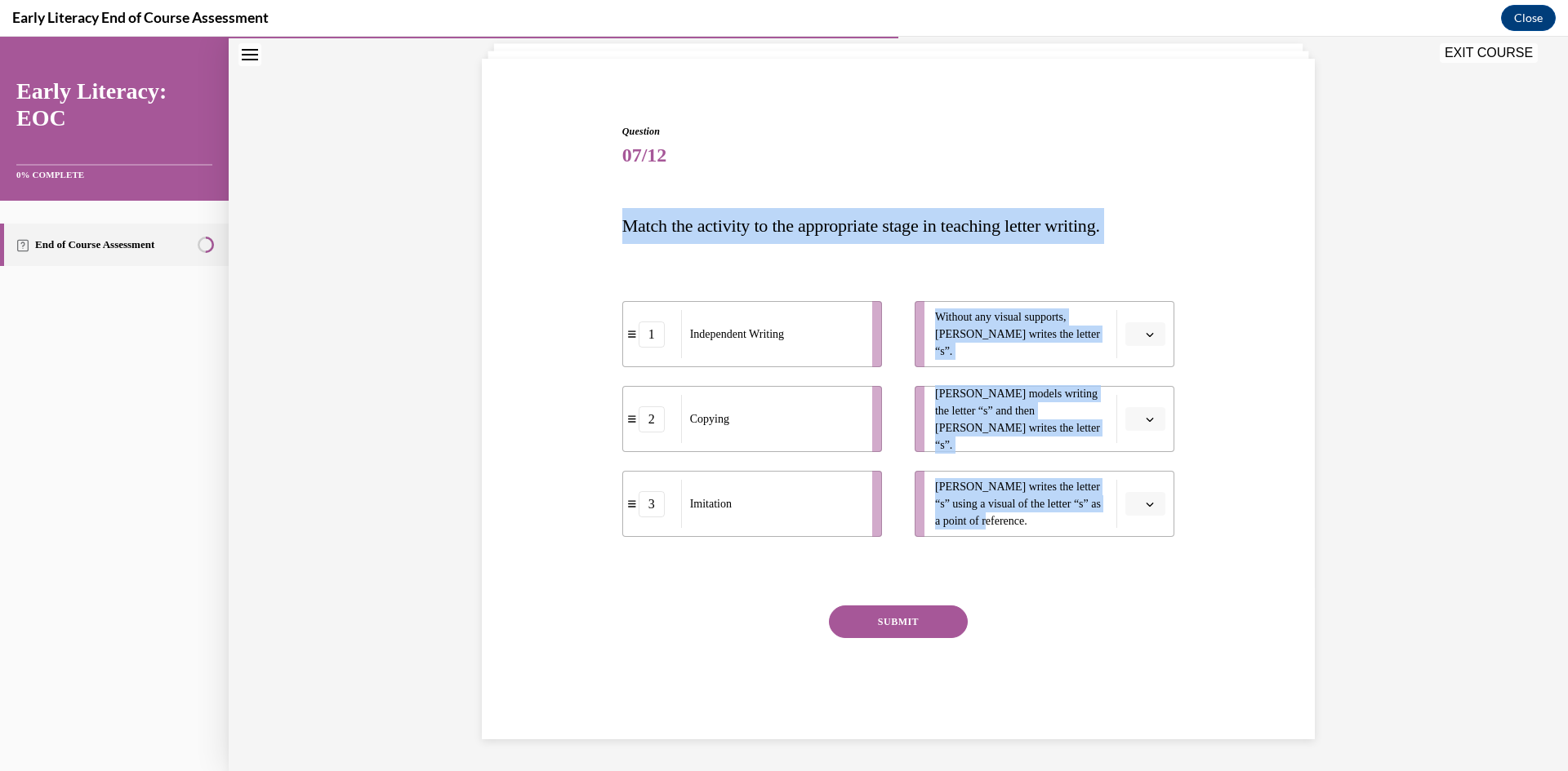
drag, startPoint x: 610, startPoint y: 228, endPoint x: 1061, endPoint y: 521, distance: 537.8
click at [784, 521] on div "Question 07/12 Match the activity to the appropriate stage in teaching letter w…" at bounding box center [898, 407] width 841 height 664
copy div "Match the activity to the appropriate stage in teaching letter writing. 1 Indep…"
click at [784, 336] on button "button" at bounding box center [1145, 334] width 40 height 24
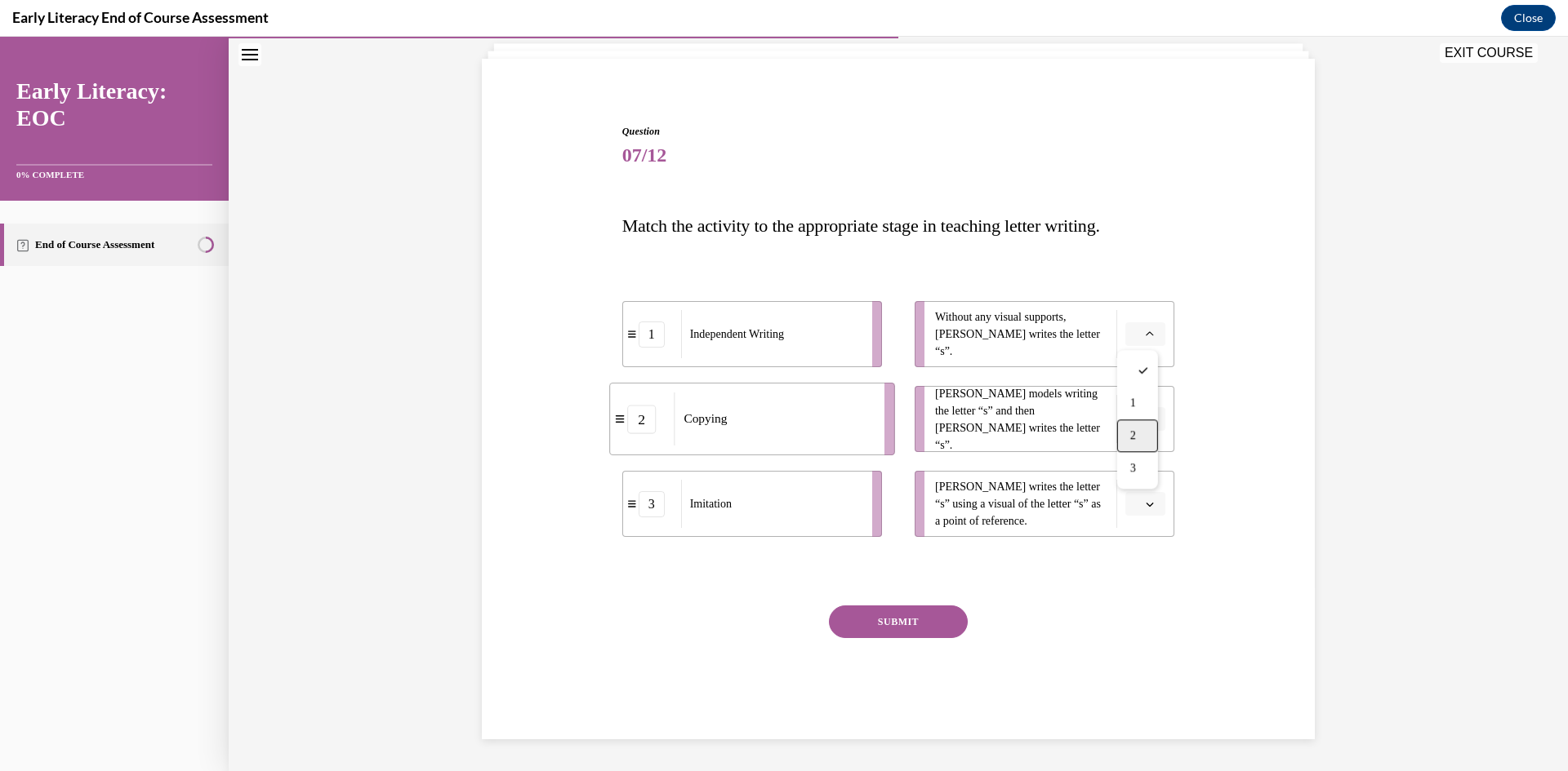
click at [784, 436] on span "2" at bounding box center [1133, 436] width 6 height 13
click at [784, 426] on button "button" at bounding box center [1145, 419] width 40 height 24
click at [784, 552] on div "3" at bounding box center [1138, 553] width 41 height 33
click at [784, 497] on button "button" at bounding box center [1145, 504] width 40 height 24
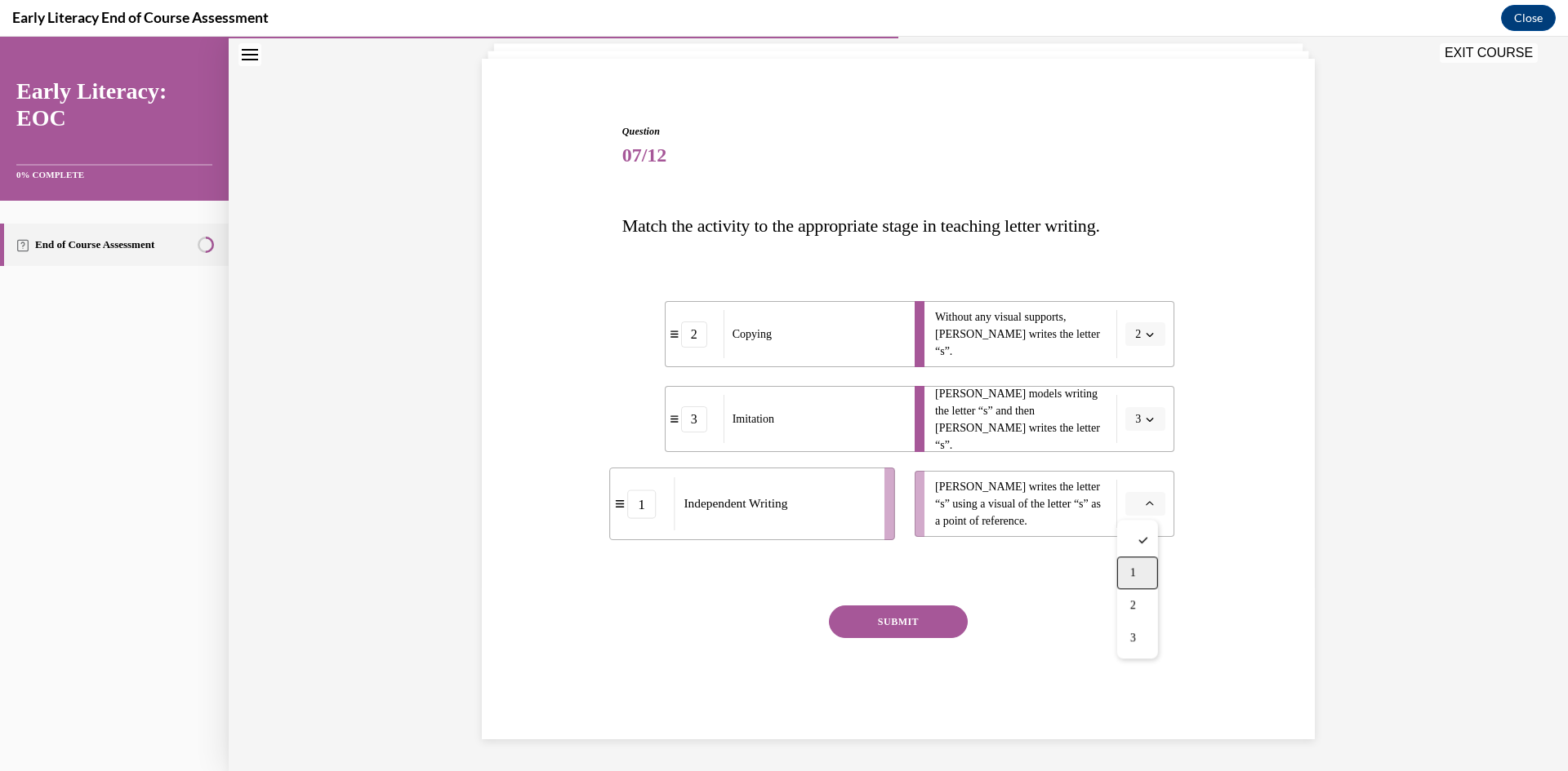
click at [784, 568] on div "1" at bounding box center [1138, 572] width 41 height 33
click at [784, 634] on button "SUBMIT" at bounding box center [898, 621] width 138 height 33
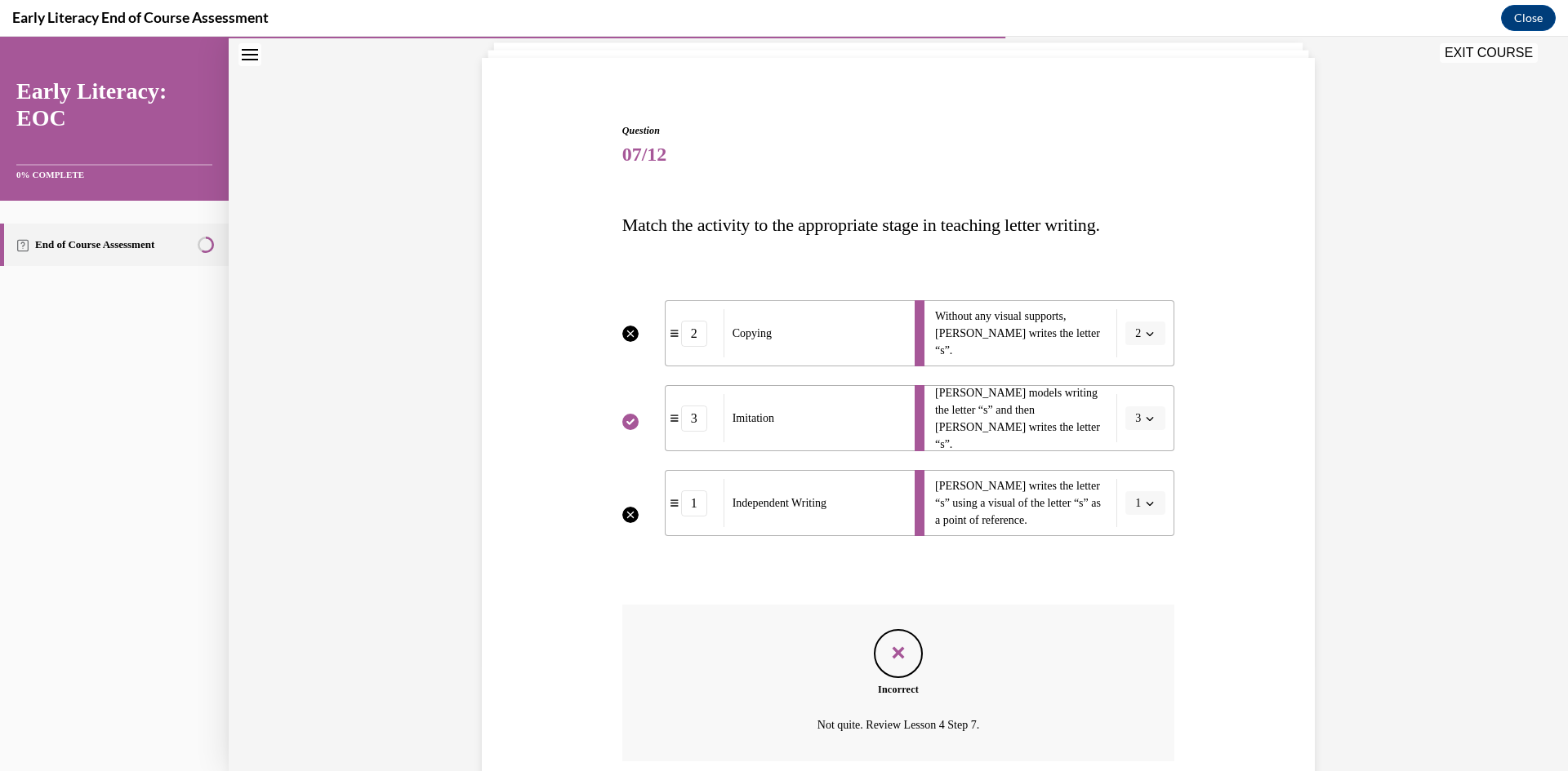
scroll to position [236, 0]
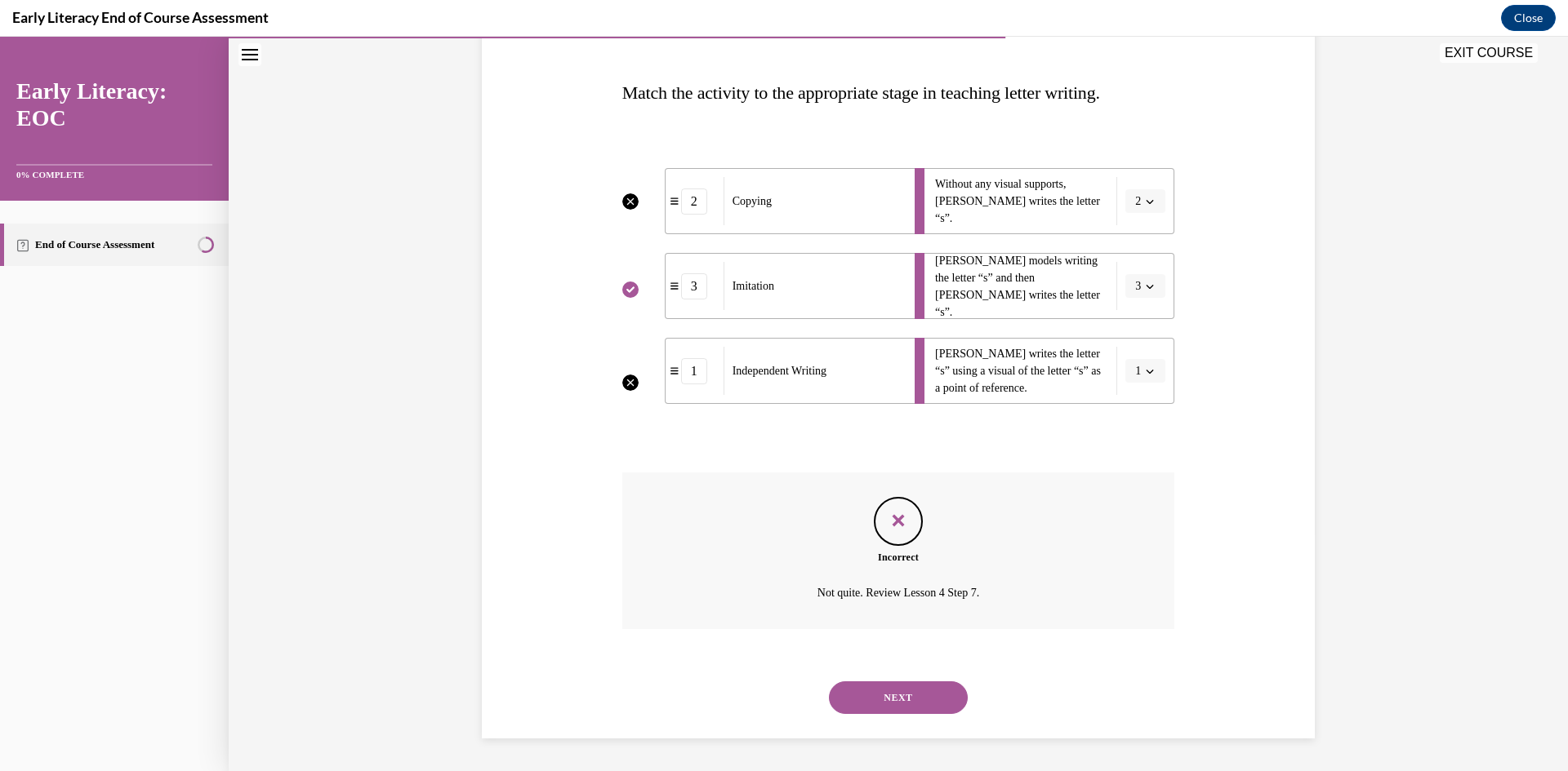
click at [784, 699] on button "NEXT" at bounding box center [898, 698] width 138 height 33
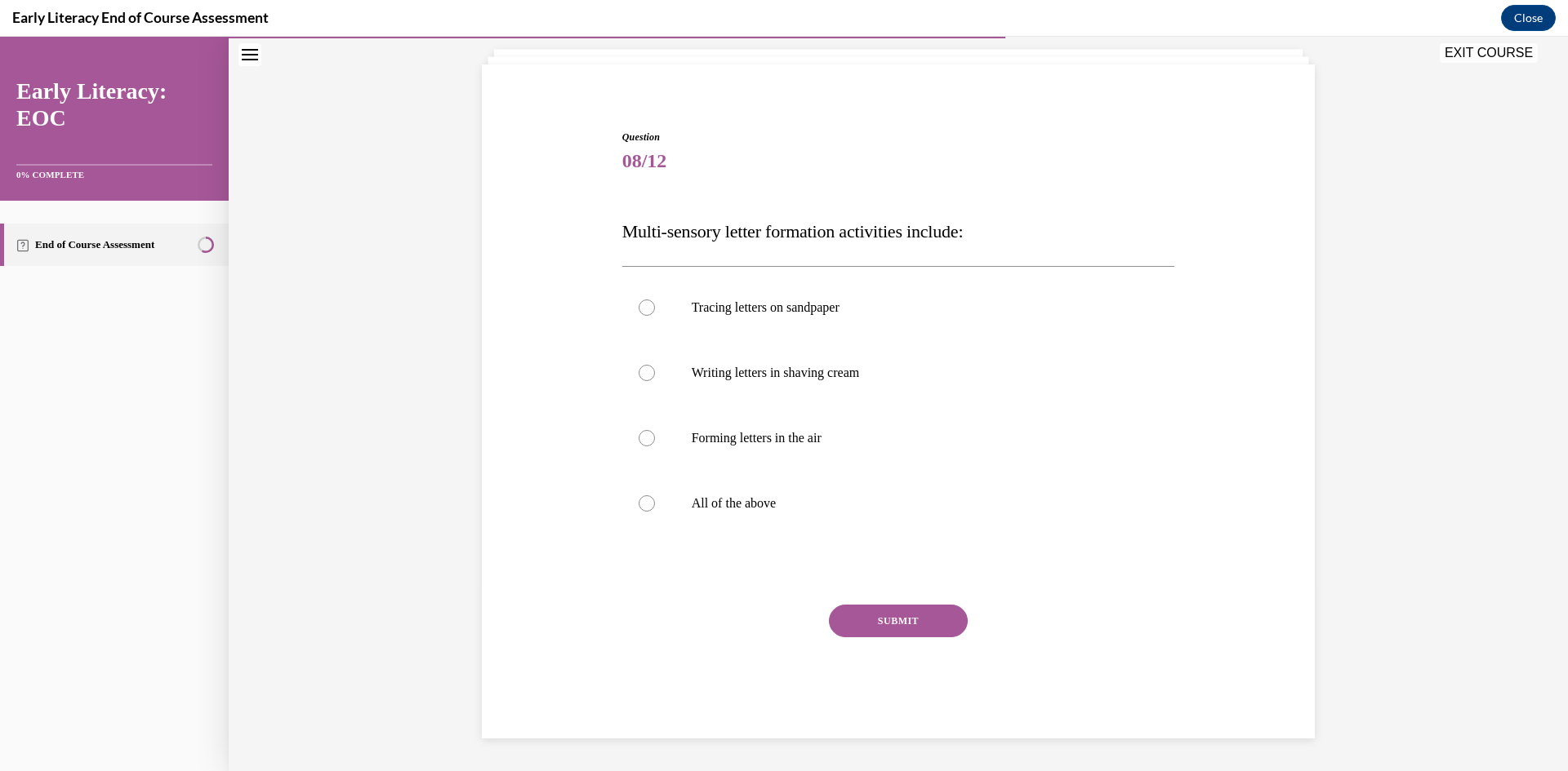
scroll to position [98, 0]
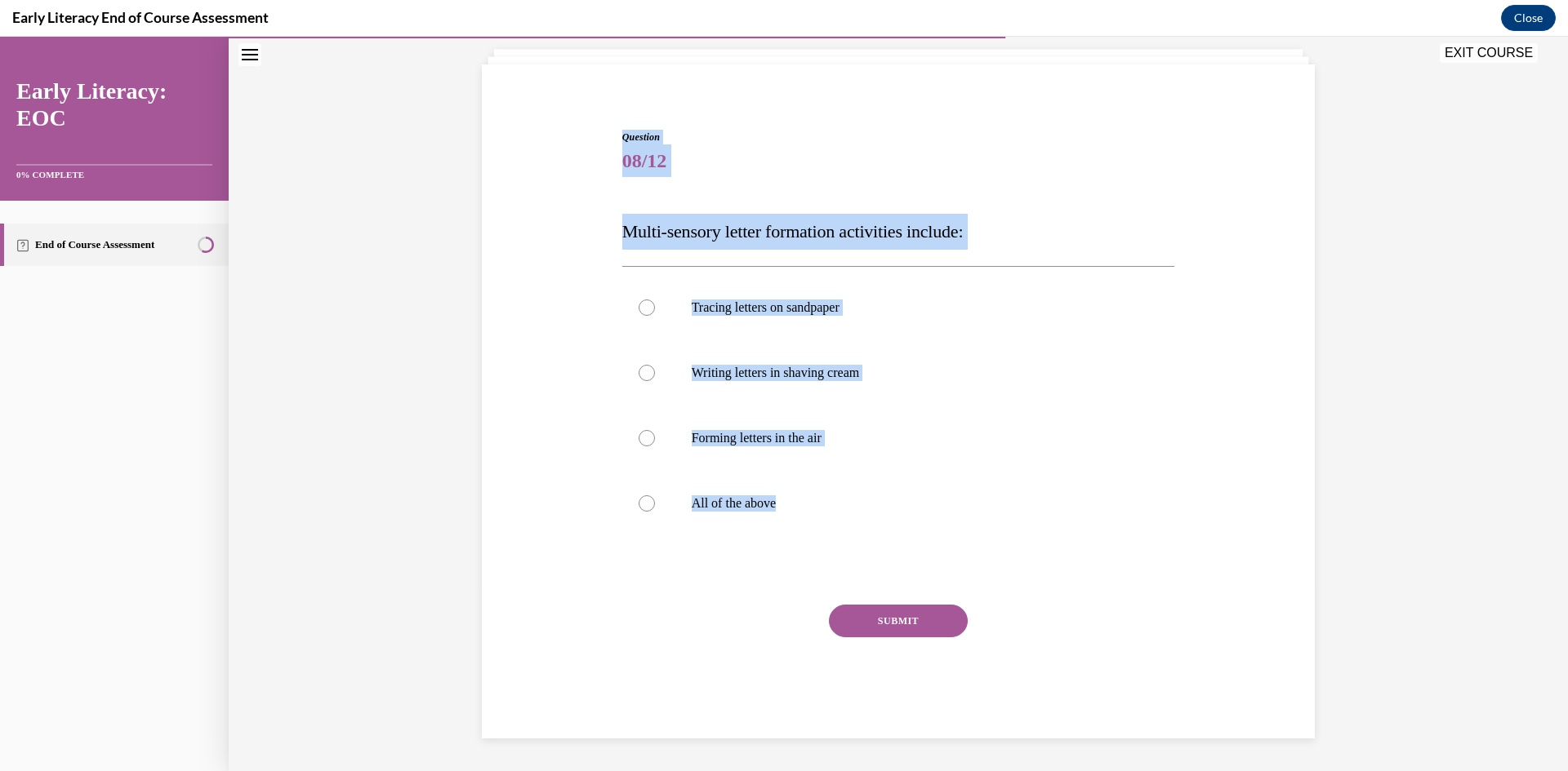
drag, startPoint x: 815, startPoint y: 506, endPoint x: 388, endPoint y: 225, distance: 511.2
click at [388, 225] on div "Question 08/12 Multi-sensory letter formation activities include: Tracing lette…" at bounding box center [898, 381] width 1339 height 780
copy div "Question 08/12 Multi-sensory letter formation activities include: Tracing lette…"
click at [639, 505] on div at bounding box center [647, 503] width 17 height 17
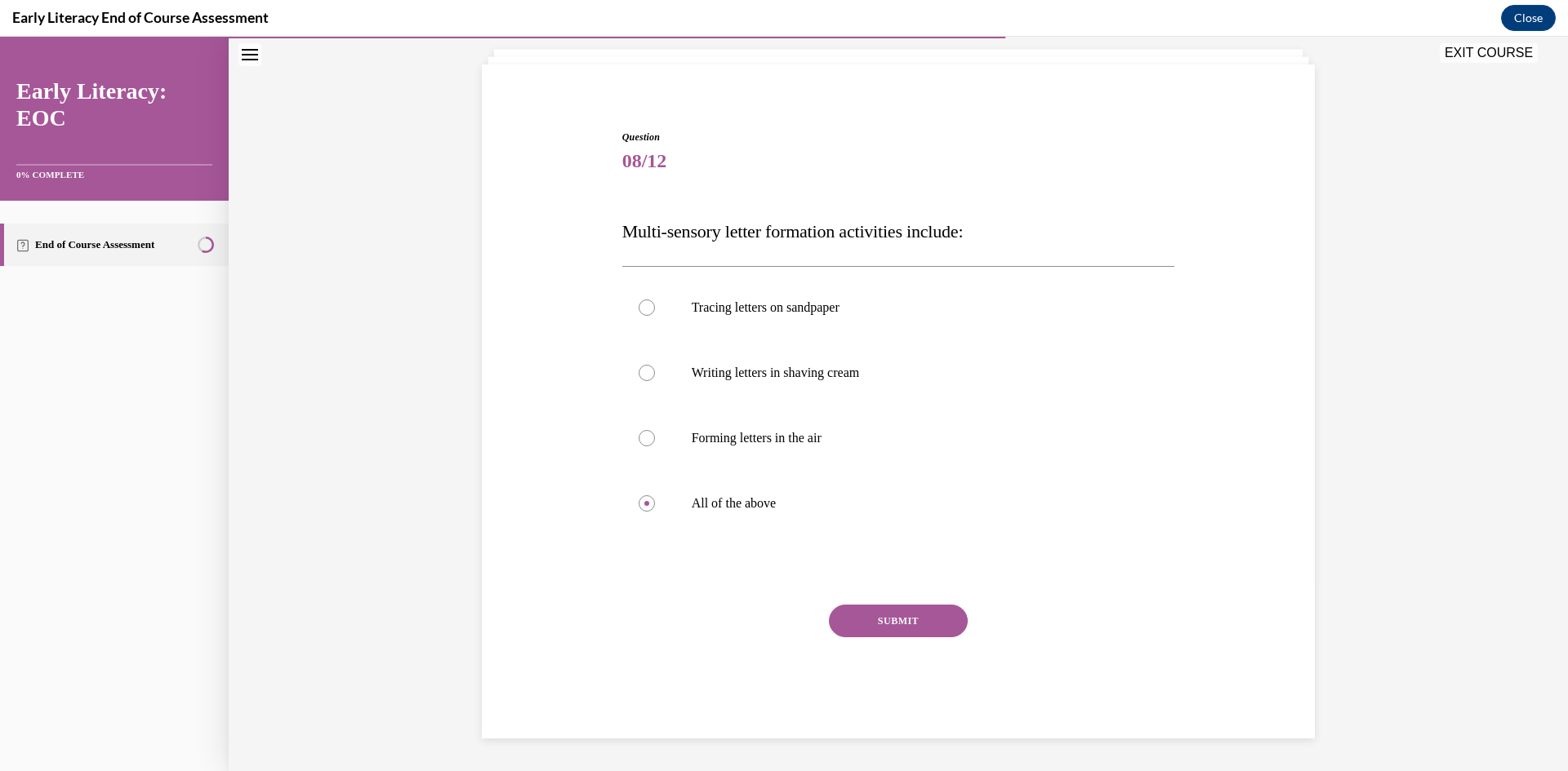
click at [784, 615] on button "SUBMIT" at bounding box center [898, 621] width 138 height 33
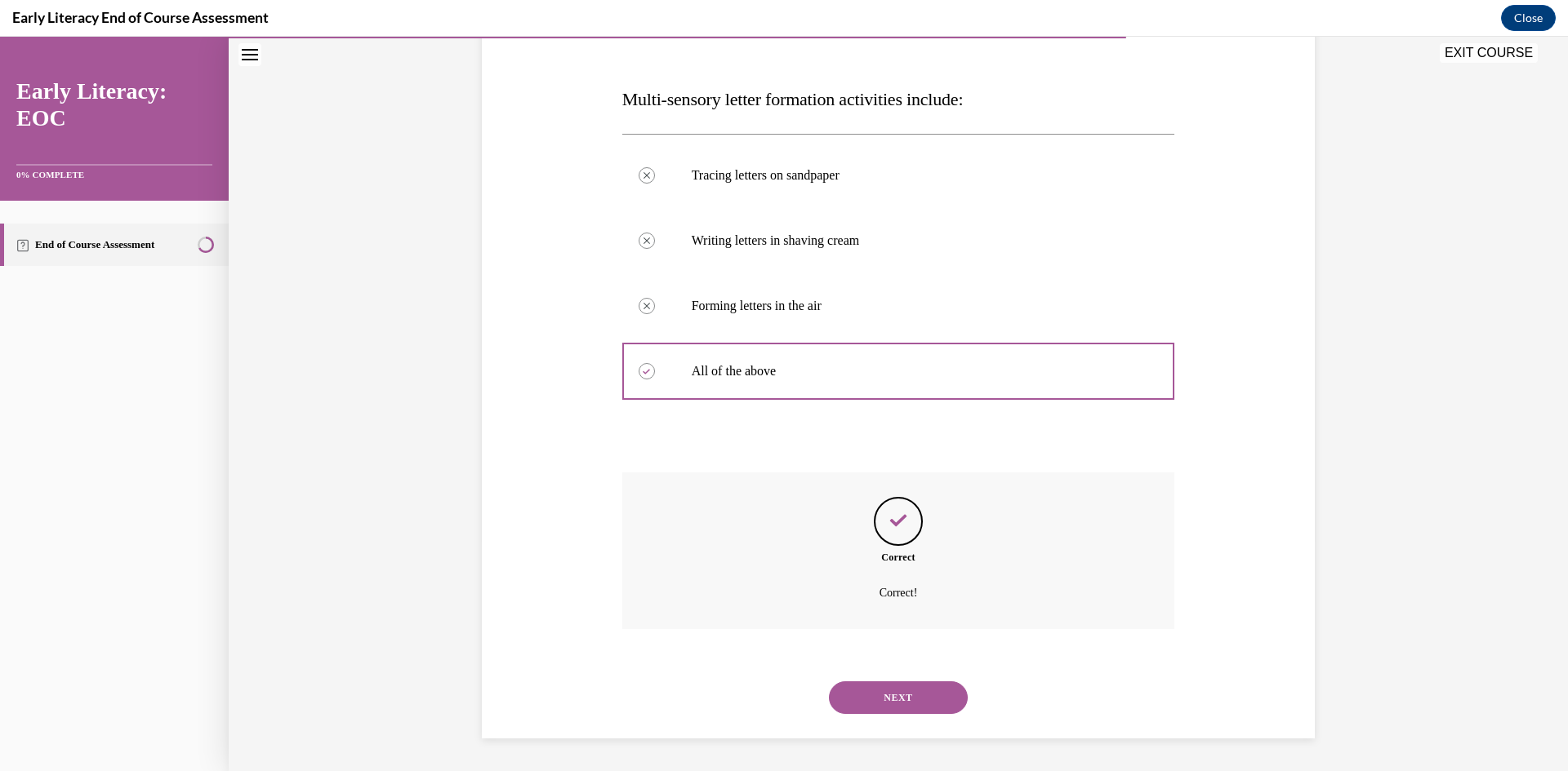
click at [784, 702] on button "NEXT" at bounding box center [898, 698] width 138 height 33
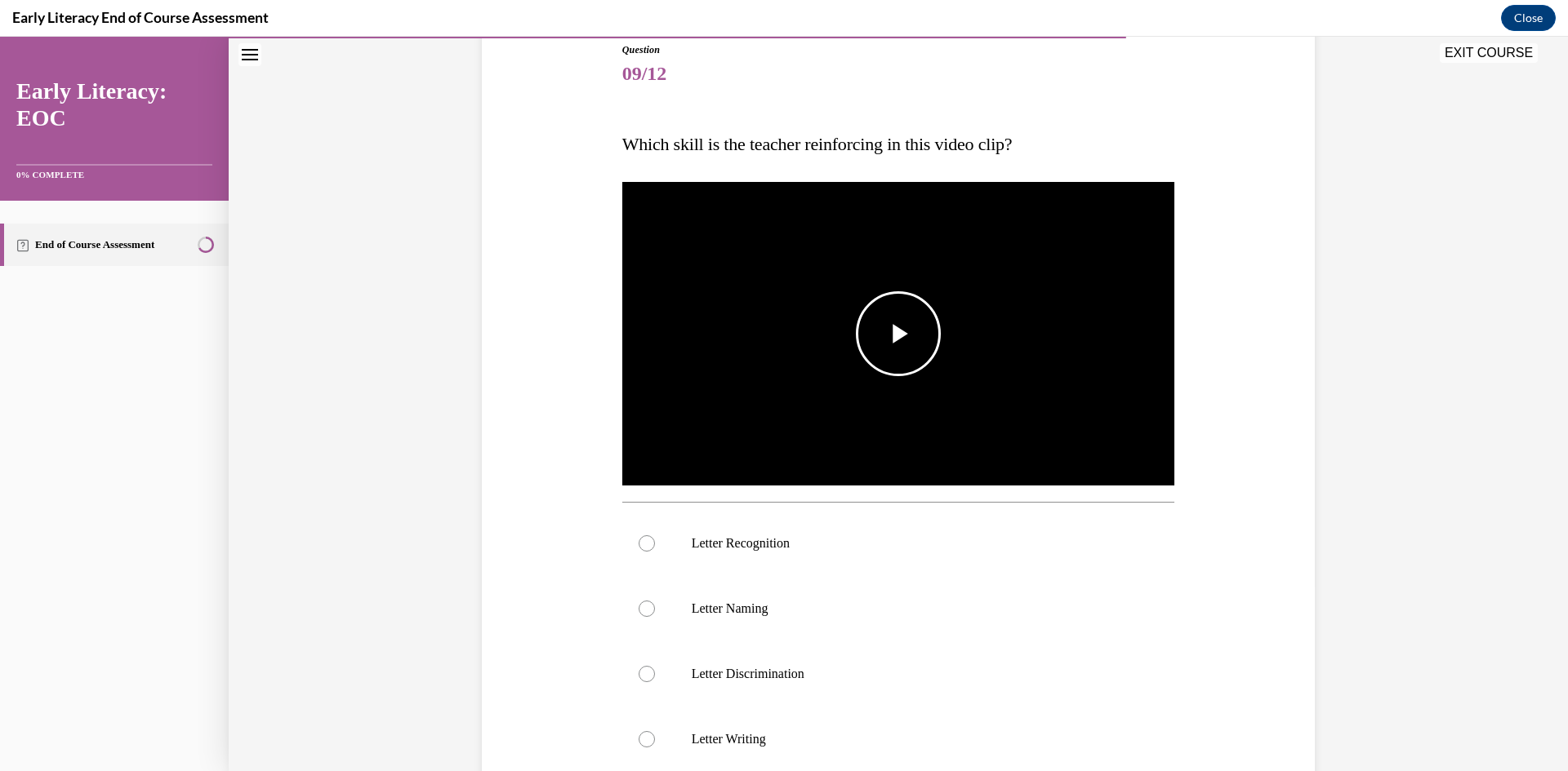
click at [784, 357] on img "Video player" at bounding box center [898, 333] width 553 height 311
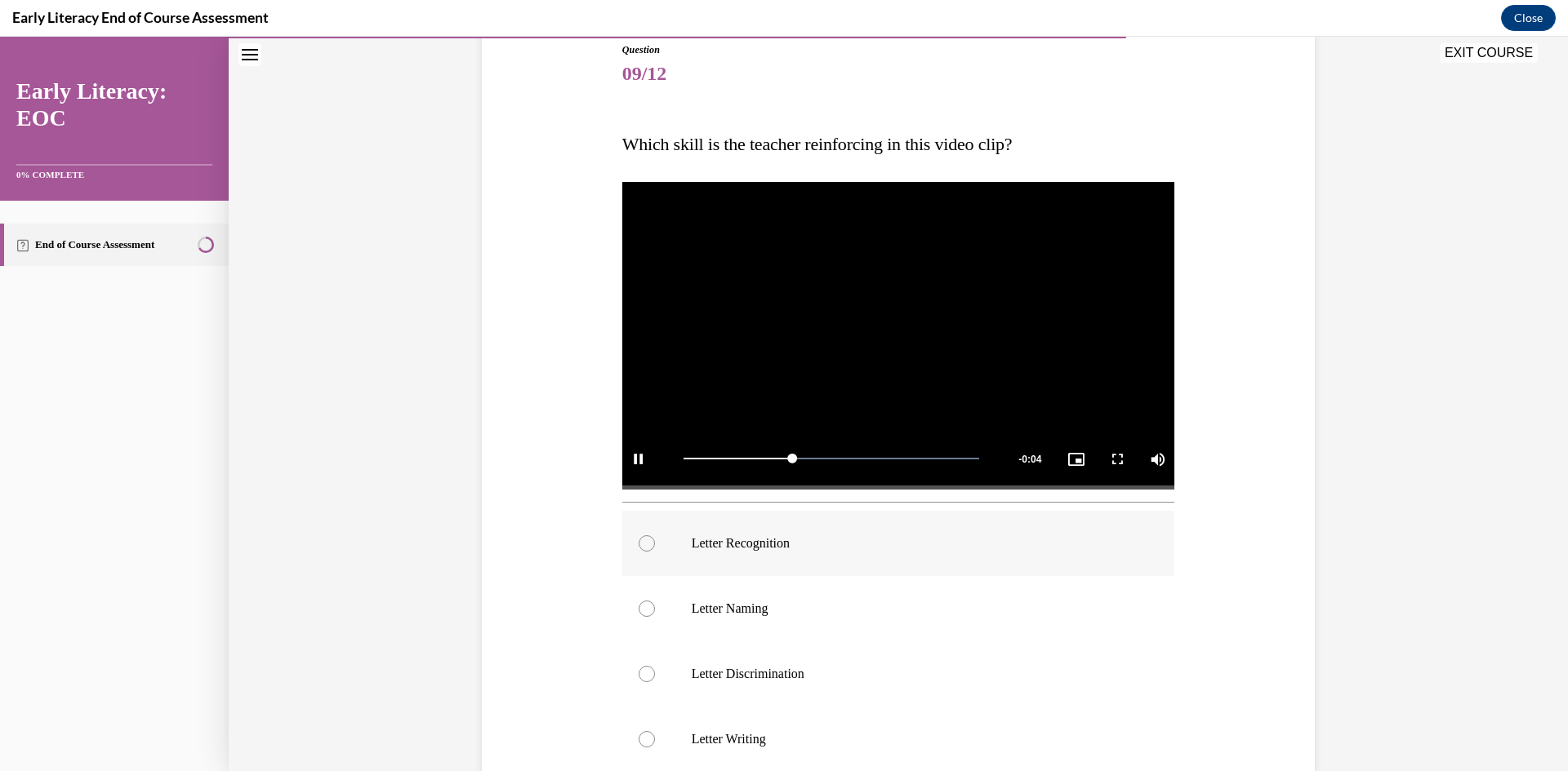
scroll to position [266, 0]
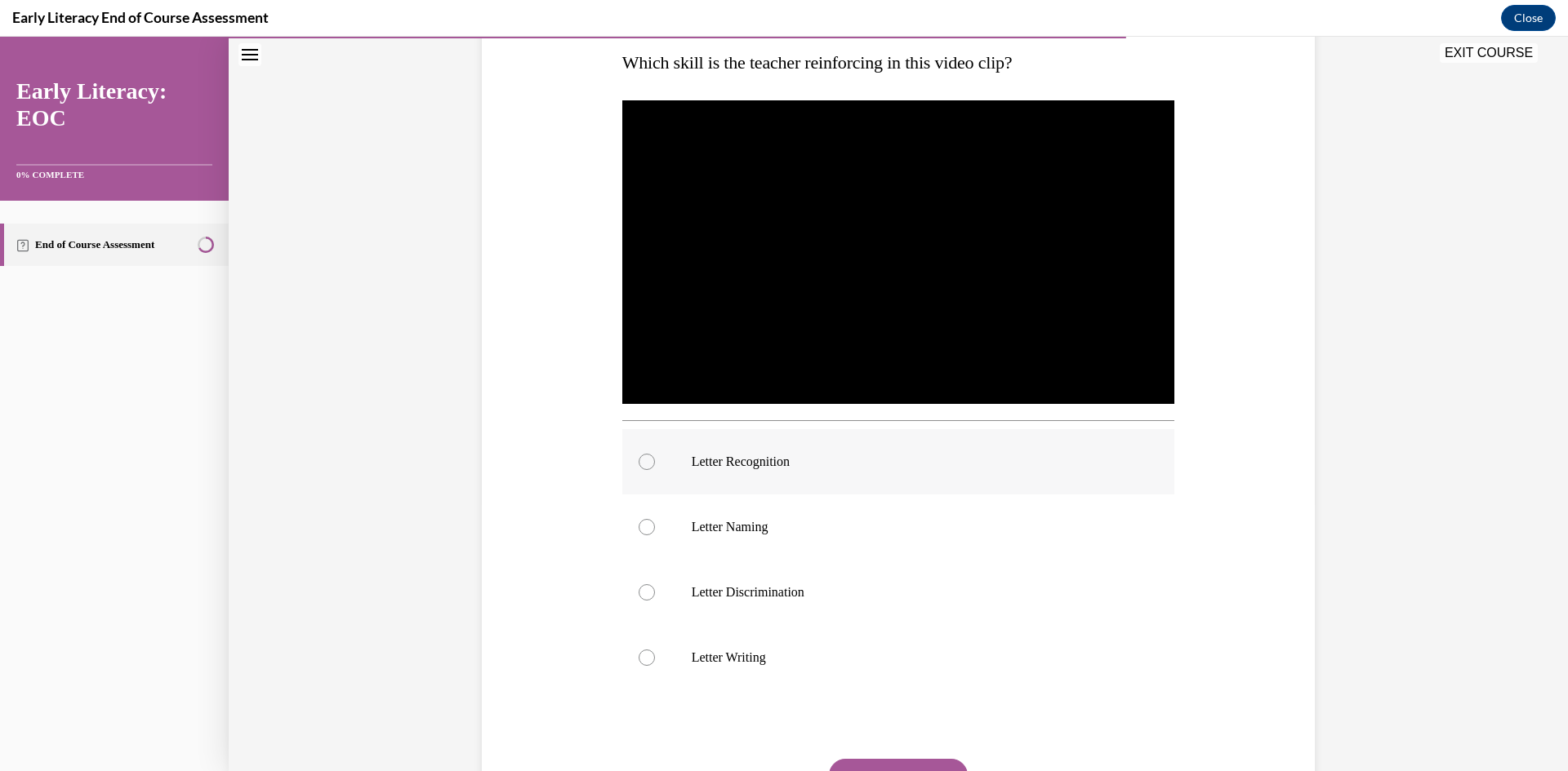
click at [764, 474] on div at bounding box center [898, 462] width 553 height 65
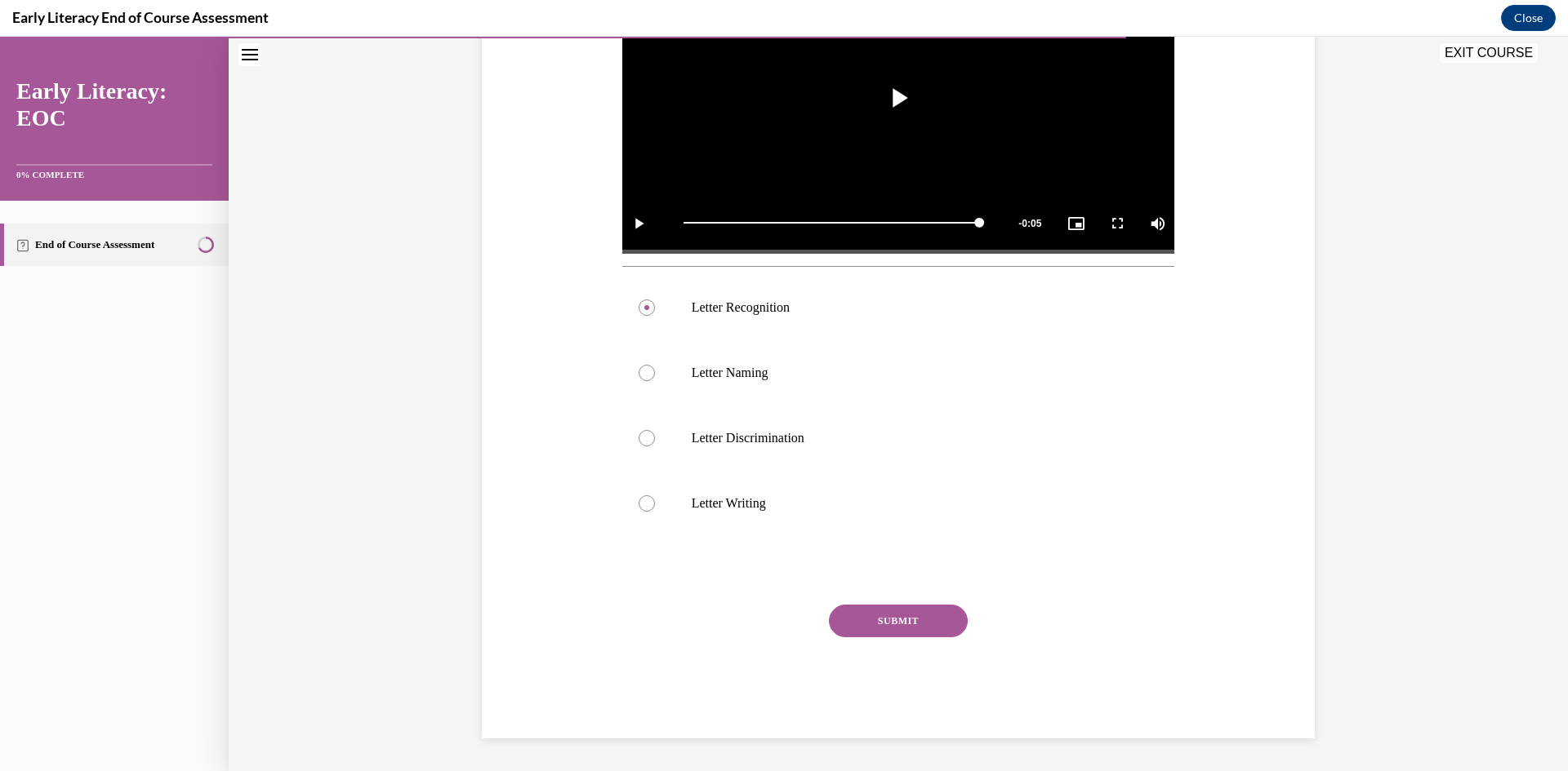
click at [784, 614] on button "SUBMIT" at bounding box center [898, 621] width 138 height 33
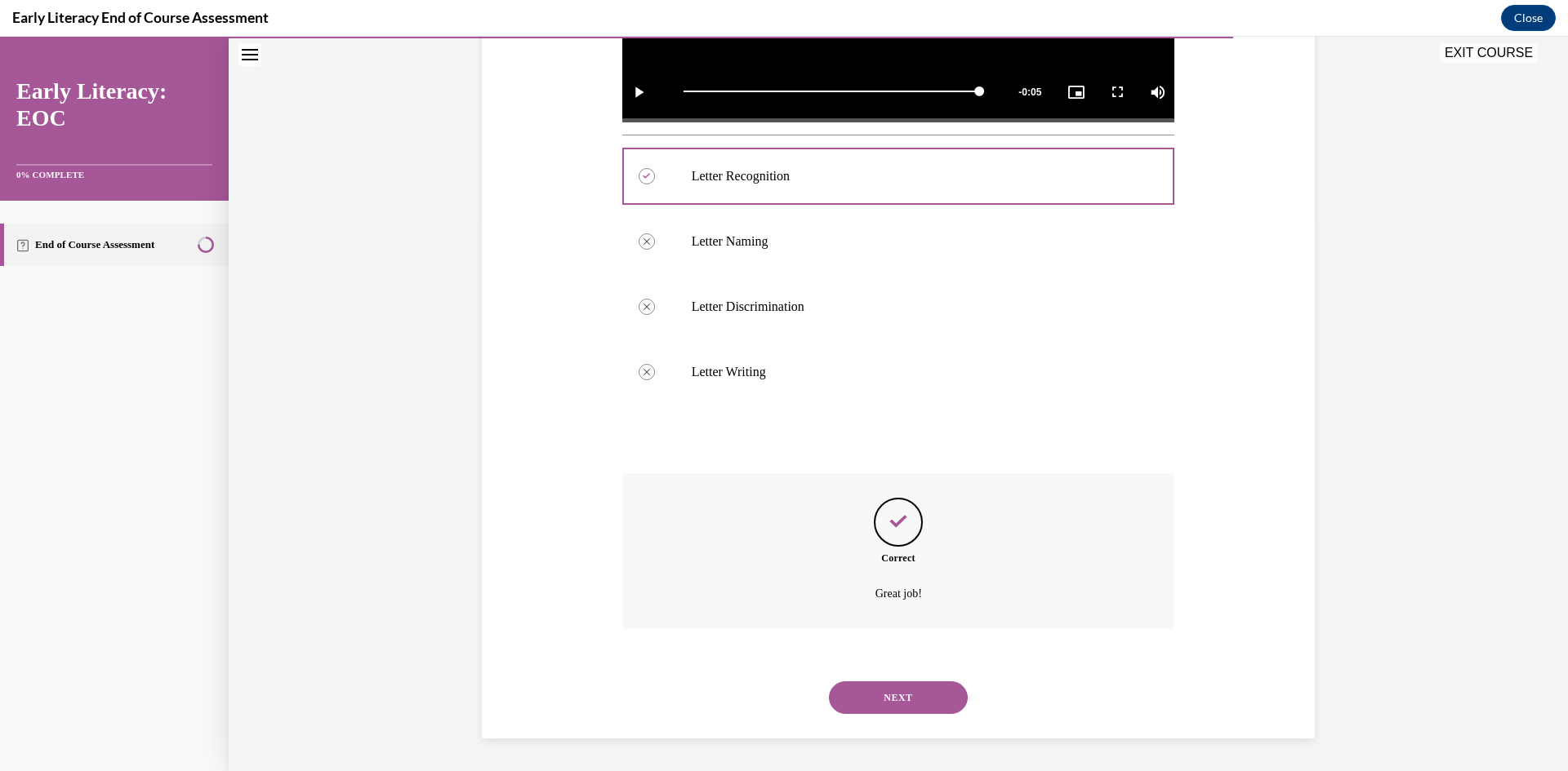
click at [784, 700] on button "NEXT" at bounding box center [898, 698] width 138 height 33
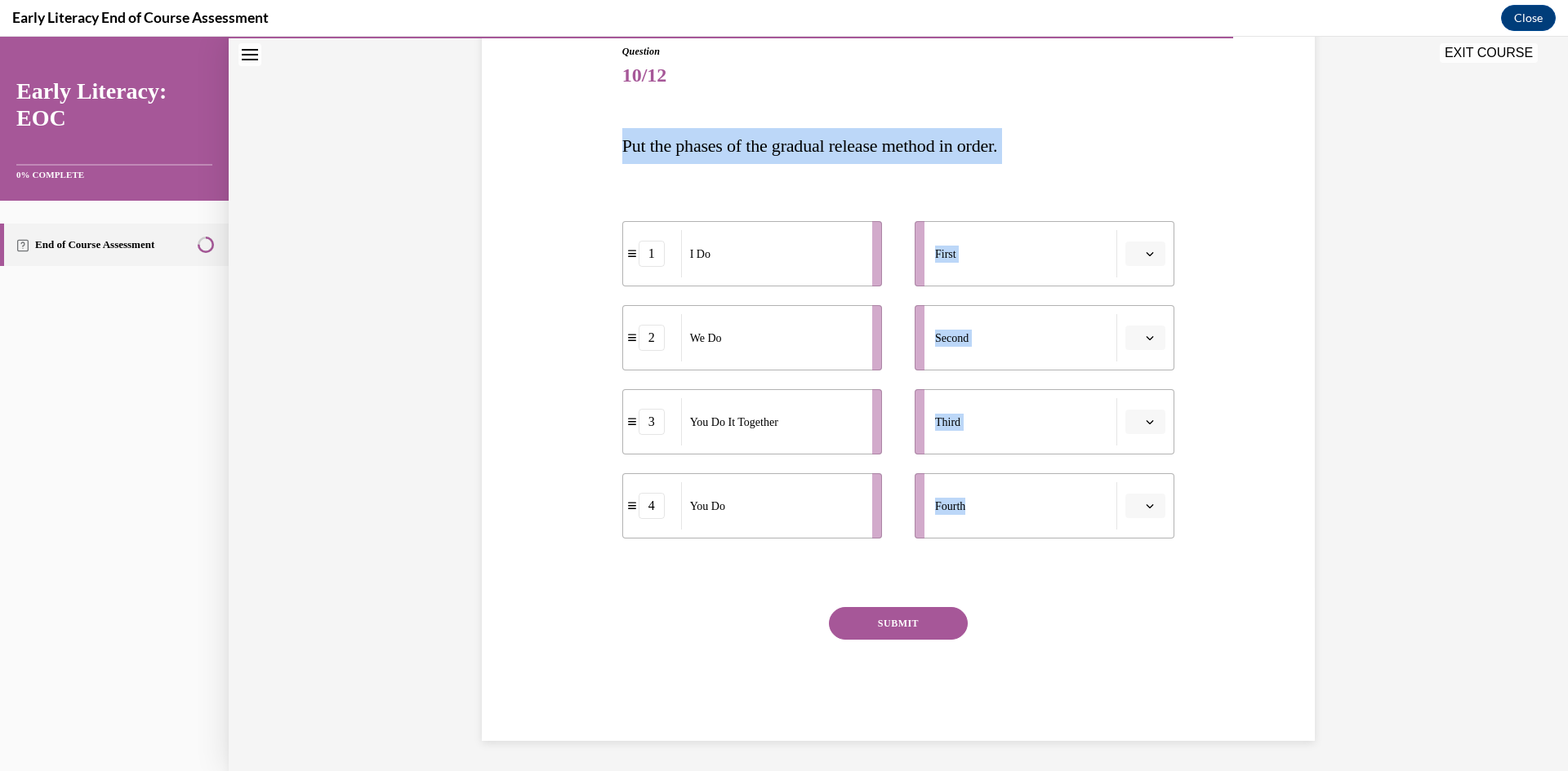
drag, startPoint x: 599, startPoint y: 144, endPoint x: 1140, endPoint y: 529, distance: 664.0
click at [784, 529] on div "Question 10/12 Put the phases of the gradual release method in order. 1 I Do 2 …" at bounding box center [898, 368] width 841 height 746
copy div "Put the phases of the gradual release method in order. 1 I Do 2 We Do 3 You Do …"
drag, startPoint x: 842, startPoint y: 259, endPoint x: 1017, endPoint y: 263, distance: 175.0
click at [784, 263] on div "I Do" at bounding box center [956, 260] width 180 height 47
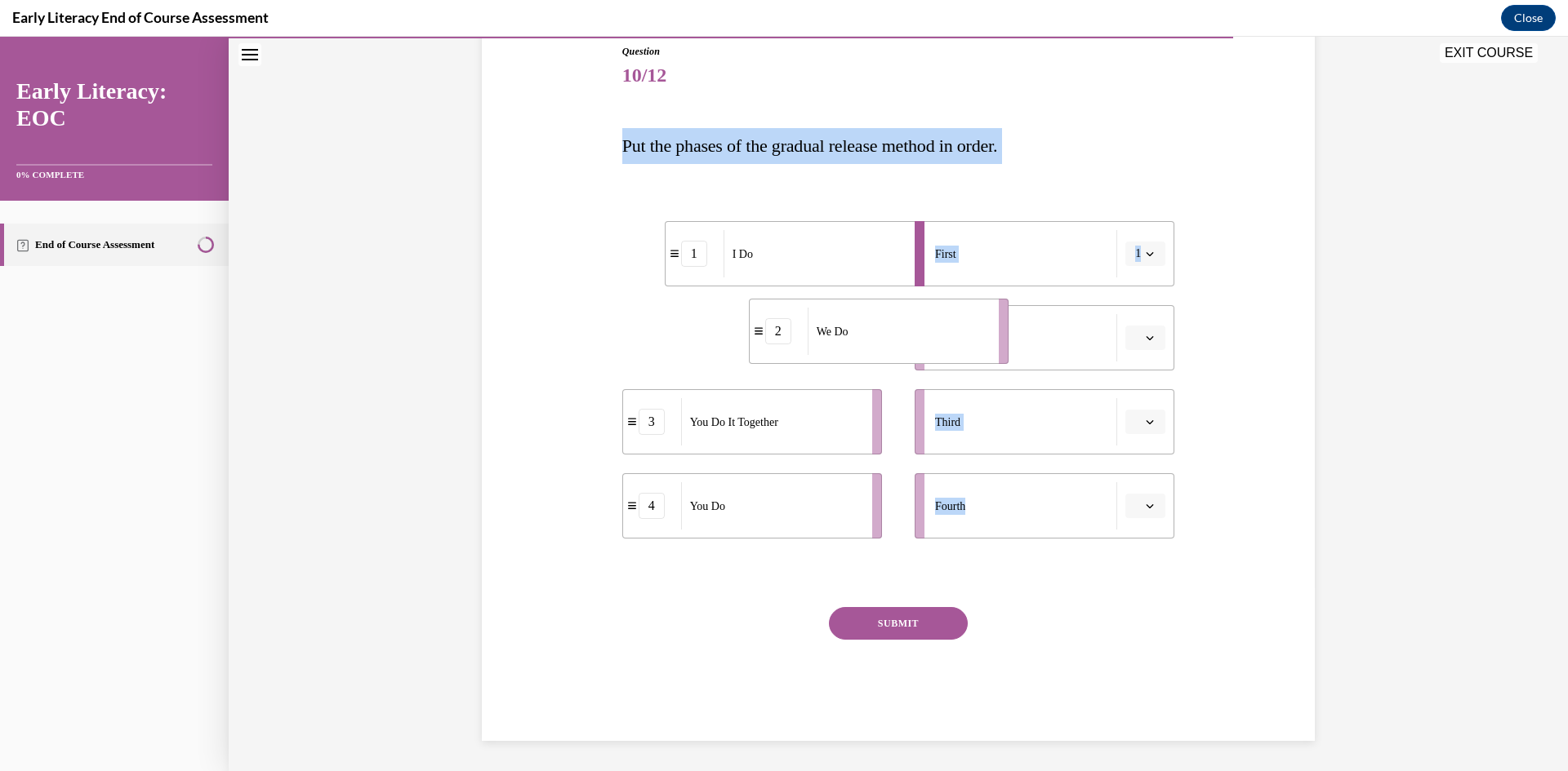
drag, startPoint x: 781, startPoint y: 356, endPoint x: 908, endPoint y: 349, distance: 127.2
click at [784, 349] on div "We Do" at bounding box center [898, 331] width 180 height 47
drag, startPoint x: 757, startPoint y: 420, endPoint x: 898, endPoint y: 426, distance: 141.1
click at [784, 426] on span "You Do It Together" at bounding box center [875, 428] width 88 height 17
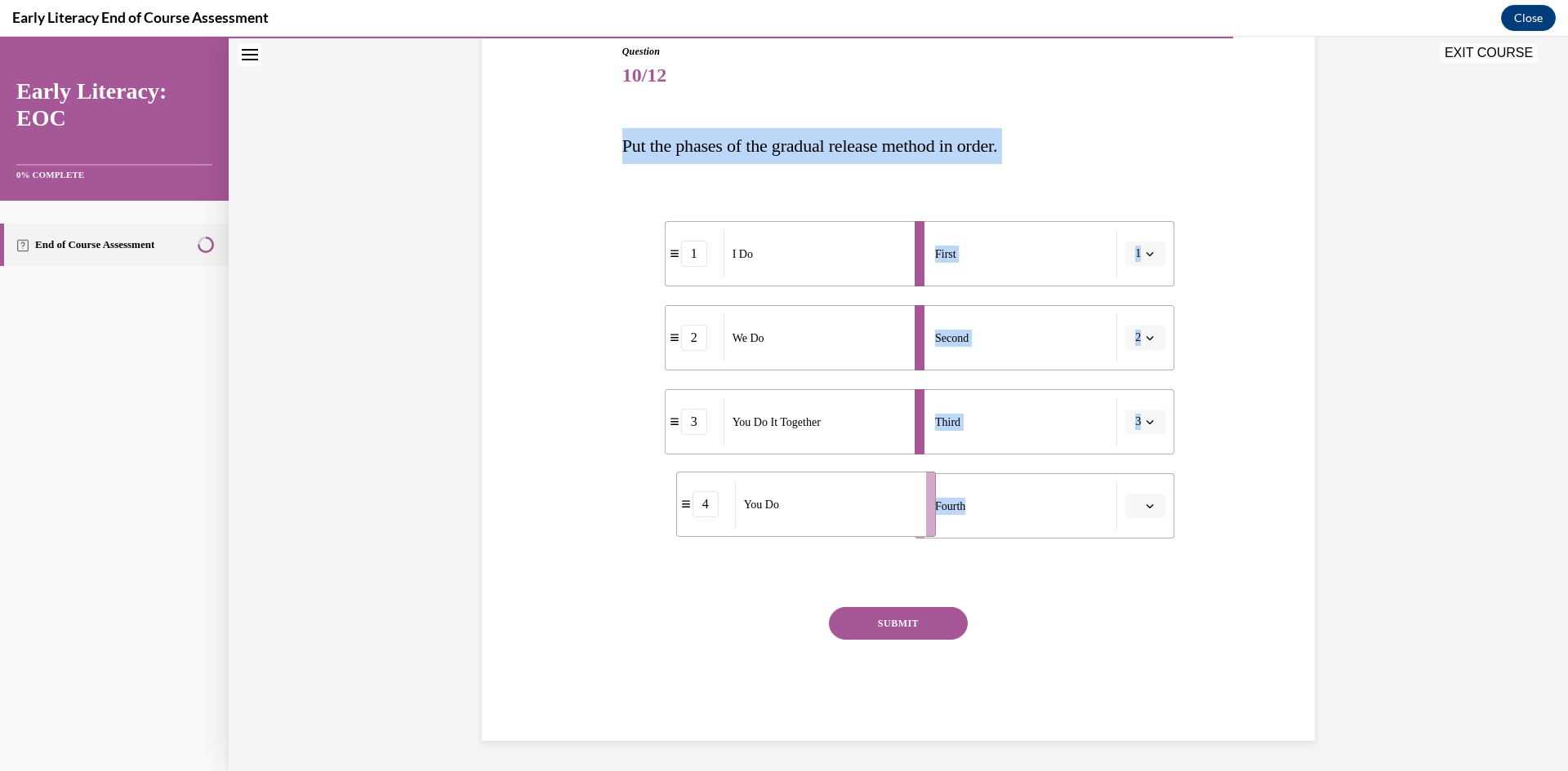
drag, startPoint x: 763, startPoint y: 485, endPoint x: 892, endPoint y: 484, distance: 129.0
click at [784, 484] on div "You Do" at bounding box center [825, 503] width 180 height 47
click at [784, 626] on button "SUBMIT" at bounding box center [898, 623] width 138 height 33
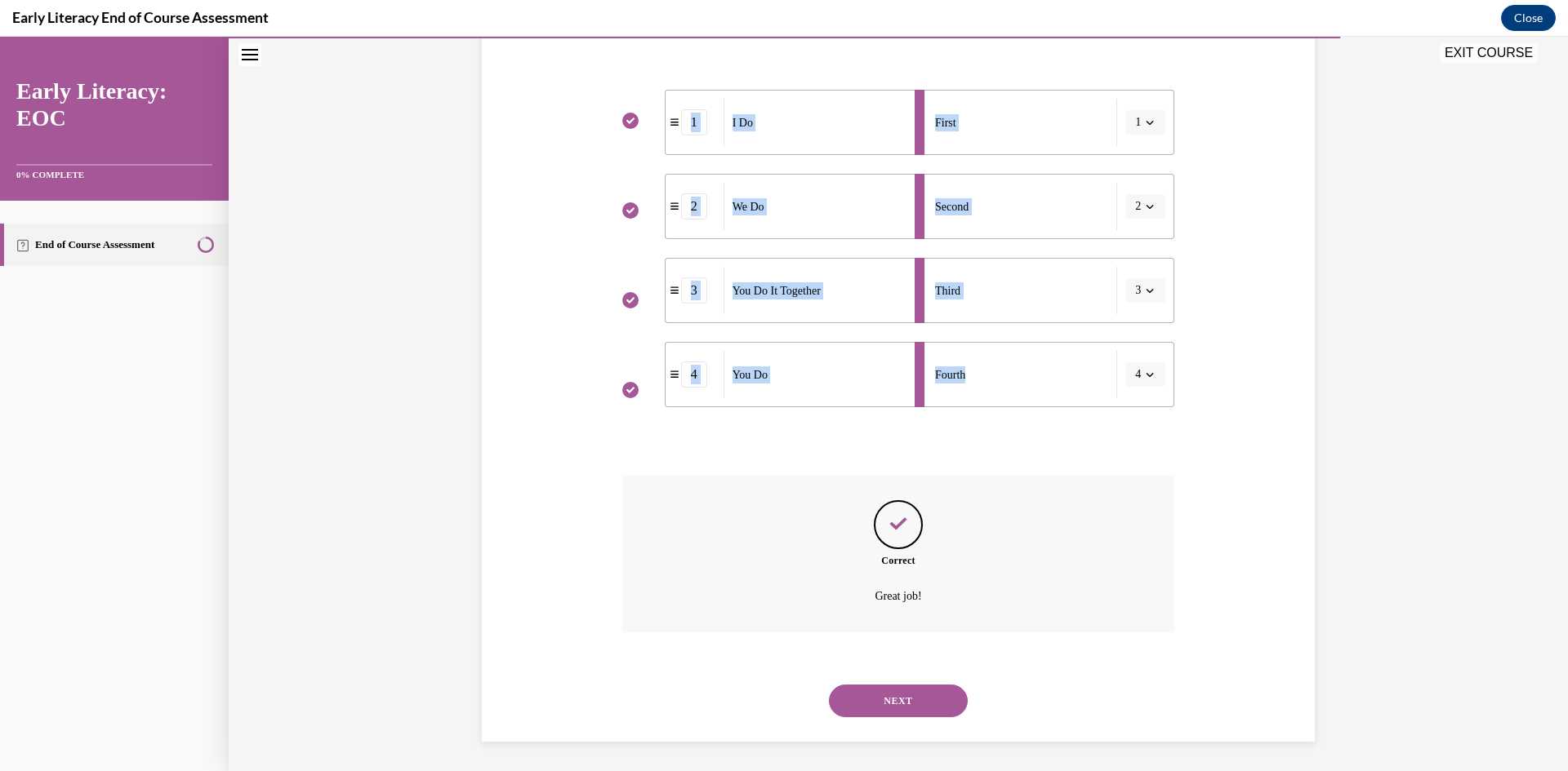
scroll to position [318, 0]
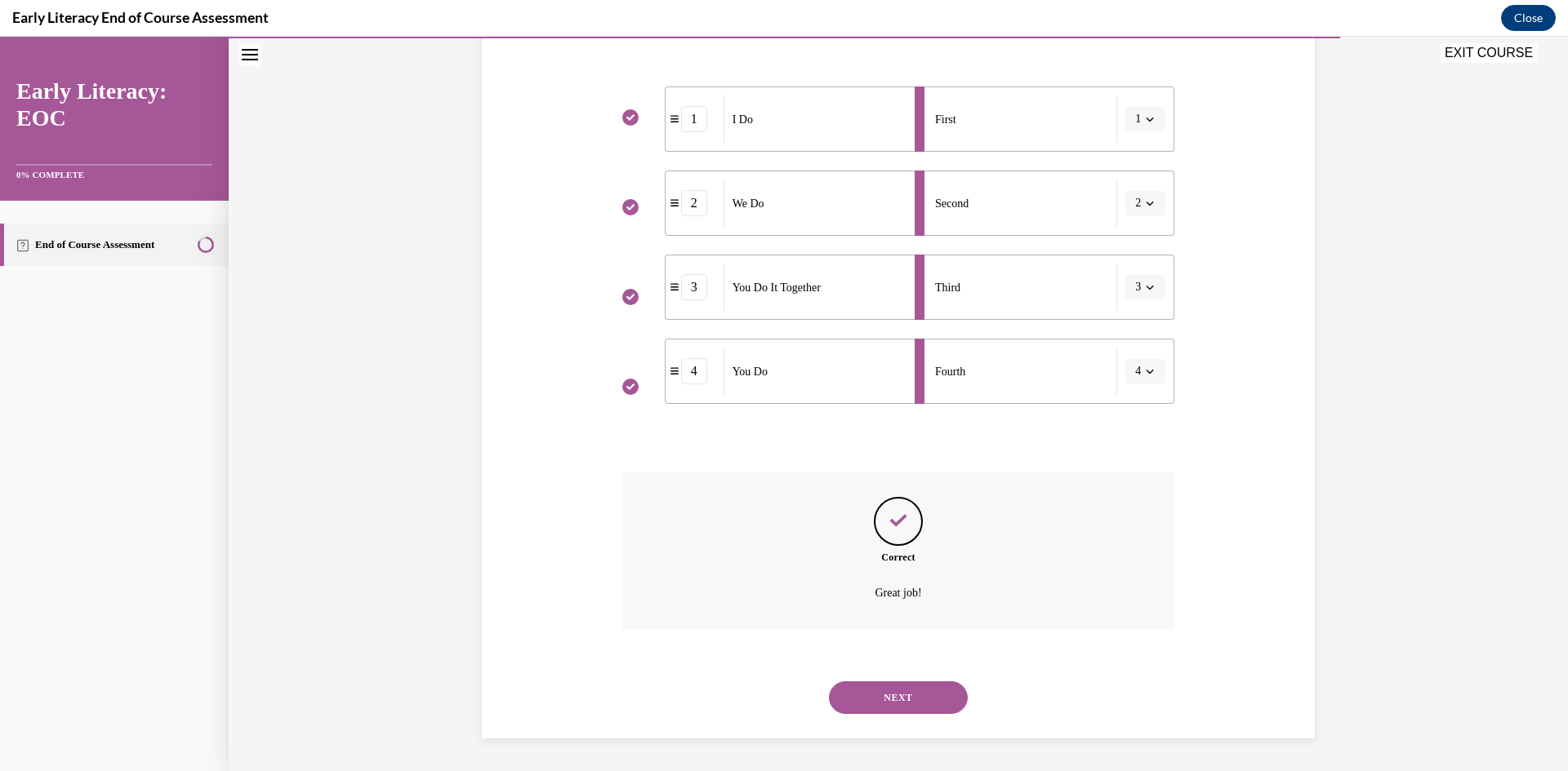
click at [784, 669] on div "NEXT" at bounding box center [898, 698] width 553 height 65
click at [784, 683] on button "NEXT" at bounding box center [898, 698] width 138 height 33
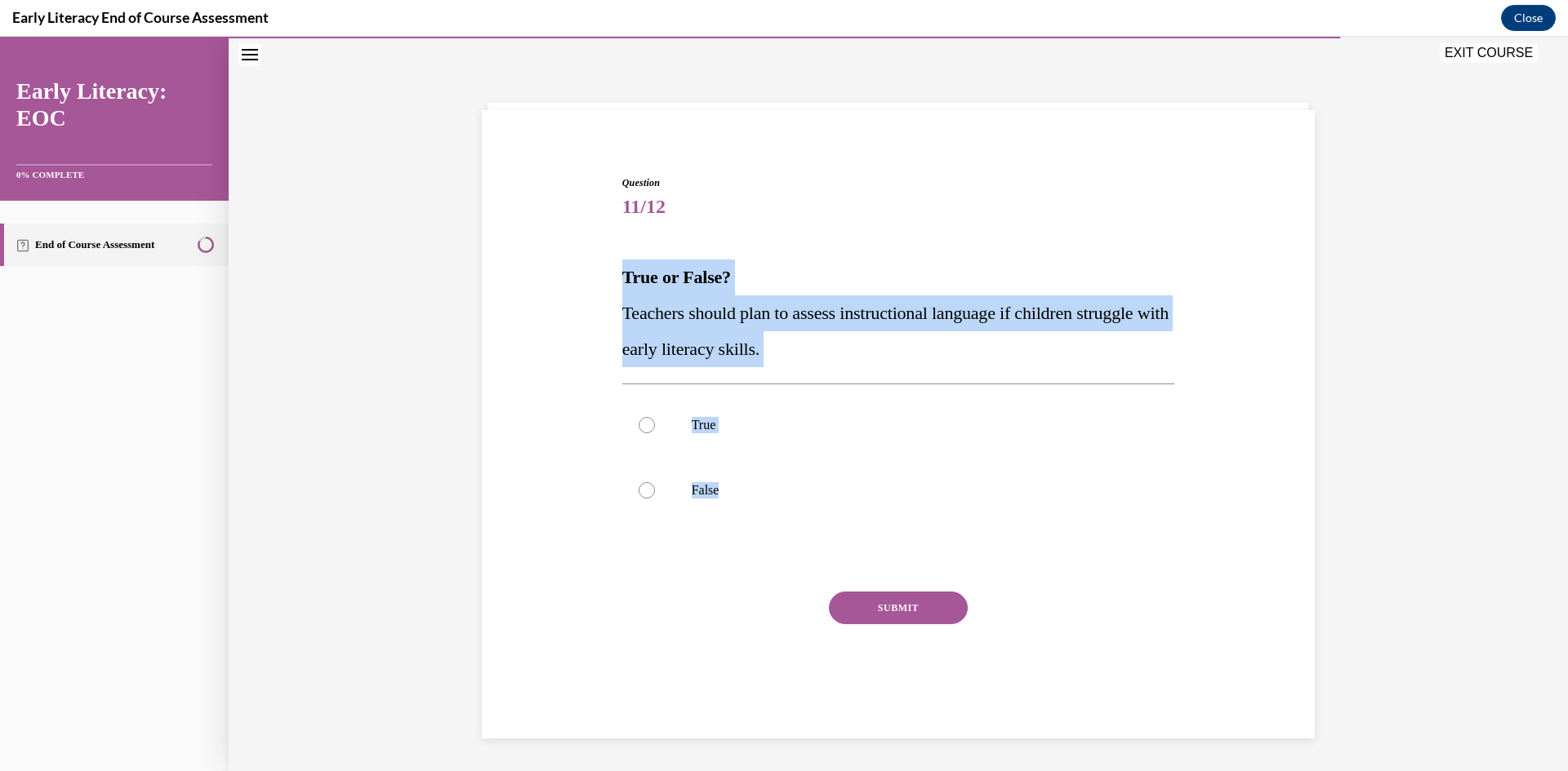
drag, startPoint x: 692, startPoint y: 461, endPoint x: 561, endPoint y: 281, distance: 222.6
click at [561, 281] on div "Question 11/12 True or False? Teachers should plan to assess instructional lang…" at bounding box center [898, 425] width 841 height 599
copy div "True or False? Teachers should plan to assess instructional language if childre…"
click at [697, 412] on div at bounding box center [898, 425] width 553 height 65
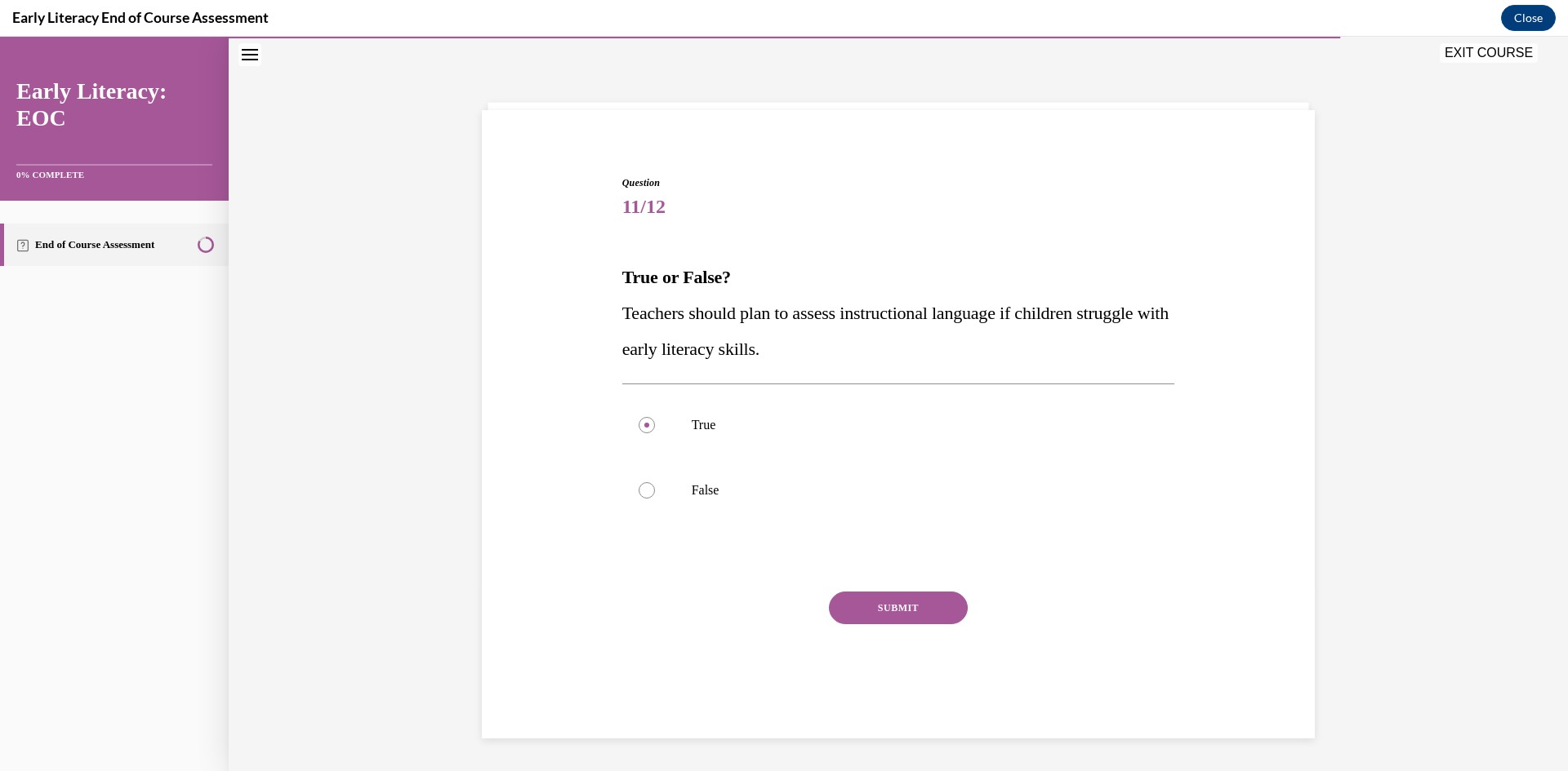
click at [784, 589] on div "Question 11/12 True or False? Teachers should plan to assess instructional lang…" at bounding box center [898, 451] width 553 height 550
click at [784, 595] on button "SUBMIT" at bounding box center [898, 608] width 138 height 33
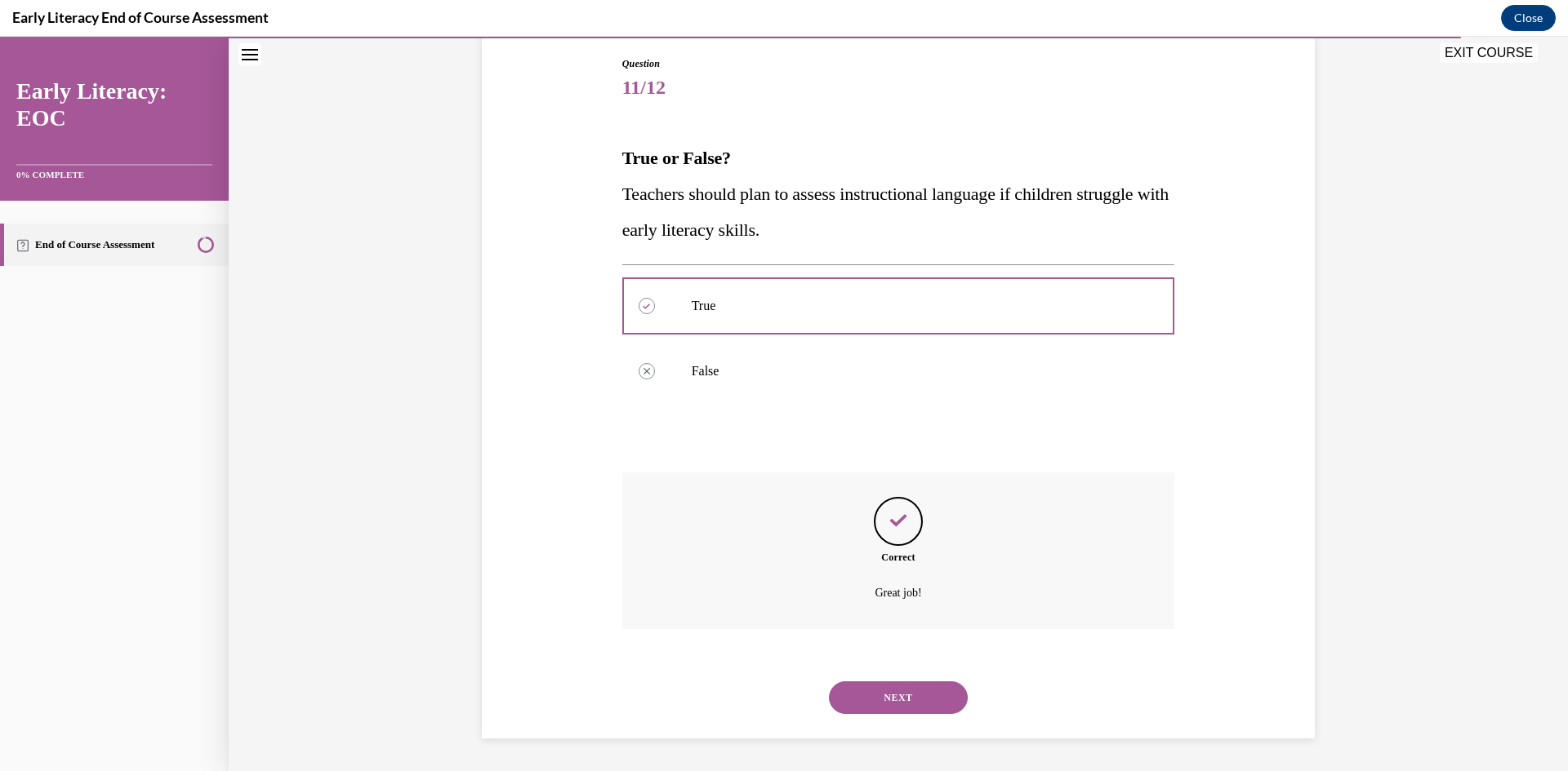
click at [784, 699] on button "NEXT" at bounding box center [898, 698] width 138 height 33
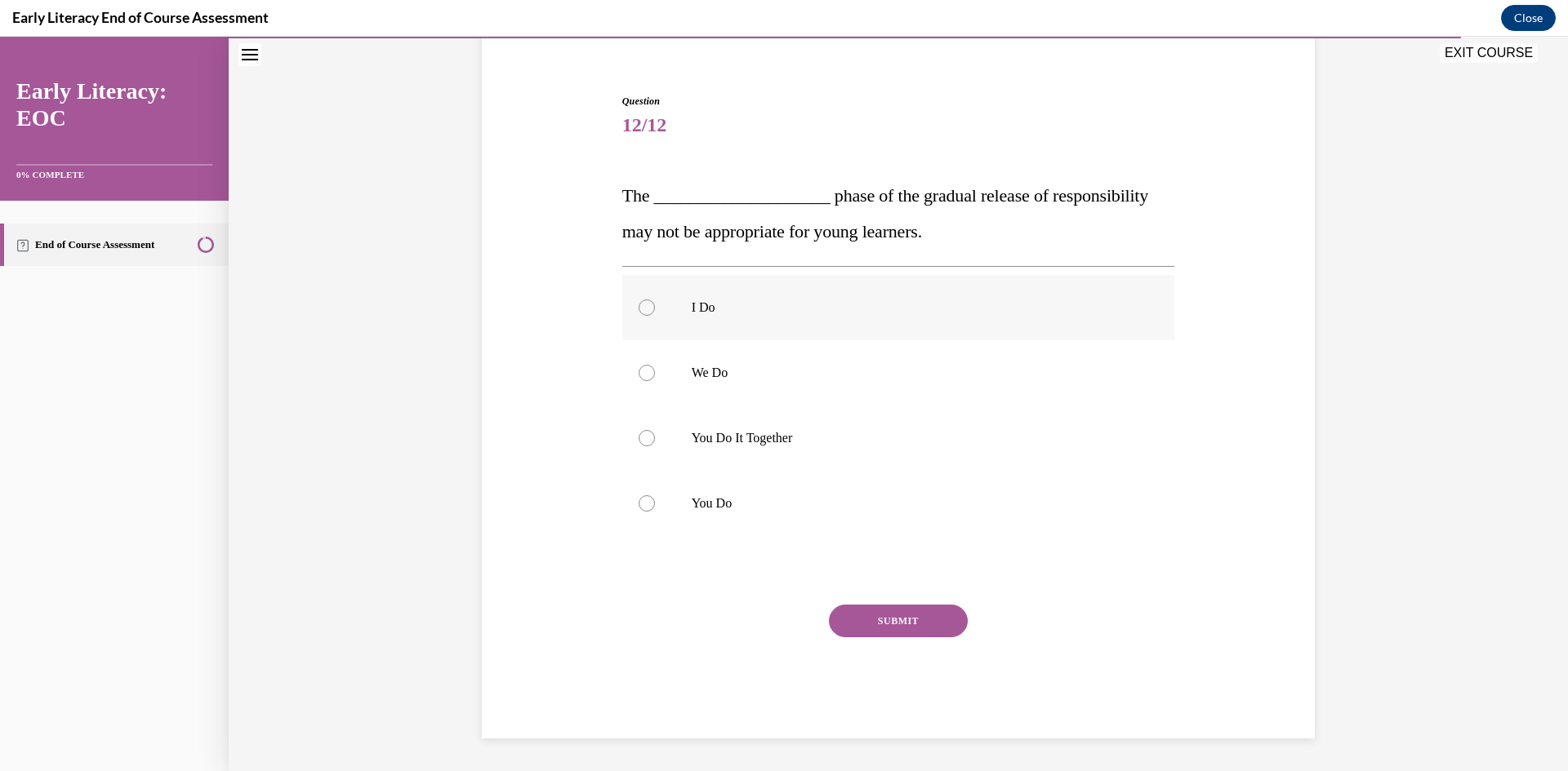
scroll to position [48, 0]
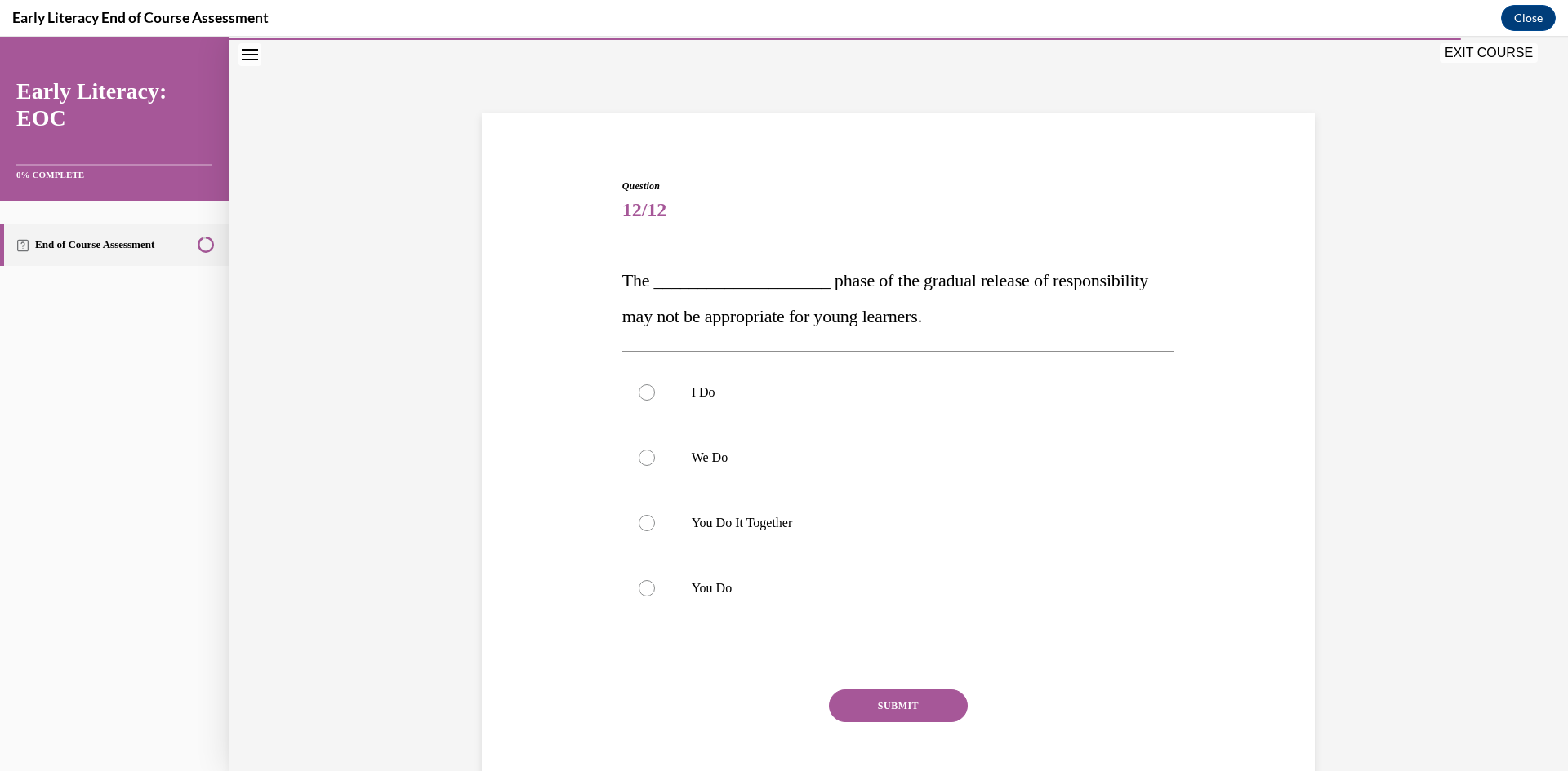
drag, startPoint x: 804, startPoint y: 490, endPoint x: 598, endPoint y: 293, distance: 285.0
click at [598, 293] on div "Question 12/12 The ____________________ phase of the gradual release of respons…" at bounding box center [898, 477] width 841 height 694
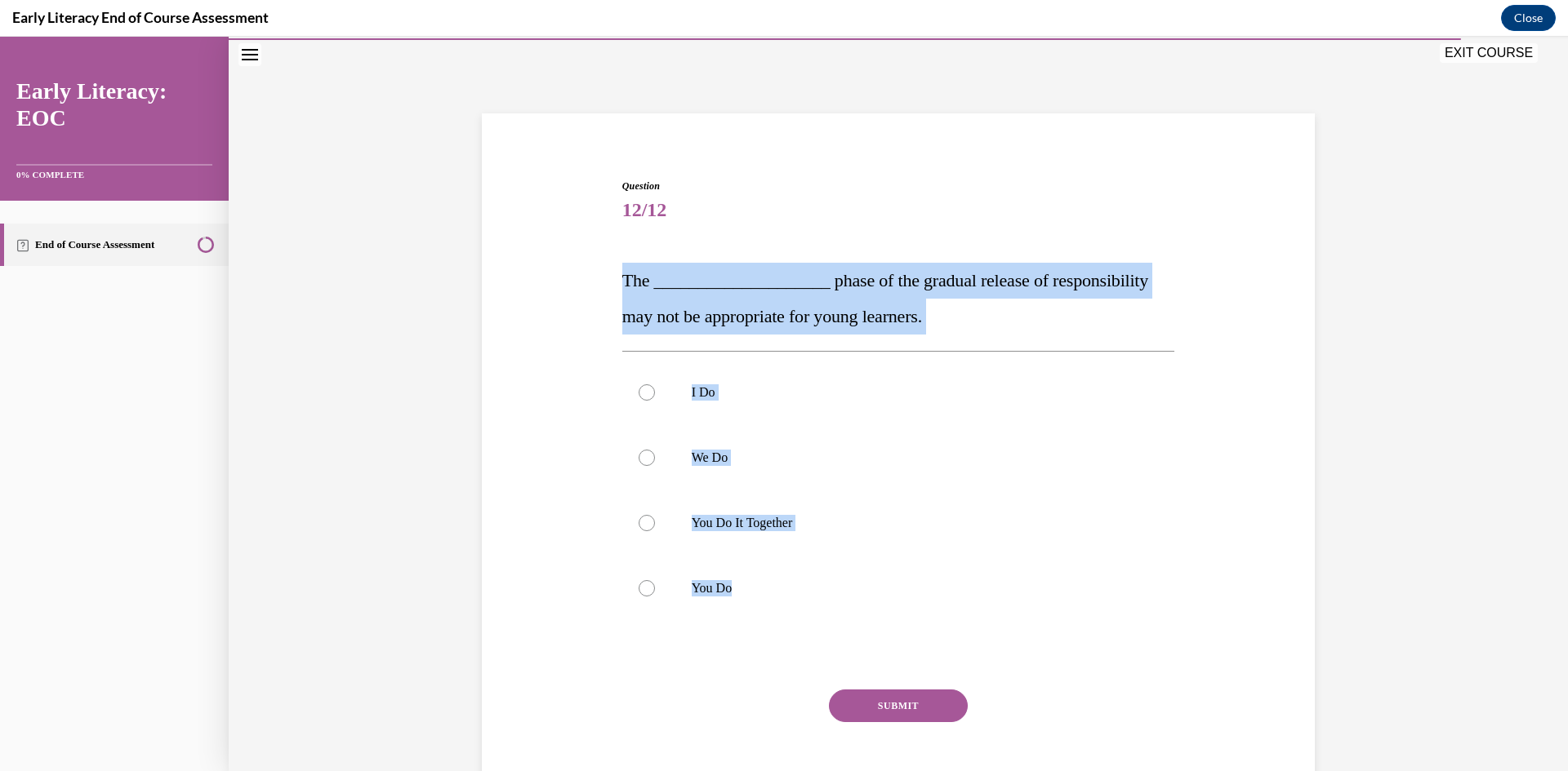
drag, startPoint x: 600, startPoint y: 275, endPoint x: 916, endPoint y: 667, distance: 503.5
click at [784, 667] on div "Question 12/12 The ____________________ phase of the gradual release of respons…" at bounding box center [898, 477] width 841 height 694
click at [668, 594] on div at bounding box center [898, 588] width 553 height 65
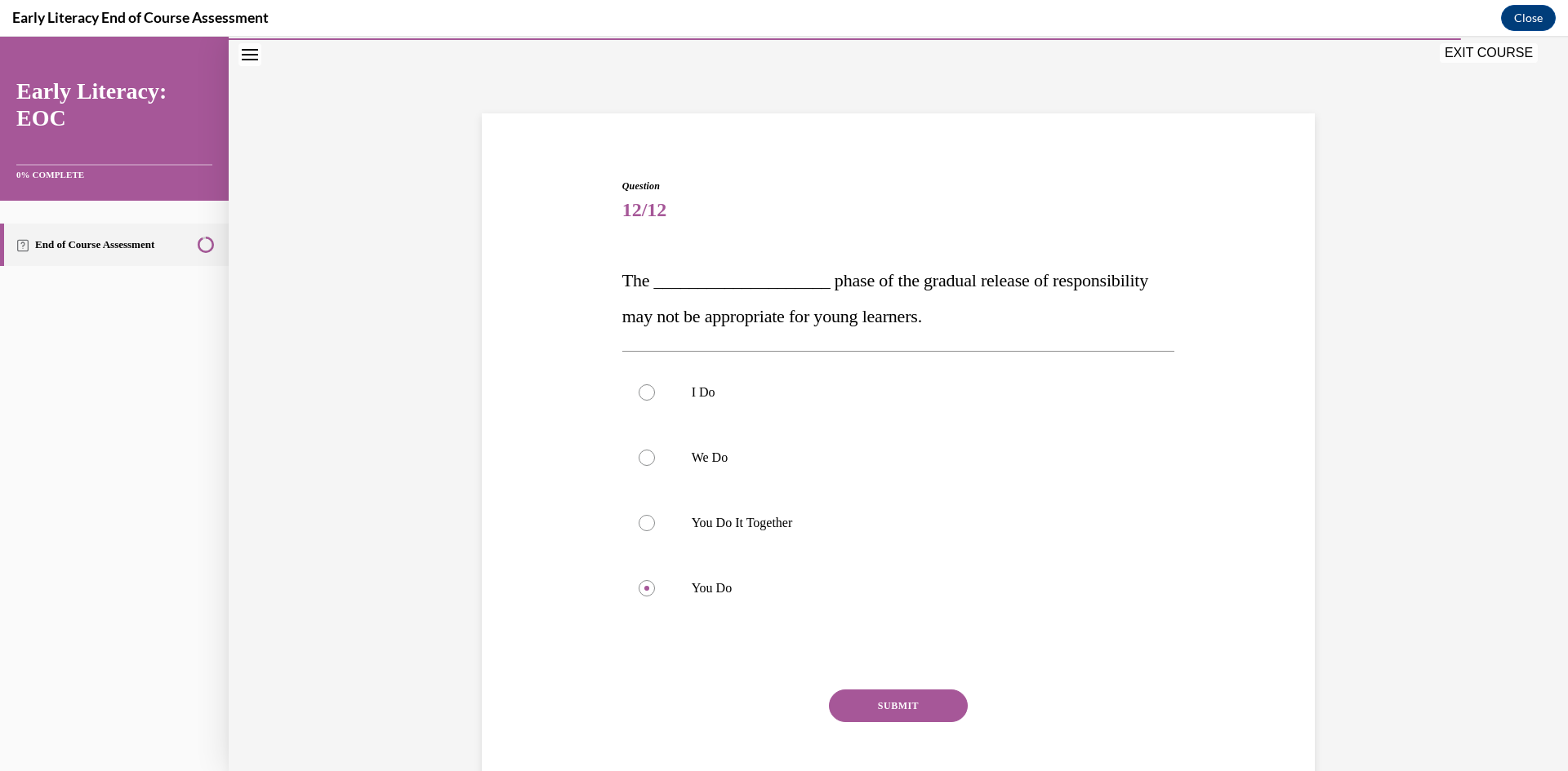
click at [784, 702] on button "SUBMIT" at bounding box center [898, 705] width 138 height 33
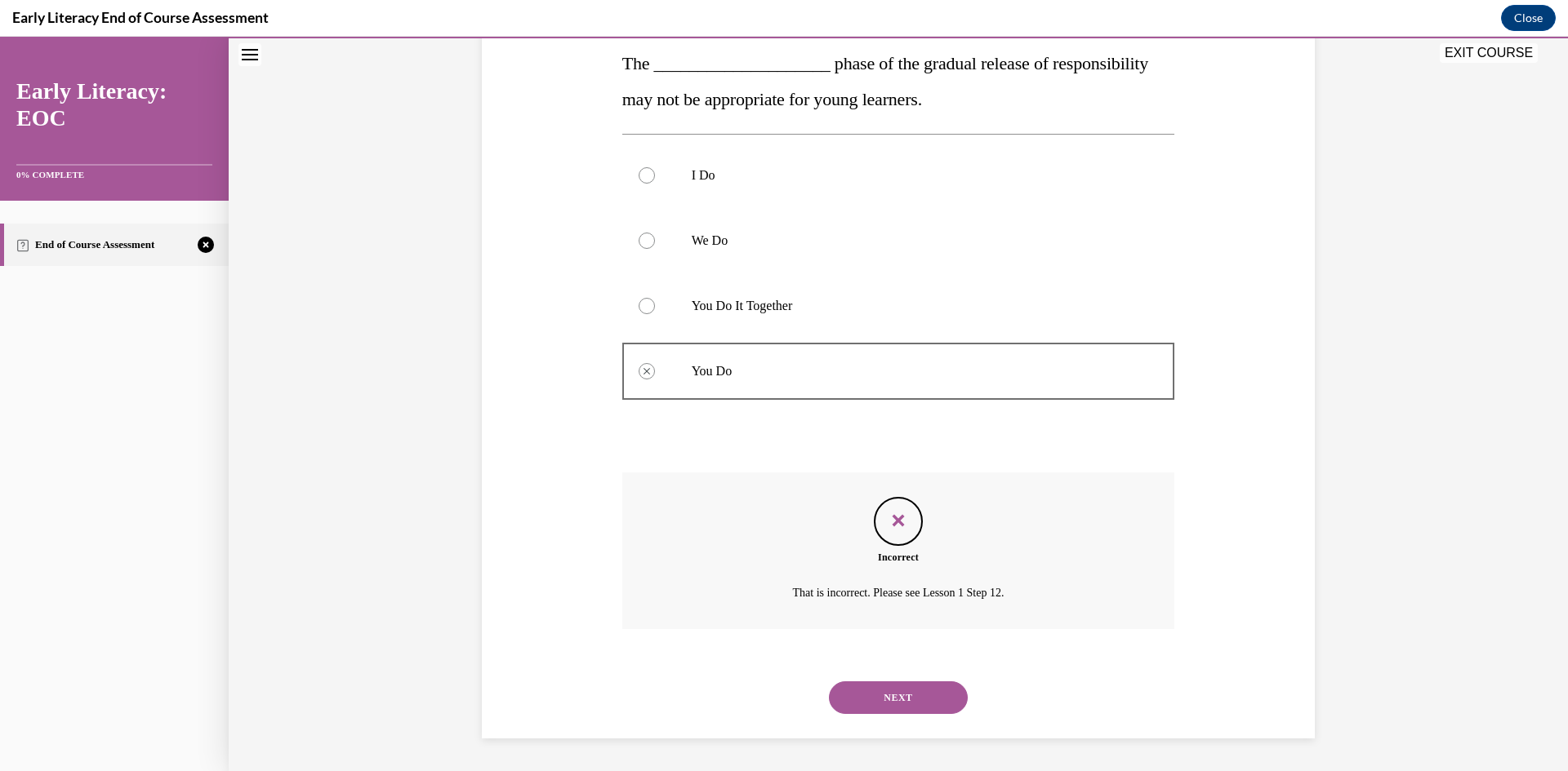
click at [784, 698] on button "NEXT" at bounding box center [898, 698] width 138 height 33
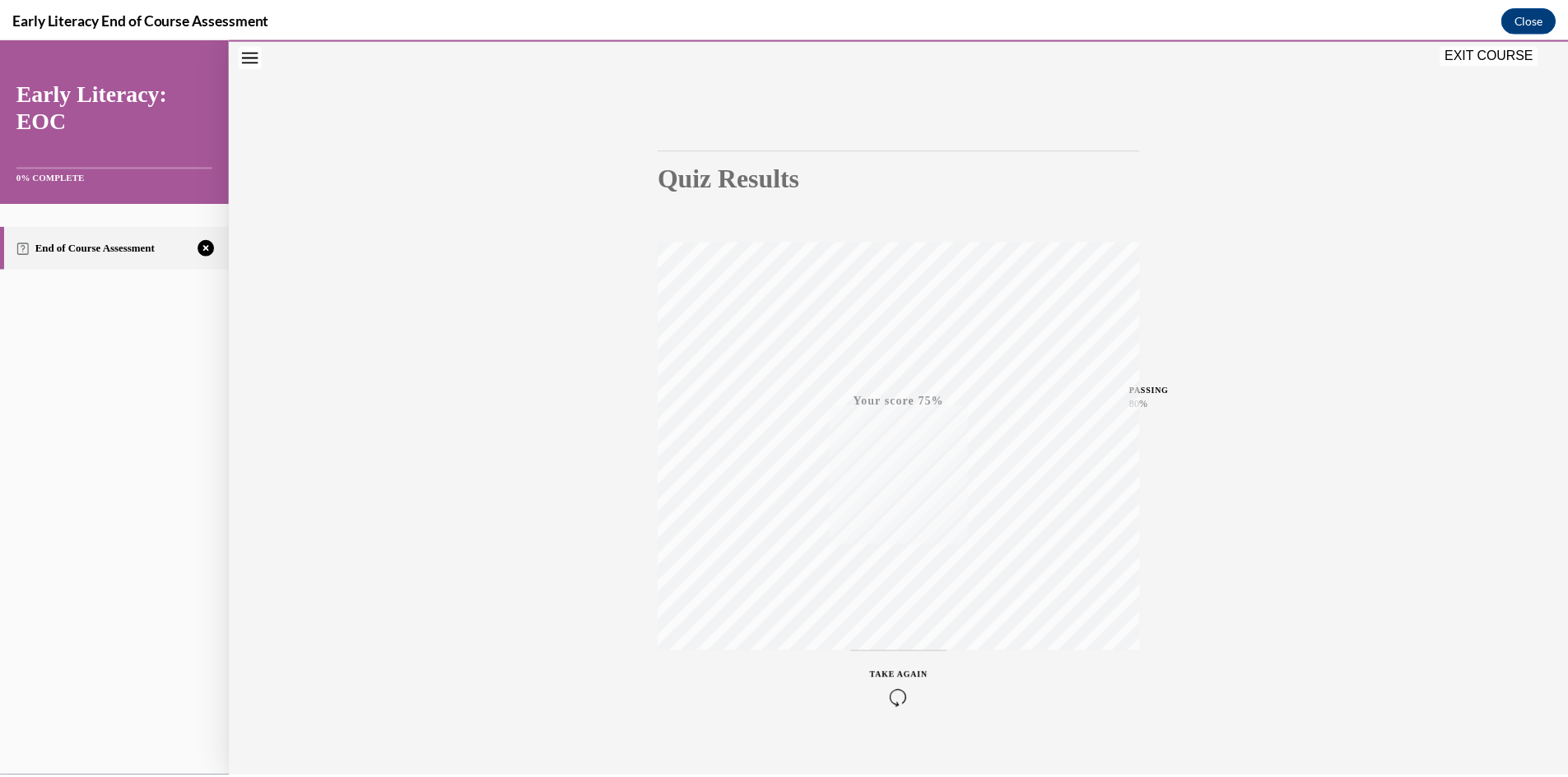
scroll to position [103, 0]
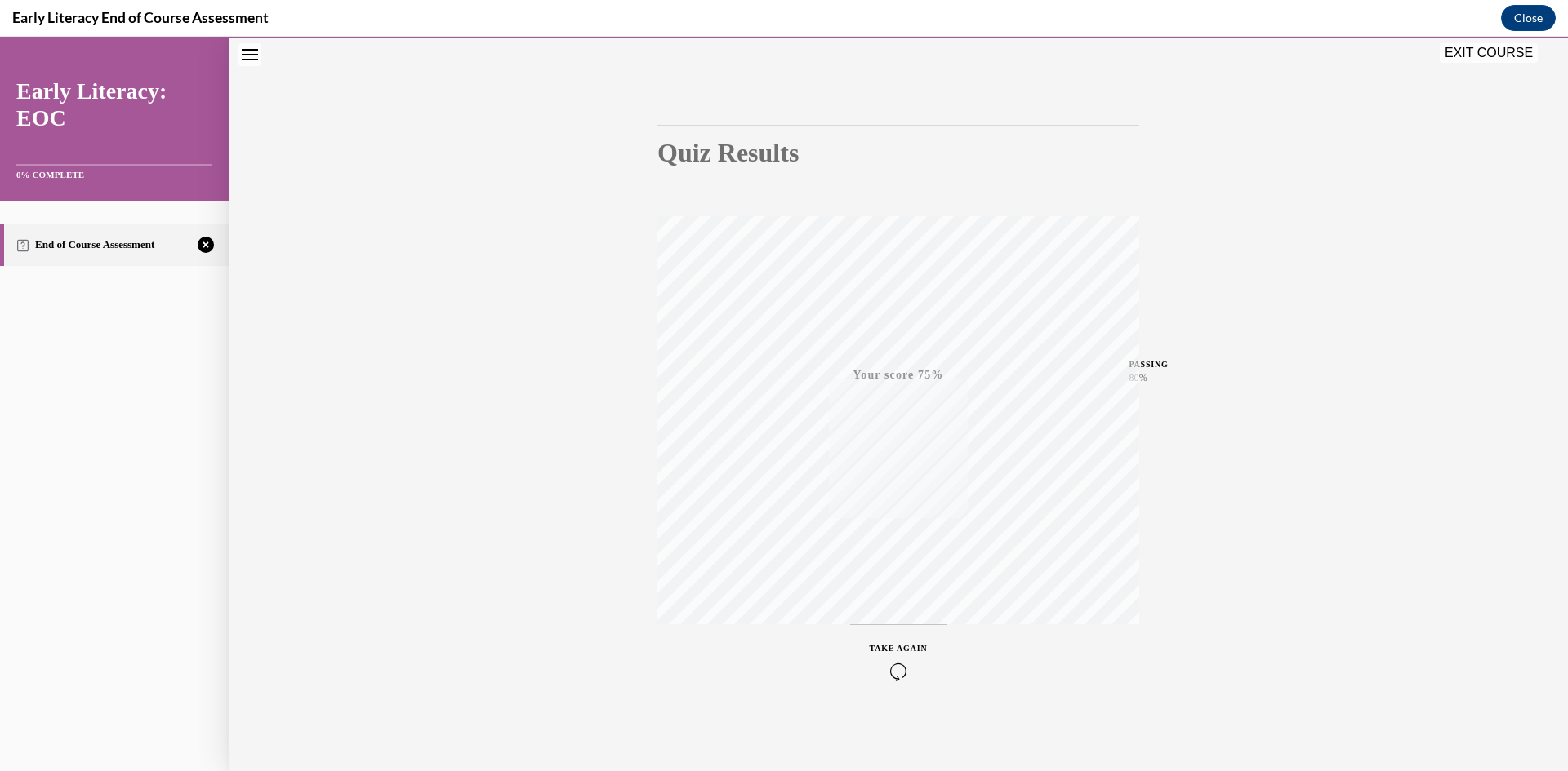
click at [784, 55] on button "EXIT COURSE" at bounding box center [1488, 53] width 98 height 20
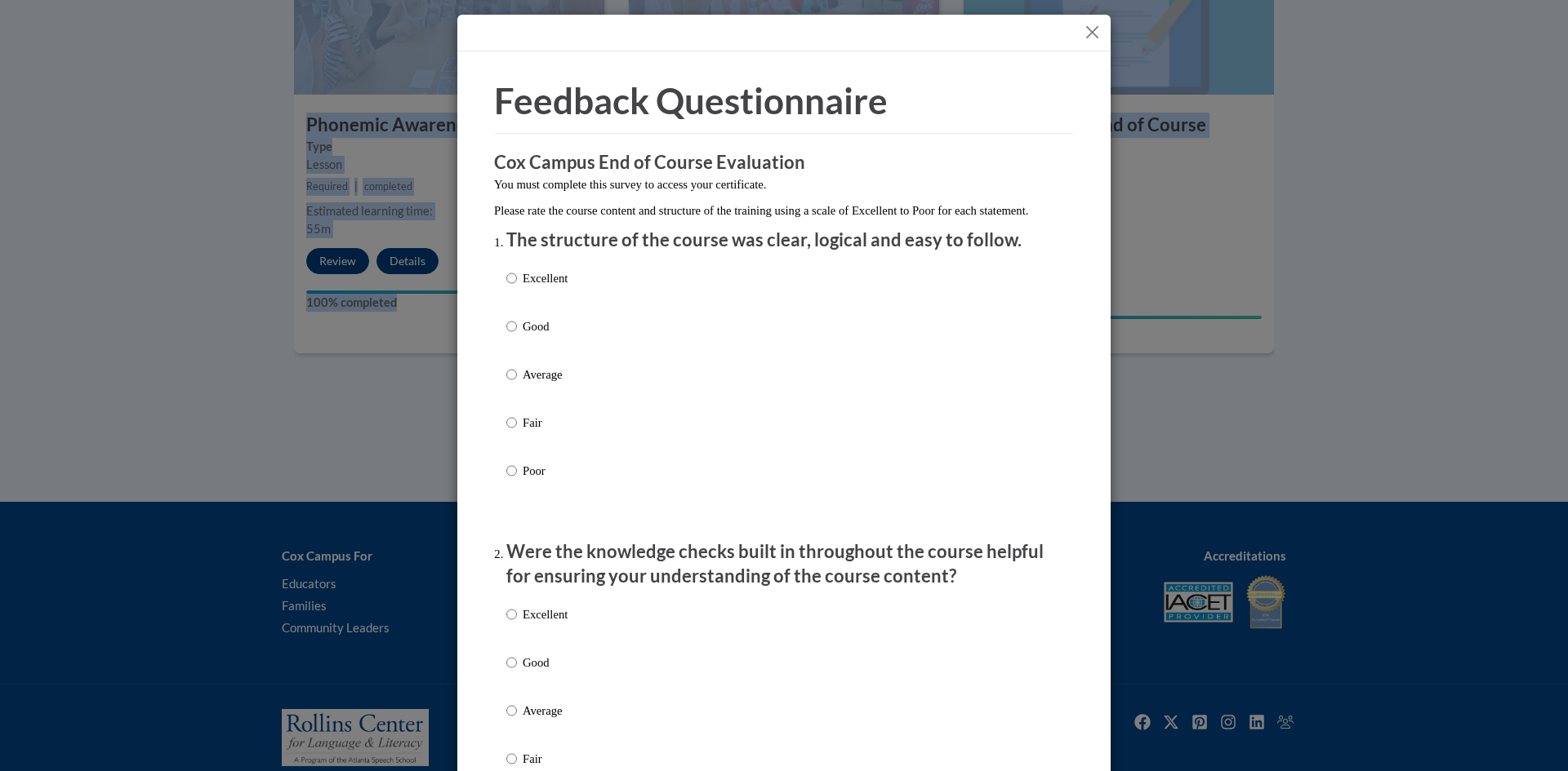
click at [784, 31] on button "Close" at bounding box center [1092, 33] width 20 height 20
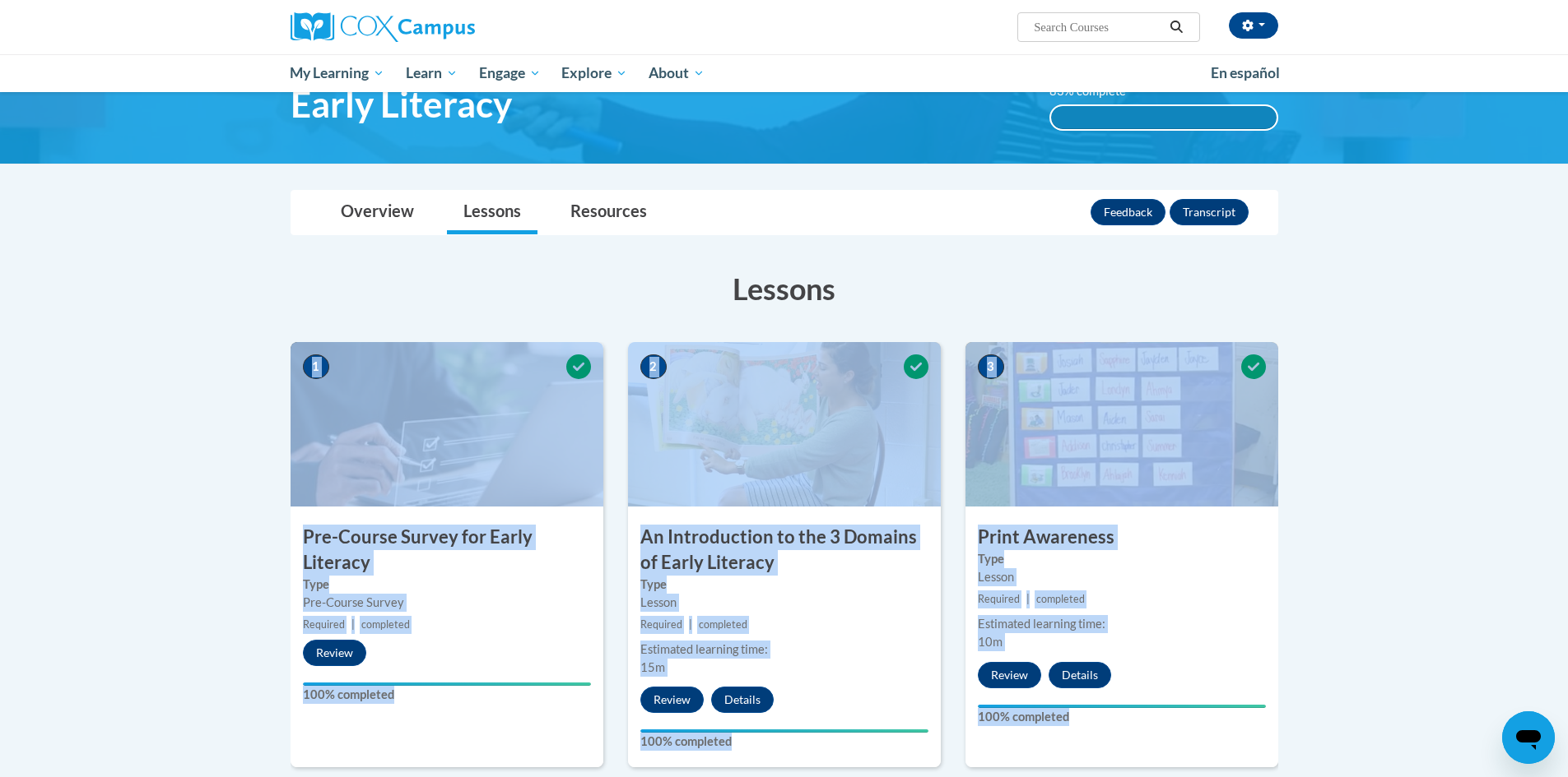
scroll to position [0, 0]
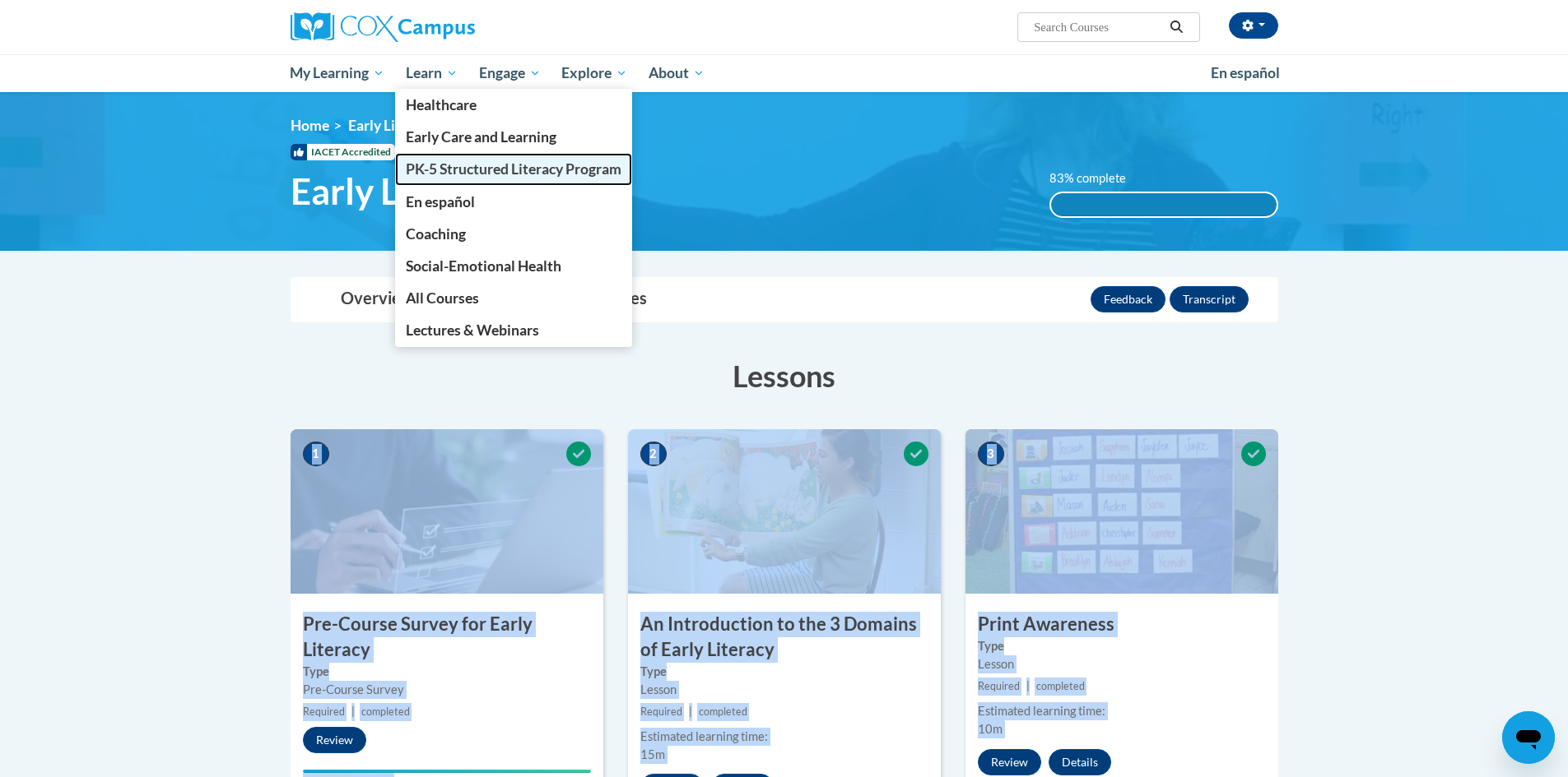
click at [474, 161] on span "PK-5 Structured Literacy Program" at bounding box center [513, 169] width 215 height 17
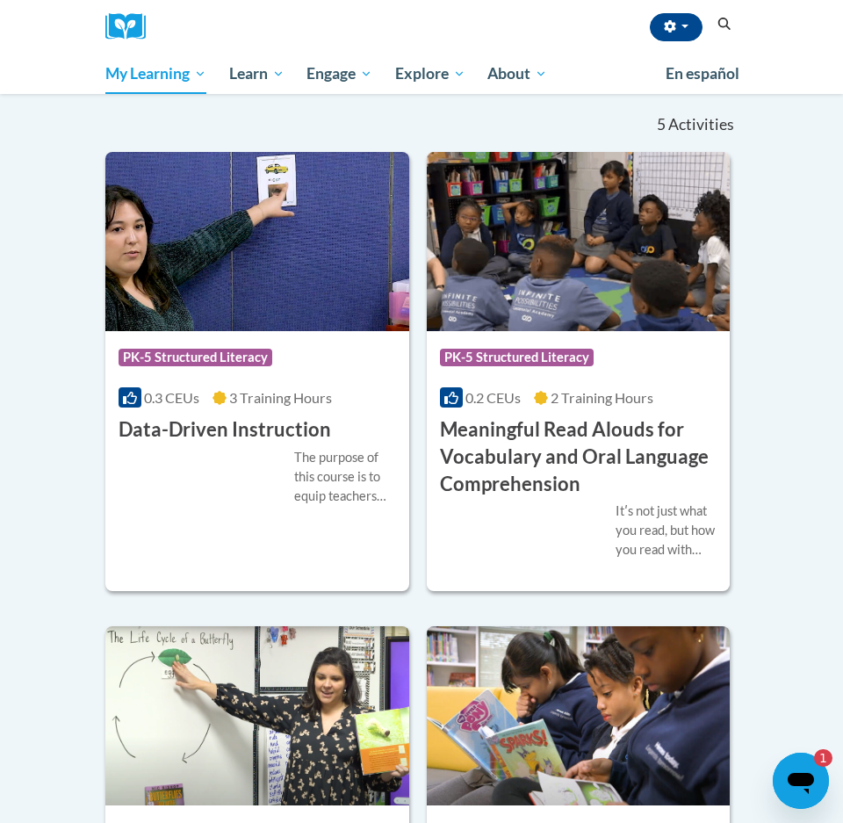
scroll to position [264, 0]
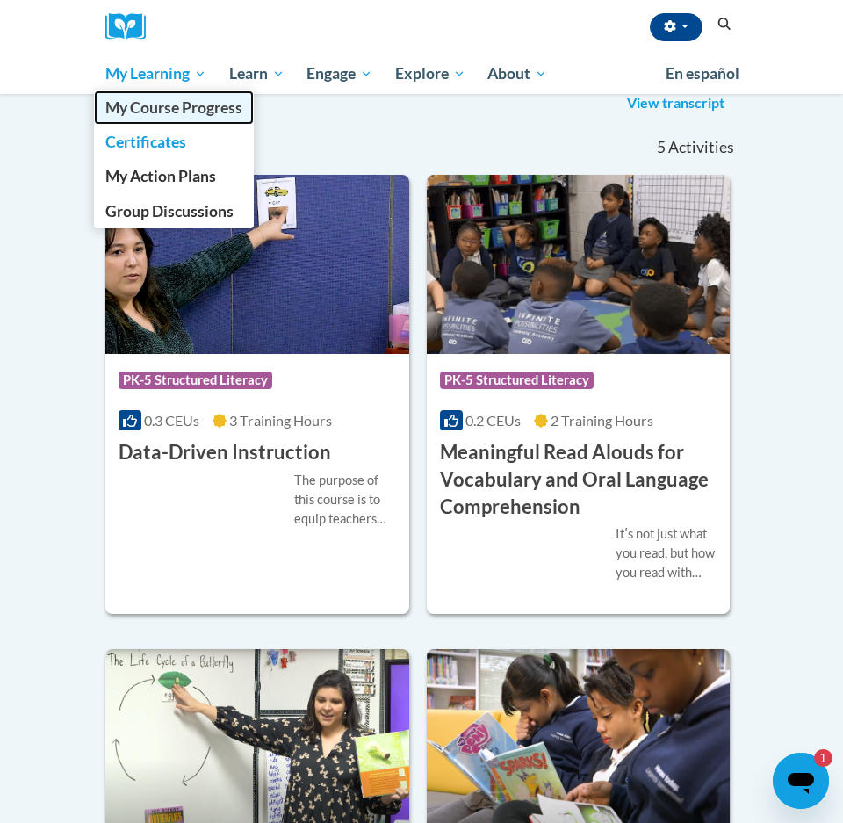
click at [142, 115] on span "My Course Progress" at bounding box center [173, 107] width 137 height 18
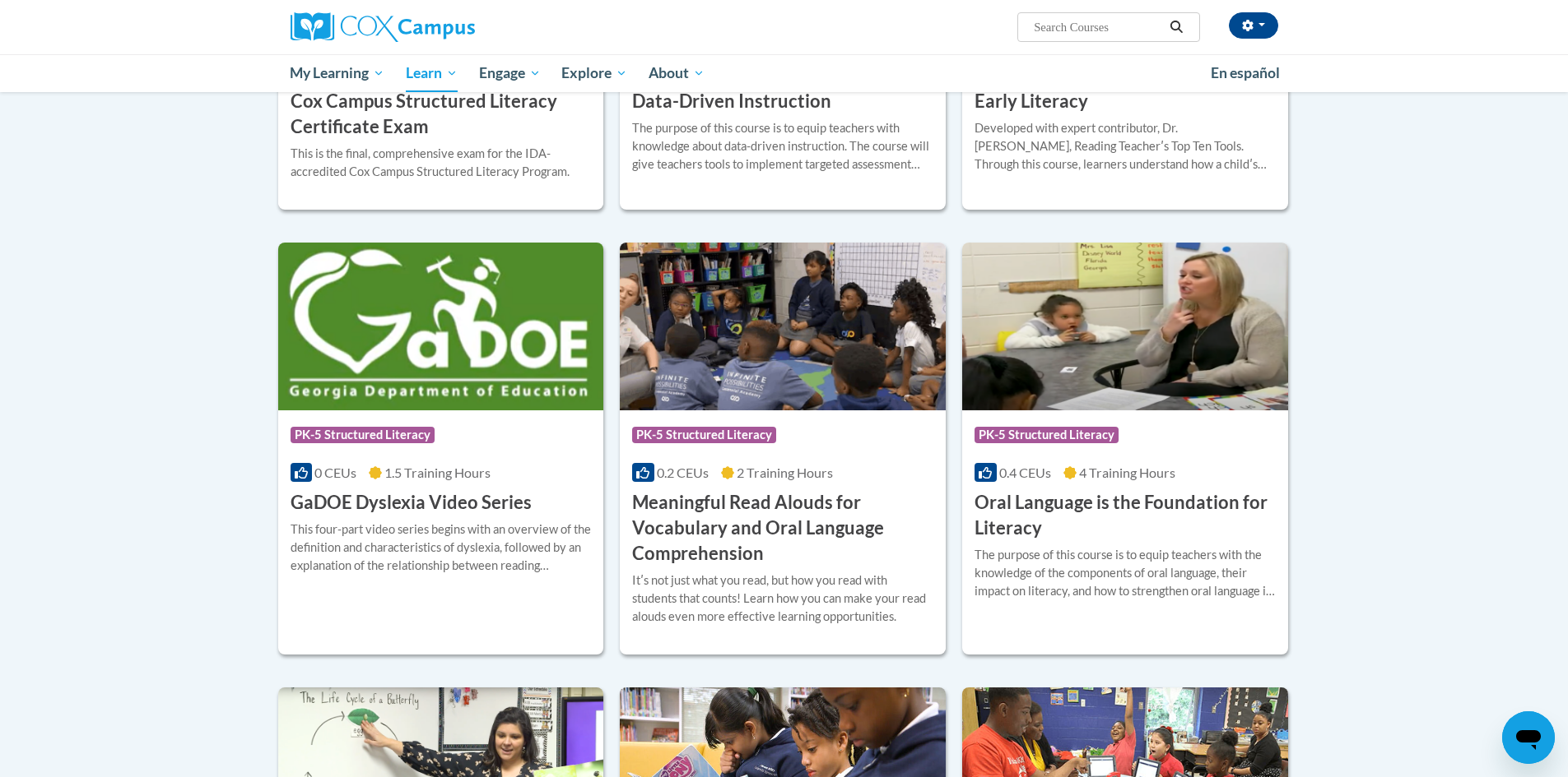
scroll to position [785, 0]
click at [430, 346] on img at bounding box center [441, 327] width 326 height 168
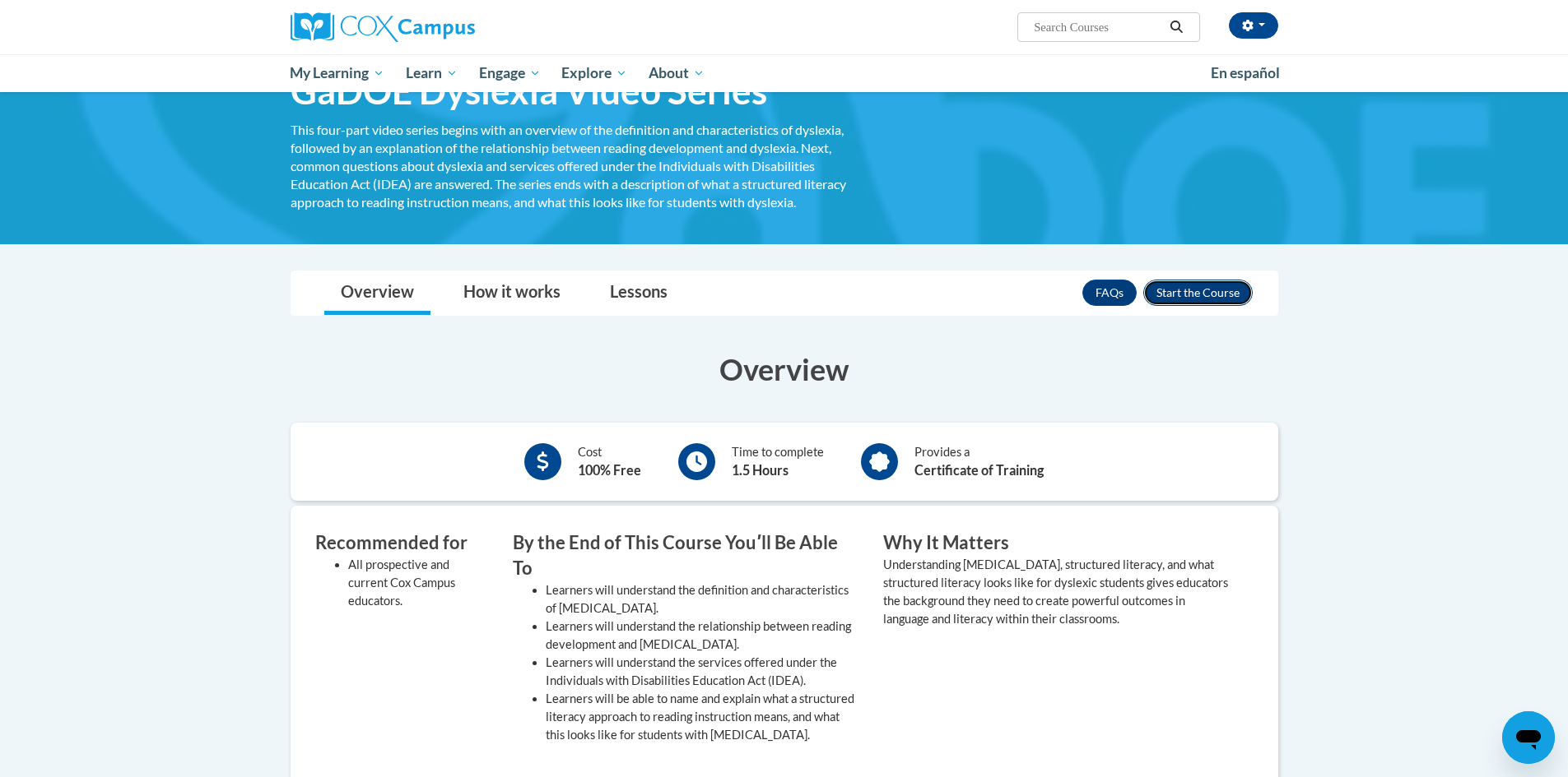
click at [1191, 291] on button "Enroll" at bounding box center [1197, 293] width 110 height 26
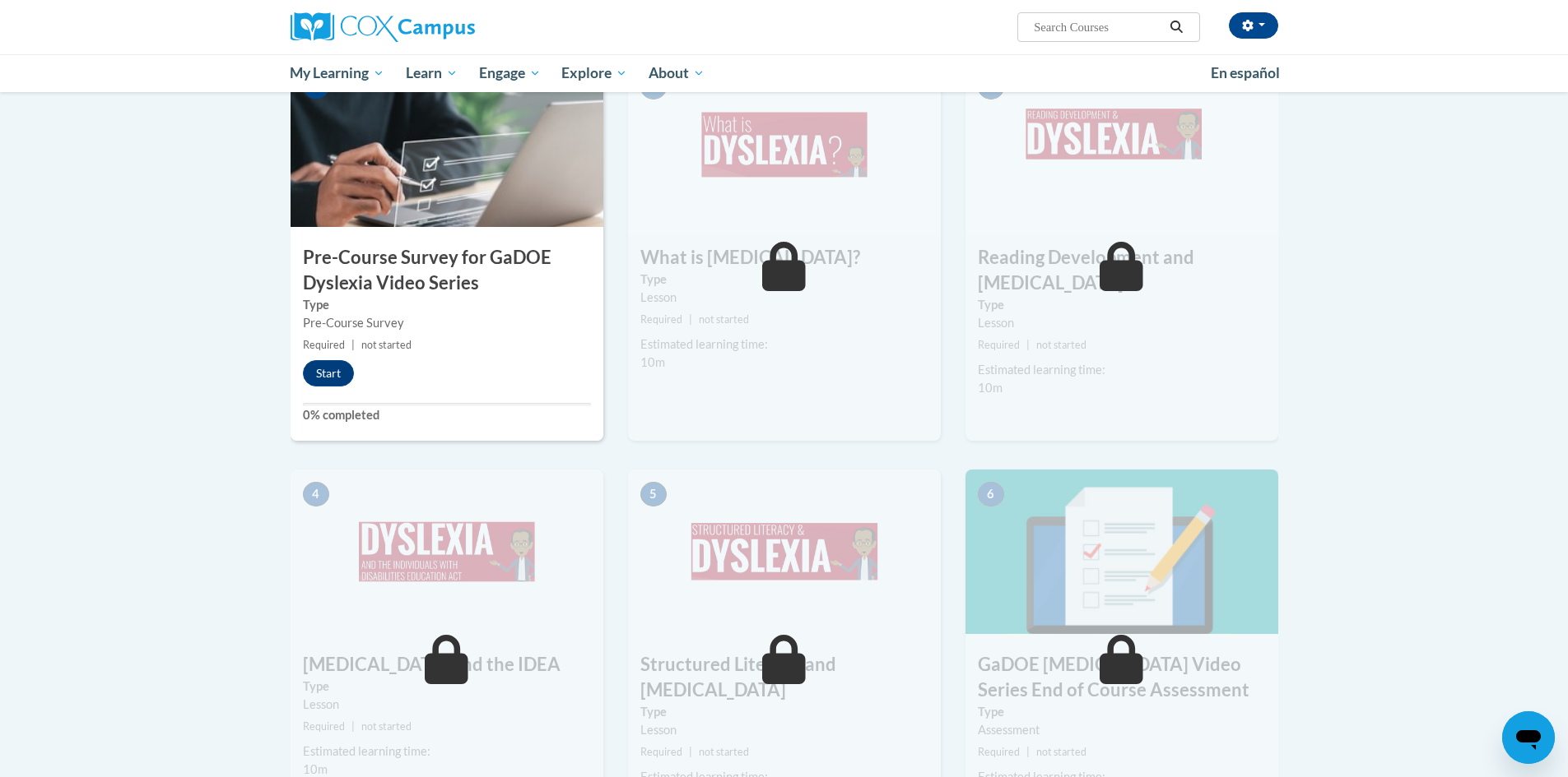
scroll to position [362, 0]
